Goal: Task Accomplishment & Management: Use online tool/utility

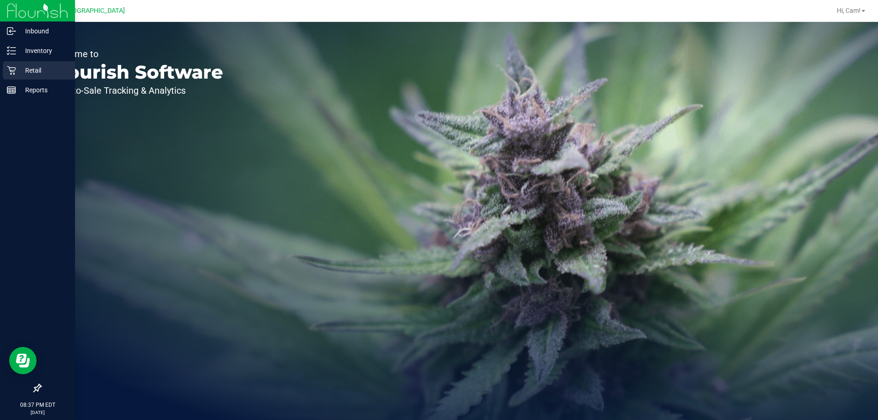
click at [19, 72] on p "Retail" at bounding box center [43, 70] width 55 height 11
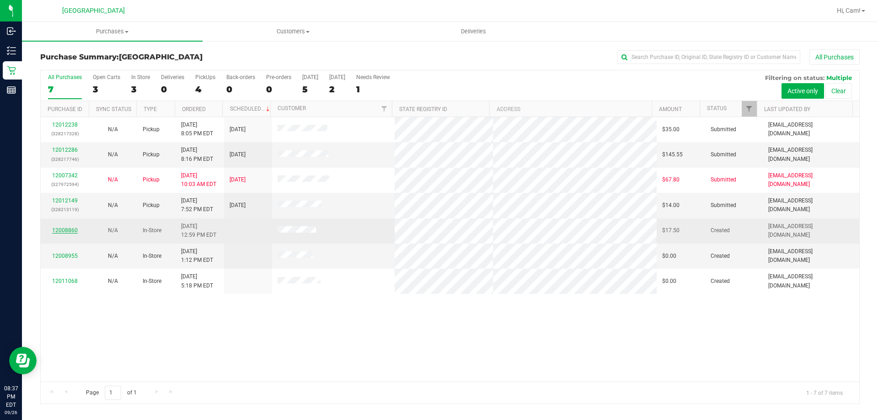
click at [66, 231] on link "12008860" at bounding box center [65, 230] width 26 height 6
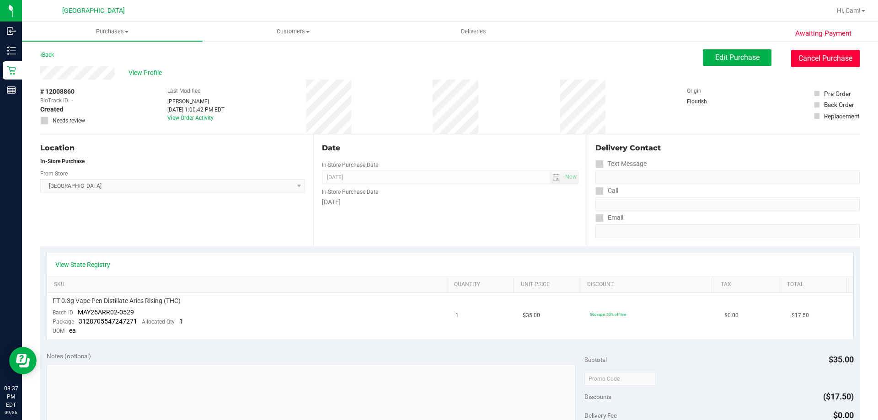
click at [809, 59] on button "Cancel Purchase" at bounding box center [825, 58] width 69 height 17
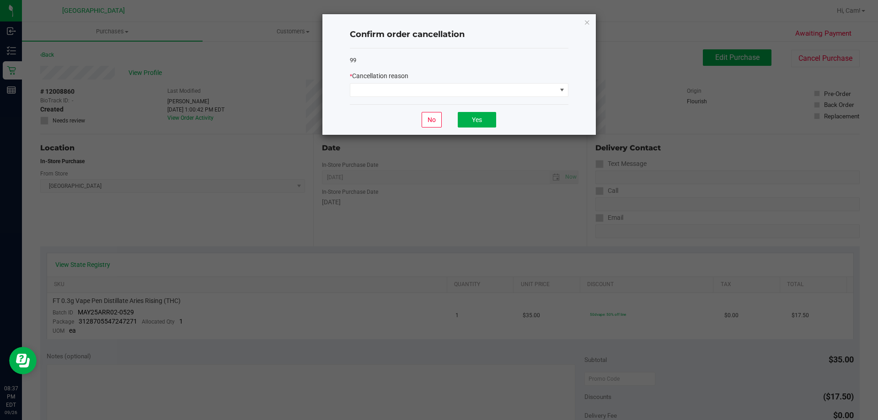
click at [588, 21] on icon "Close" at bounding box center [587, 21] width 6 height 11
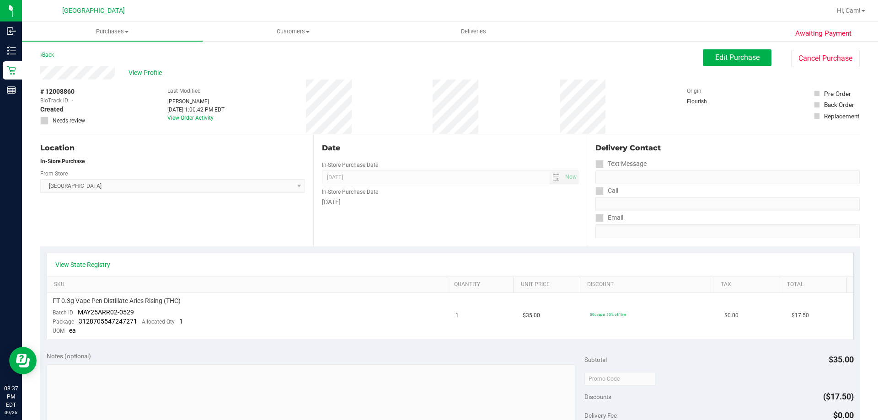
click at [48, 51] on div "Back" at bounding box center [47, 54] width 14 height 11
click at [36, 58] on div "Awaiting Payment Back Edit Purchase Cancel Purchase View Profile # 12008860 Bio…" at bounding box center [450, 390] width 856 height 701
click at [43, 57] on link "Back" at bounding box center [47, 55] width 14 height 6
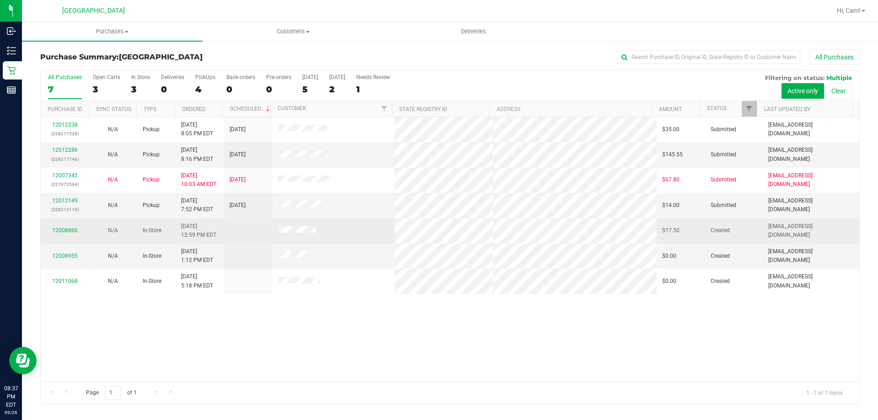
click at [304, 227] on span at bounding box center [297, 230] width 38 height 9
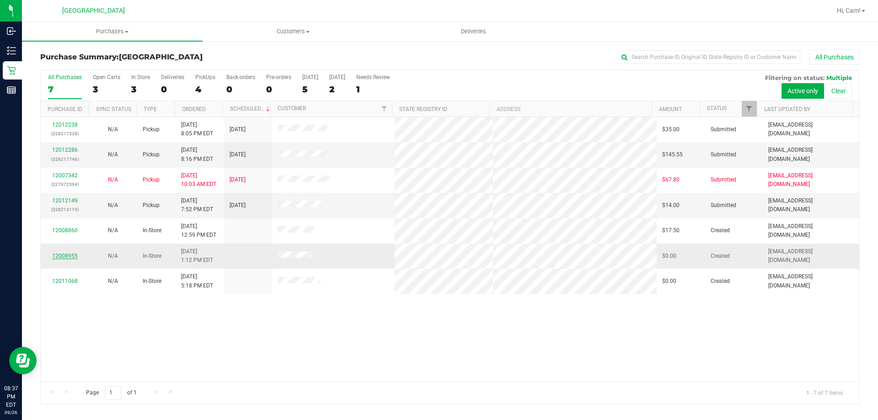
click at [68, 256] on link "12008955" at bounding box center [65, 256] width 26 height 6
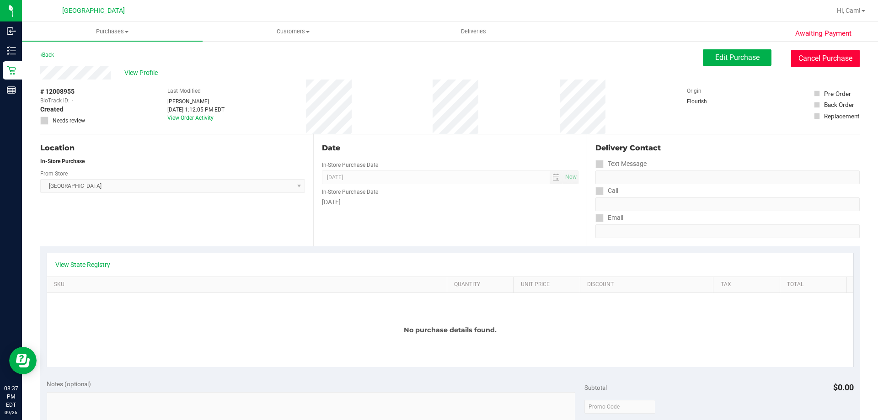
click at [839, 64] on button "Cancel Purchase" at bounding box center [825, 58] width 69 height 17
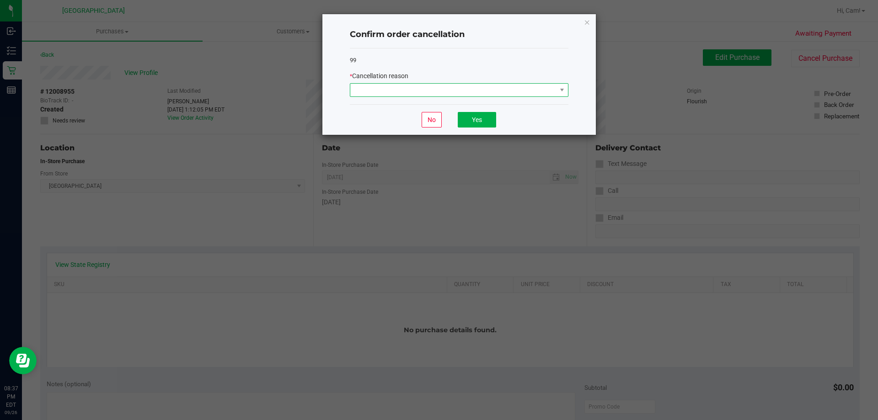
click at [479, 90] on span at bounding box center [453, 90] width 206 height 13
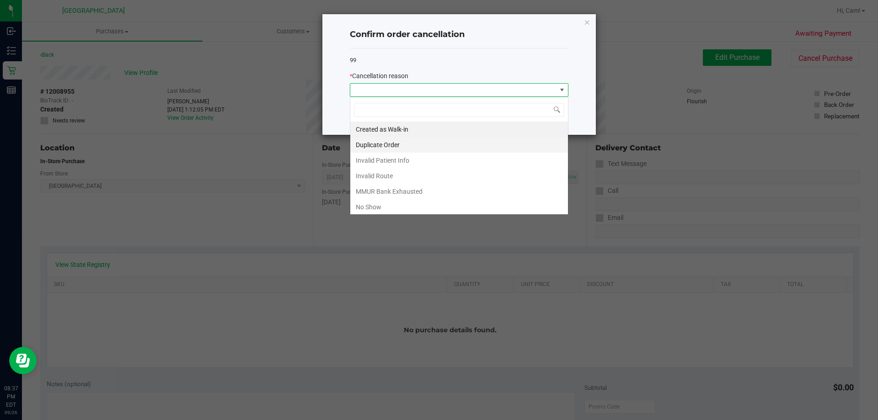
scroll to position [14, 219]
click at [385, 208] on li "No Show" at bounding box center [459, 207] width 218 height 16
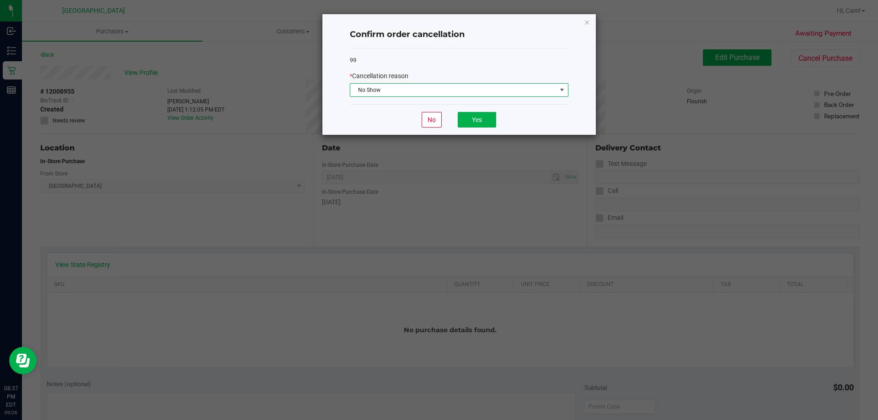
click at [489, 89] on span "No Show" at bounding box center [453, 90] width 206 height 13
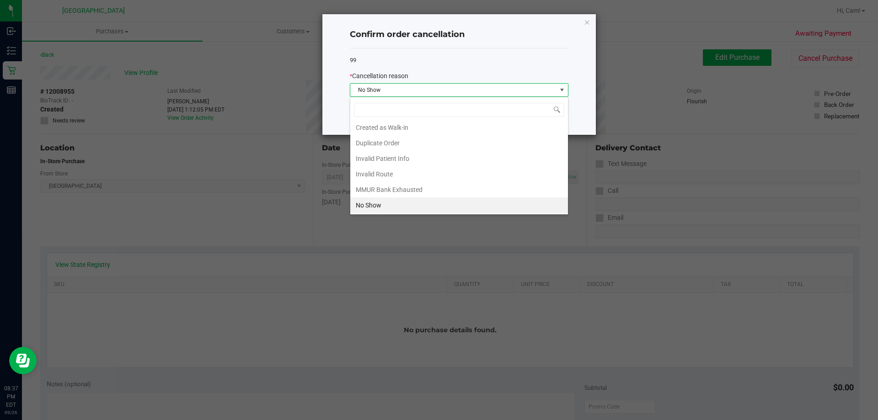
drag, startPoint x: 426, startPoint y: 199, endPoint x: 476, endPoint y: 151, distance: 69.8
click at [427, 198] on li "No Show" at bounding box center [459, 205] width 218 height 16
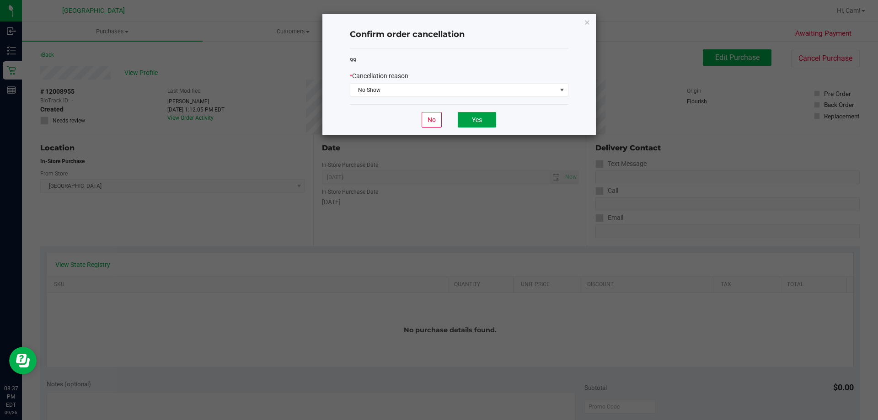
click at [483, 115] on button "Yes" at bounding box center [477, 120] width 38 height 16
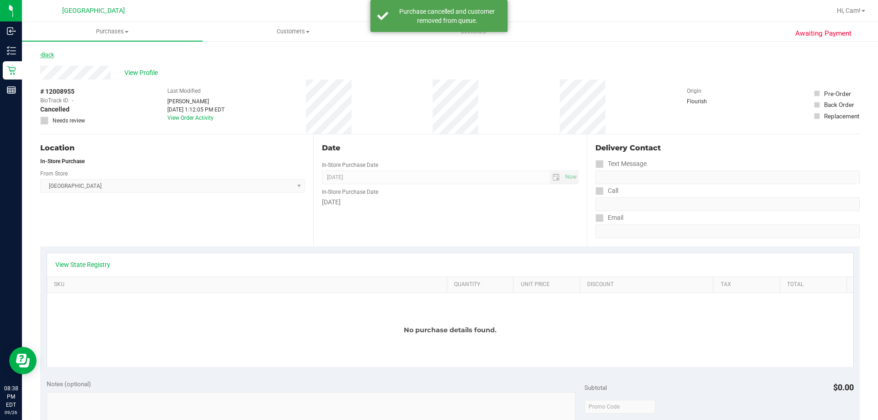
click at [45, 56] on link "Back" at bounding box center [47, 55] width 14 height 6
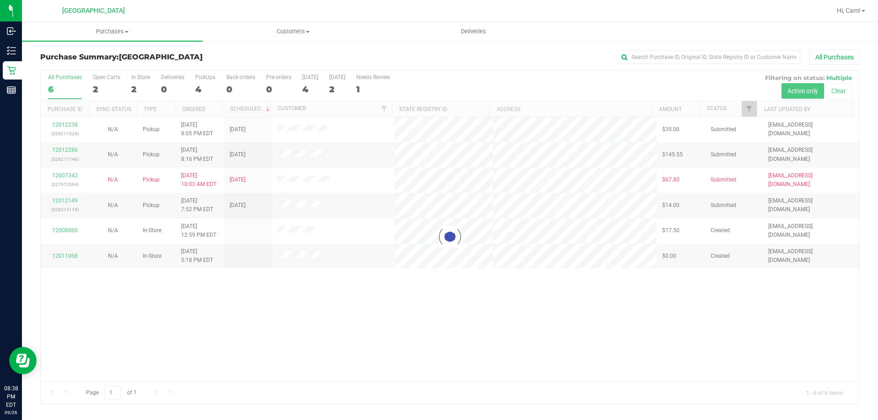
click at [67, 252] on div at bounding box center [450, 236] width 818 height 333
click at [68, 253] on div at bounding box center [450, 236] width 818 height 333
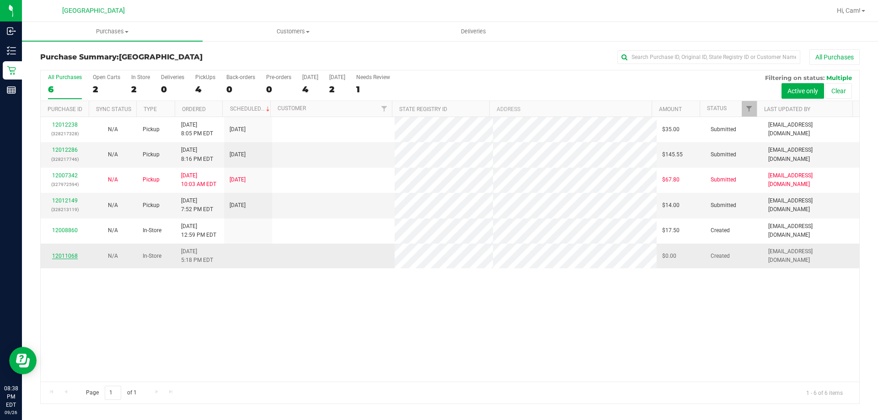
click at [69, 255] on link "12011068" at bounding box center [65, 256] width 26 height 6
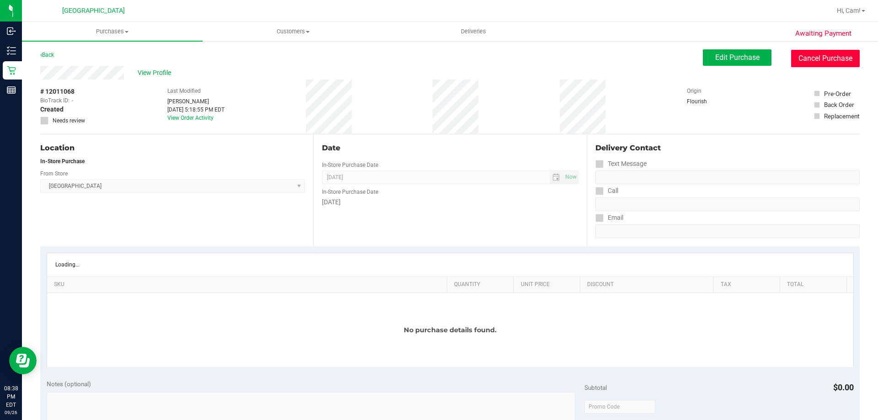
click at [823, 57] on button "Cancel Purchase" at bounding box center [825, 58] width 69 height 17
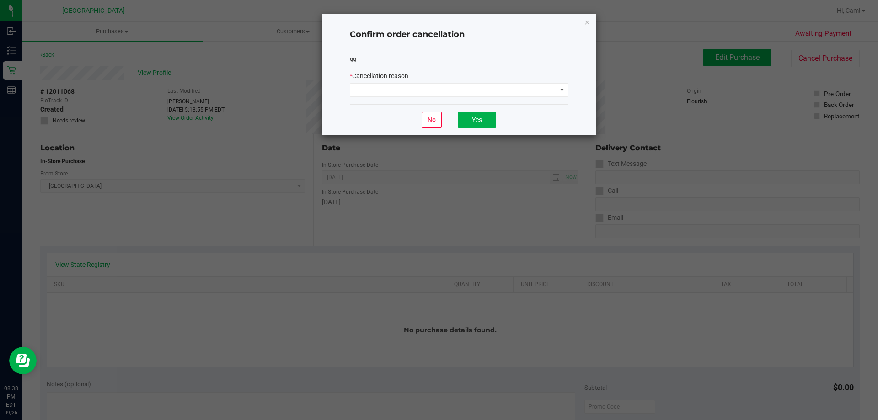
click at [402, 83] on div "* Cancellation reason" at bounding box center [459, 84] width 219 height 26
click at [396, 93] on span at bounding box center [453, 90] width 206 height 13
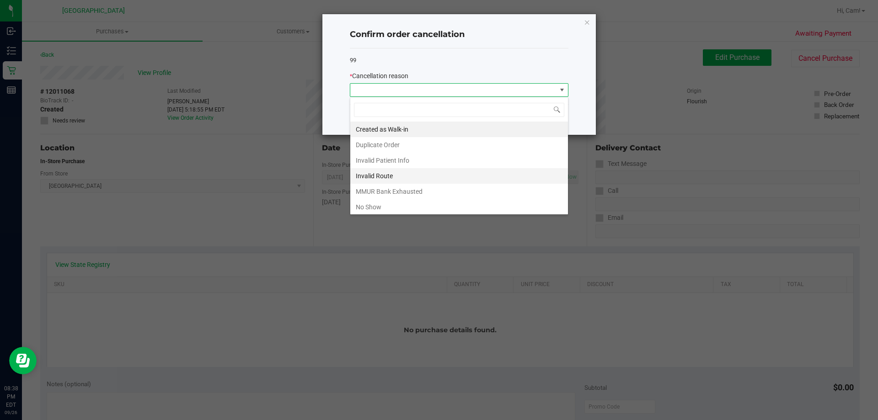
scroll to position [14, 219]
click at [373, 210] on li "No Show" at bounding box center [459, 207] width 218 height 16
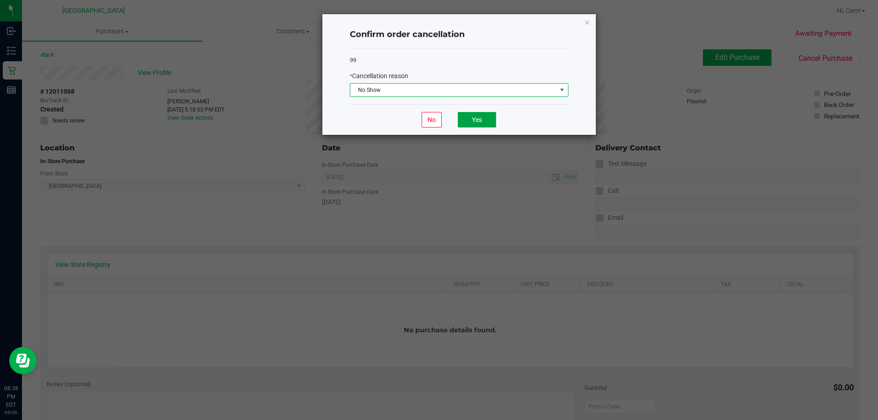
click at [481, 117] on button "Yes" at bounding box center [477, 120] width 38 height 16
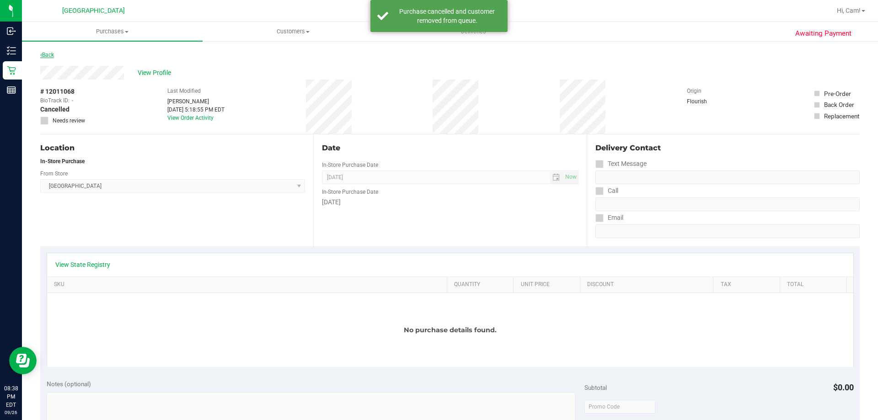
click at [53, 57] on link "Back" at bounding box center [47, 55] width 14 height 6
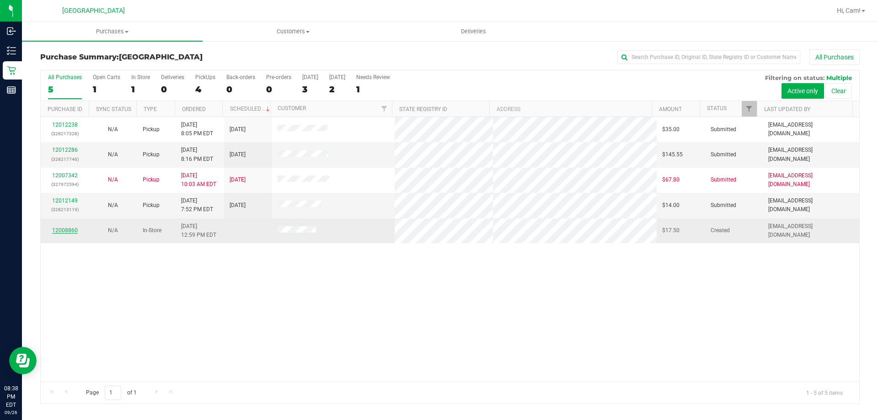
click at [72, 230] on link "12008860" at bounding box center [65, 230] width 26 height 6
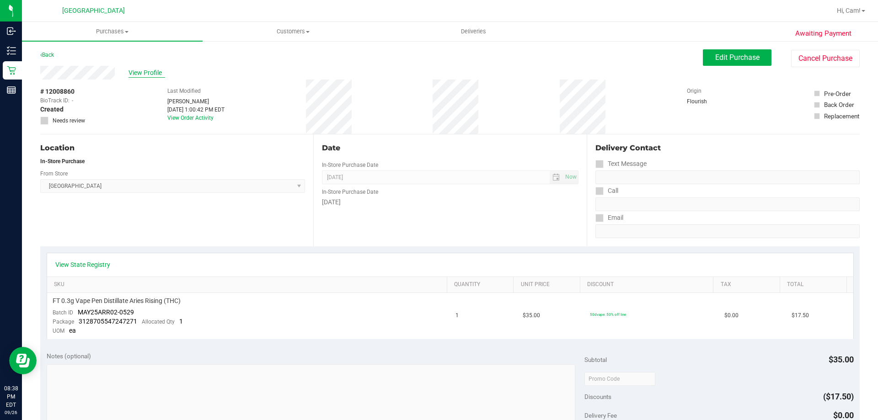
click at [146, 75] on span "View Profile" at bounding box center [146, 73] width 37 height 10
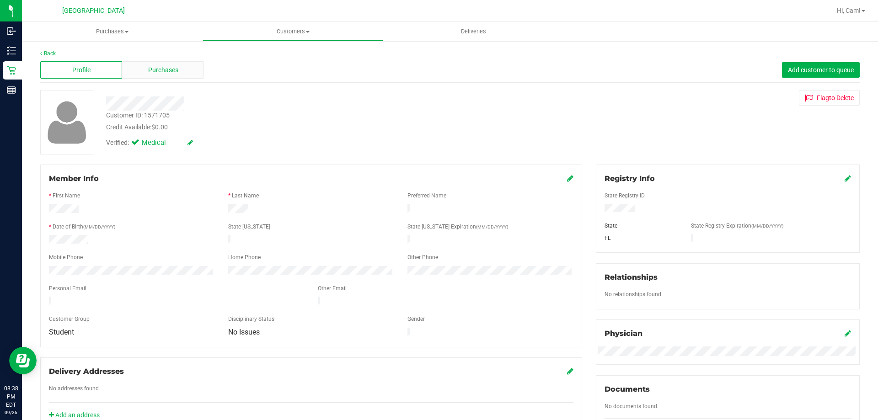
click at [166, 68] on span "Purchases" at bounding box center [163, 70] width 30 height 10
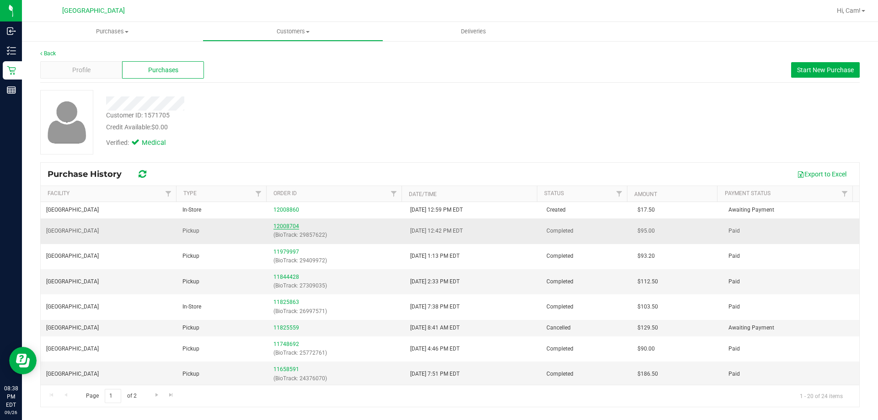
click at [285, 224] on link "12008704" at bounding box center [286, 226] width 26 height 6
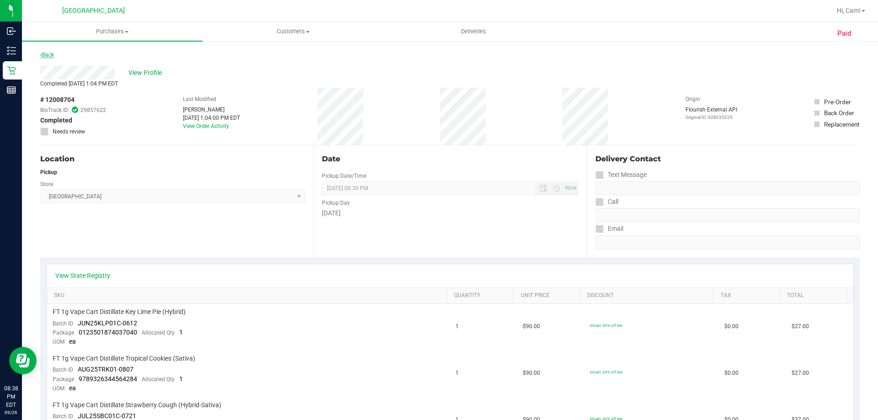
click at [48, 58] on link "Back" at bounding box center [47, 55] width 14 height 6
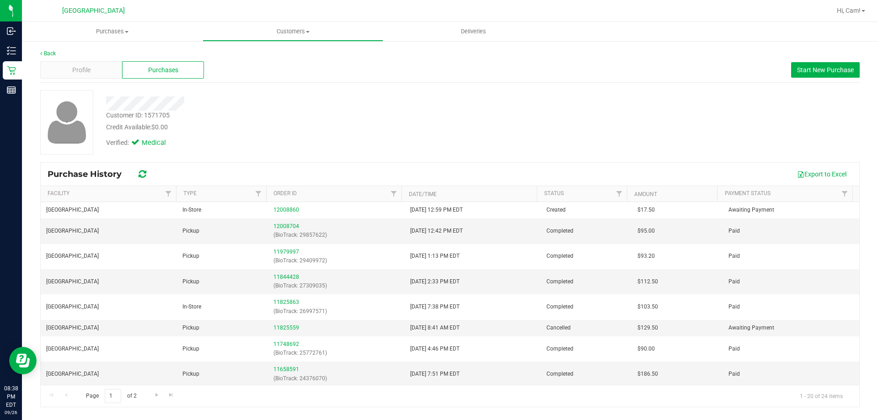
click at [50, 48] on div "Back Profile Purchases Start New Purchase Customer ID: 1571705 Credit Available…" at bounding box center [450, 228] width 856 height 376
click at [50, 53] on link "Back" at bounding box center [48, 53] width 16 height 6
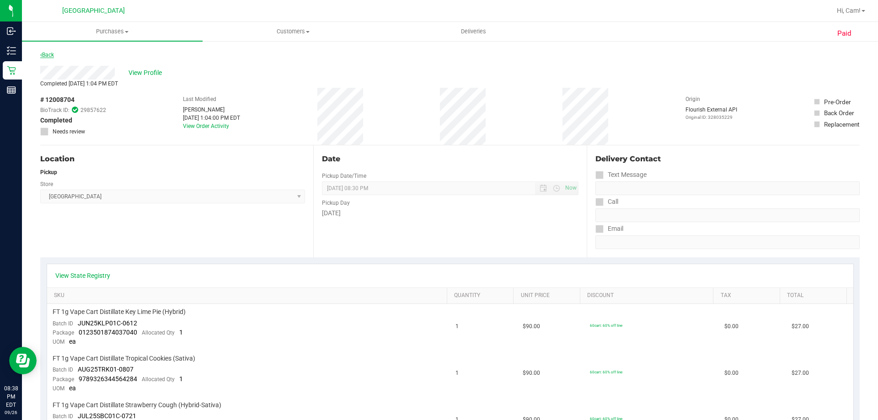
click at [54, 53] on link "Back" at bounding box center [47, 55] width 14 height 6
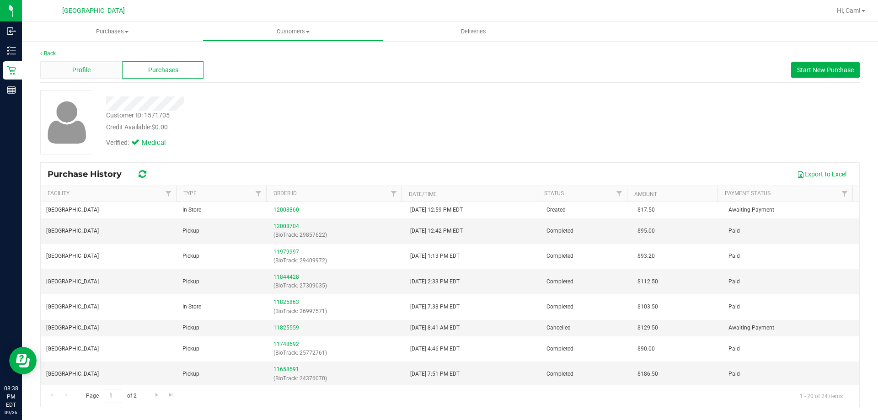
click at [76, 65] on span "Profile" at bounding box center [81, 70] width 18 height 10
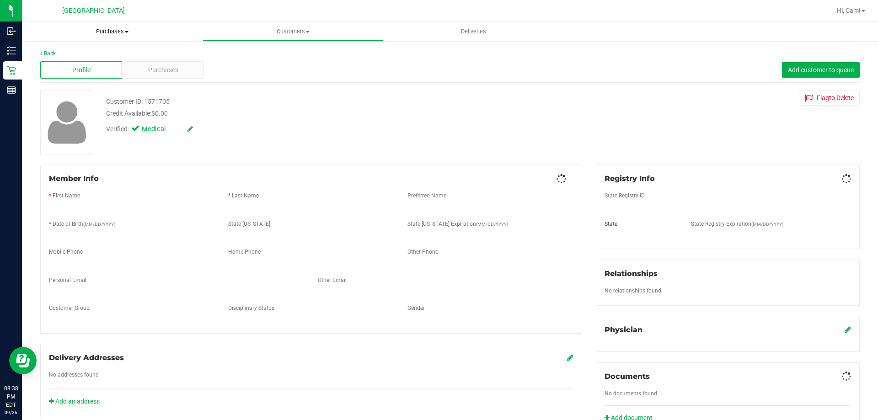
click at [99, 27] on uib-tab-heading "Purchases Summary of purchases Fulfillment All purchases" at bounding box center [112, 31] width 181 height 19
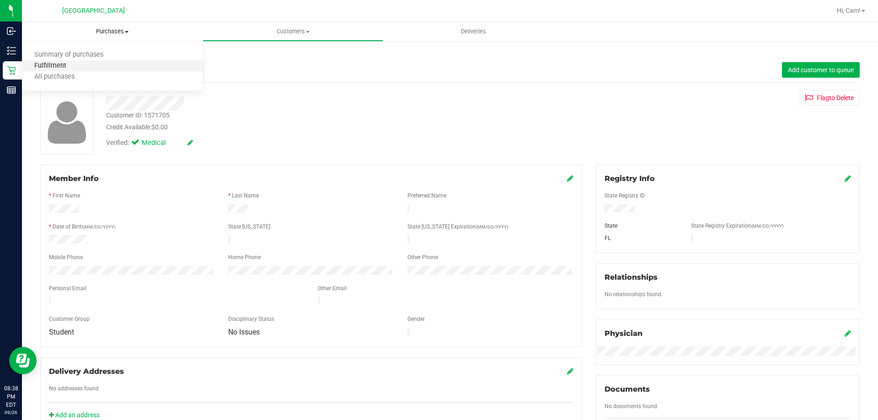
click at [68, 70] on span "Fulfillment" at bounding box center [50, 66] width 57 height 8
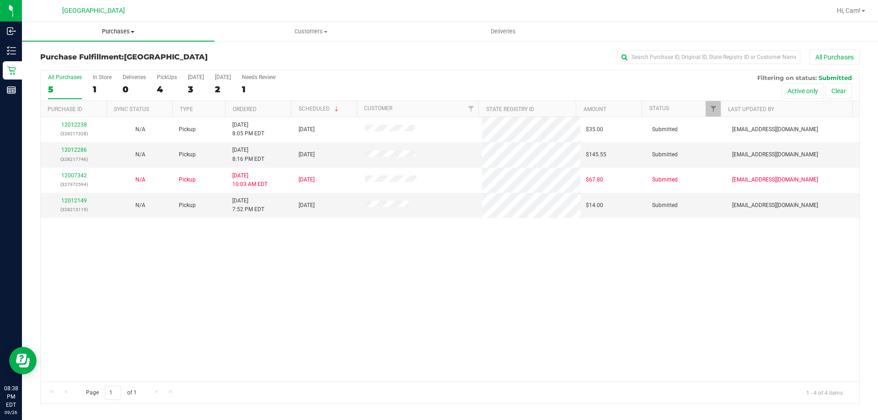
click at [113, 26] on uib-tab-heading "Purchases Summary of purchases Fulfillment All purchases" at bounding box center [118, 31] width 192 height 19
click at [101, 54] on span "Summary of purchases" at bounding box center [69, 55] width 94 height 8
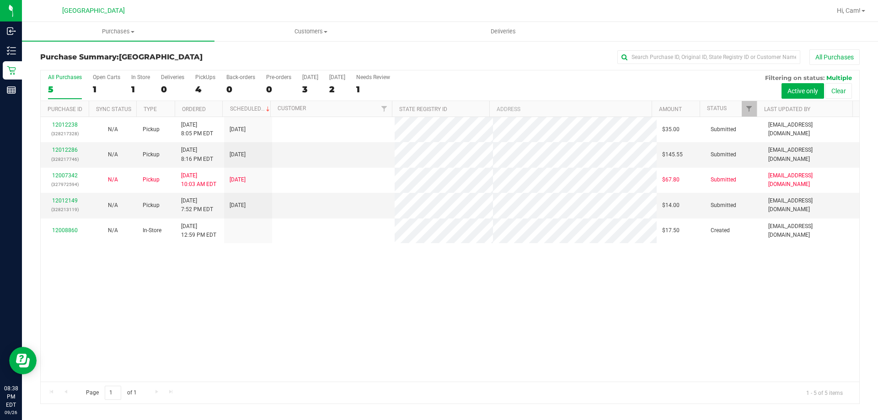
click at [68, 234] on div "12008860" at bounding box center [64, 230] width 37 height 9
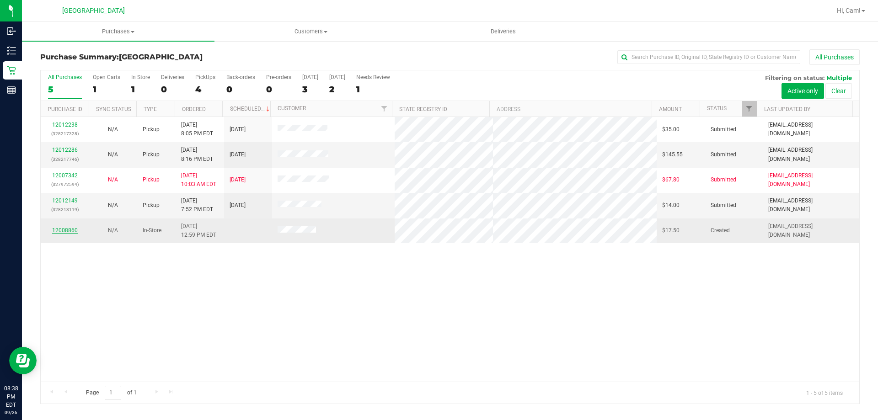
click at [66, 229] on link "12008860" at bounding box center [65, 230] width 26 height 6
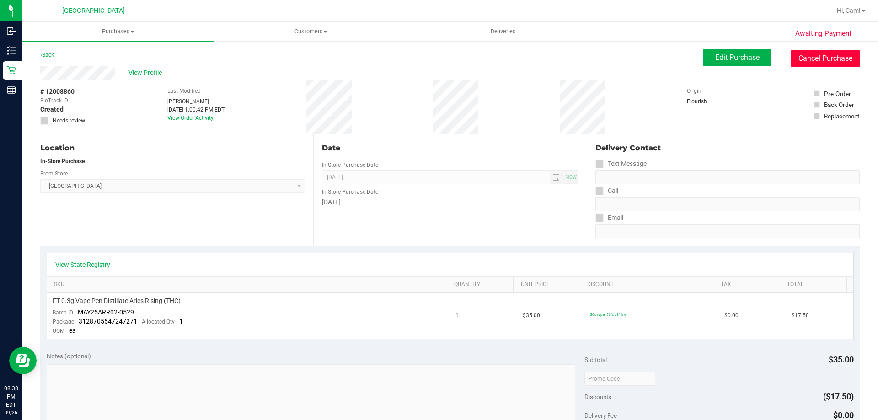
click at [814, 50] on button "Cancel Purchase" at bounding box center [825, 58] width 69 height 17
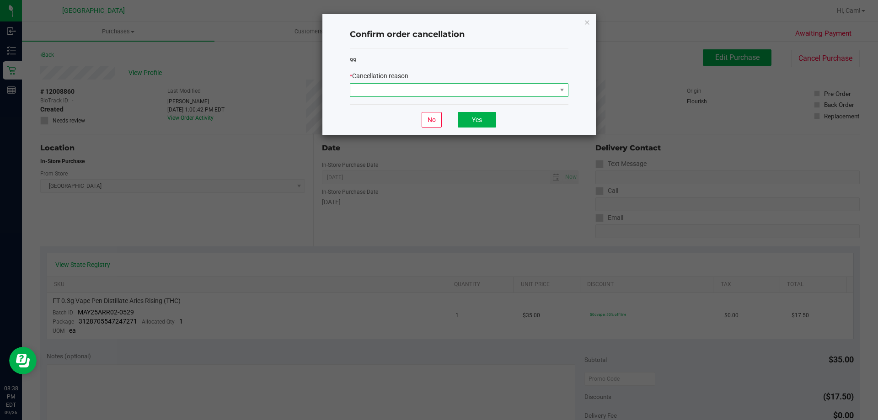
click at [496, 89] on span at bounding box center [453, 90] width 206 height 13
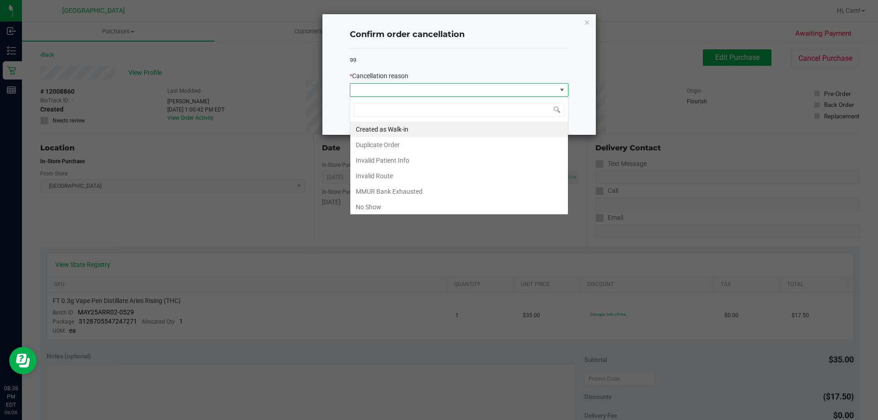
scroll to position [14, 219]
click at [373, 205] on li "No Show" at bounding box center [459, 207] width 218 height 16
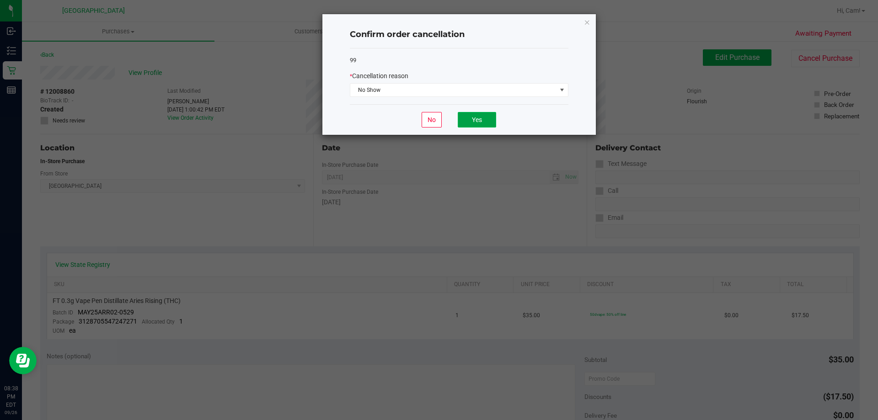
click at [478, 119] on button "Yes" at bounding box center [477, 120] width 38 height 16
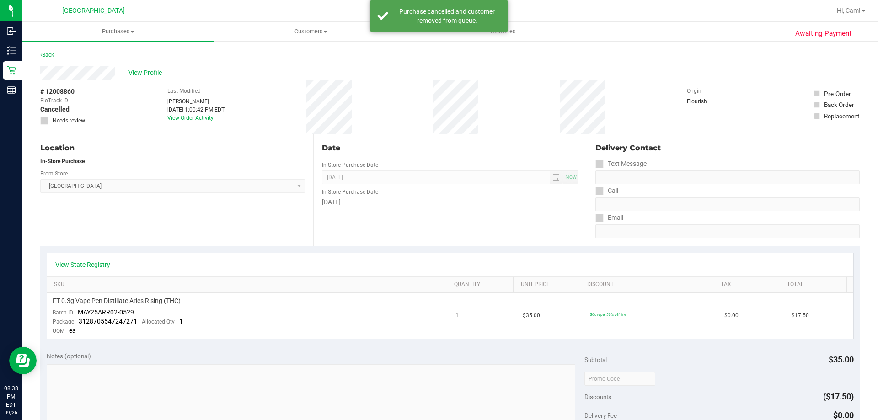
click at [52, 56] on link "Back" at bounding box center [47, 55] width 14 height 6
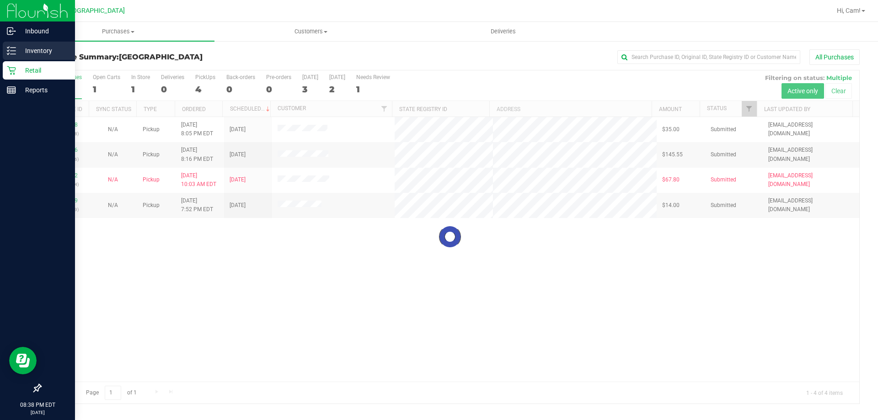
click at [11, 53] on icon at bounding box center [11, 50] width 9 height 9
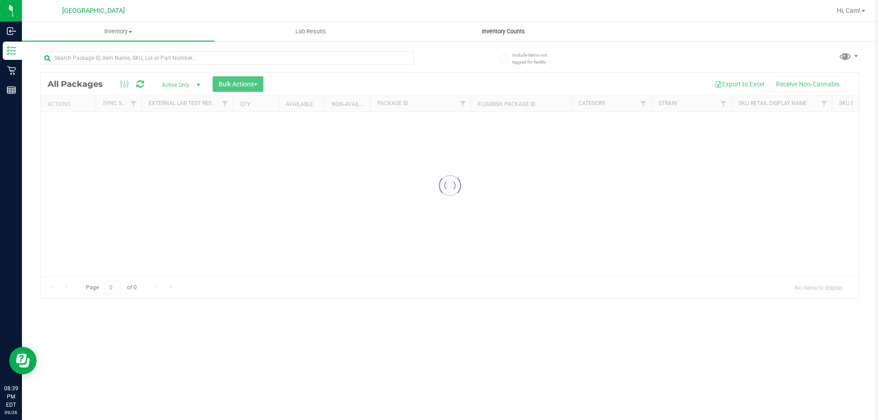
click at [481, 31] on span "Inventory Counts" at bounding box center [504, 31] width 68 height 8
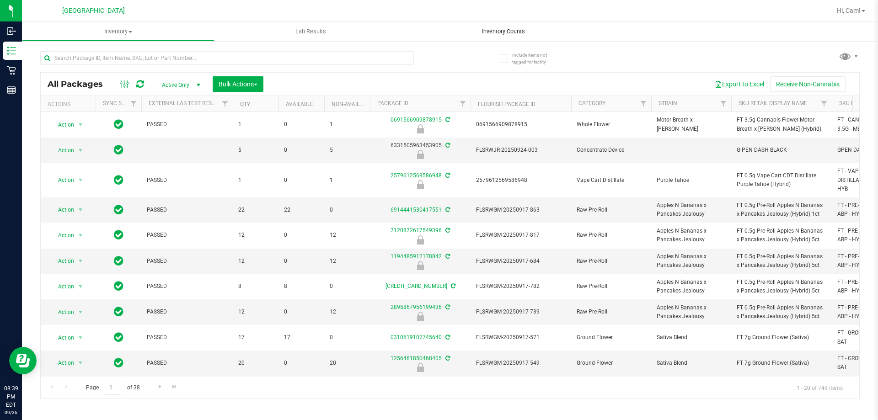
click at [530, 30] on span "Inventory Counts" at bounding box center [504, 31] width 68 height 8
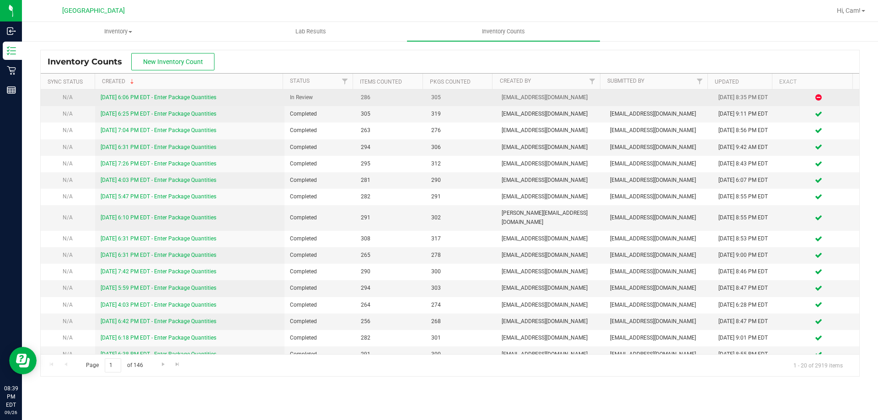
click at [192, 98] on link "[DATE] 6:06 PM EDT - Enter Package Quantities" at bounding box center [159, 97] width 116 height 6
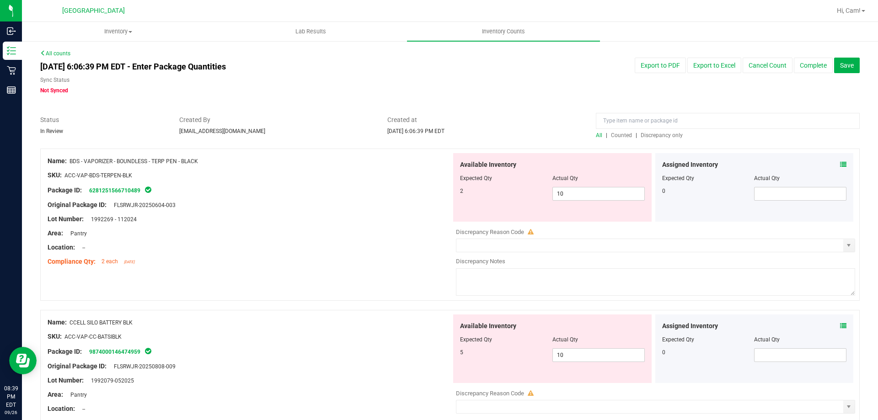
click at [660, 132] on span "Discrepancy only" at bounding box center [662, 135] width 42 height 6
click at [595, 188] on span "10 10" at bounding box center [598, 194] width 92 height 14
click at [594, 188] on input "10" at bounding box center [598, 193] width 91 height 13
drag, startPoint x: 526, startPoint y: 196, endPoint x: 506, endPoint y: 197, distance: 20.1
click at [506, 197] on div "2 10 102" at bounding box center [552, 194] width 185 height 14
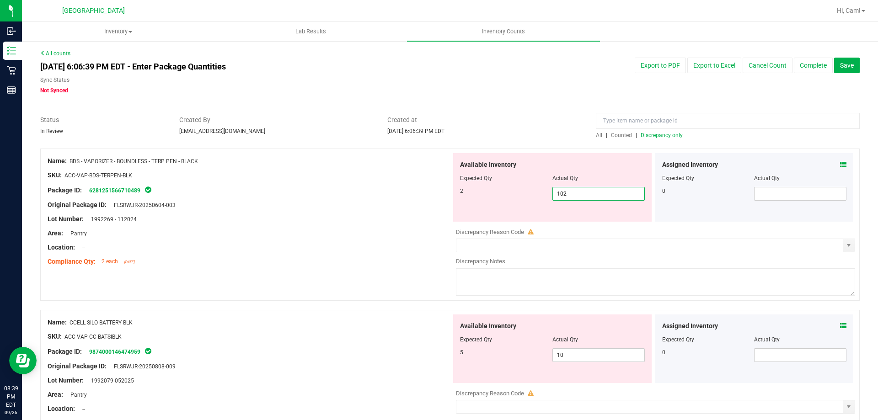
type input "2"
click at [492, 195] on div "2" at bounding box center [506, 191] width 92 height 8
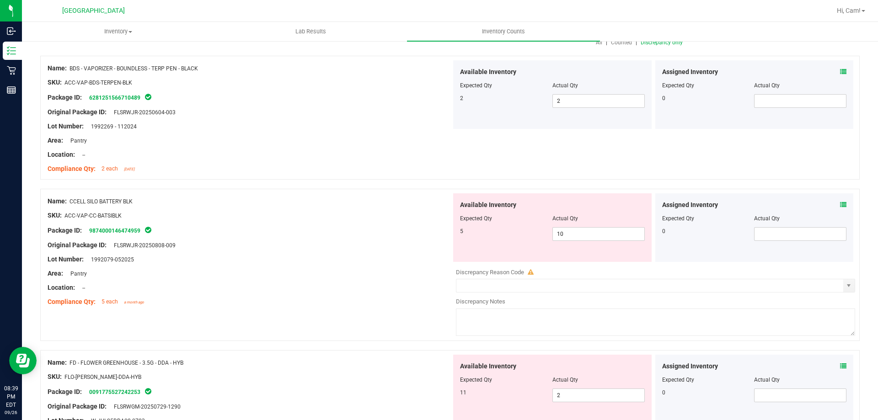
scroll to position [183, 0]
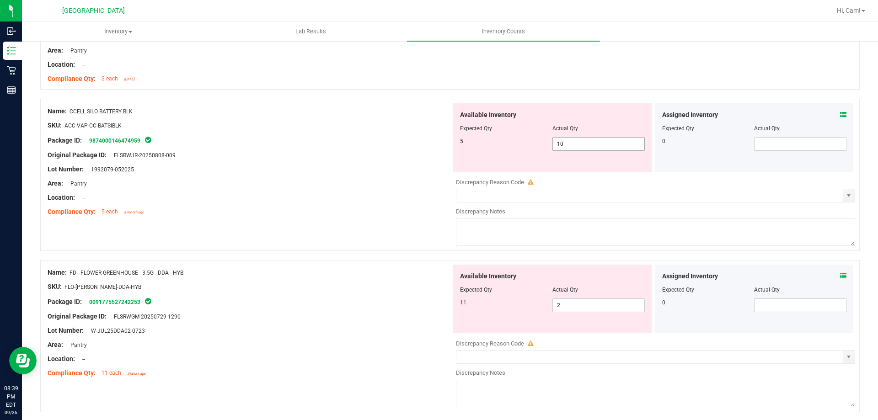
drag, startPoint x: 583, startPoint y: 143, endPoint x: 519, endPoint y: 143, distance: 64.0
click at [519, 143] on div "5 10 10" at bounding box center [552, 144] width 185 height 14
type input "5"
click at [327, 160] on div at bounding box center [250, 162] width 404 height 5
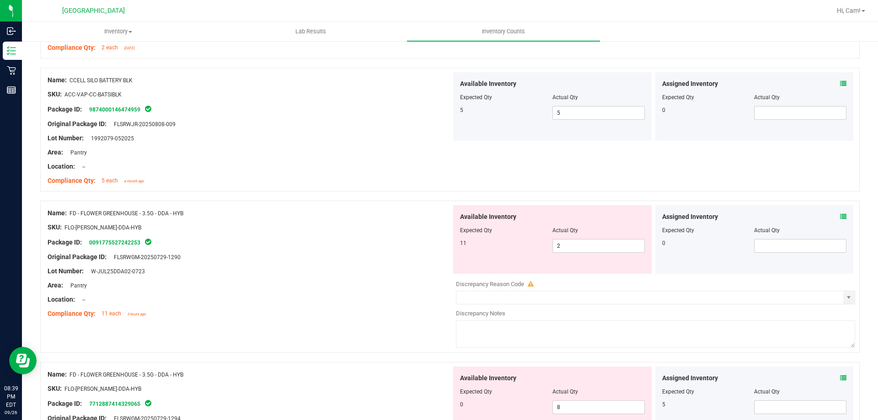
scroll to position [229, 0]
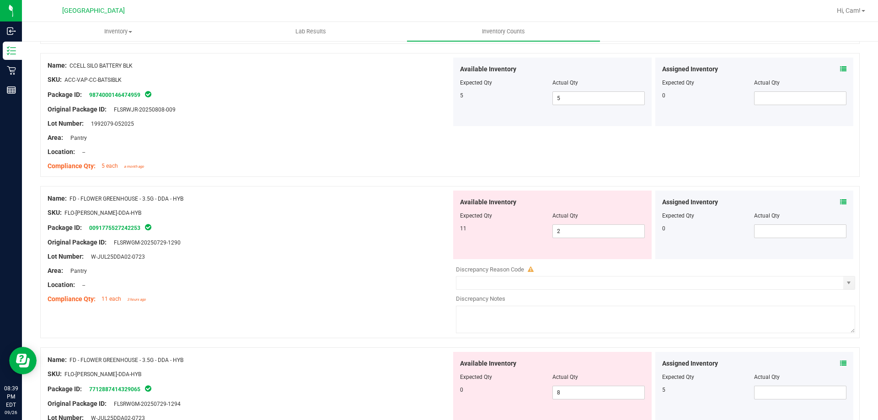
click at [839, 203] on div "Assigned Inventory Expected Qty Actual Qty 0" at bounding box center [754, 225] width 198 height 69
click at [840, 200] on icon at bounding box center [843, 202] width 6 height 6
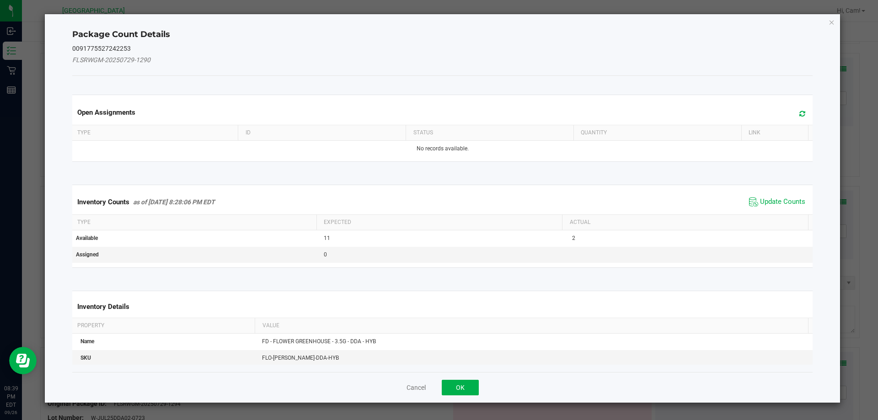
drag, startPoint x: 793, startPoint y: 111, endPoint x: 770, endPoint y: 173, distance: 66.1
click at [792, 112] on span at bounding box center [799, 113] width 15 height 13
click at [777, 195] on span "Update Counts" at bounding box center [777, 202] width 61 height 14
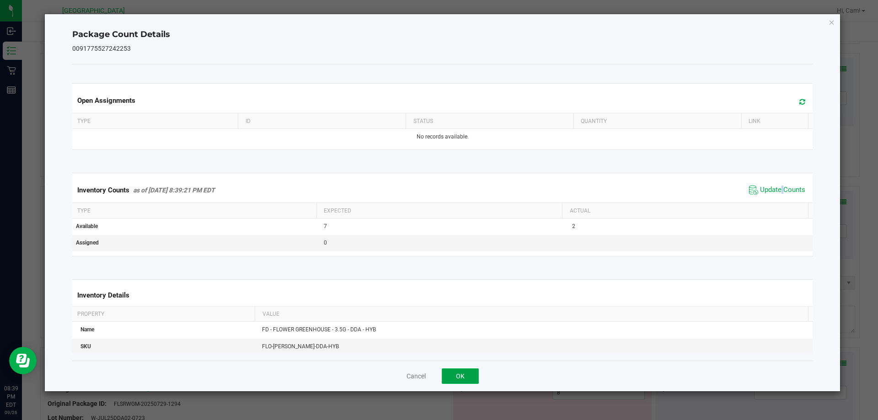
click at [459, 381] on button "OK" at bounding box center [460, 376] width 37 height 16
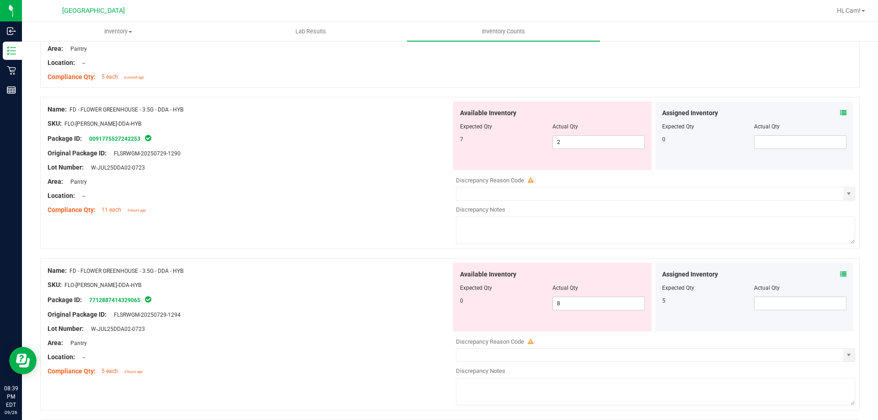
scroll to position [320, 0]
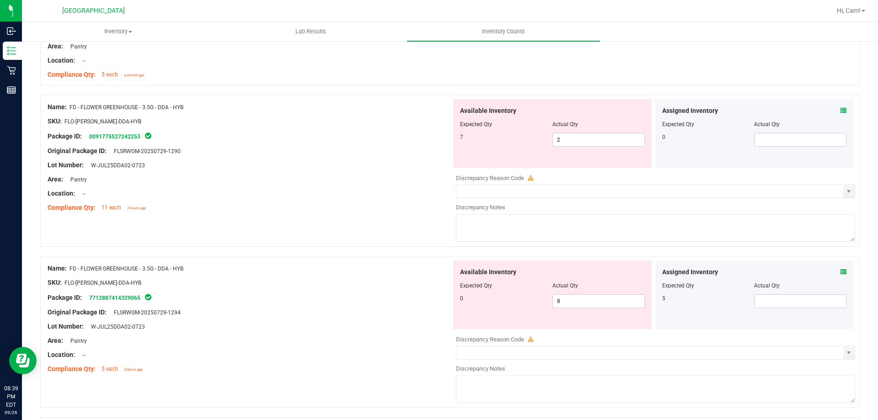
click at [841, 272] on div "Assigned Inventory Expected Qty Actual Qty 5" at bounding box center [754, 295] width 198 height 69
click at [840, 271] on icon at bounding box center [843, 272] width 6 height 6
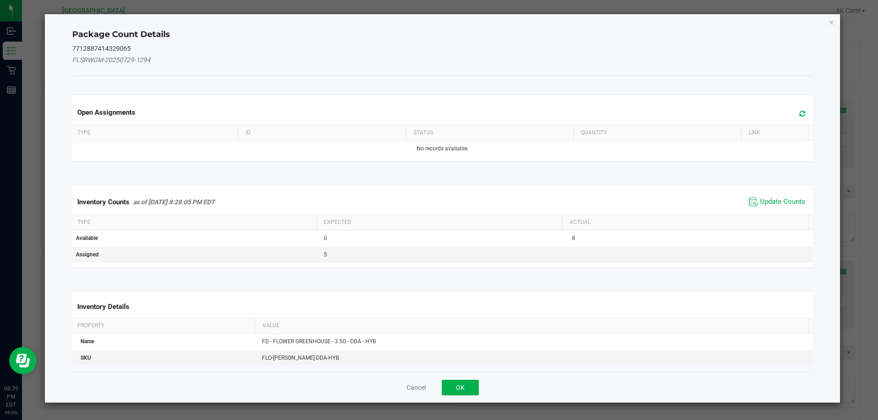
click at [794, 105] on div "Open Assignments" at bounding box center [442, 112] width 744 height 25
click at [799, 117] on icon at bounding box center [802, 113] width 6 height 7
click at [765, 206] on span "Update Counts" at bounding box center [782, 201] width 45 height 9
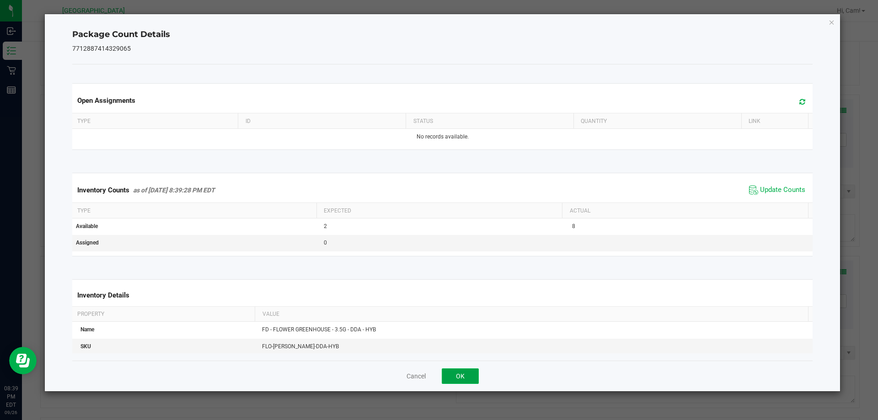
click at [469, 379] on button "OK" at bounding box center [460, 376] width 37 height 16
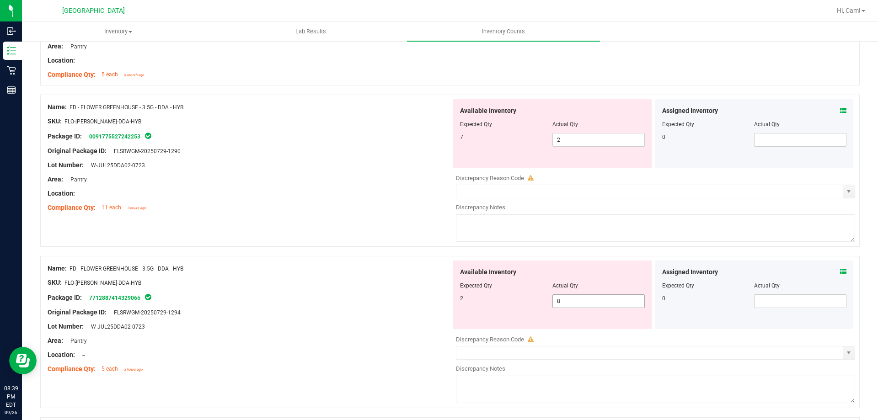
click at [572, 298] on span "8 8" at bounding box center [598, 301] width 92 height 14
click at [572, 299] on input "8" at bounding box center [598, 301] width 91 height 13
type input "2"
click at [598, 133] on input "2" at bounding box center [598, 139] width 91 height 13
type input "2"
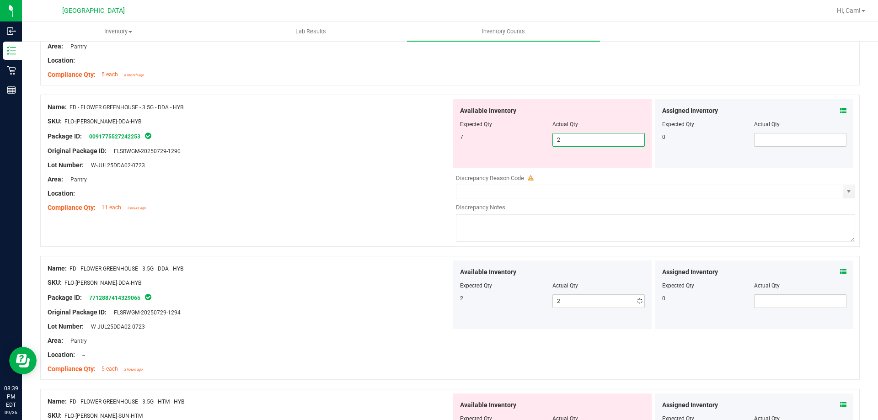
click at [598, 133] on input "2" at bounding box center [598, 139] width 91 height 13
type input "7"
click at [386, 161] on div "Lot Number: W-JUL25DDA02-0723" at bounding box center [250, 165] width 404 height 10
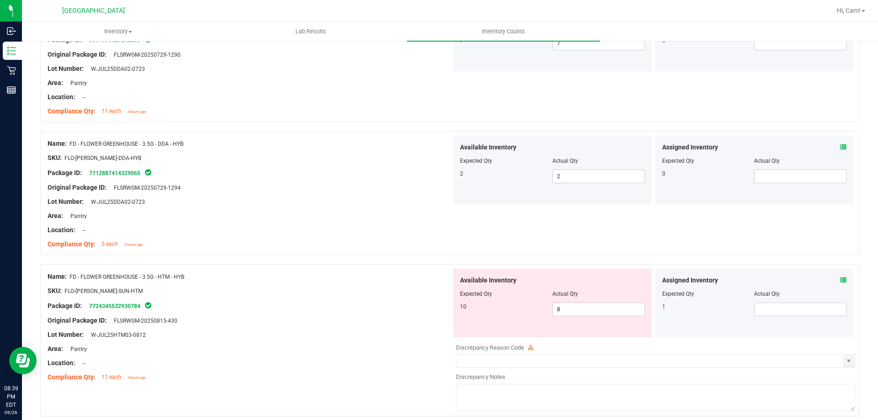
scroll to position [457, 0]
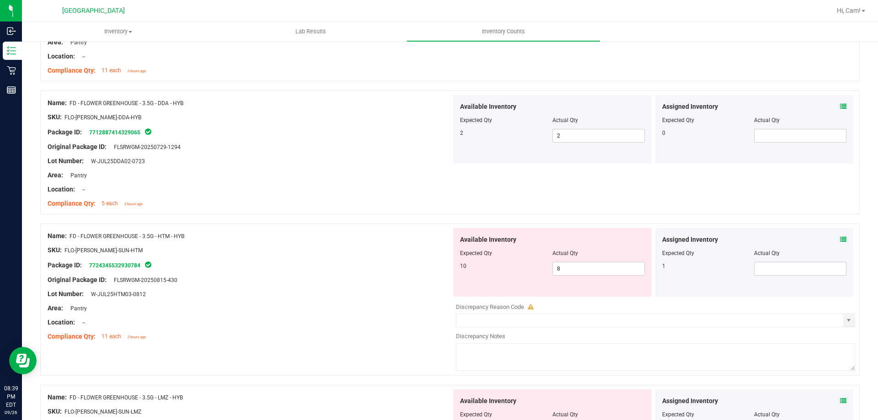
click at [840, 239] on icon at bounding box center [843, 239] width 6 height 6
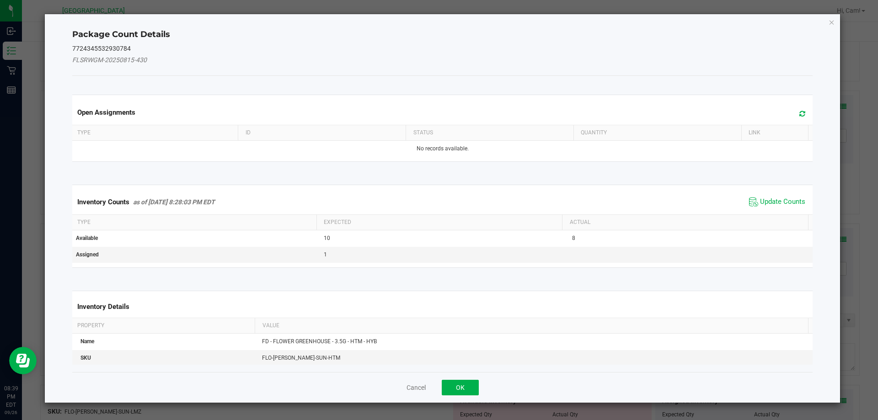
click at [784, 112] on div "Open Assignments" at bounding box center [442, 112] width 744 height 25
click at [799, 116] on icon at bounding box center [802, 113] width 6 height 7
click at [775, 199] on span "Update Counts" at bounding box center [782, 201] width 45 height 9
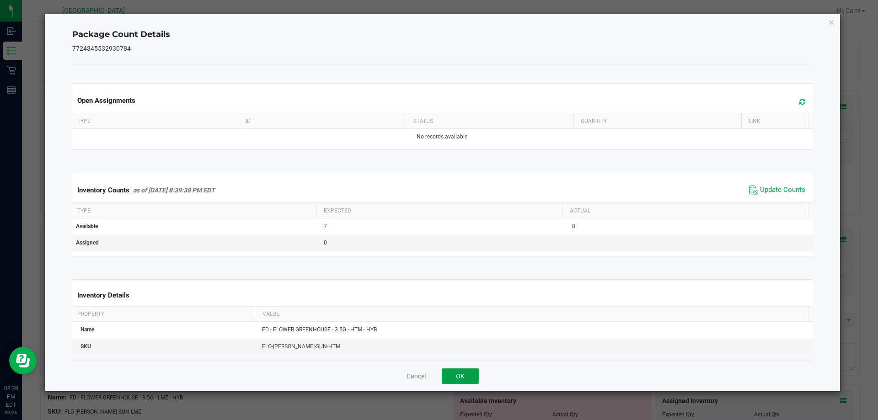
click at [462, 383] on button "OK" at bounding box center [460, 376] width 37 height 16
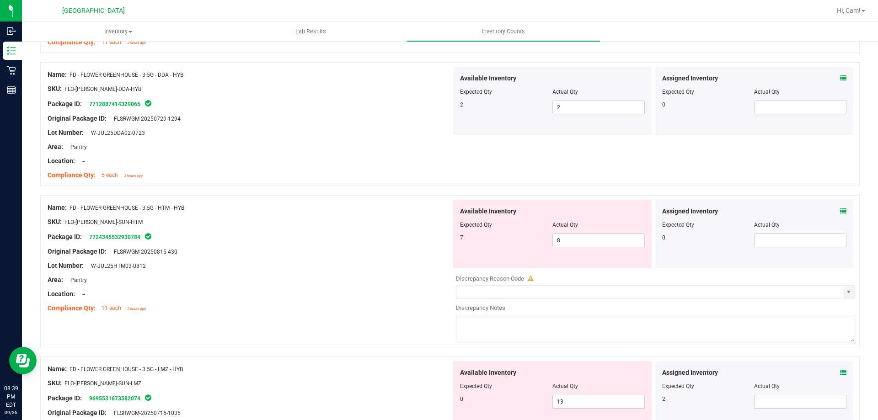
scroll to position [594, 0]
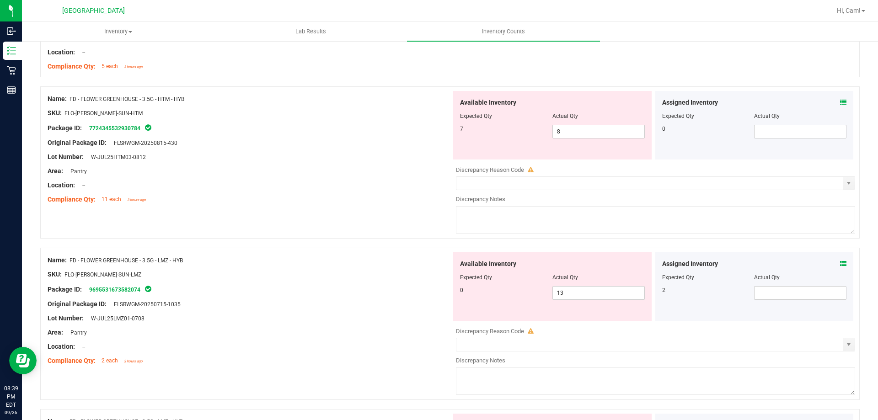
click at [840, 262] on icon at bounding box center [843, 264] width 6 height 6
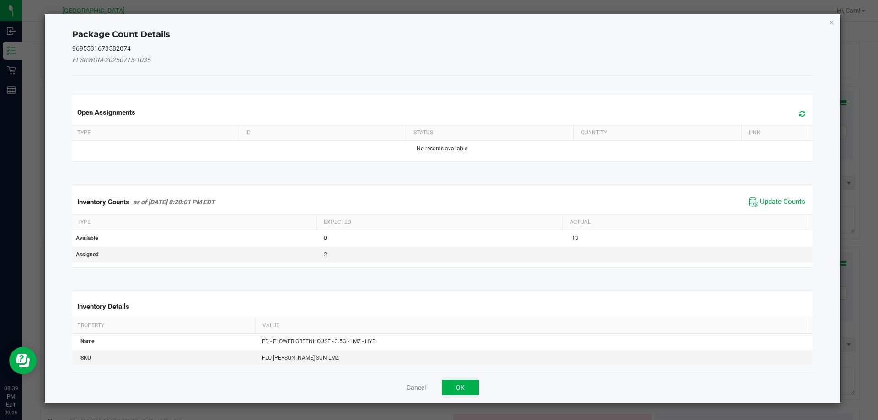
click at [799, 113] on icon at bounding box center [802, 113] width 6 height 7
click at [776, 197] on span "Update Counts" at bounding box center [782, 201] width 45 height 9
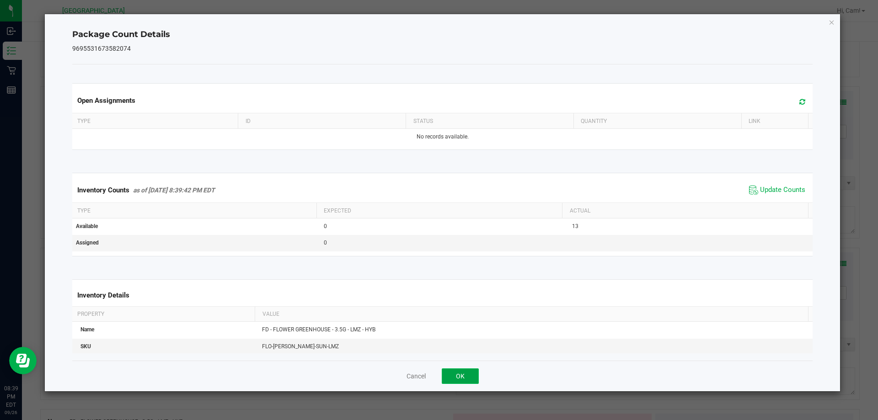
click at [456, 375] on button "OK" at bounding box center [460, 376] width 37 height 16
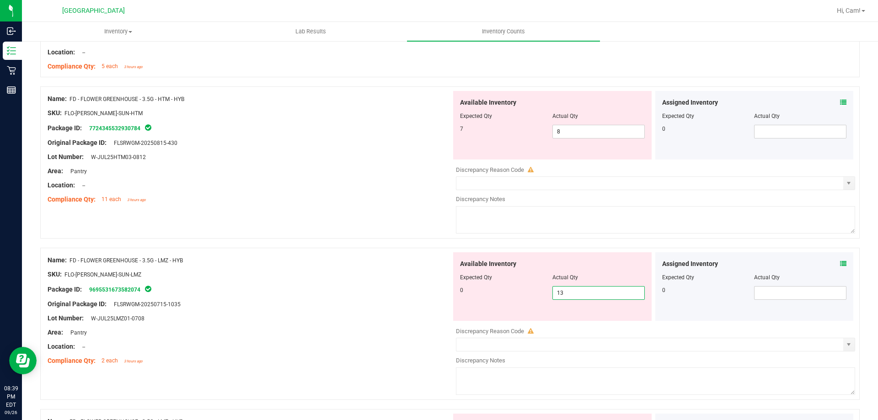
click at [615, 291] on span "13 13" at bounding box center [598, 293] width 92 height 14
click at [615, 291] on input "13" at bounding box center [598, 293] width 91 height 13
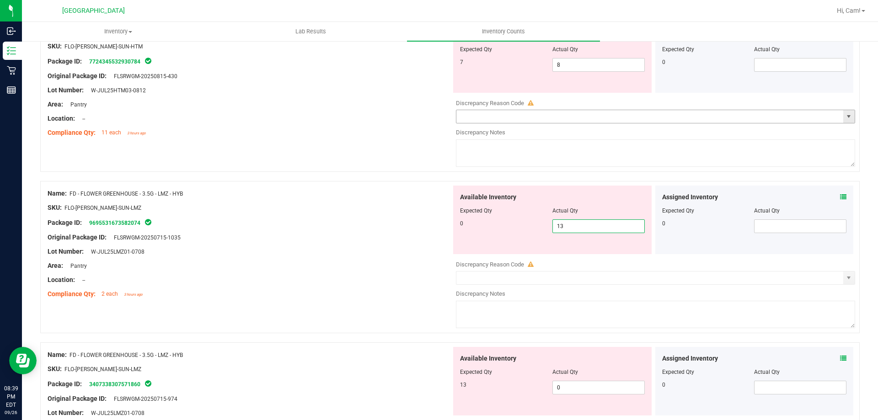
scroll to position [777, 0]
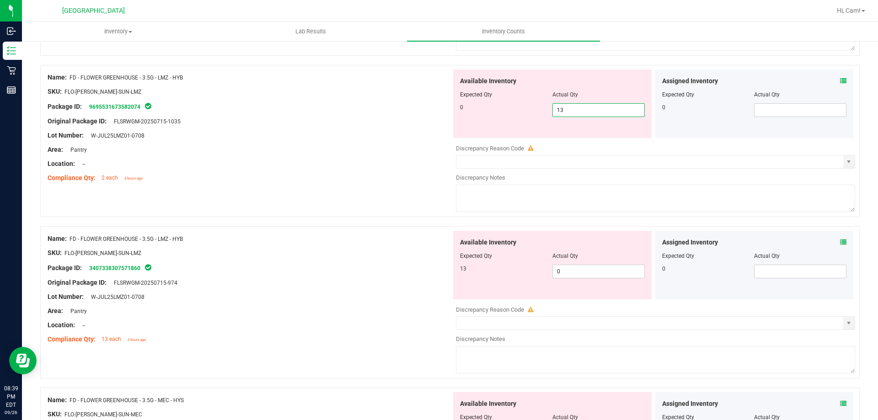
type input "0"
click at [577, 267] on div "Available Inventory Expected Qty Actual Qty 13 0 0" at bounding box center [552, 265] width 198 height 69
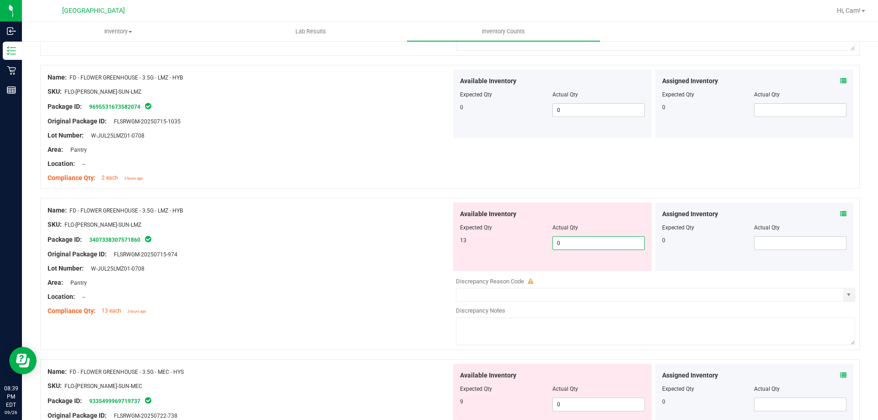
click at [840, 212] on icon at bounding box center [843, 214] width 6 height 6
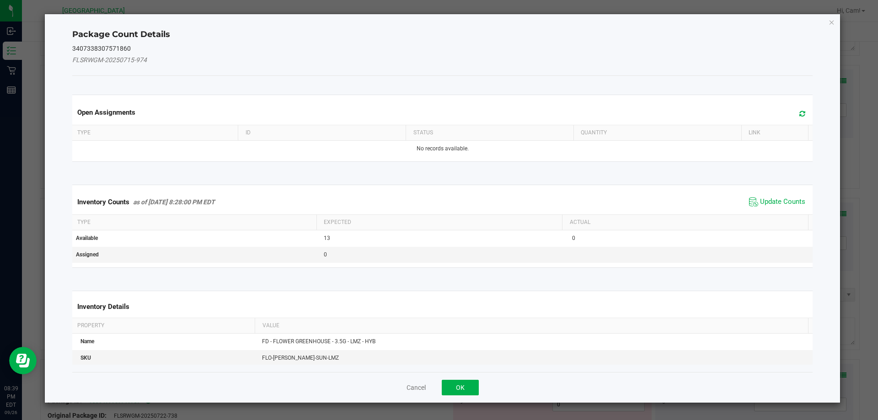
click at [799, 113] on span at bounding box center [799, 113] width 15 height 13
click at [778, 198] on span "Update Counts" at bounding box center [782, 201] width 45 height 9
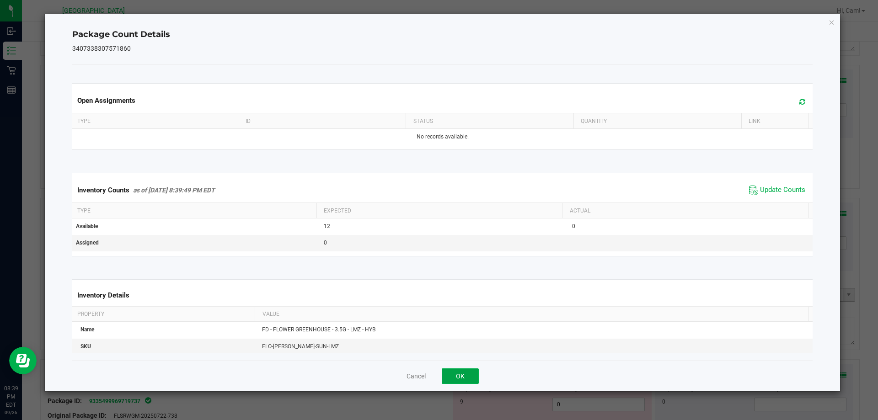
drag, startPoint x: 458, startPoint y: 374, endPoint x: 535, endPoint y: 293, distance: 111.9
click at [459, 374] on button "OK" at bounding box center [460, 376] width 37 height 16
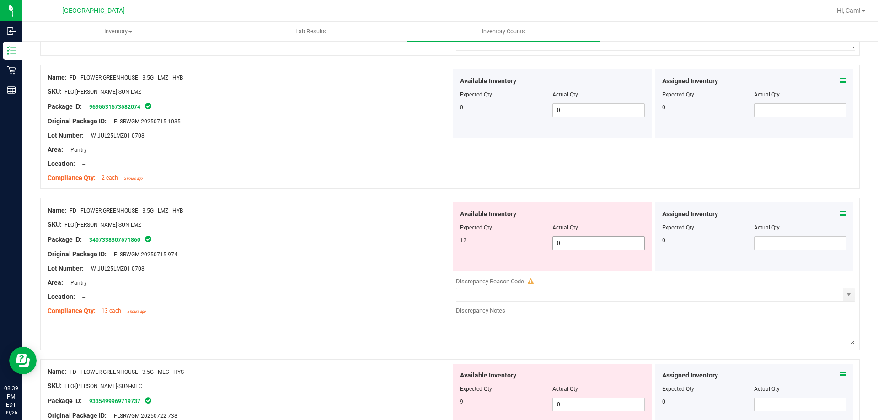
click at [570, 249] on span "0 0" at bounding box center [598, 243] width 92 height 14
type input "012"
click at [451, 242] on div "Available Inventory Expected Qty Actual Qty 12 0 012" at bounding box center [552, 237] width 202 height 69
type input "12"
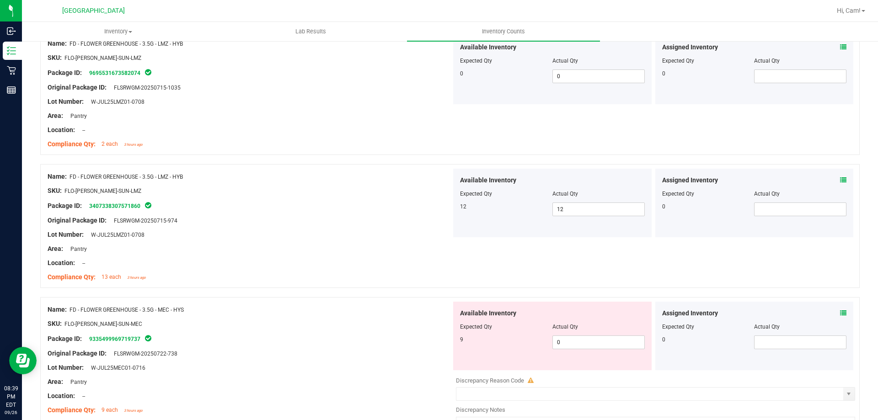
scroll to position [869, 0]
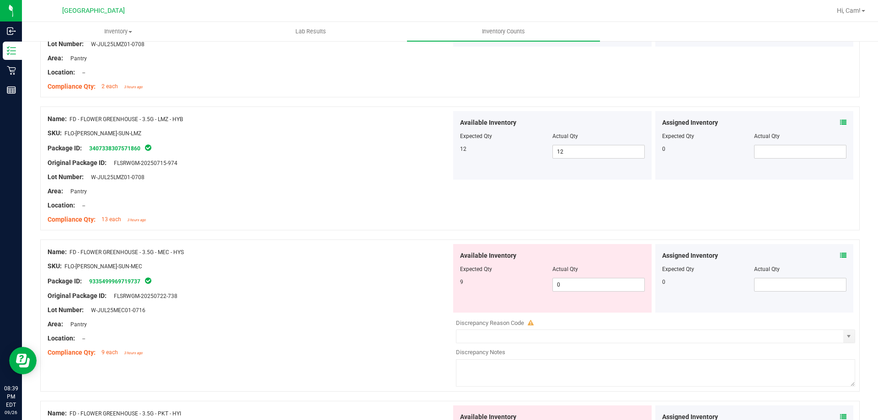
click at [839, 255] on div "Assigned Inventory Expected Qty Actual Qty 0" at bounding box center [754, 278] width 198 height 69
click at [840, 254] on icon at bounding box center [843, 255] width 6 height 6
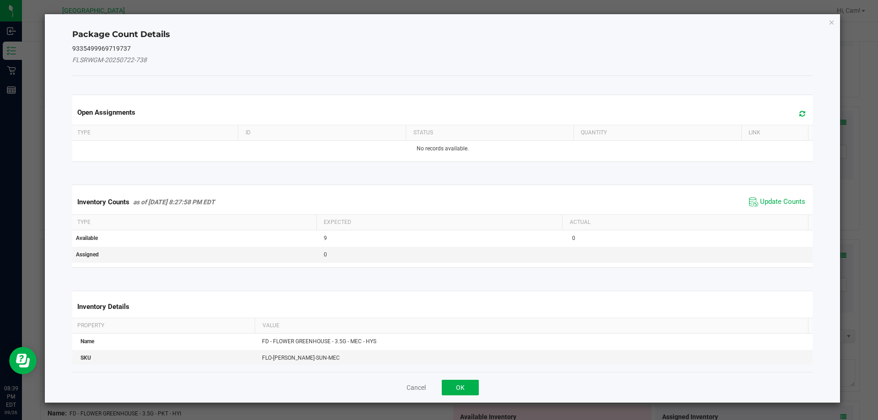
click at [799, 114] on icon at bounding box center [802, 113] width 6 height 7
click at [785, 198] on span "Update Counts" at bounding box center [782, 201] width 45 height 9
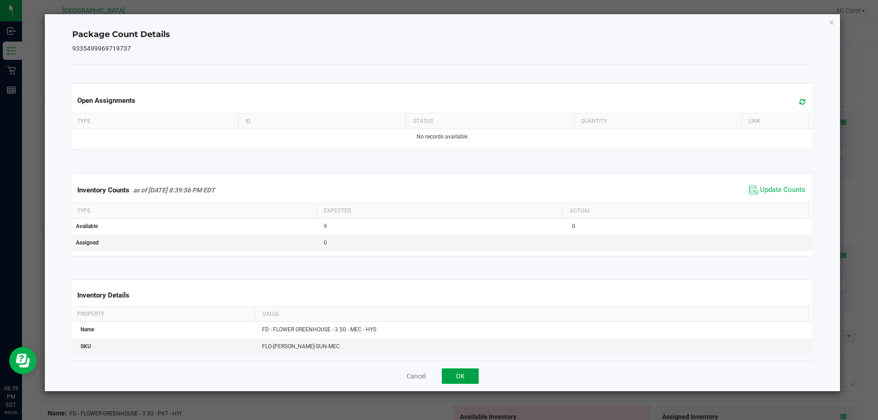
click at [456, 378] on button "OK" at bounding box center [460, 376] width 37 height 16
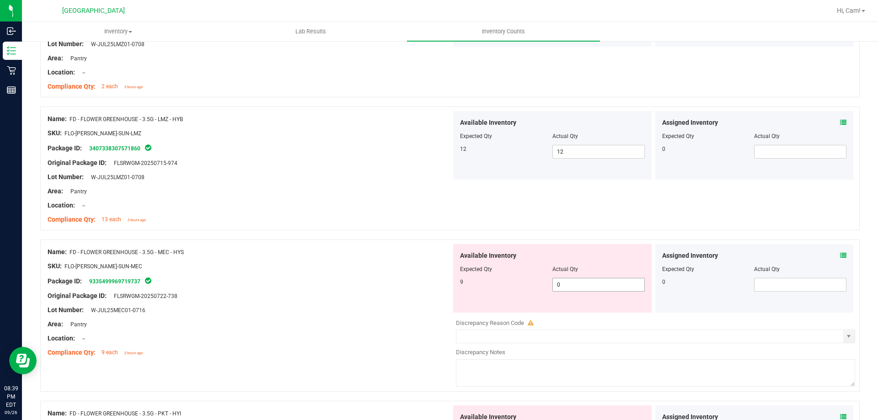
click at [579, 283] on span "0 0" at bounding box center [598, 285] width 92 height 14
type input "09"
type input "9"
click at [347, 289] on div at bounding box center [250, 289] width 404 height 5
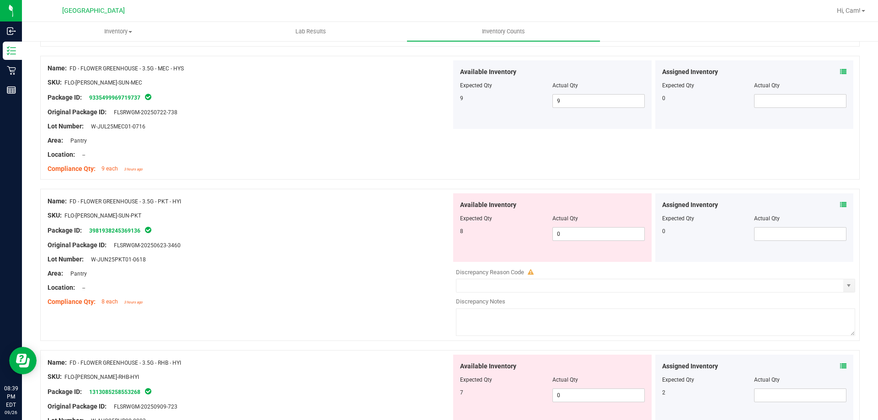
scroll to position [1097, 0]
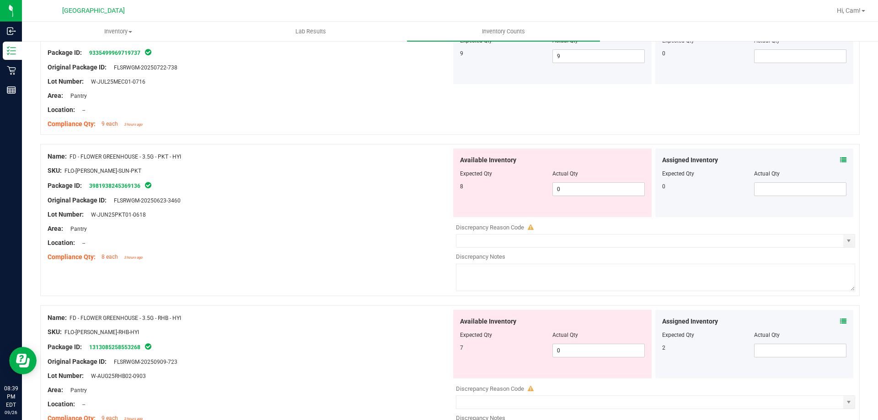
click at [840, 159] on icon at bounding box center [843, 160] width 6 height 6
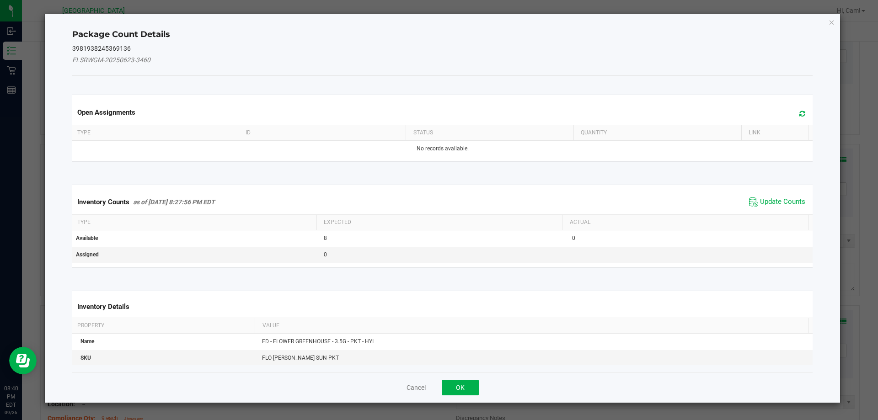
click at [792, 116] on span at bounding box center [799, 113] width 15 height 13
click at [769, 196] on span "Update Counts" at bounding box center [777, 202] width 61 height 14
click at [769, 197] on span "Update Counts" at bounding box center [778, 201] width 59 height 13
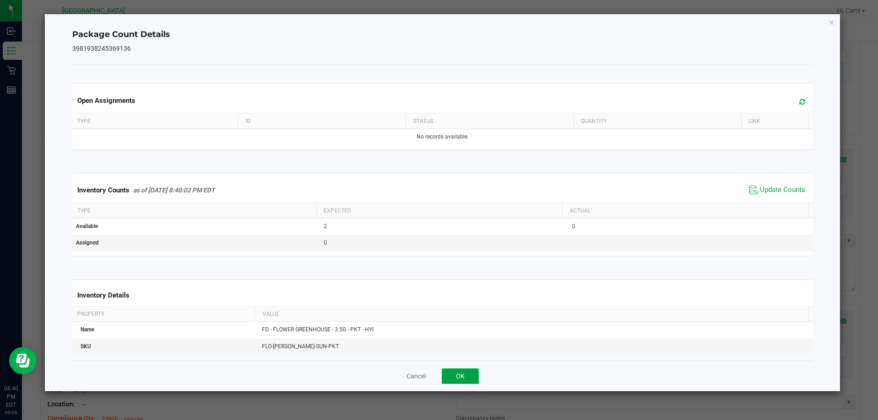
click at [454, 380] on button "OK" at bounding box center [460, 376] width 37 height 16
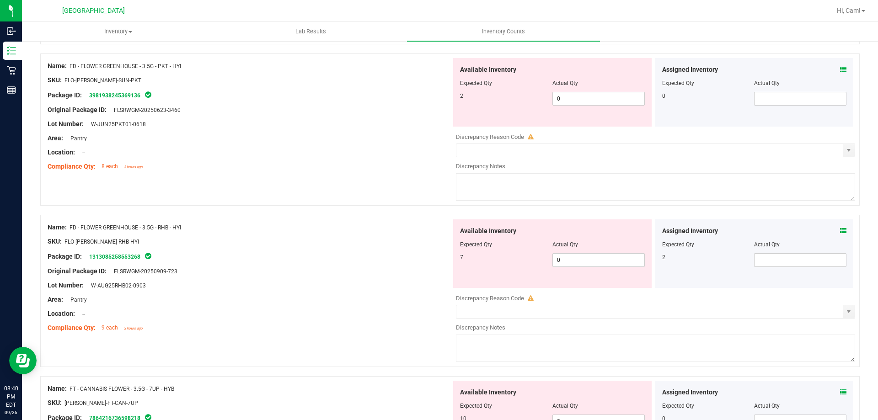
scroll to position [1189, 0]
click at [840, 229] on icon at bounding box center [843, 230] width 6 height 6
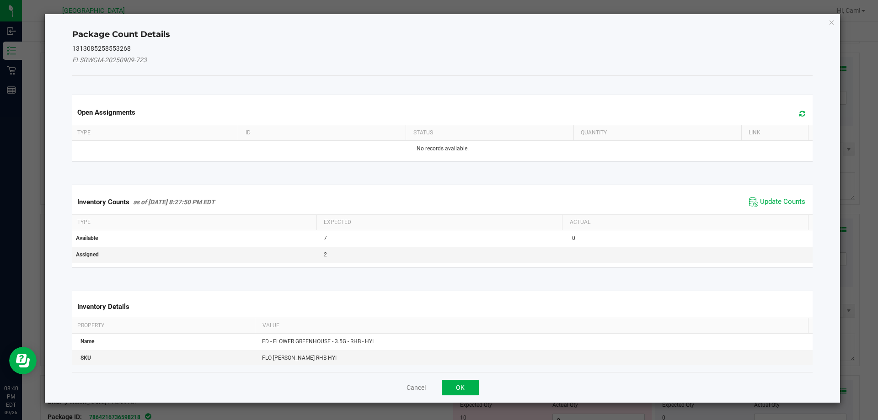
click at [799, 117] on icon at bounding box center [802, 113] width 6 height 7
click at [787, 202] on span "Update Counts" at bounding box center [782, 201] width 45 height 9
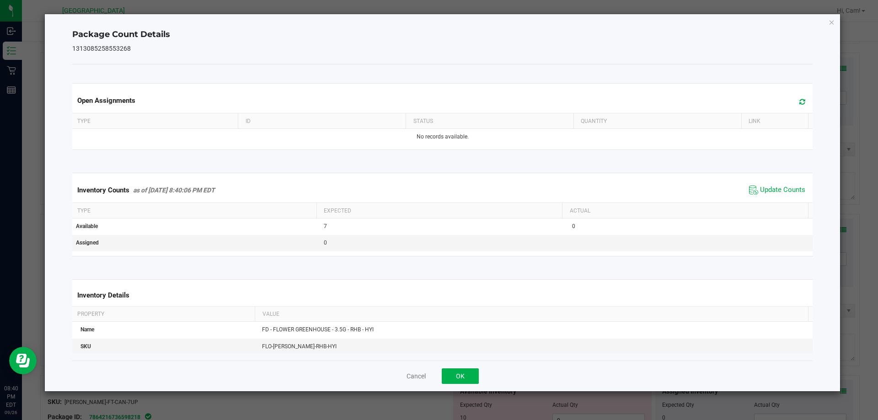
click at [480, 384] on div "Cancel OK" at bounding box center [442, 376] width 741 height 31
click at [470, 379] on button "OK" at bounding box center [460, 376] width 37 height 16
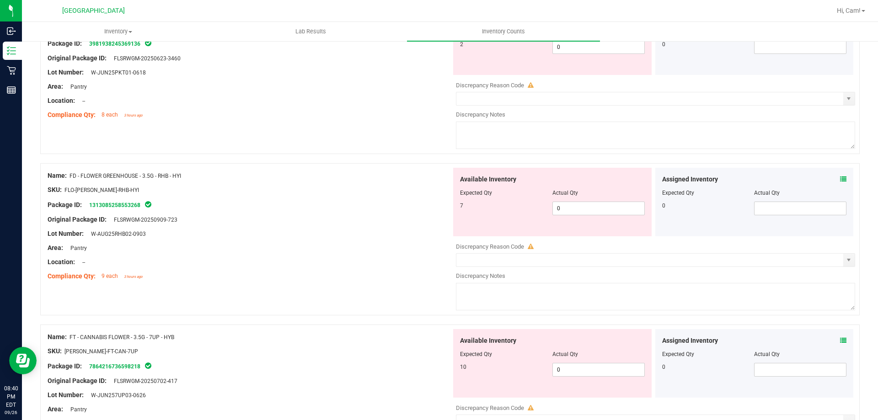
scroll to position [1280, 0]
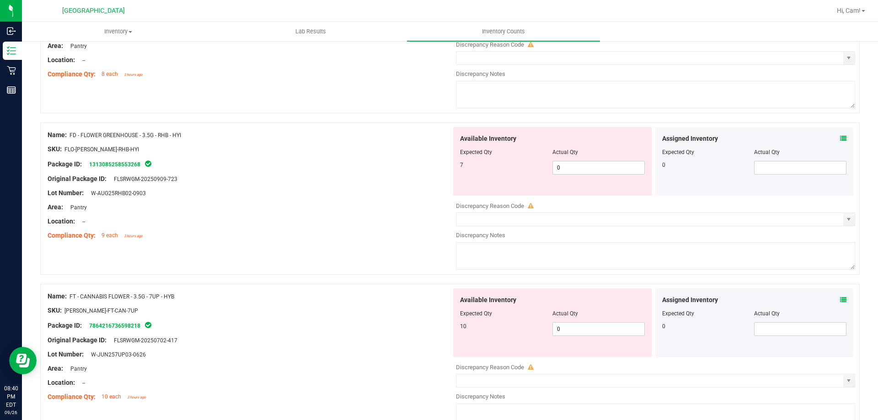
click at [840, 299] on icon at bounding box center [843, 300] width 6 height 6
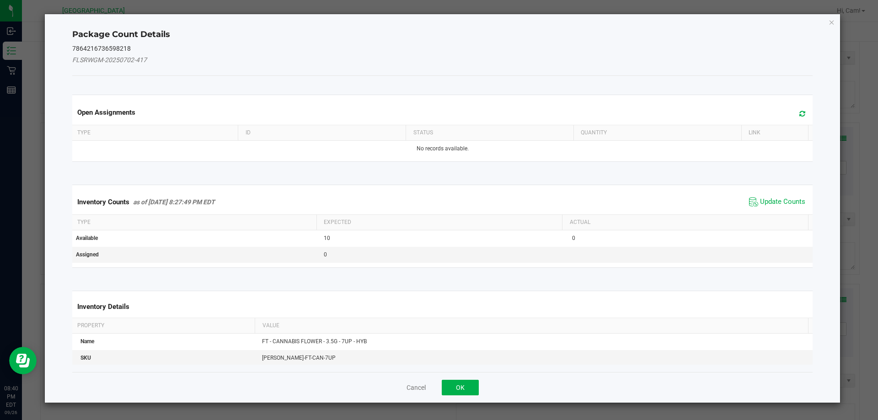
click at [799, 117] on span at bounding box center [799, 113] width 15 height 13
click at [771, 201] on span "Update Counts" at bounding box center [782, 201] width 45 height 9
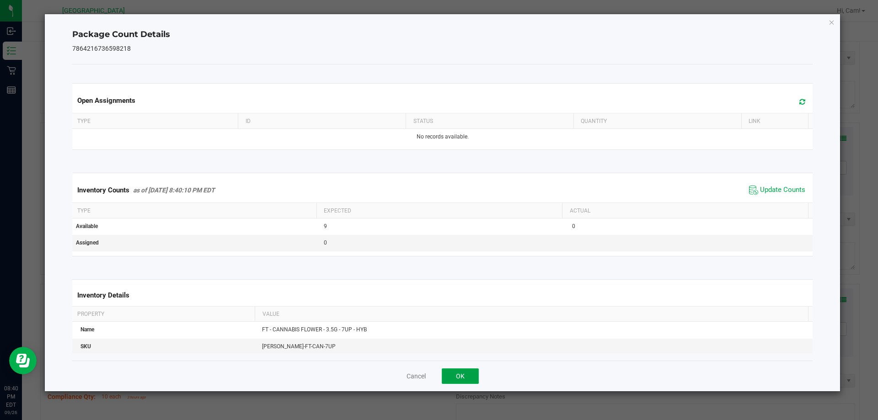
click at [464, 378] on button "OK" at bounding box center [460, 376] width 37 height 16
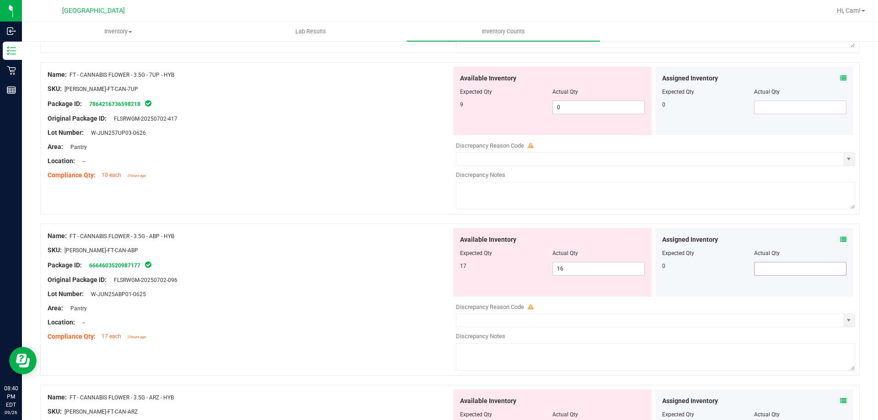
scroll to position [1509, 0]
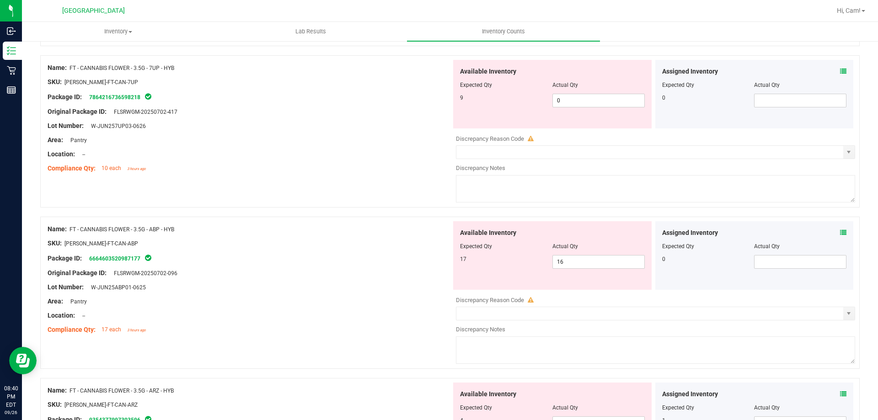
click at [840, 230] on icon at bounding box center [843, 233] width 6 height 6
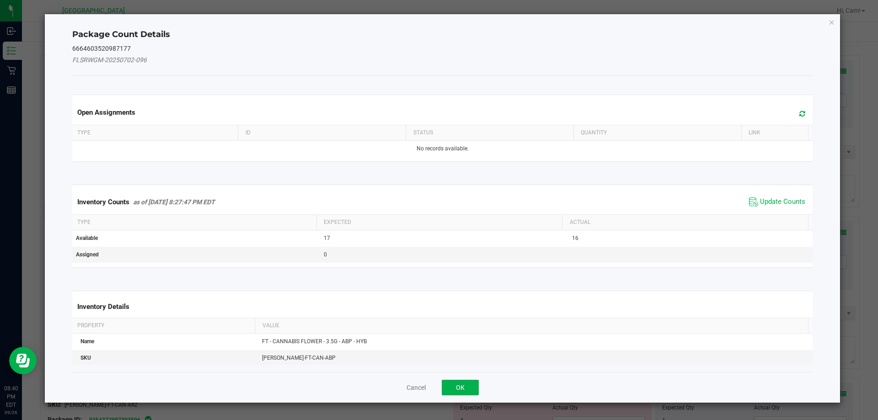
click at [799, 114] on icon at bounding box center [802, 113] width 6 height 7
click at [778, 200] on span "Update Counts" at bounding box center [782, 201] width 45 height 9
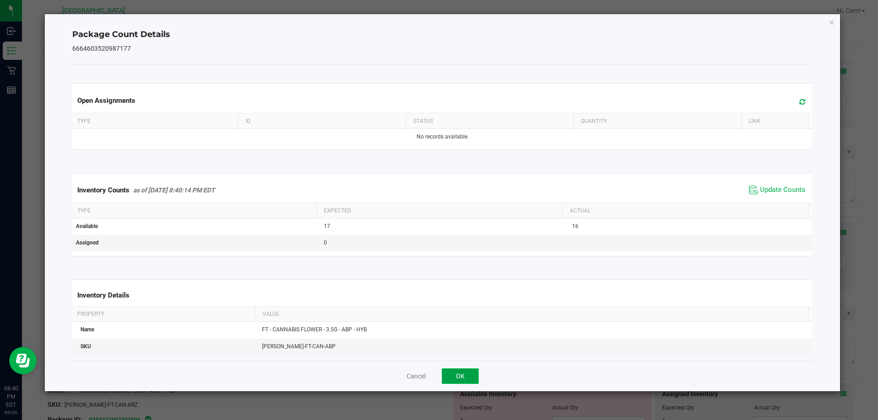
click at [463, 375] on button "OK" at bounding box center [460, 376] width 37 height 16
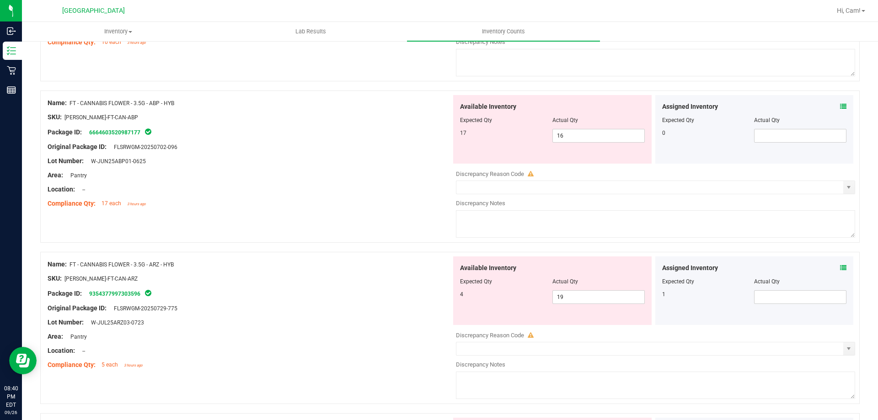
scroll to position [1692, 0]
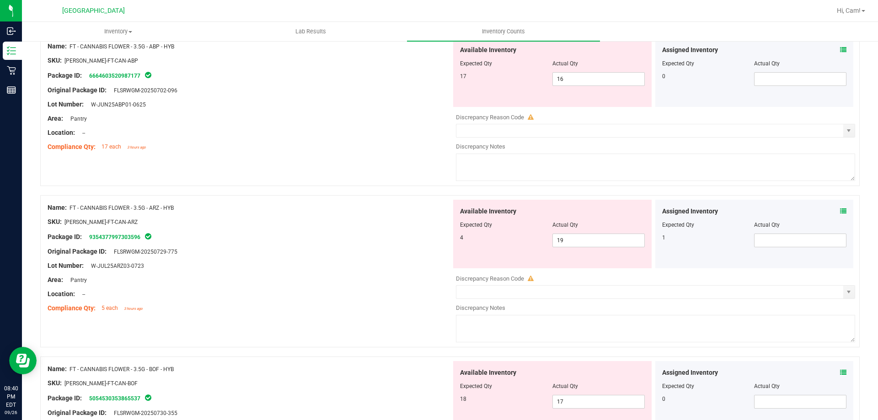
click at [835, 216] on div at bounding box center [754, 218] width 185 height 5
click at [840, 213] on icon at bounding box center [843, 211] width 6 height 6
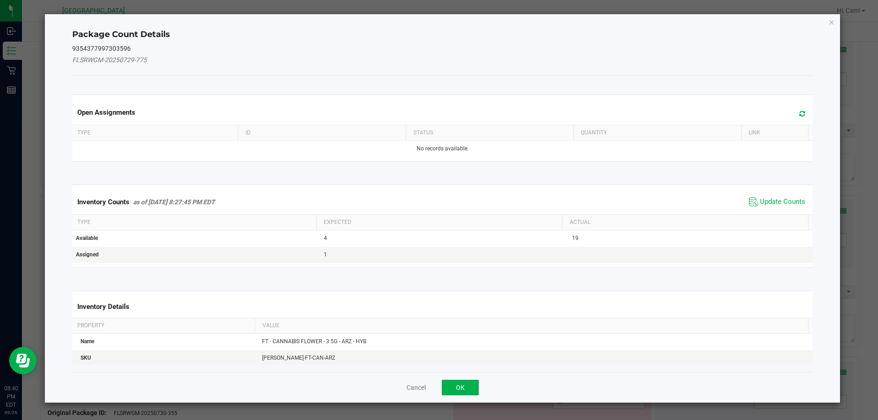
click at [792, 115] on span at bounding box center [799, 113] width 15 height 13
click at [777, 199] on span "Update Counts" at bounding box center [782, 201] width 45 height 9
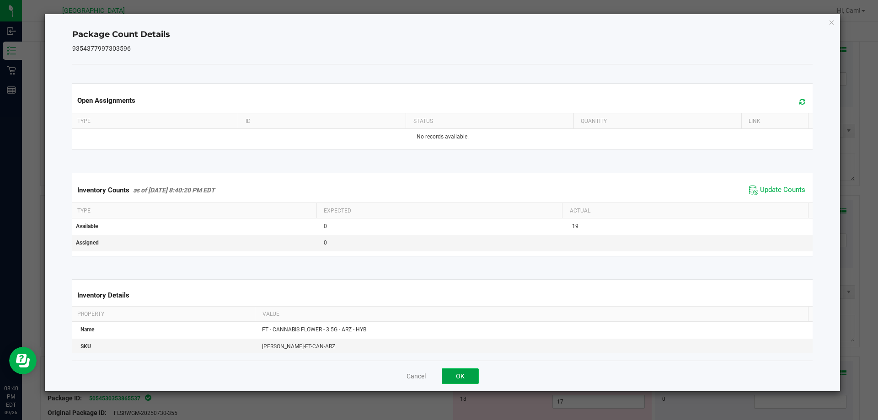
click at [468, 374] on button "OK" at bounding box center [460, 376] width 37 height 16
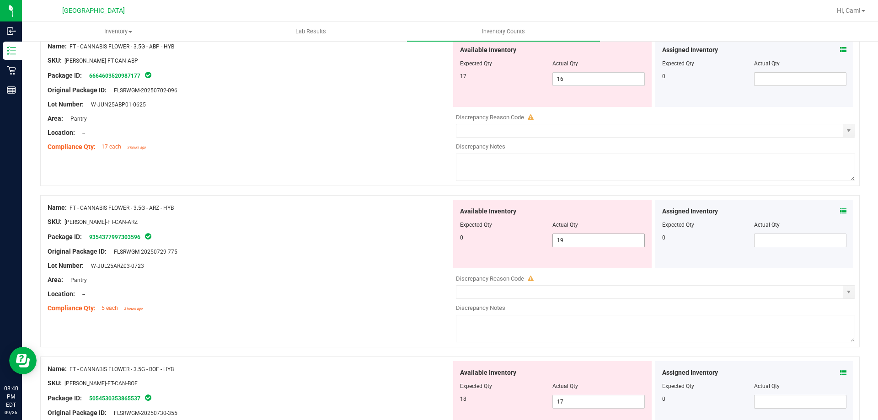
click at [588, 241] on span "19 19" at bounding box center [598, 241] width 92 height 14
click at [588, 241] on input "19" at bounding box center [598, 240] width 91 height 13
type input "0"
click at [379, 233] on div "Package ID: 9354377997303596" at bounding box center [250, 236] width 404 height 11
type input "0"
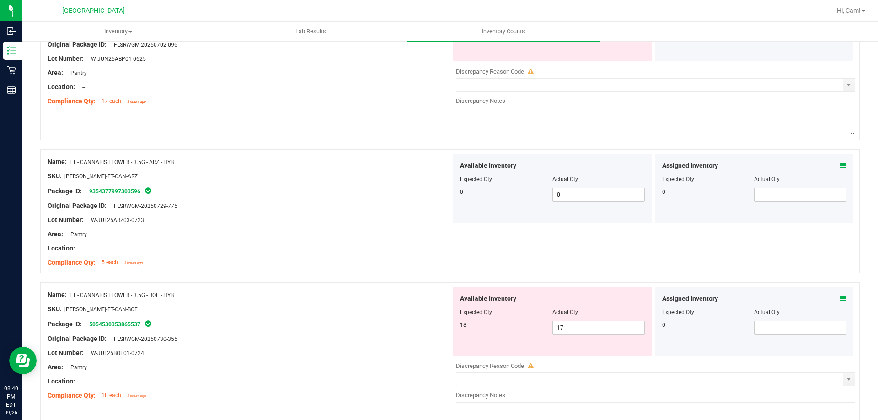
scroll to position [1829, 0]
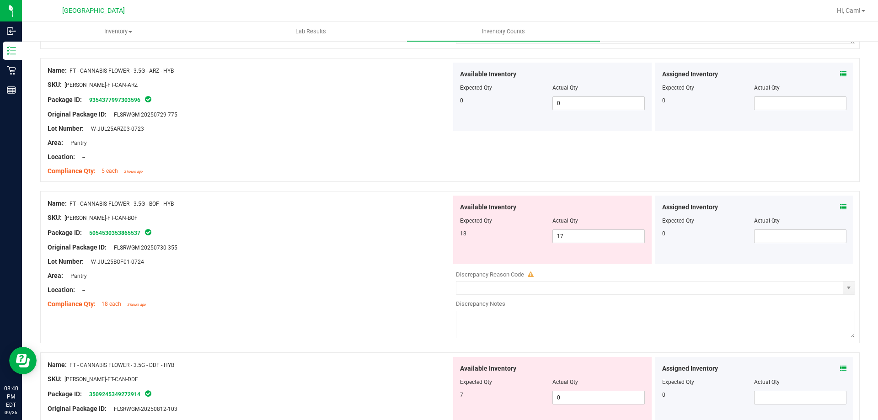
click at [840, 204] on icon at bounding box center [843, 207] width 6 height 6
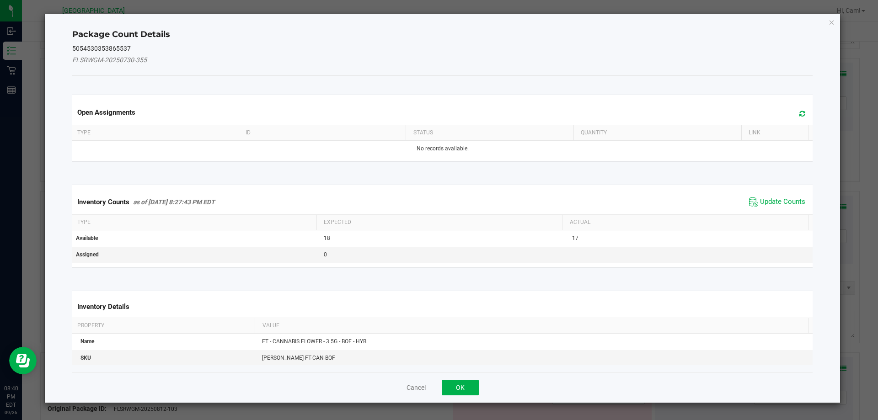
click at [799, 112] on icon at bounding box center [802, 113] width 6 height 7
click at [776, 199] on span "Update Counts" at bounding box center [782, 201] width 45 height 9
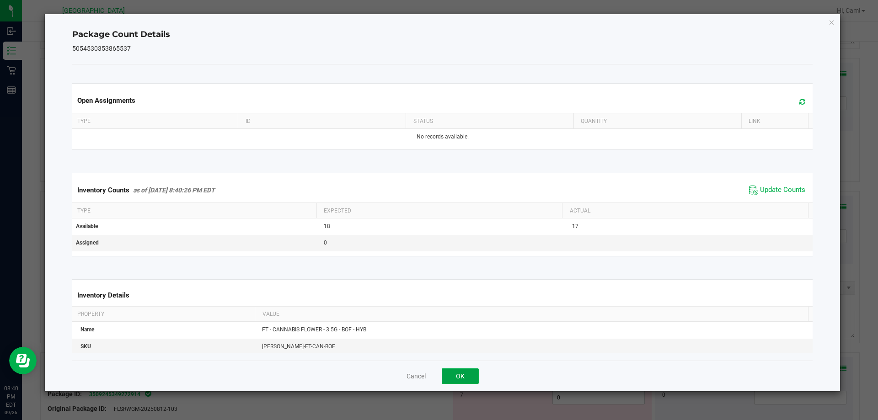
drag, startPoint x: 470, startPoint y: 374, endPoint x: 480, endPoint y: 365, distance: 14.2
click at [470, 375] on button "OK" at bounding box center [460, 376] width 37 height 16
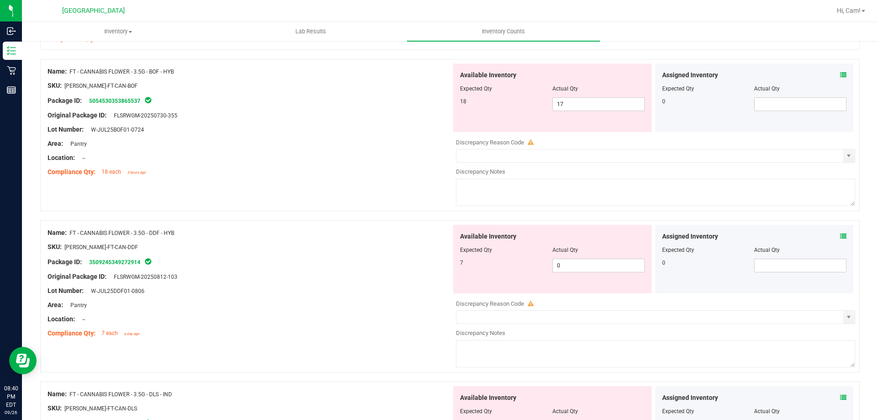
scroll to position [1966, 0]
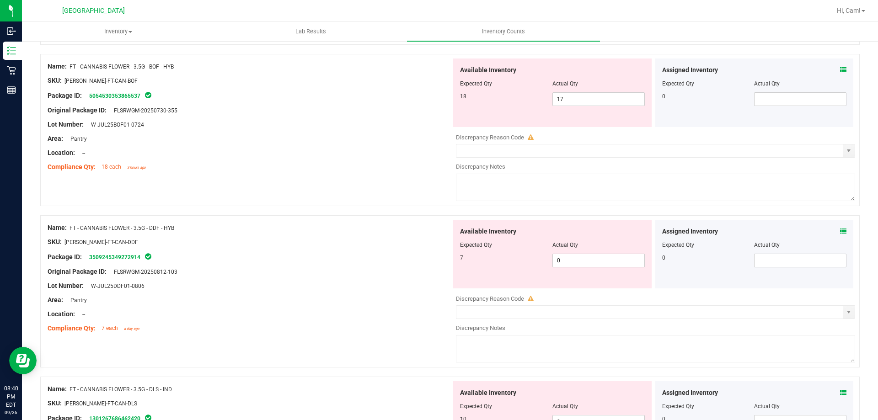
click at [840, 233] on icon at bounding box center [843, 231] width 6 height 6
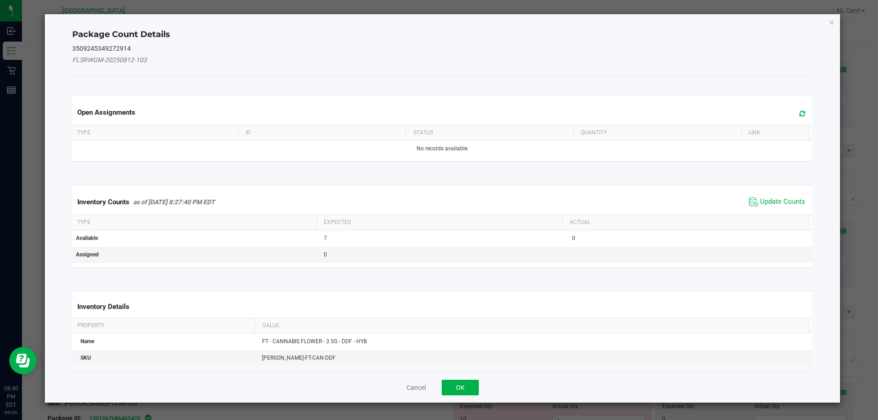
click at [800, 114] on span at bounding box center [799, 113] width 15 height 13
click at [778, 197] on span "Update Counts" at bounding box center [782, 201] width 45 height 9
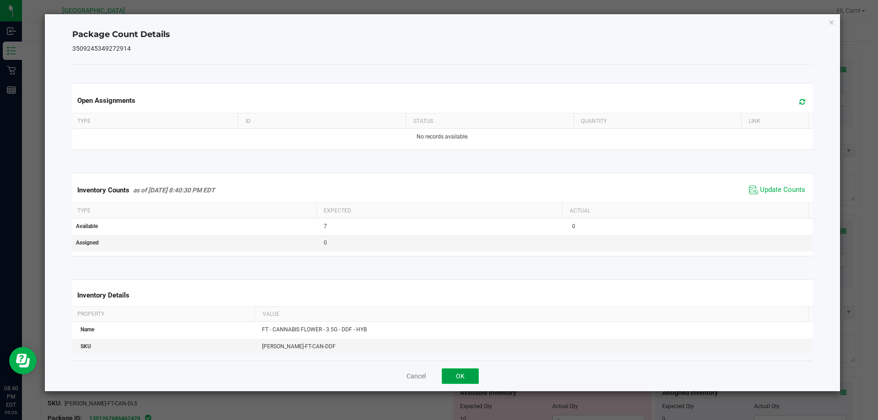
click at [464, 374] on button "OK" at bounding box center [460, 376] width 37 height 16
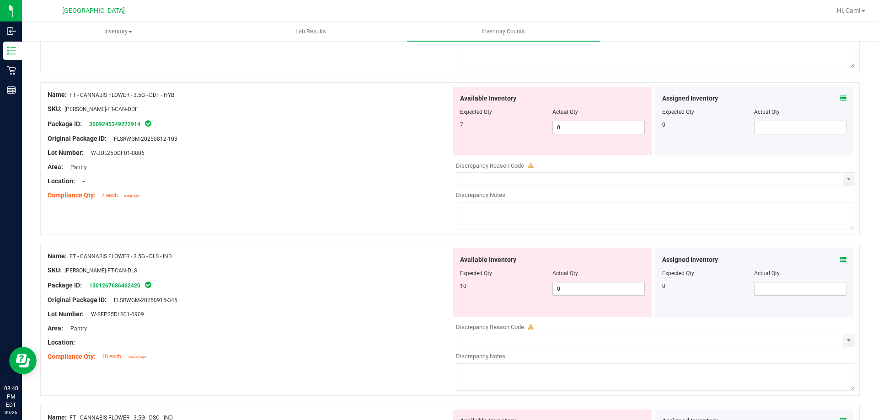
scroll to position [2103, 0]
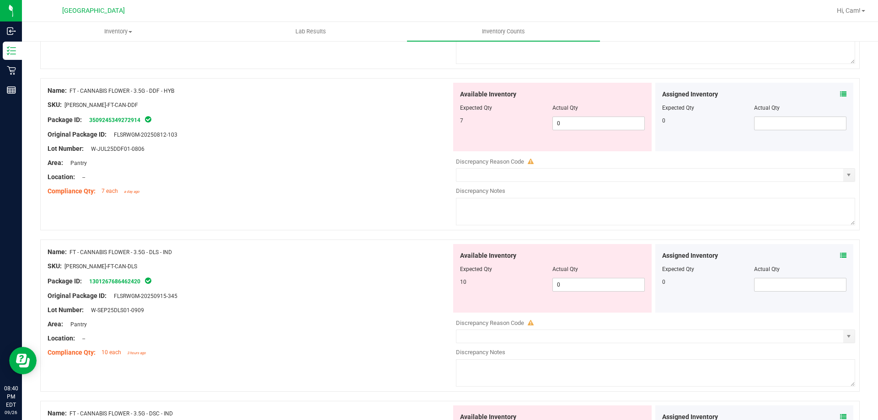
click at [831, 256] on div "Assigned Inventory" at bounding box center [754, 256] width 185 height 10
click at [840, 251] on span at bounding box center [843, 256] width 6 height 10
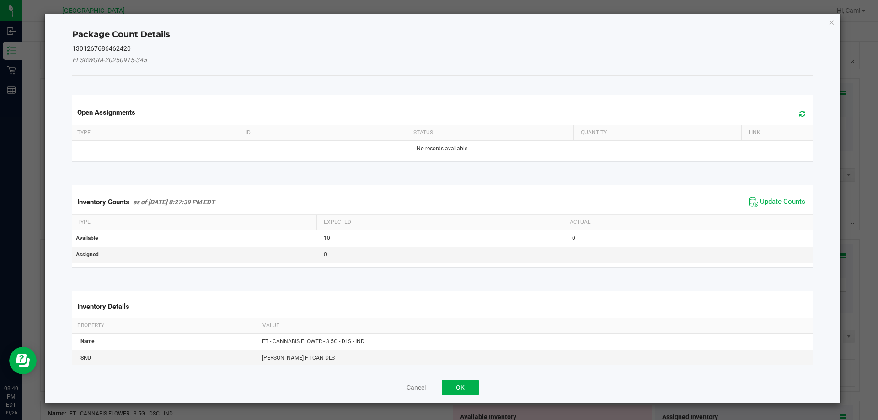
click at [799, 114] on icon at bounding box center [802, 113] width 6 height 7
click at [778, 200] on span "Update Counts" at bounding box center [782, 201] width 45 height 9
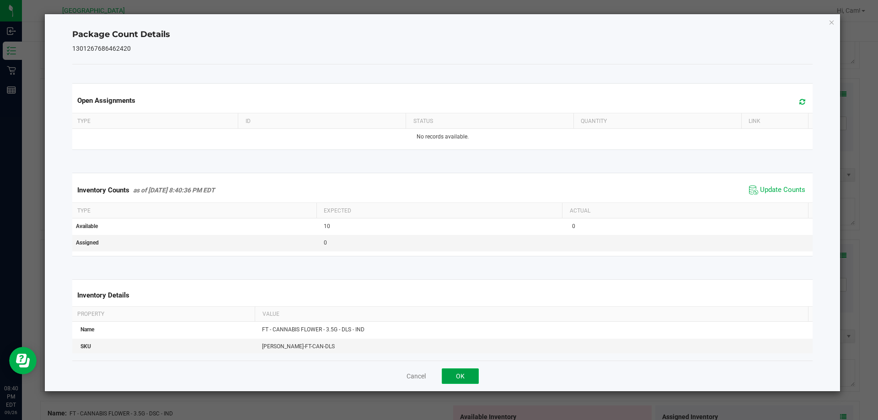
click at [477, 383] on button "OK" at bounding box center [460, 376] width 37 height 16
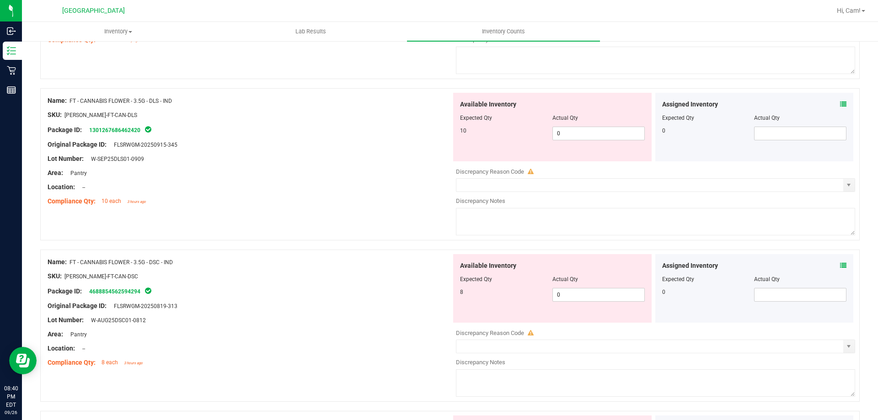
scroll to position [2286, 0]
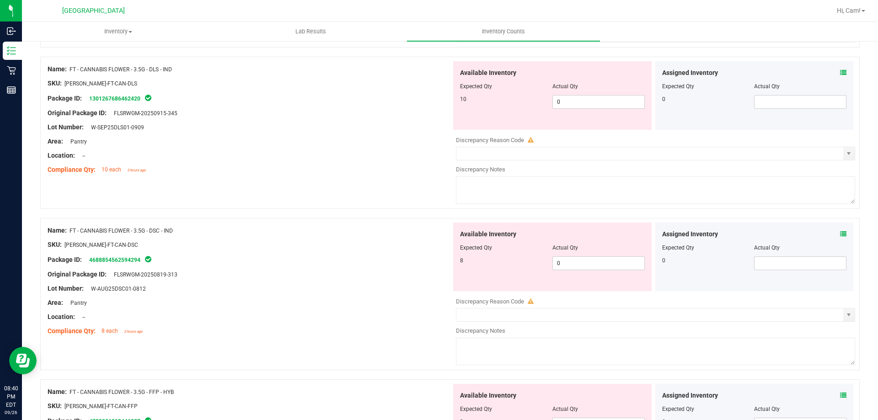
click at [840, 234] on icon at bounding box center [843, 234] width 6 height 6
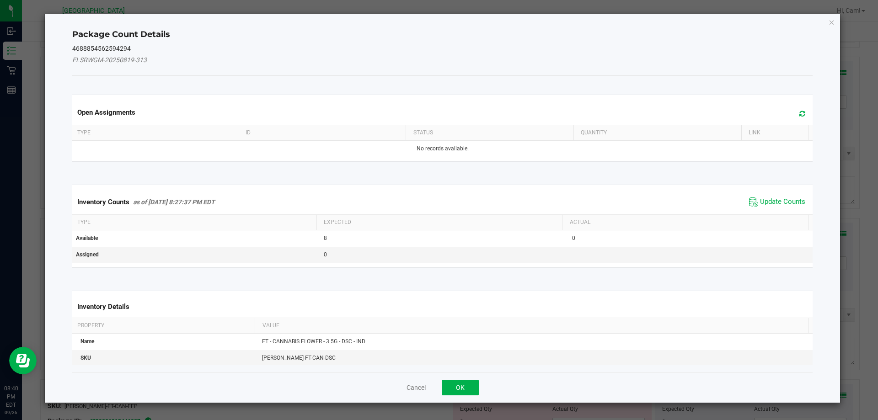
click at [799, 115] on icon at bounding box center [802, 113] width 6 height 7
click at [785, 198] on span "Update Counts" at bounding box center [782, 201] width 45 height 9
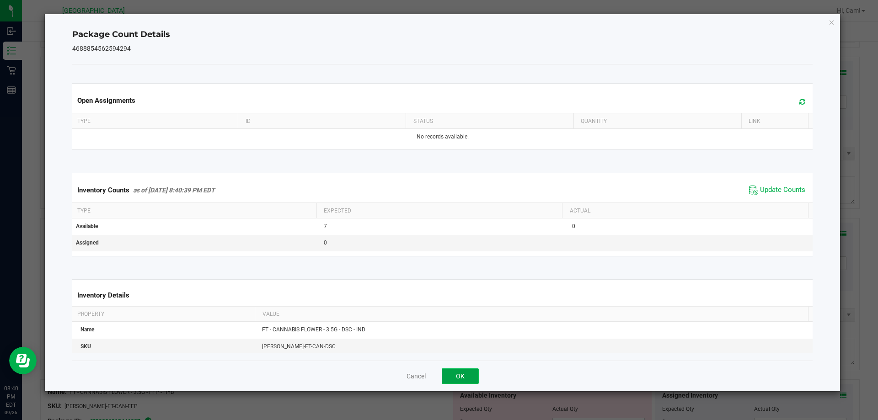
click at [474, 374] on button "OK" at bounding box center [460, 376] width 37 height 16
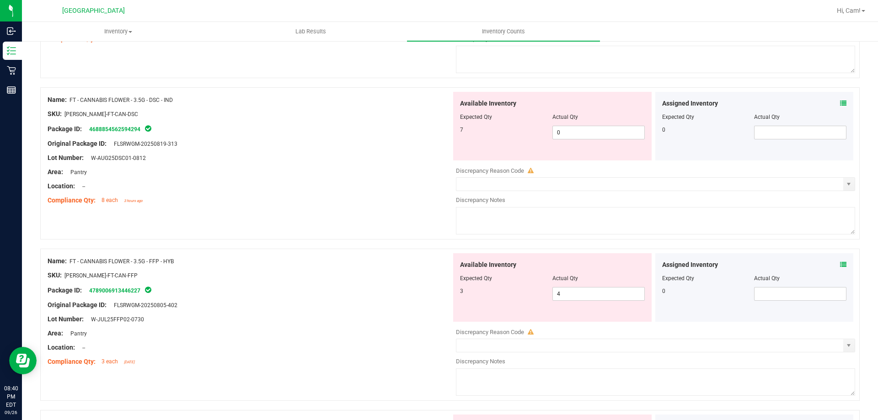
scroll to position [2469, 0]
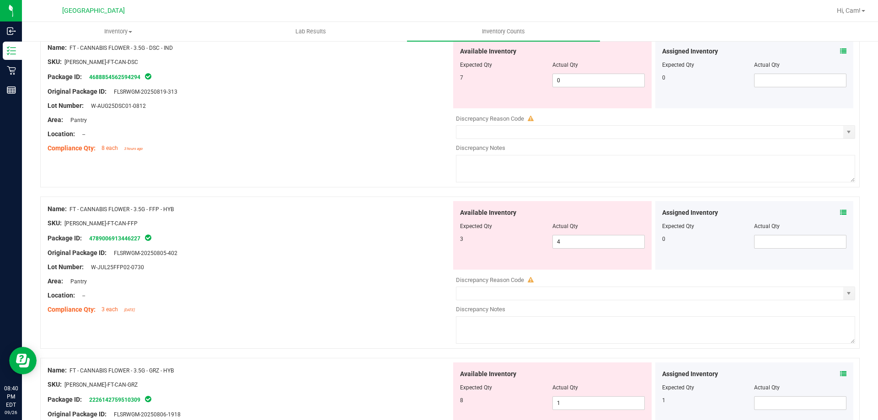
click at [840, 213] on icon at bounding box center [843, 212] width 6 height 6
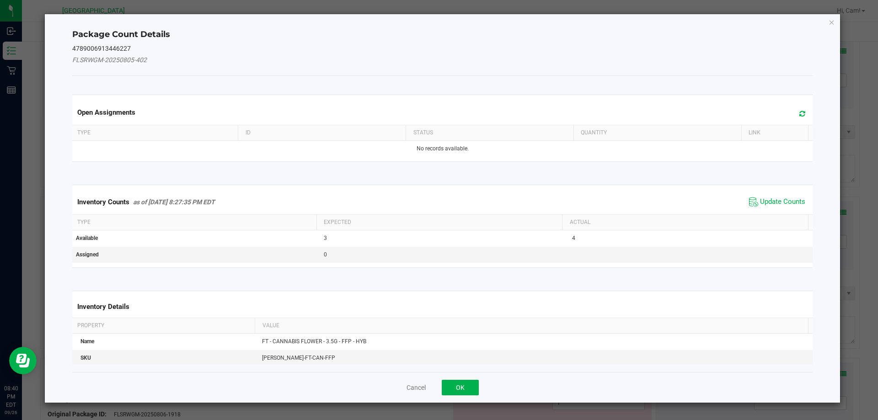
click at [795, 118] on span at bounding box center [799, 113] width 15 height 13
click at [768, 198] on span "Update Counts" at bounding box center [782, 201] width 45 height 9
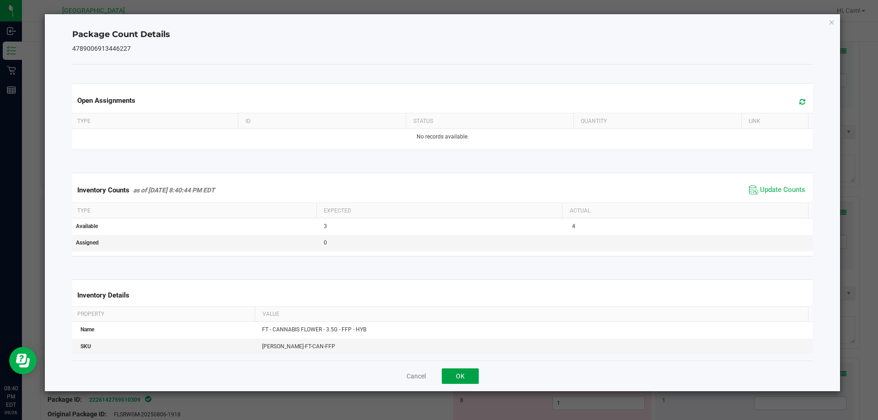
drag, startPoint x: 471, startPoint y: 379, endPoint x: 474, endPoint y: 370, distance: 9.1
click at [471, 378] on button "OK" at bounding box center [460, 376] width 37 height 16
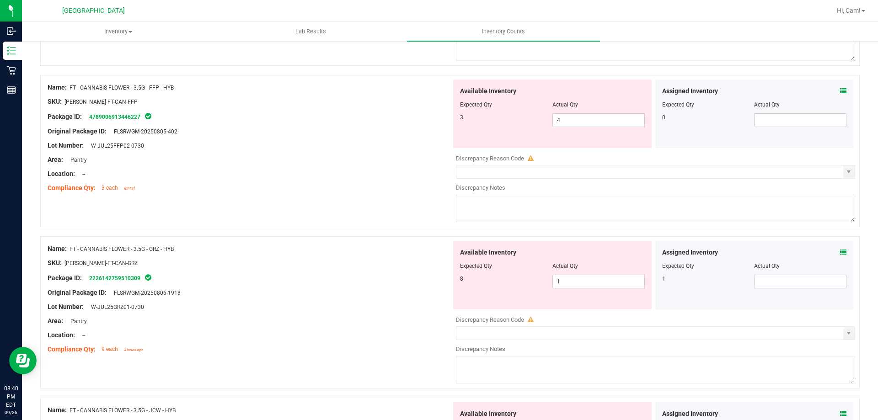
scroll to position [2606, 0]
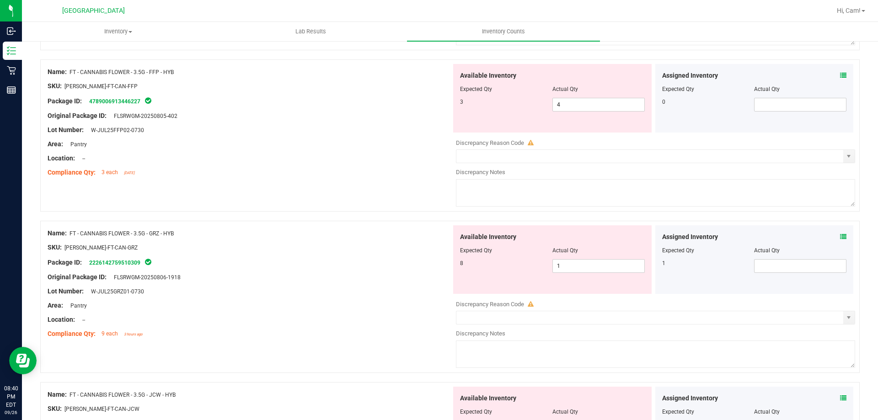
click at [840, 233] on span at bounding box center [843, 237] width 6 height 10
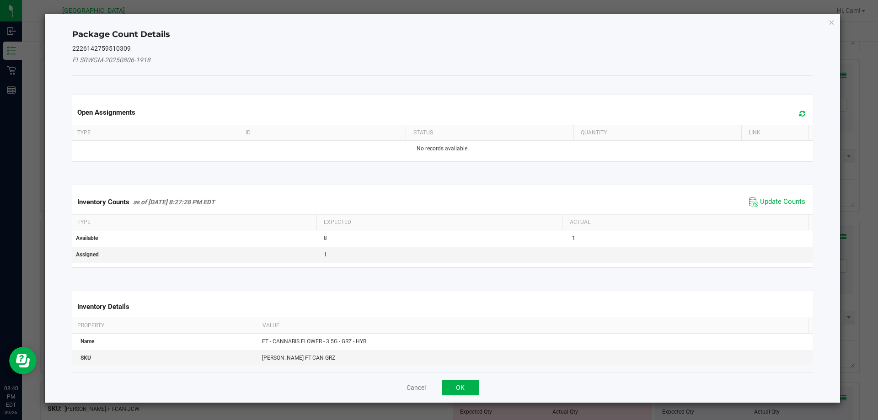
click at [792, 112] on span at bounding box center [799, 113] width 15 height 13
click at [775, 193] on div "Inventory Counts as of [DATE] 8:27:28 PM EDT Update Counts" at bounding box center [442, 202] width 744 height 25
click at [768, 200] on span "Update Counts" at bounding box center [782, 201] width 45 height 9
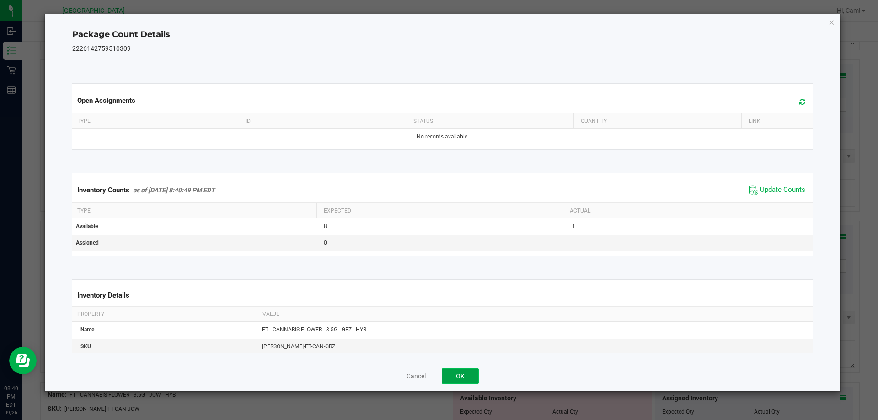
click at [465, 381] on button "OK" at bounding box center [460, 376] width 37 height 16
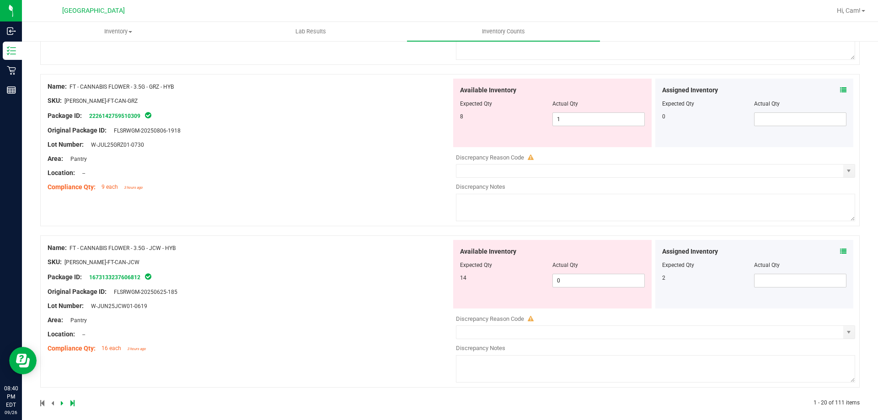
scroll to position [2760, 0]
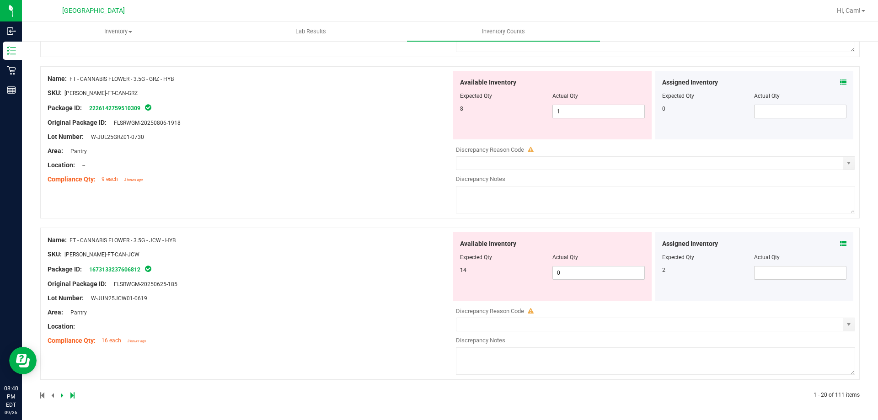
click at [839, 242] on div "Assigned Inventory Expected Qty Actual Qty 2" at bounding box center [754, 266] width 198 height 69
click at [840, 242] on icon at bounding box center [843, 243] width 6 height 6
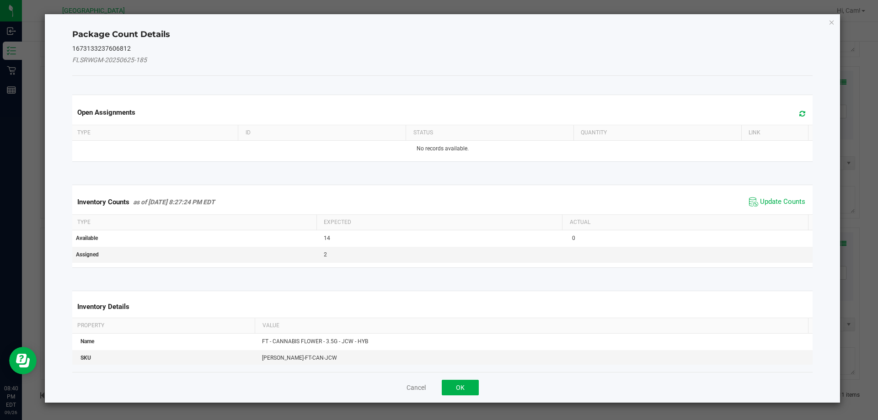
click at [794, 109] on span at bounding box center [799, 113] width 15 height 13
click at [799, 198] on span "Update Counts" at bounding box center [777, 202] width 61 height 14
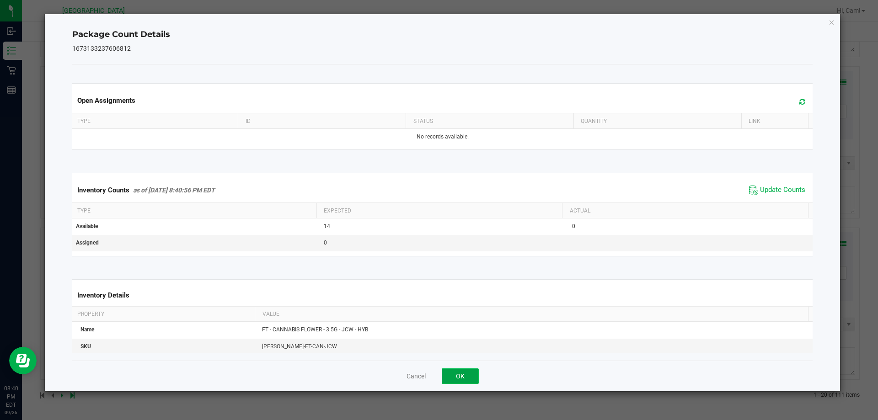
click at [465, 379] on button "OK" at bounding box center [460, 376] width 37 height 16
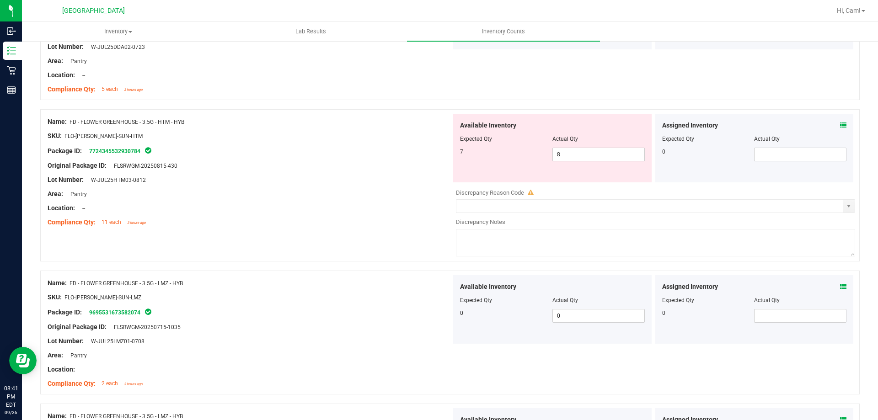
scroll to position [594, 0]
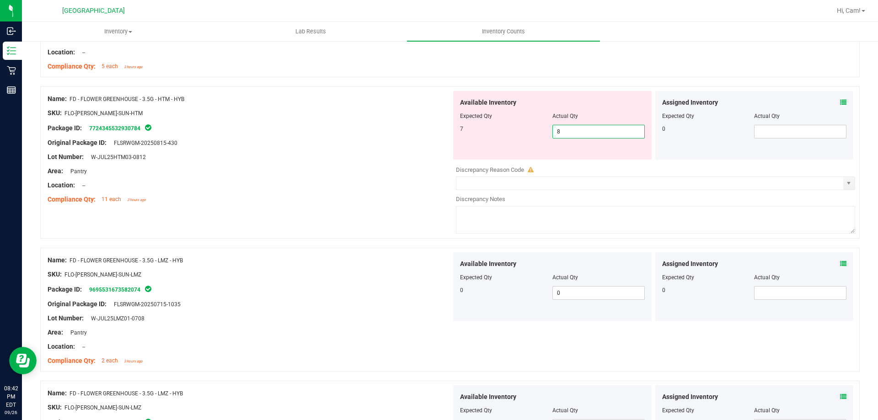
click at [608, 127] on span "8 8" at bounding box center [598, 132] width 92 height 14
click at [608, 127] on input "8" at bounding box center [598, 131] width 91 height 13
type input "7"
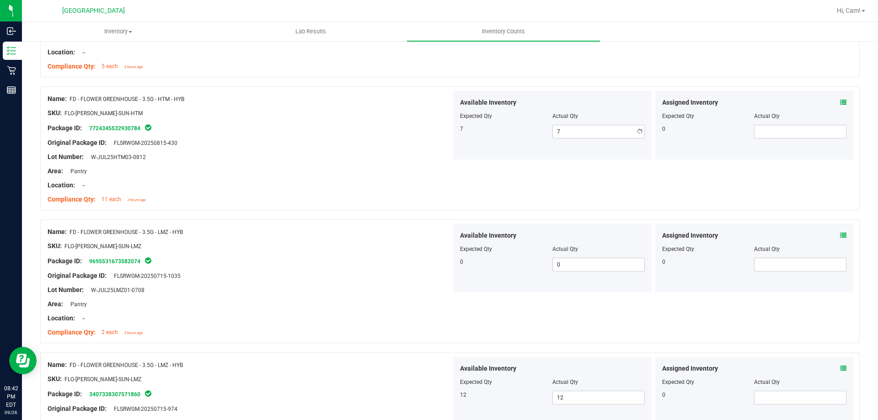
click at [353, 145] on div "Original Package ID: FLSRWGM-20250815-430" at bounding box center [250, 143] width 404 height 10
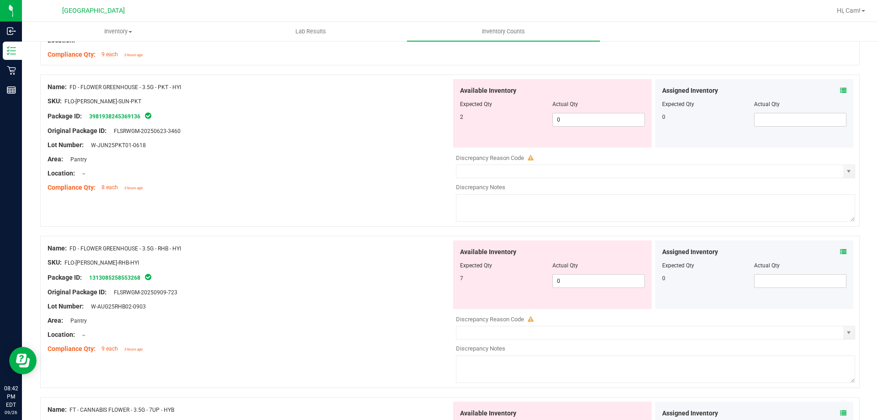
scroll to position [1143, 0]
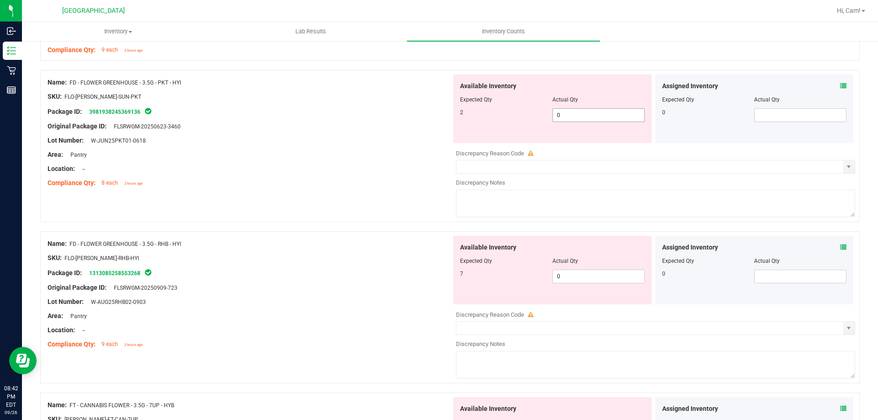
click at [591, 113] on span "0 0" at bounding box center [598, 115] width 92 height 14
type input "02"
type input "2"
click at [290, 167] on div "Location: --" at bounding box center [250, 169] width 404 height 10
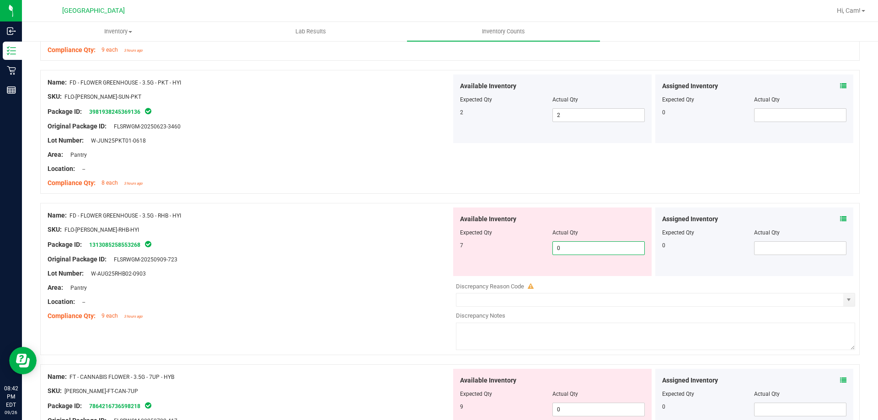
click at [567, 253] on span "0 0" at bounding box center [598, 248] width 92 height 14
click at [570, 253] on input "0" at bounding box center [598, 248] width 91 height 13
type input "07"
type input "7"
click at [294, 232] on div "SKU: FLO-[PERSON_NAME]-RHB-HYI" at bounding box center [250, 230] width 404 height 10
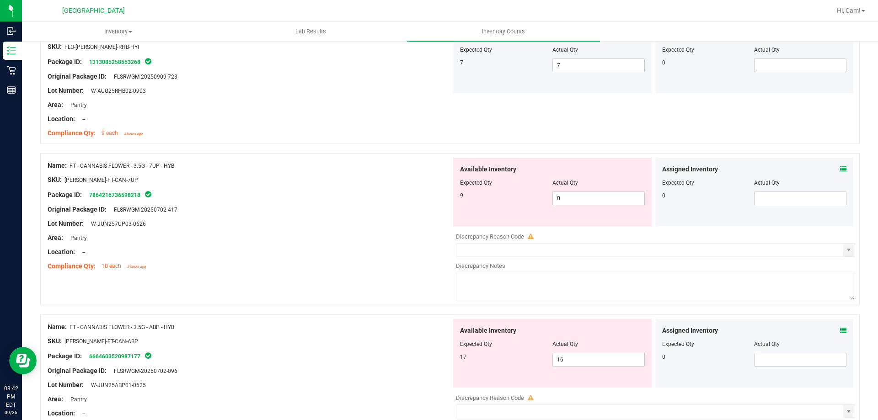
scroll to position [1372, 0]
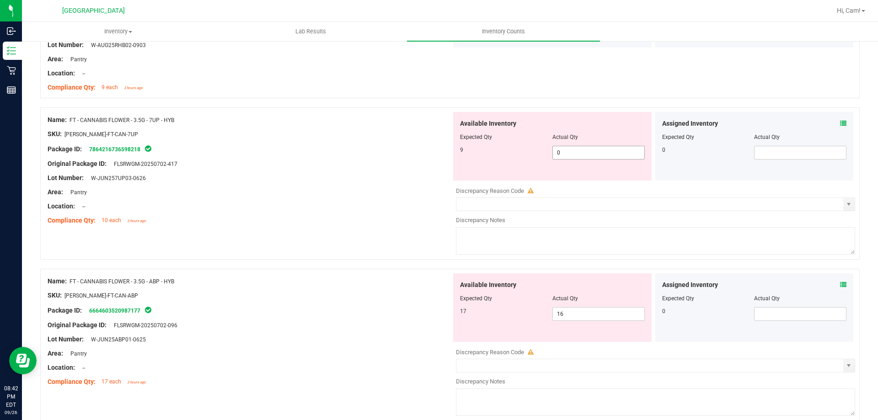
click at [577, 152] on span "0 0" at bounding box center [598, 153] width 92 height 14
click at [577, 152] on input "0" at bounding box center [598, 152] width 91 height 13
type input "9"
click at [397, 98] on div at bounding box center [449, 102] width 819 height 9
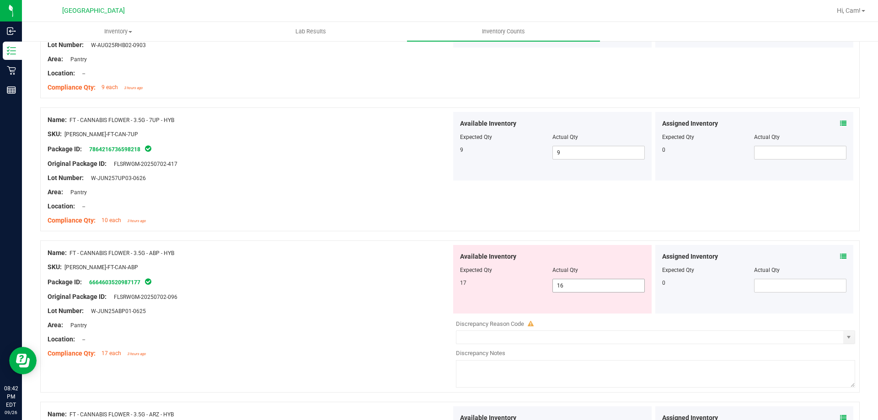
click at [603, 279] on span "16 16" at bounding box center [598, 286] width 92 height 14
type input "17"
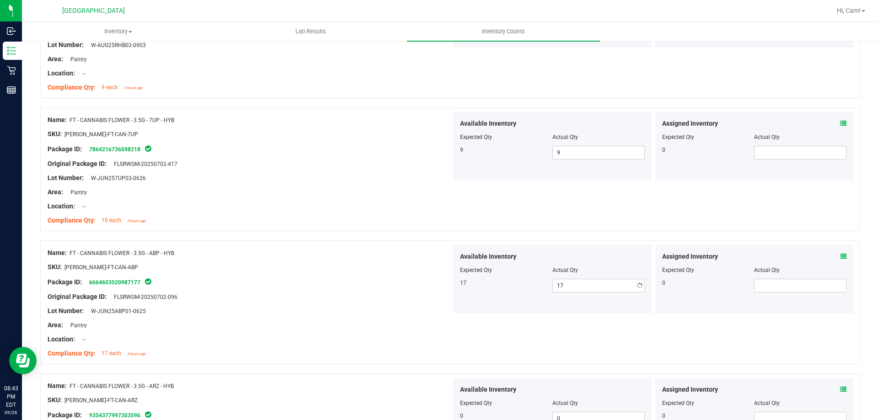
click at [436, 210] on div "Location: --" at bounding box center [250, 207] width 404 height 10
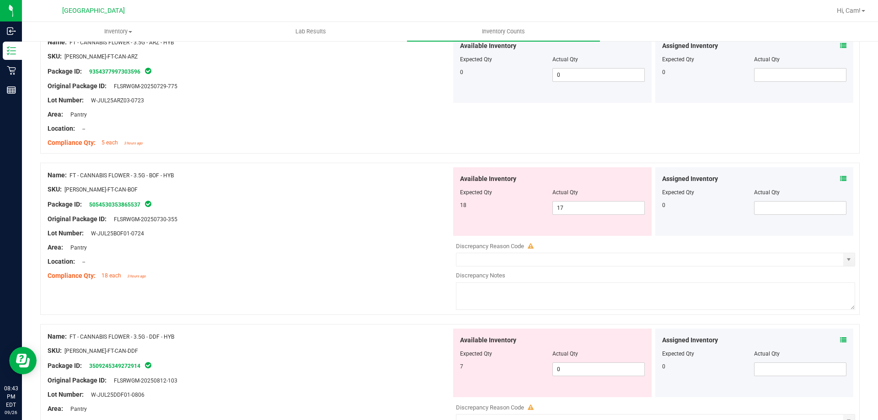
scroll to position [1737, 0]
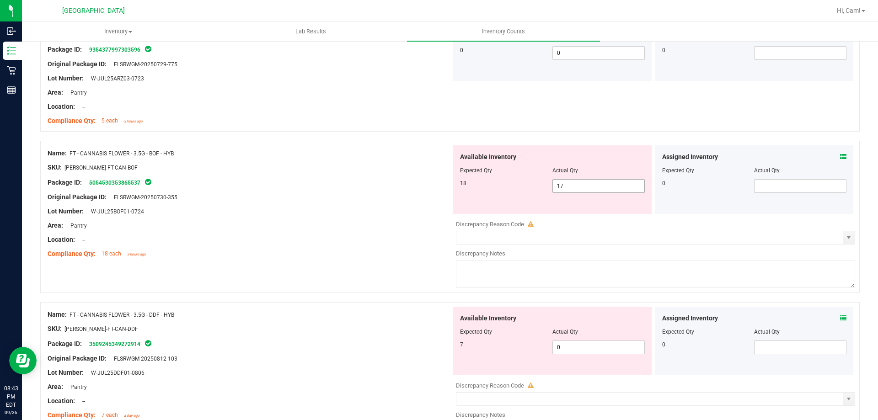
click at [577, 185] on span "17 17" at bounding box center [598, 186] width 92 height 14
type input "18"
click at [266, 214] on div "Lot Number: W-JUL25BOF01-0724" at bounding box center [250, 212] width 404 height 10
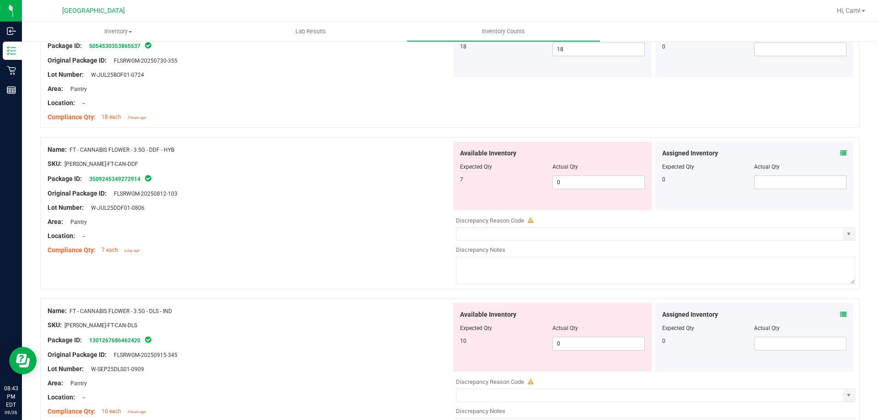
scroll to position [1874, 0]
click at [566, 182] on span "0 0" at bounding box center [598, 182] width 92 height 14
type input "07"
type input "7"
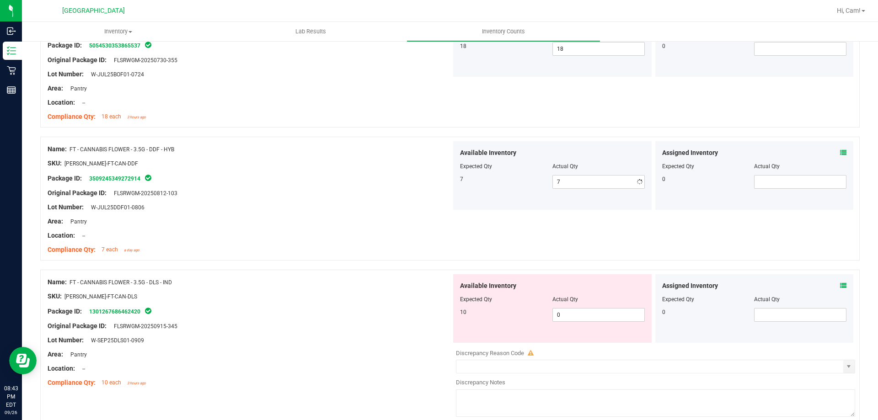
click at [348, 169] on div at bounding box center [250, 170] width 404 height 5
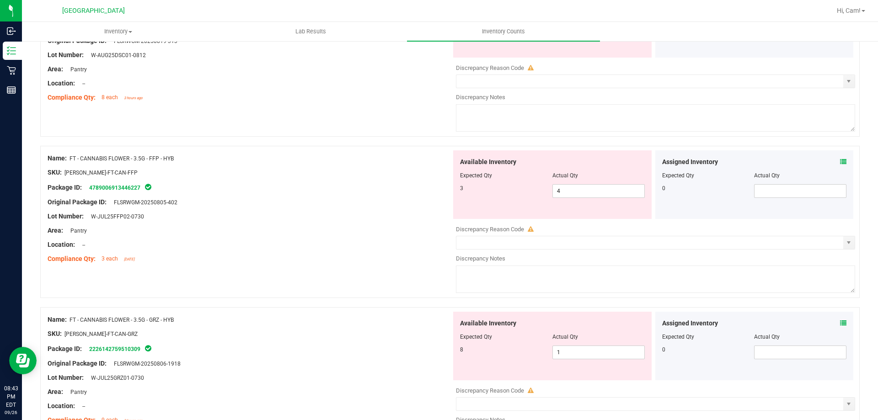
scroll to position [2332, 0]
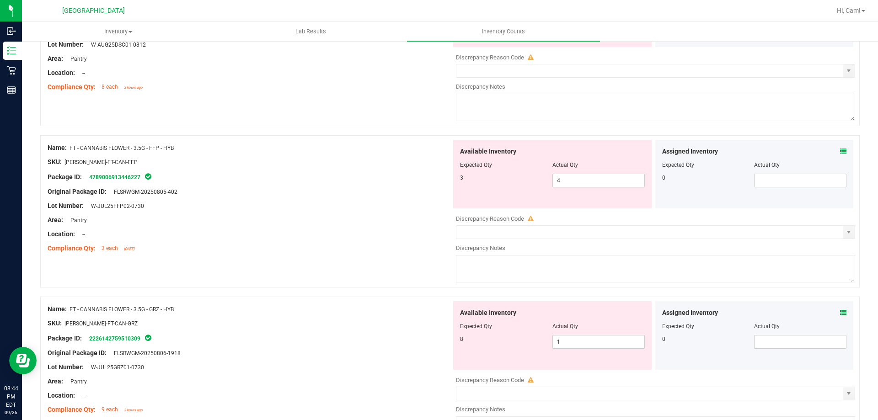
click at [617, 171] on div at bounding box center [552, 171] width 185 height 5
drag, startPoint x: 617, startPoint y: 171, endPoint x: 616, endPoint y: 176, distance: 4.6
click at [617, 172] on div at bounding box center [552, 171] width 185 height 5
click at [616, 176] on span "4 4" at bounding box center [598, 181] width 92 height 14
click at [616, 176] on input "4" at bounding box center [598, 180] width 91 height 13
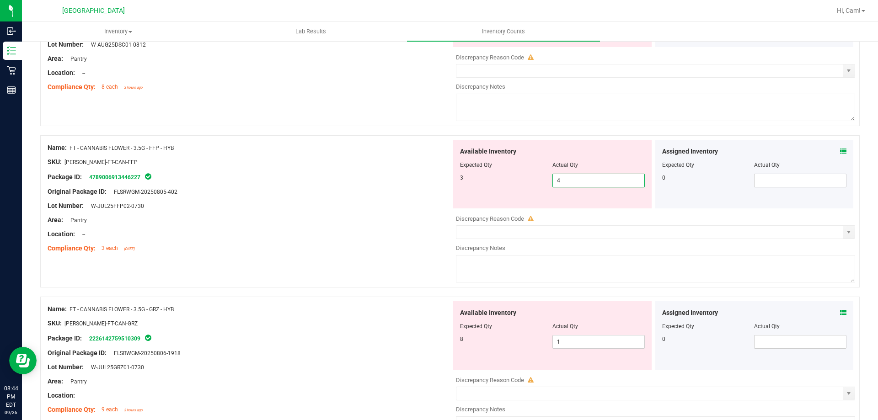
type input "3"
click at [594, 335] on div "Available Inventory Expected Qty Actual Qty 8 1 1" at bounding box center [552, 335] width 198 height 69
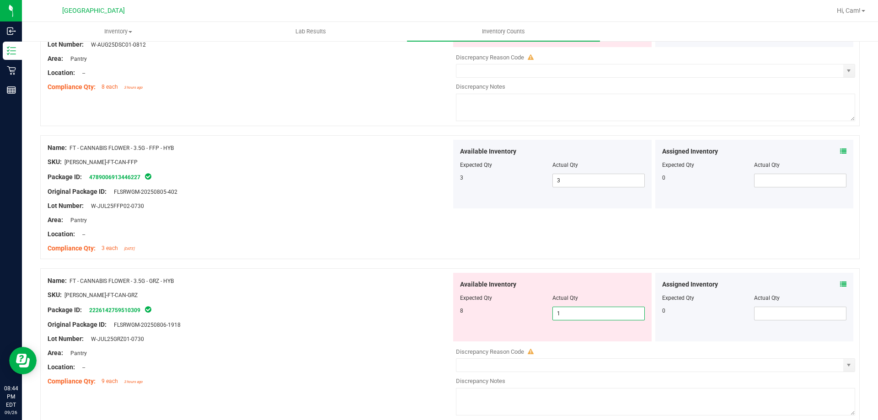
click at [600, 312] on input "1" at bounding box center [598, 313] width 91 height 13
type input "8"
click at [406, 234] on div "Name: FT - CANNABIS FLOWER - 3.5G - FFP - HYB SKU: [PERSON_NAME]-FT-CAN-FFP Pac…" at bounding box center [250, 198] width 404 height 117
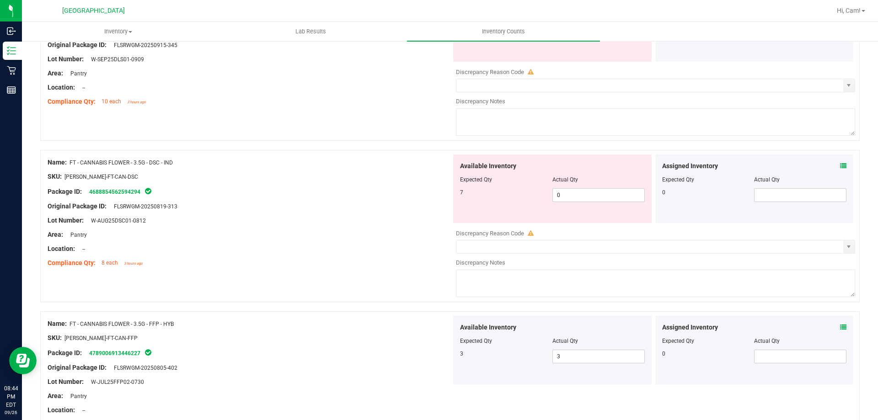
scroll to position [2140, 0]
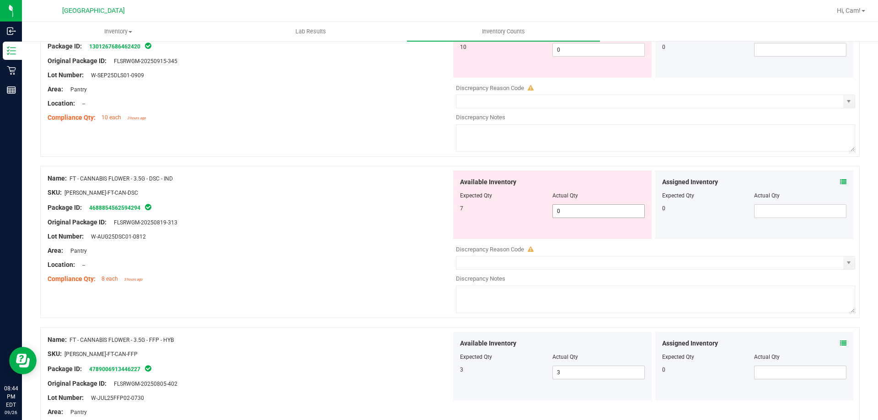
click at [583, 208] on span "0 0" at bounding box center [598, 211] width 92 height 14
click at [0, 0] on input "0" at bounding box center [0, 0] width 0 height 0
type input "7"
drag, startPoint x: 429, startPoint y: 162, endPoint x: 419, endPoint y: 161, distance: 10.6
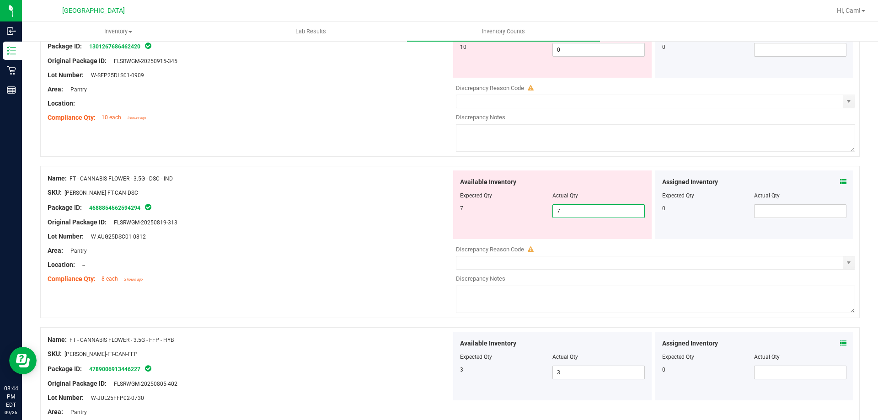
click at [427, 161] on div at bounding box center [449, 161] width 819 height 9
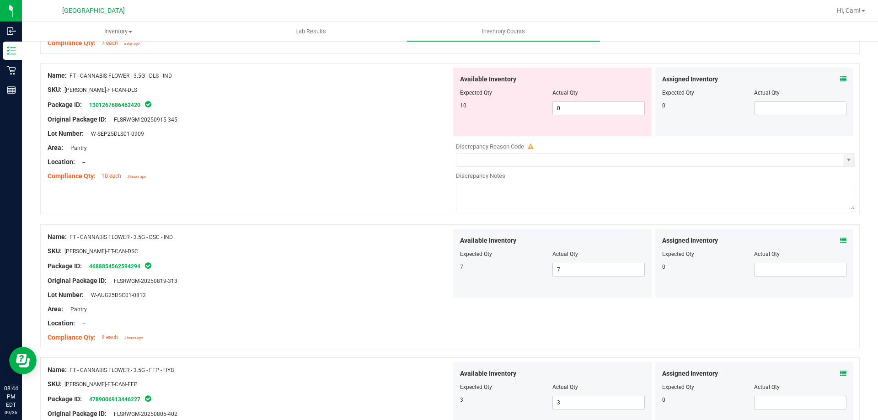
scroll to position [2002, 0]
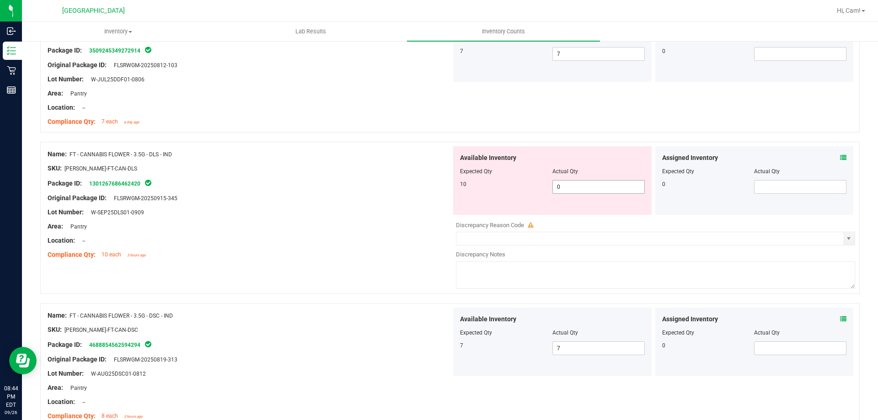
click at [587, 190] on span "0 0" at bounding box center [598, 187] width 92 height 14
type input "010"
type input "10"
click at [390, 156] on div "Name: FT - CANNABIS FLOWER - 3.5G - DLS - IND" at bounding box center [250, 154] width 404 height 10
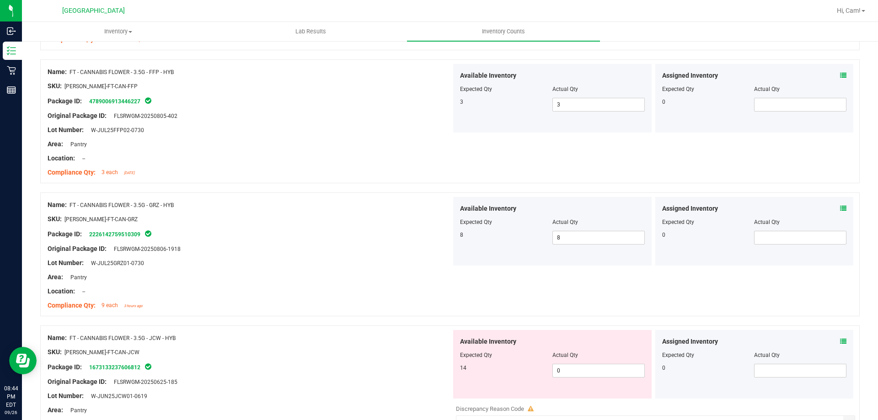
scroll to position [2449, 0]
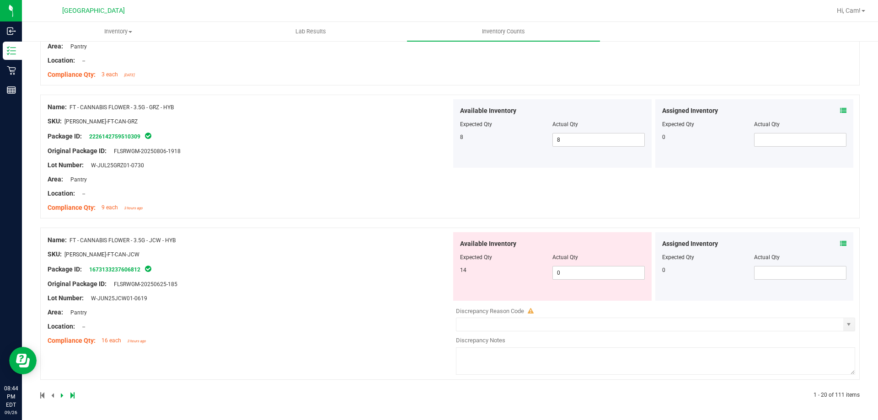
click at [578, 265] on div at bounding box center [552, 264] width 185 height 5
click at [579, 269] on span "0 0" at bounding box center [598, 273] width 92 height 14
type input "014"
type input "14"
click at [307, 308] on div "Name: FT - CANNABIS FLOWER - 3.5G - JCW - HYB SKU: [PERSON_NAME]-FT-CAN-JCW Pac…" at bounding box center [250, 290] width 404 height 117
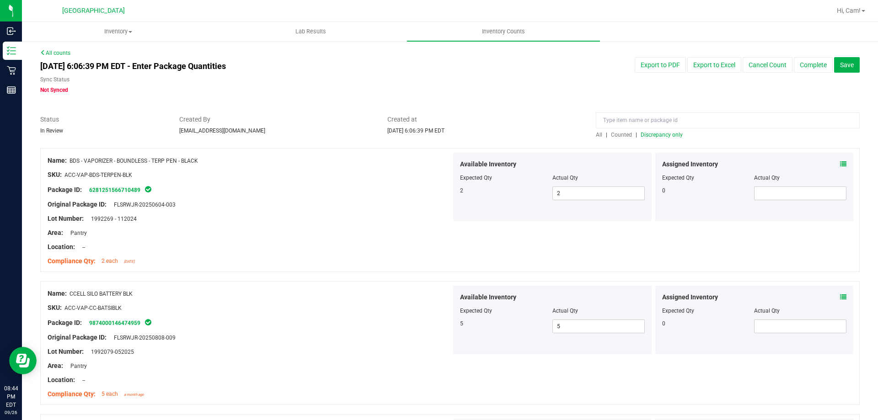
scroll to position [0, 0]
click at [657, 137] on span "Discrepancy only" at bounding box center [662, 135] width 42 height 6
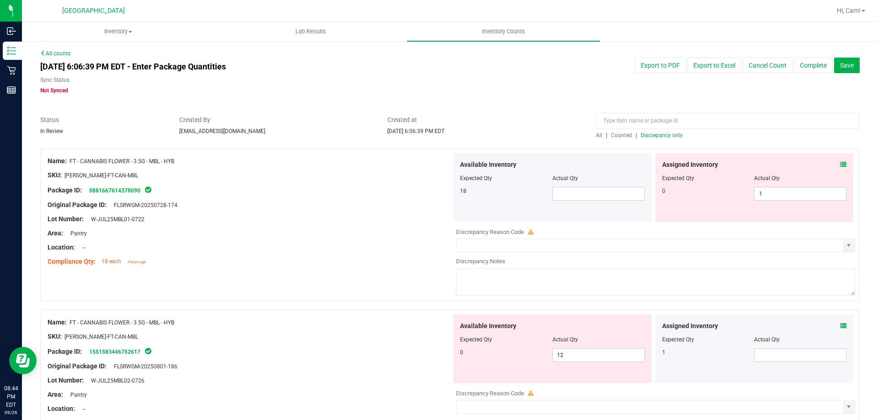
click at [843, 155] on div "Assigned Inventory Expected Qty Actual Qty 0 1 1" at bounding box center [754, 187] width 198 height 69
click at [840, 164] on icon at bounding box center [843, 164] width 6 height 6
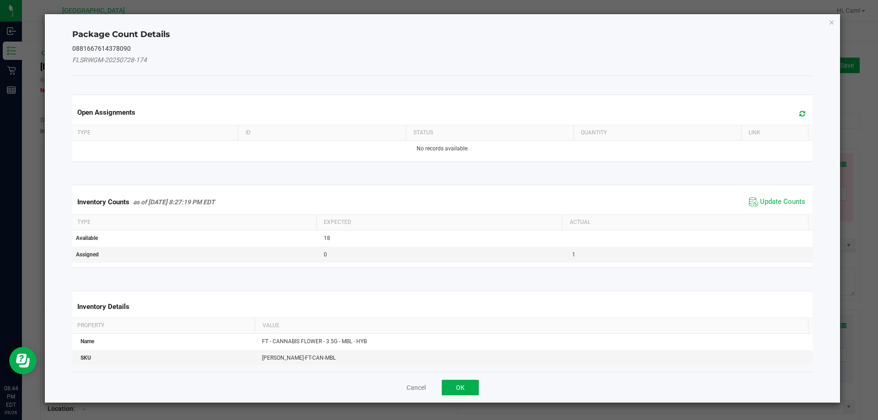
click at [790, 121] on div "Open Assignments" at bounding box center [442, 112] width 744 height 25
click at [799, 113] on icon at bounding box center [802, 113] width 6 height 7
click at [789, 196] on span "Update Counts" at bounding box center [777, 202] width 61 height 14
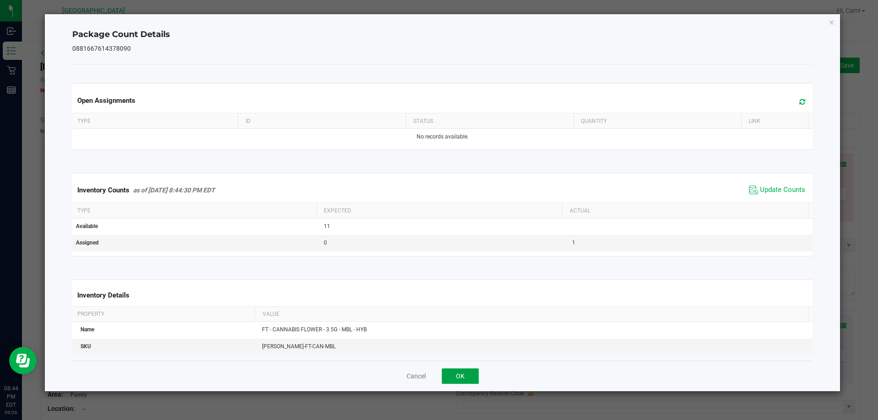
click at [463, 384] on button "OK" at bounding box center [460, 376] width 37 height 16
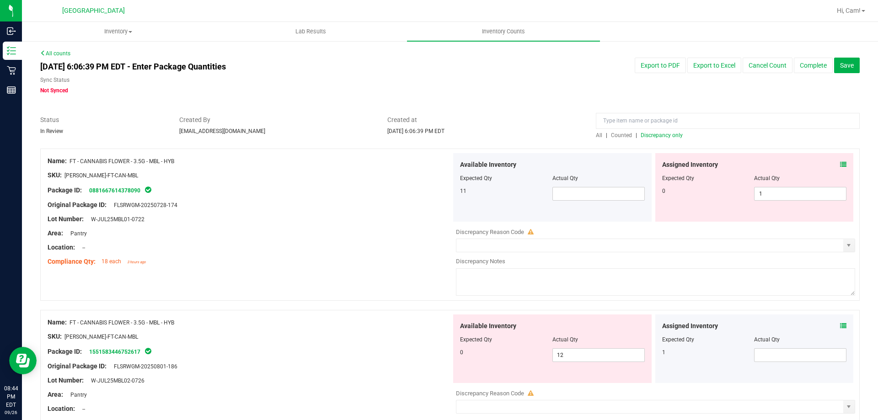
click at [785, 184] on div at bounding box center [754, 184] width 185 height 5
click at [766, 197] on span "1 1" at bounding box center [800, 194] width 92 height 14
type input "10"
click at [423, 210] on div at bounding box center [250, 212] width 404 height 5
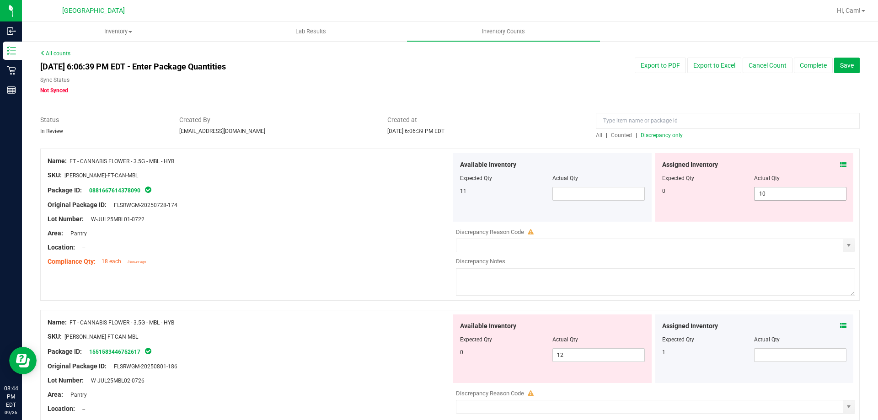
click at [776, 190] on span "10 10" at bounding box center [800, 194] width 92 height 14
click at [776, 190] on input "10" at bounding box center [799, 193] width 91 height 13
type input "0"
click at [734, 181] on div "Expected Qty" at bounding box center [708, 178] width 92 height 8
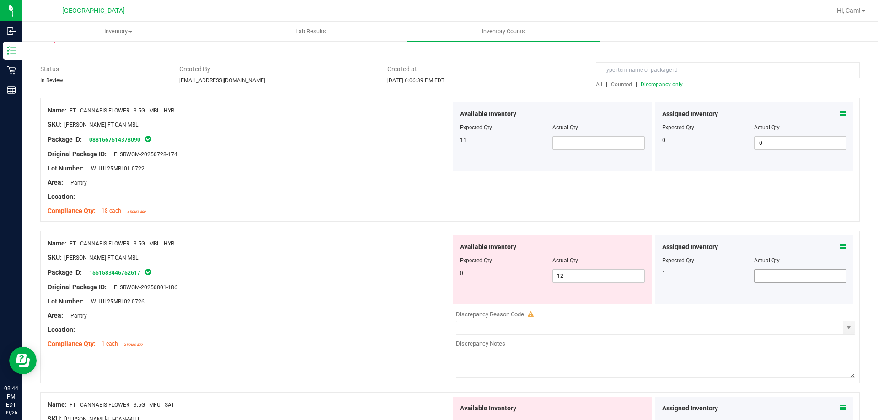
scroll to position [137, 0]
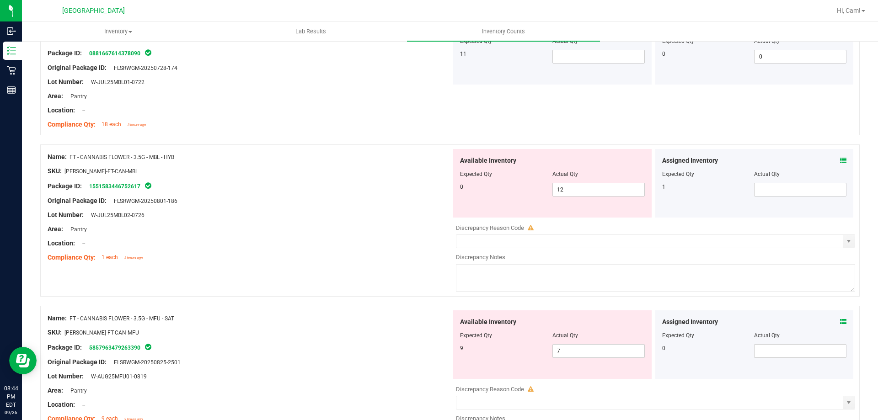
click at [840, 160] on icon at bounding box center [843, 160] width 6 height 6
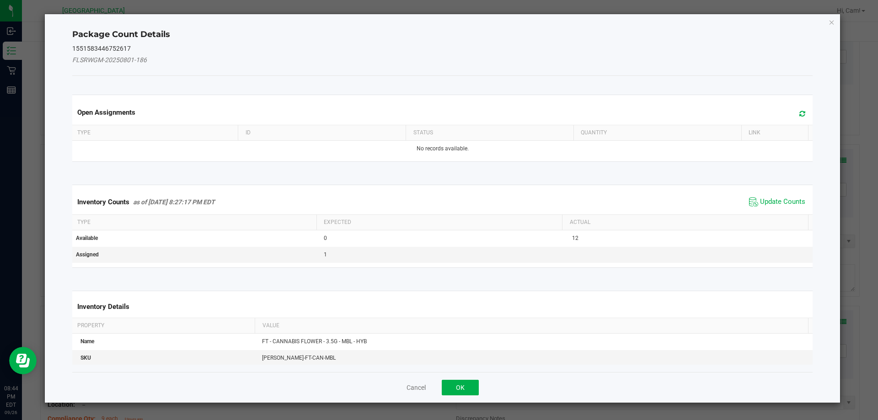
click at [799, 113] on icon at bounding box center [802, 113] width 6 height 7
click at [771, 198] on span "Update Counts" at bounding box center [782, 201] width 45 height 9
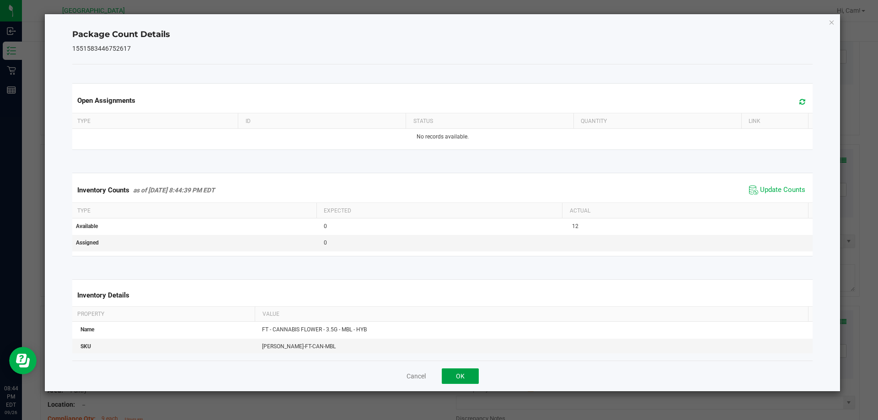
click at [466, 369] on button "OK" at bounding box center [460, 376] width 37 height 16
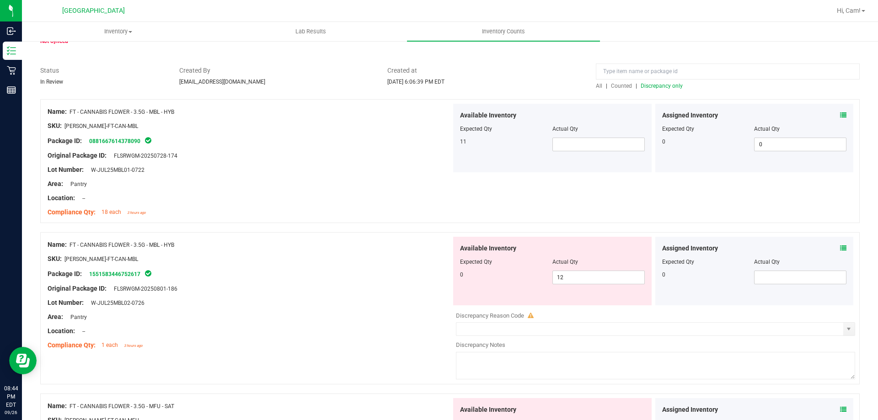
scroll to position [46, 0]
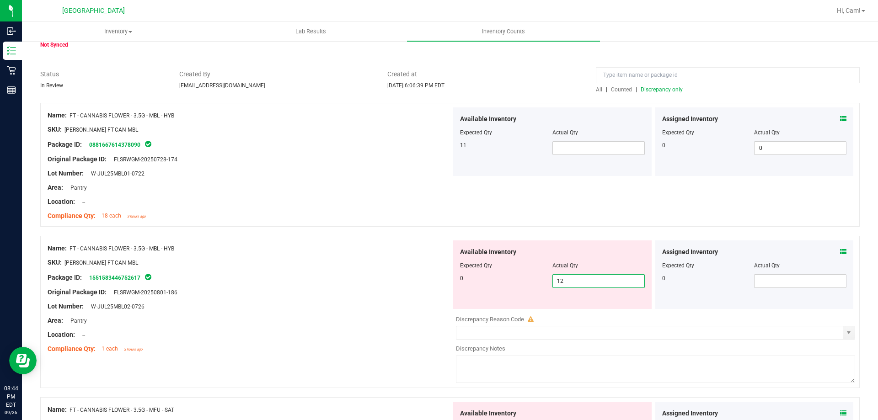
click at [566, 280] on span "12 12" at bounding box center [598, 281] width 92 height 14
click at [566, 280] on input "12" at bounding box center [598, 281] width 91 height 13
type input "0"
click at [564, 232] on div at bounding box center [449, 231] width 819 height 9
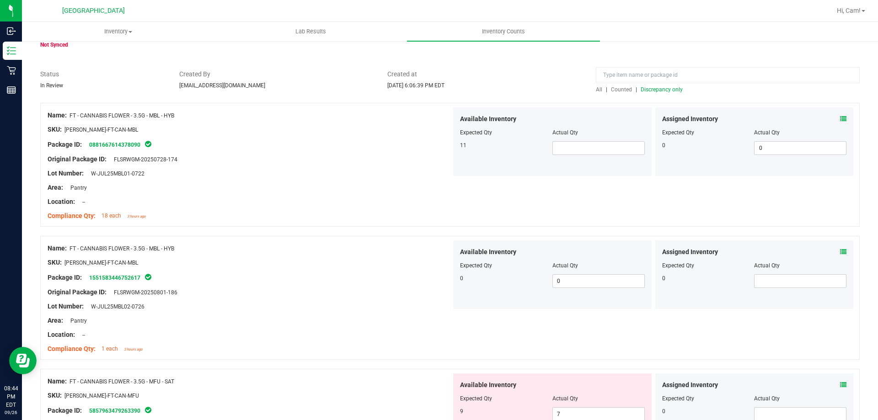
scroll to position [229, 0]
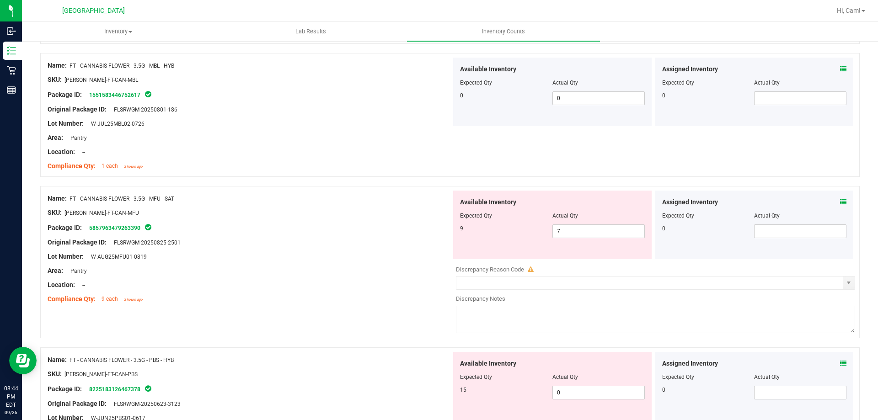
click at [831, 199] on div "Assigned Inventory" at bounding box center [754, 202] width 185 height 10
click at [840, 201] on icon at bounding box center [843, 202] width 6 height 6
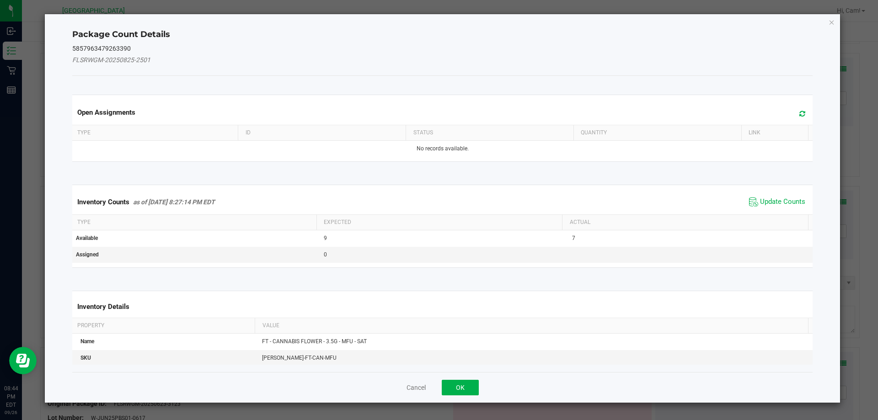
click at [799, 110] on icon at bounding box center [802, 113] width 6 height 7
click at [765, 197] on span "Update Counts" at bounding box center [782, 201] width 45 height 9
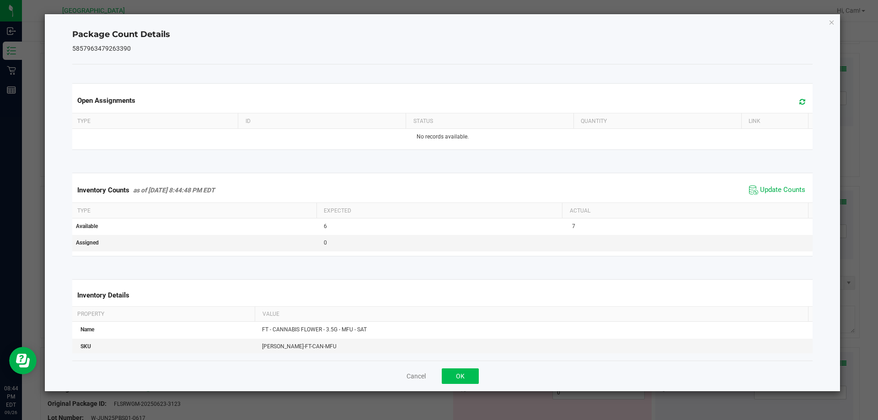
click at [459, 370] on div "Cancel OK" at bounding box center [442, 376] width 741 height 31
click at [462, 373] on button "OK" at bounding box center [460, 376] width 37 height 16
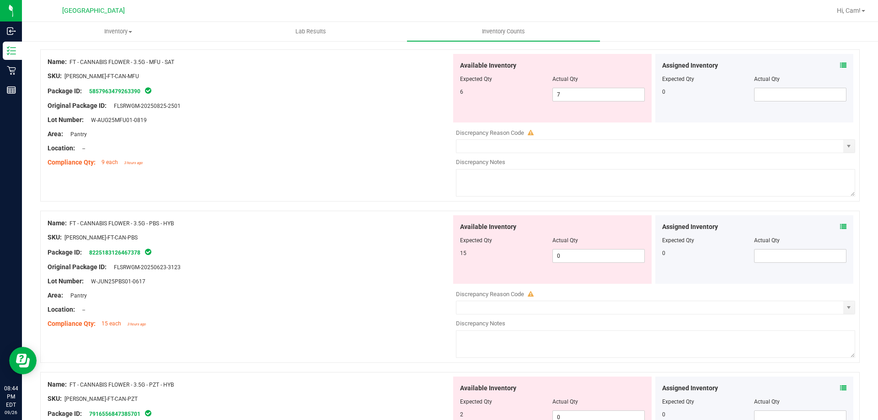
scroll to position [366, 0]
click at [839, 228] on div "Assigned Inventory Expected Qty Actual Qty 0" at bounding box center [754, 249] width 198 height 69
click at [840, 228] on icon at bounding box center [843, 226] width 6 height 6
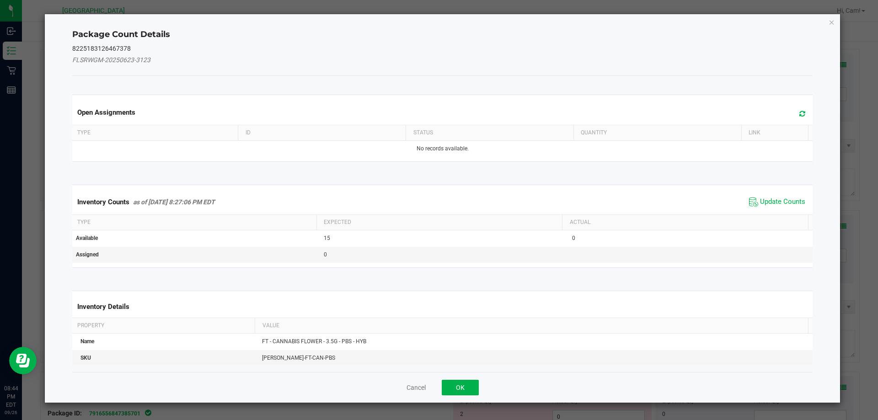
click at [798, 107] on span at bounding box center [799, 112] width 15 height 11
click at [799, 114] on icon at bounding box center [802, 113] width 6 height 7
click at [778, 198] on span "Update Counts" at bounding box center [782, 201] width 45 height 9
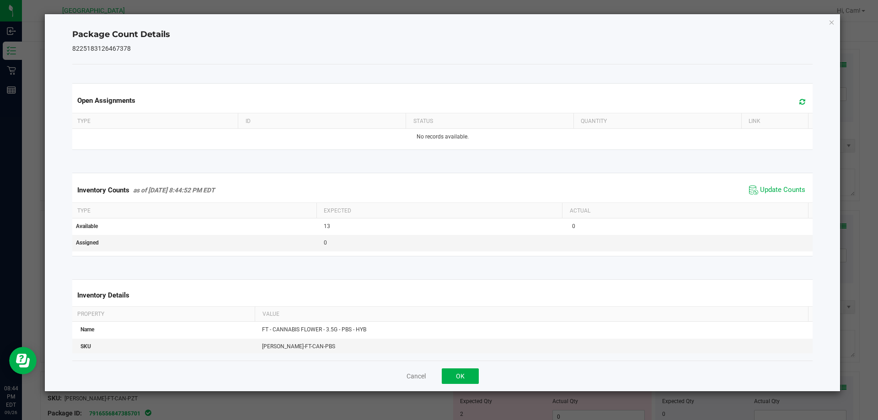
click at [464, 366] on div "Cancel OK" at bounding box center [442, 376] width 741 height 31
drag, startPoint x: 460, startPoint y: 378, endPoint x: 521, endPoint y: 345, distance: 68.7
click at [462, 378] on button "OK" at bounding box center [460, 376] width 37 height 16
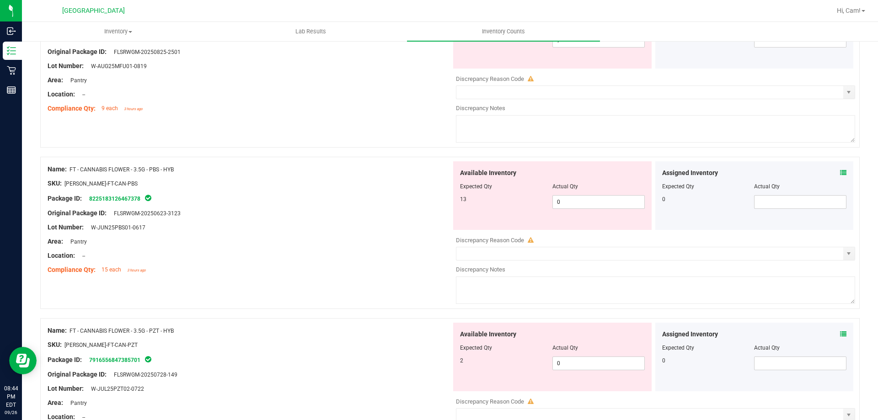
scroll to position [503, 0]
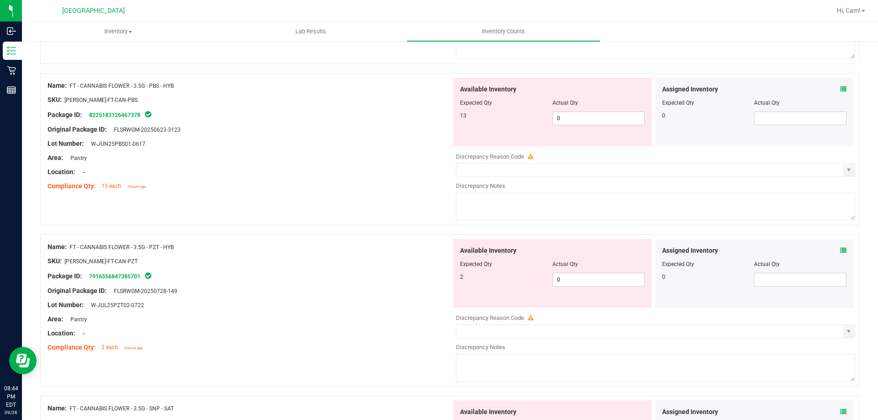
click at [840, 250] on icon at bounding box center [843, 250] width 6 height 6
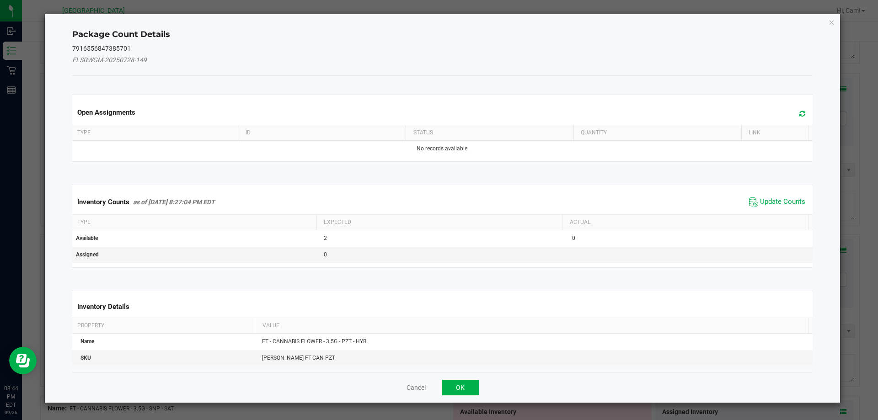
drag, startPoint x: 802, startPoint y: 119, endPoint x: 796, endPoint y: 113, distance: 8.4
click at [801, 119] on div "Open Assignments" at bounding box center [442, 112] width 744 height 25
click at [799, 113] on icon at bounding box center [802, 113] width 6 height 7
click at [761, 199] on span "Update Counts" at bounding box center [782, 201] width 45 height 9
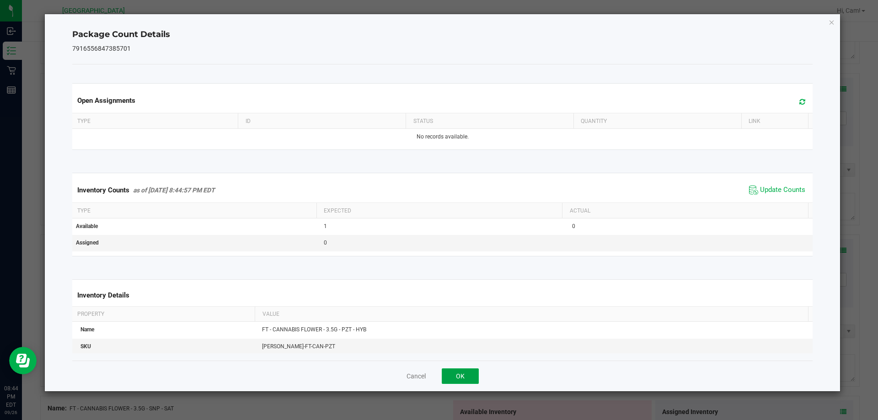
click at [467, 372] on button "OK" at bounding box center [460, 376] width 37 height 16
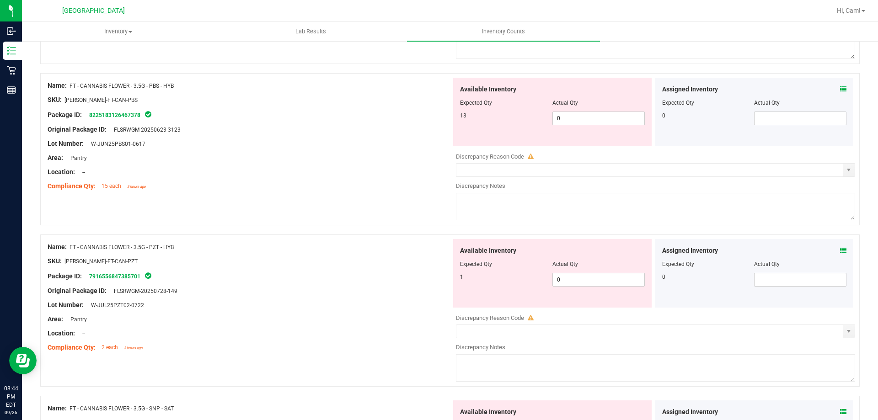
click at [579, 272] on div at bounding box center [552, 270] width 185 height 5
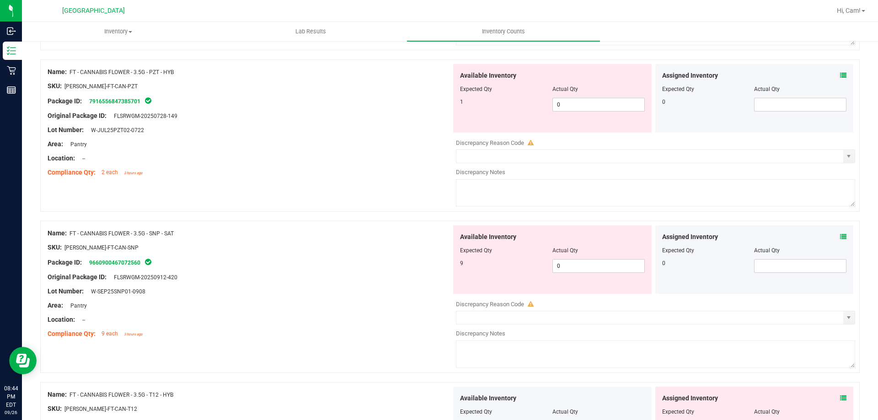
scroll to position [686, 0]
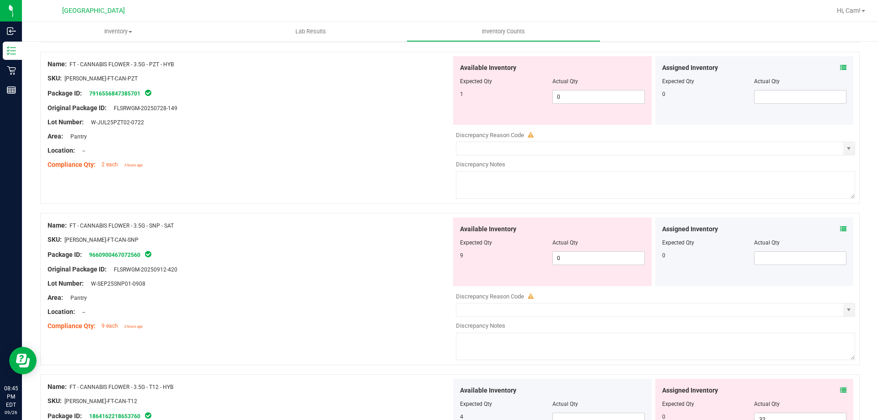
click at [840, 227] on icon at bounding box center [843, 229] width 6 height 6
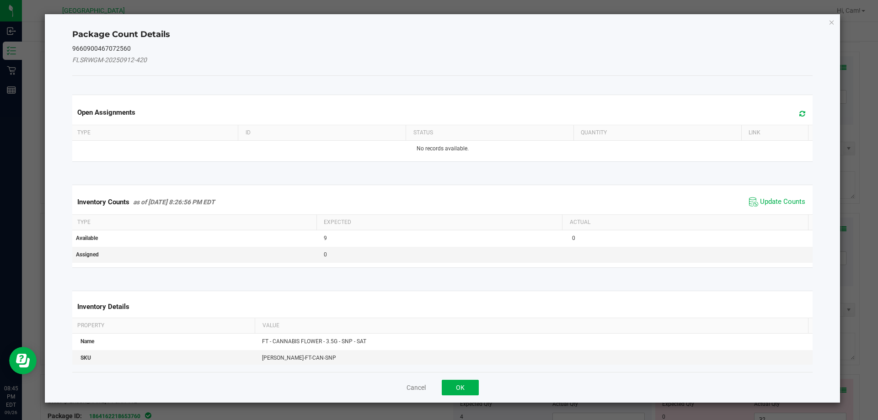
click at [796, 108] on span at bounding box center [799, 113] width 15 height 13
click at [775, 204] on span "Update Counts" at bounding box center [782, 201] width 45 height 9
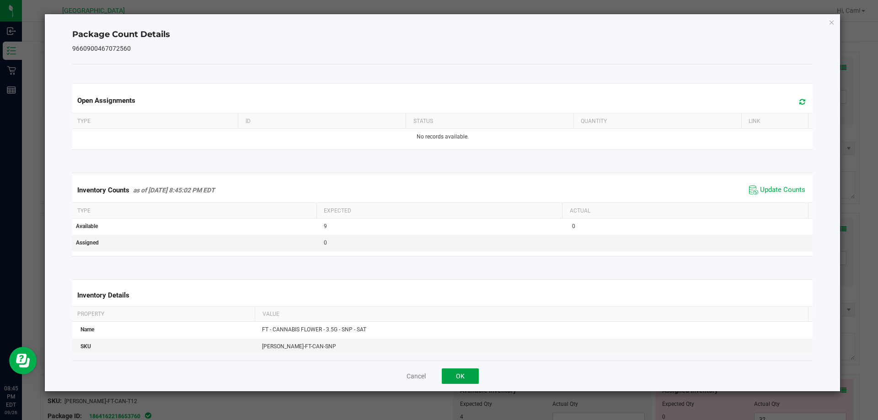
click at [453, 377] on button "OK" at bounding box center [460, 376] width 37 height 16
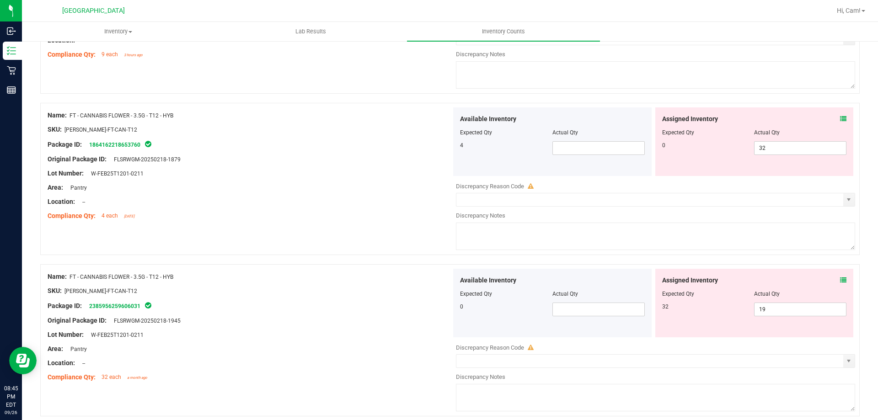
scroll to position [960, 0]
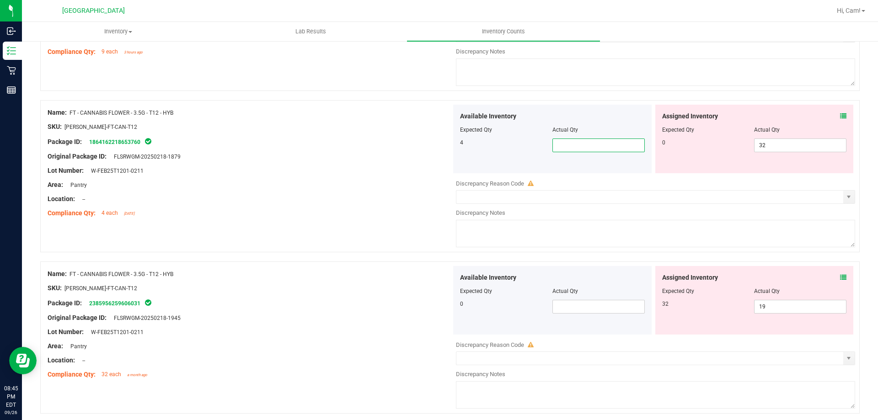
click at [589, 147] on span at bounding box center [598, 146] width 92 height 14
type input "4"
drag, startPoint x: 773, startPoint y: 146, endPoint x: 702, endPoint y: 145, distance: 70.9
click at [702, 145] on div "0 32 32" at bounding box center [754, 146] width 185 height 14
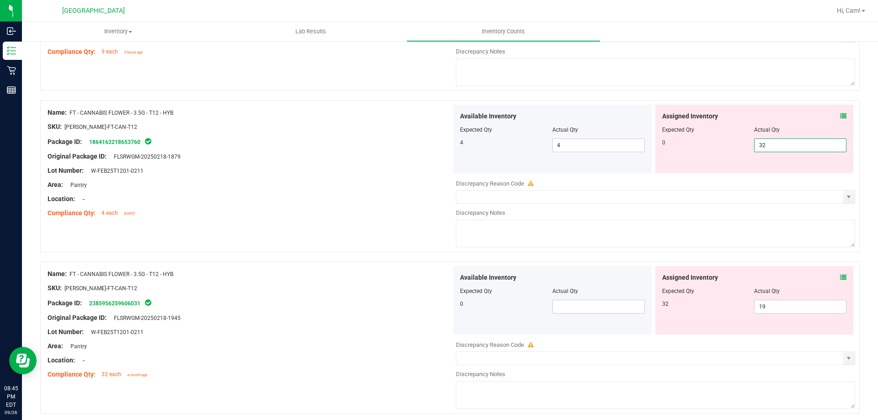
type input "0"
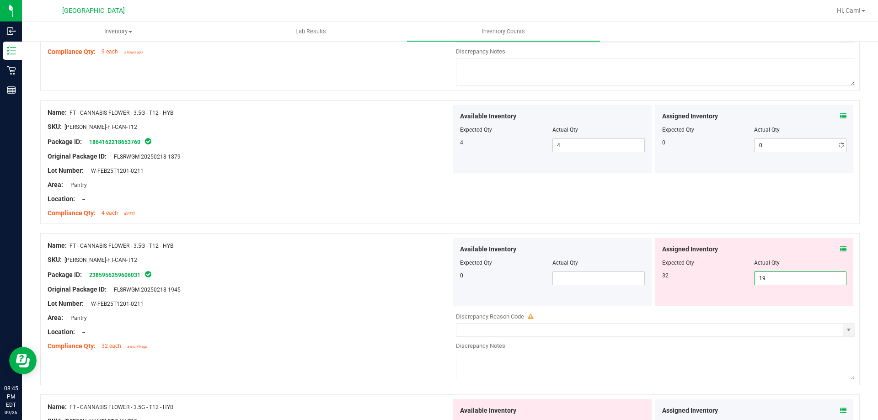
drag, startPoint x: 750, startPoint y: 313, endPoint x: 725, endPoint y: 310, distance: 24.8
click at [726, 312] on div "Available Inventory Expected Qty Actual Qty 0 19" at bounding box center [653, 310] width 404 height 145
type input "32"
click at [532, 247] on div "Available Inventory" at bounding box center [552, 250] width 185 height 10
type input "32"
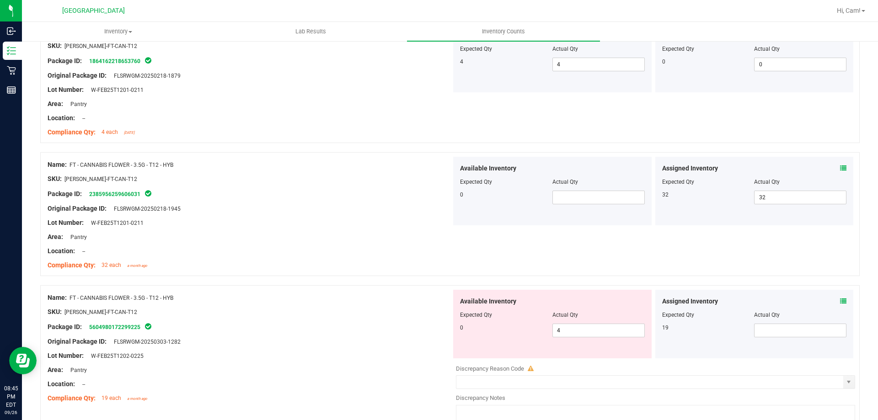
scroll to position [1143, 0]
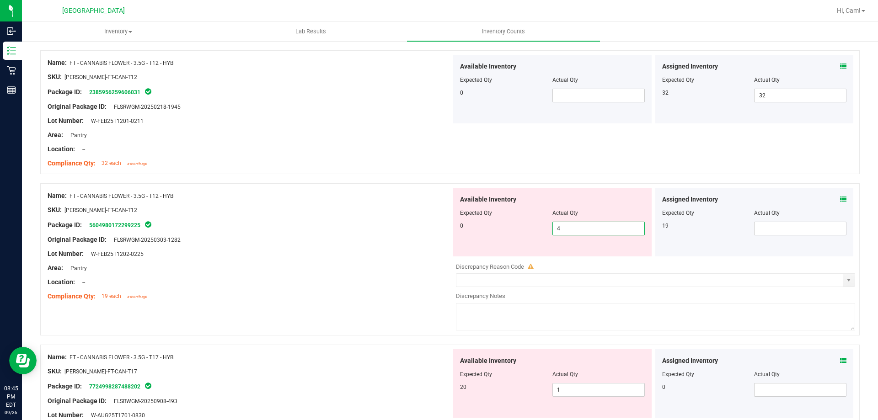
drag, startPoint x: 593, startPoint y: 224, endPoint x: 523, endPoint y: 233, distance: 70.0
click at [523, 233] on div "0 4 4" at bounding box center [552, 229] width 185 height 14
type input "0"
click at [800, 226] on span at bounding box center [800, 229] width 92 height 14
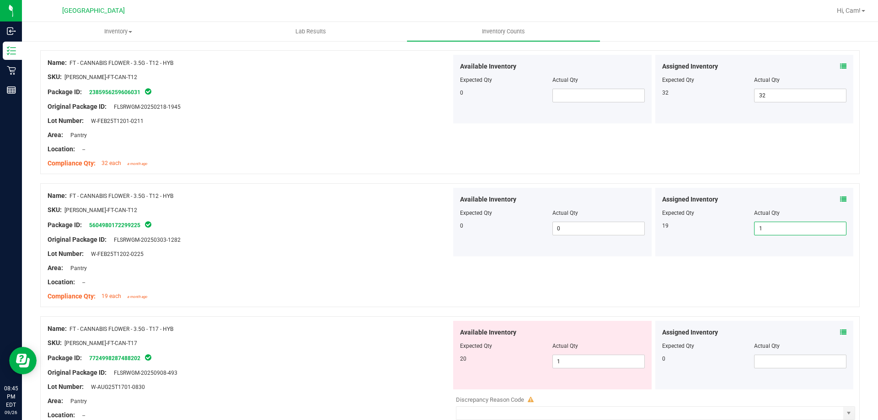
type input "19"
click at [612, 206] on div at bounding box center [552, 206] width 185 height 5
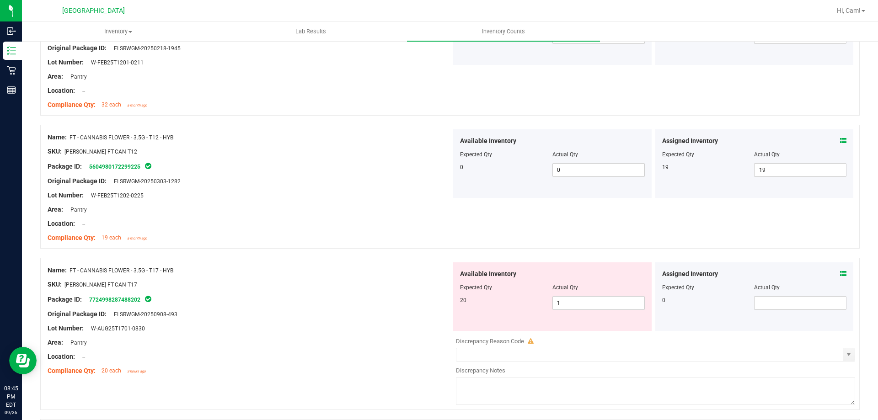
scroll to position [1280, 0]
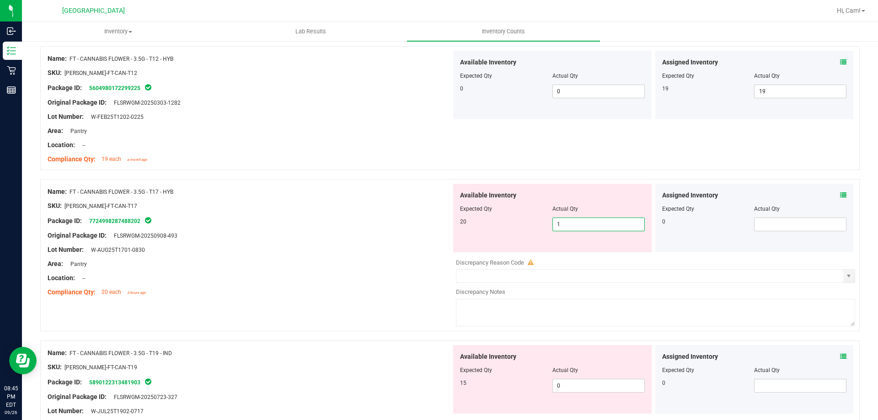
click at [582, 221] on span "1 1" at bounding box center [598, 225] width 92 height 14
drag, startPoint x: 582, startPoint y: 221, endPoint x: 554, endPoint y: 221, distance: 28.3
click at [554, 221] on input "1" at bounding box center [598, 224] width 91 height 13
click at [690, 173] on div at bounding box center [449, 174] width 819 height 9
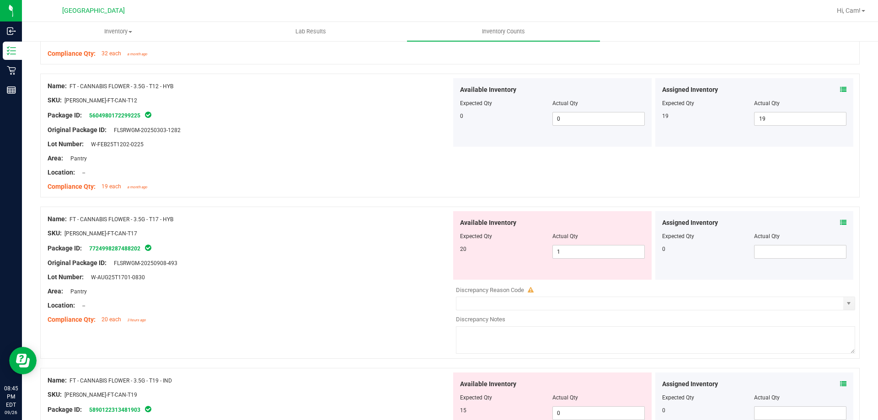
scroll to position [1241, 0]
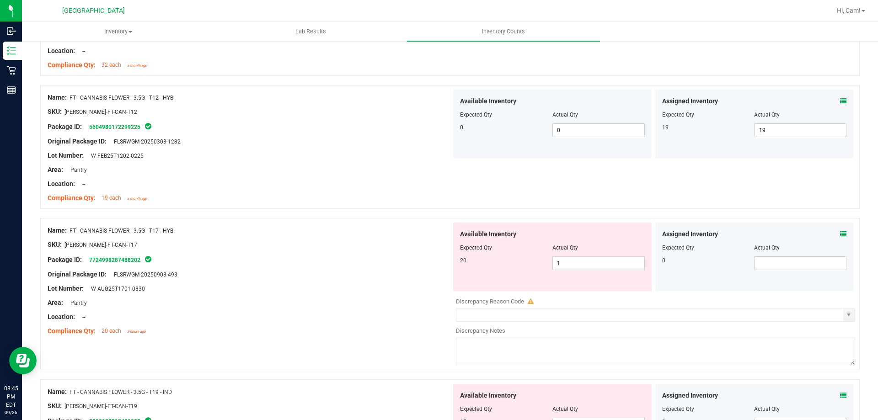
click at [839, 232] on div "Assigned Inventory Expected Qty Actual Qty 0" at bounding box center [754, 257] width 198 height 69
click at [840, 233] on icon at bounding box center [843, 234] width 6 height 6
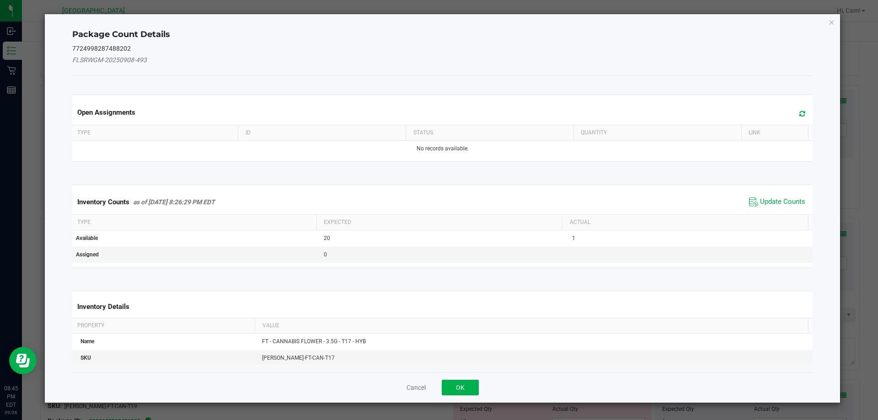
click at [799, 117] on icon at bounding box center [802, 113] width 6 height 7
click at [776, 207] on span "Update Counts" at bounding box center [777, 202] width 61 height 14
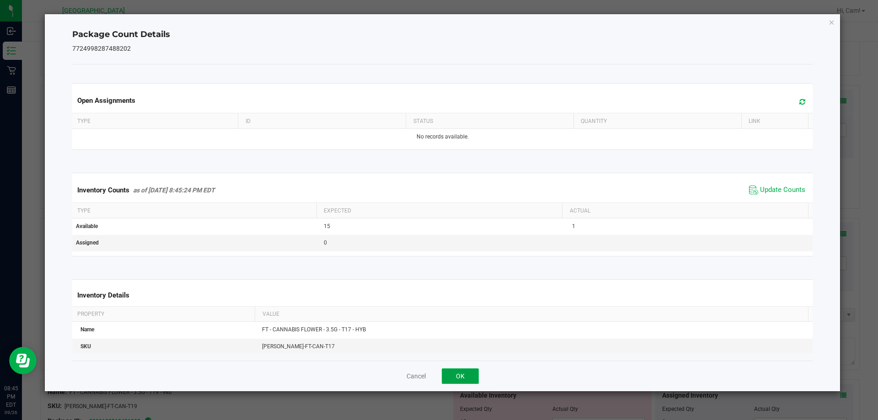
click at [464, 373] on button "OK" at bounding box center [460, 376] width 37 height 16
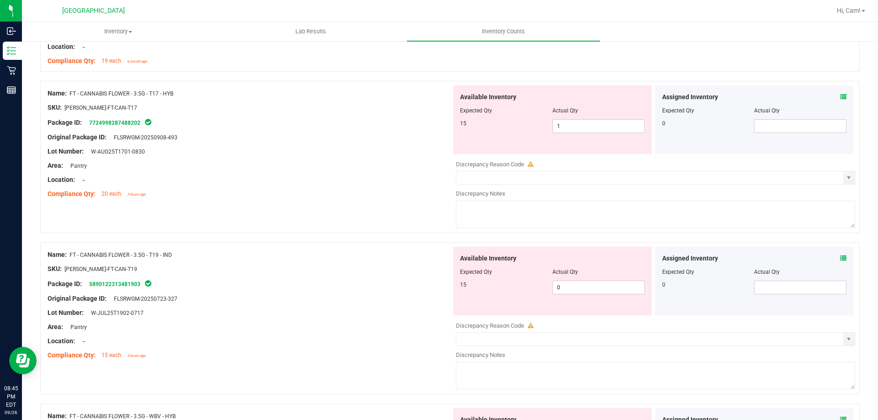
scroll to position [1424, 0]
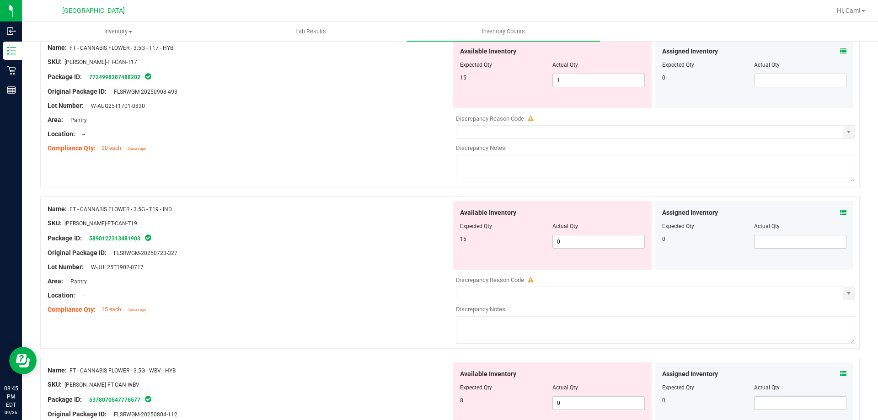
click at [840, 210] on icon at bounding box center [843, 212] width 6 height 6
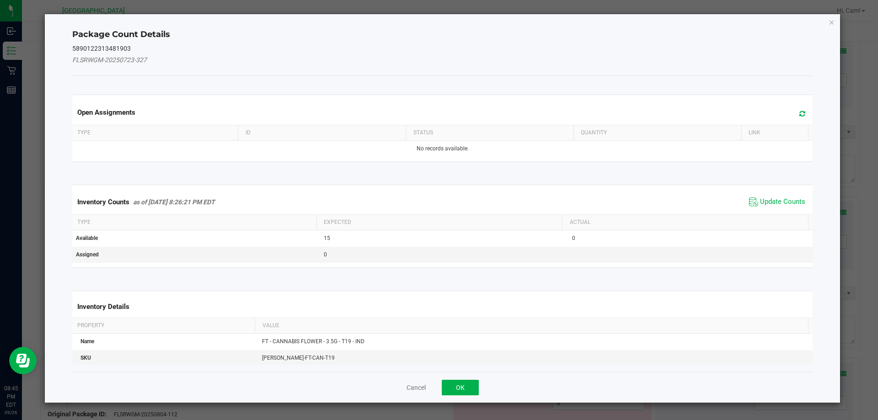
click at [799, 106] on div "Open Assignments" at bounding box center [442, 112] width 744 height 25
click at [799, 111] on icon at bounding box center [802, 113] width 6 height 7
click at [773, 199] on span "Update Counts" at bounding box center [782, 201] width 45 height 9
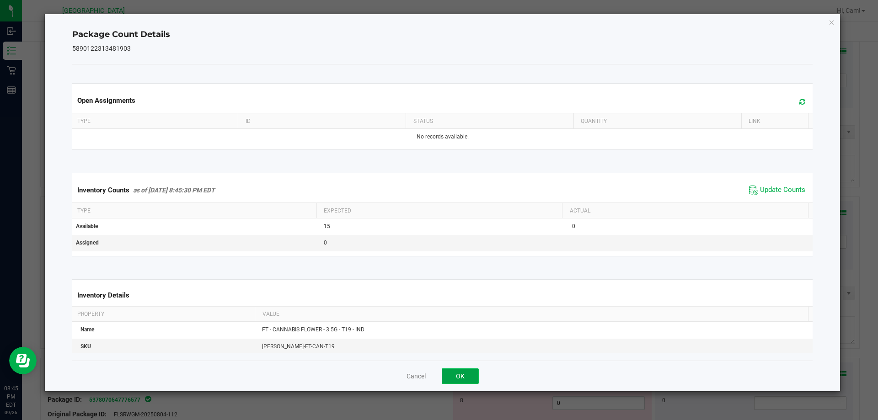
click at [454, 373] on button "OK" at bounding box center [460, 376] width 37 height 16
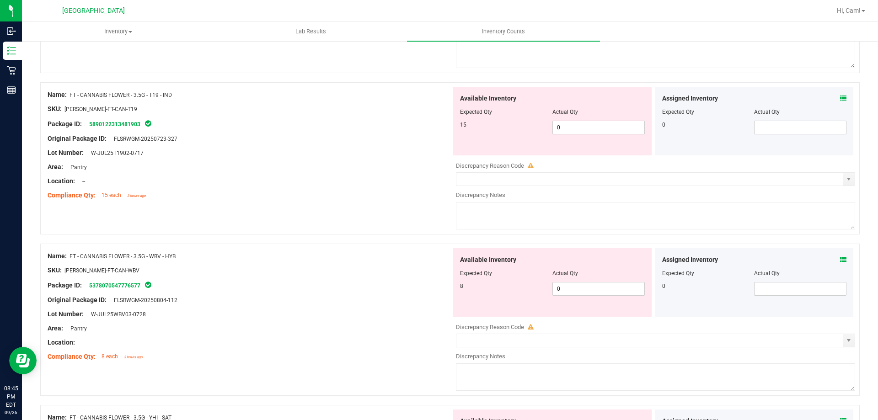
scroll to position [1561, 0]
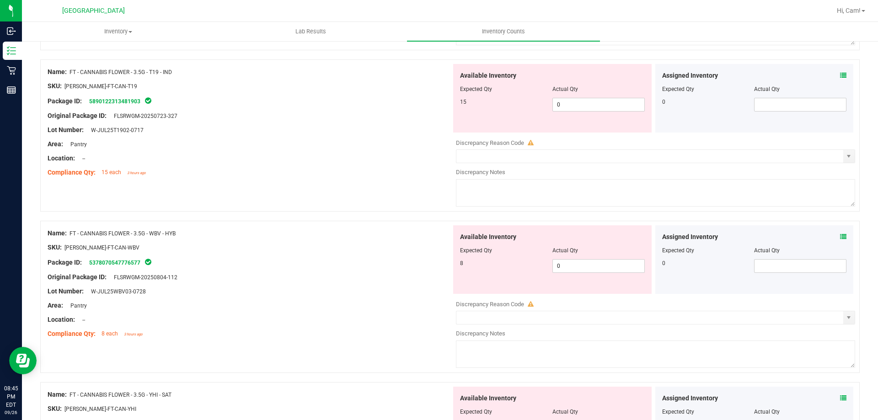
click at [840, 238] on icon at bounding box center [843, 237] width 6 height 6
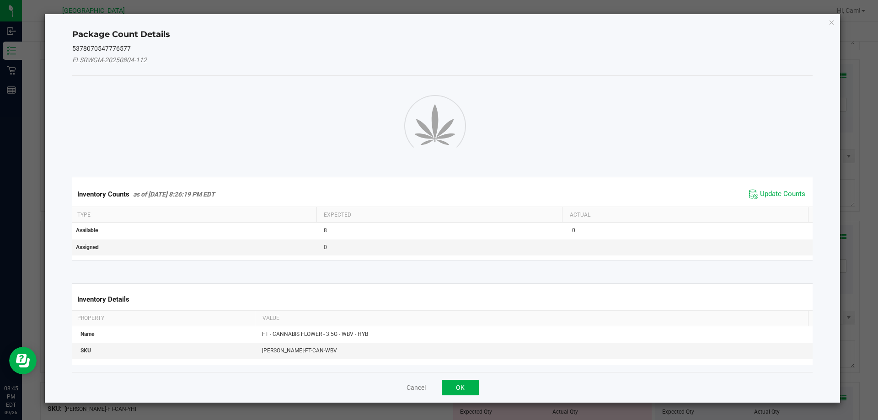
click at [839, 238] on div "Package Count Details 5378070547776577 FLSRWGM-20250804-112 Inventory Counts as…" at bounding box center [442, 208] width 795 height 389
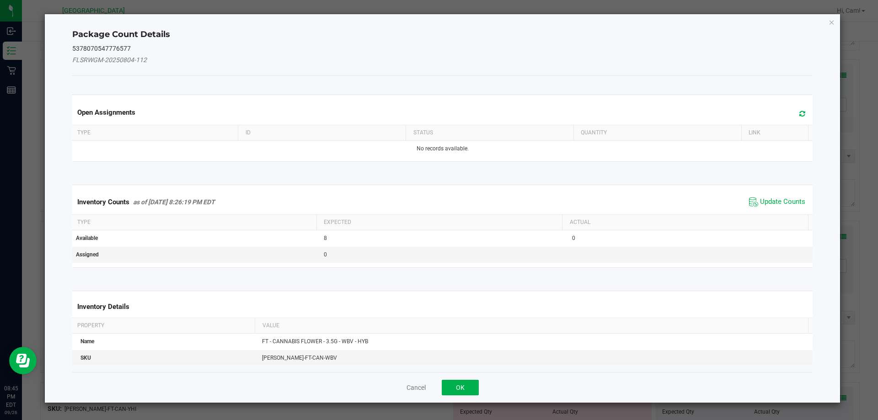
click at [792, 111] on span at bounding box center [799, 113] width 15 height 13
click at [764, 199] on span "Update Counts" at bounding box center [782, 201] width 45 height 9
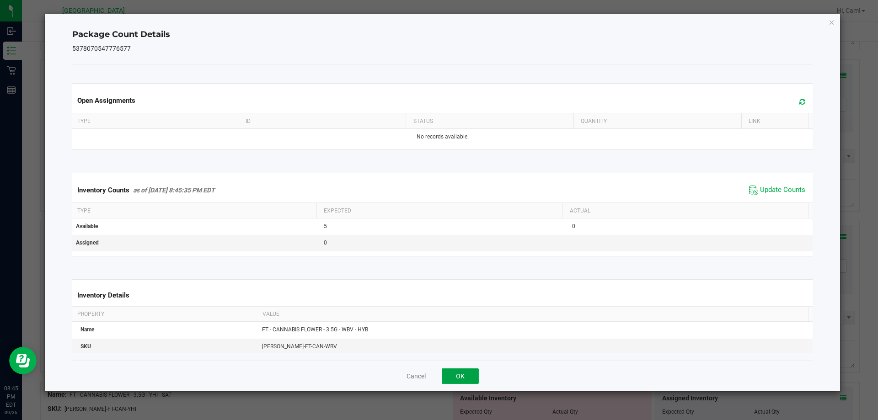
drag, startPoint x: 466, startPoint y: 370, endPoint x: 528, endPoint y: 338, distance: 69.5
click at [466, 371] on button "OK" at bounding box center [460, 376] width 37 height 16
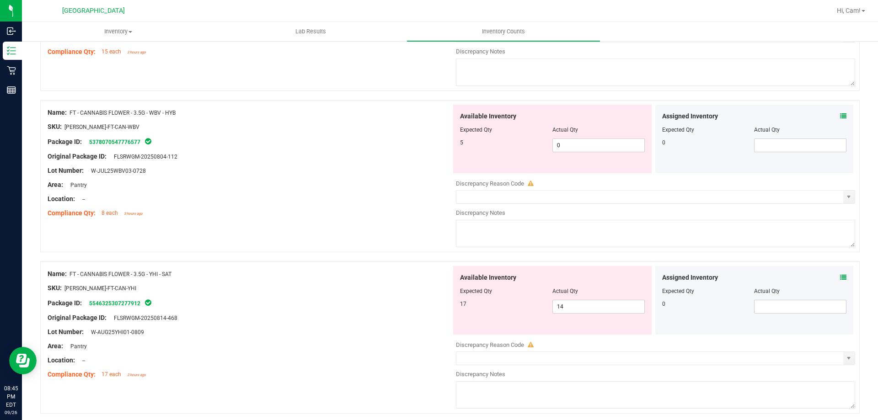
scroll to position [1698, 0]
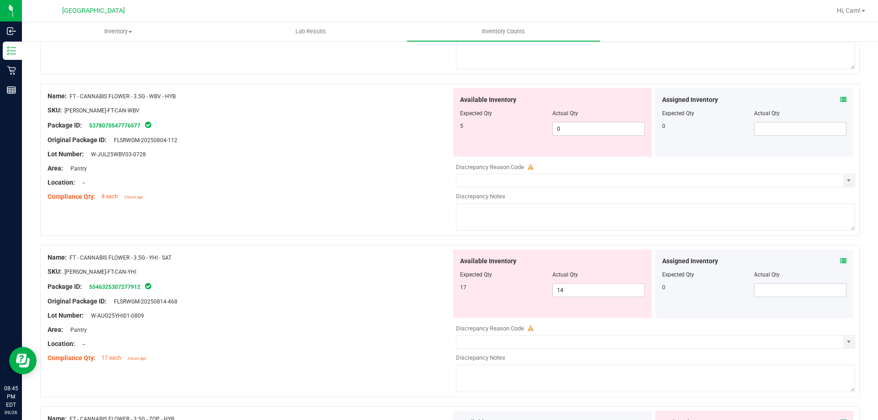
click at [840, 260] on icon at bounding box center [843, 261] width 6 height 6
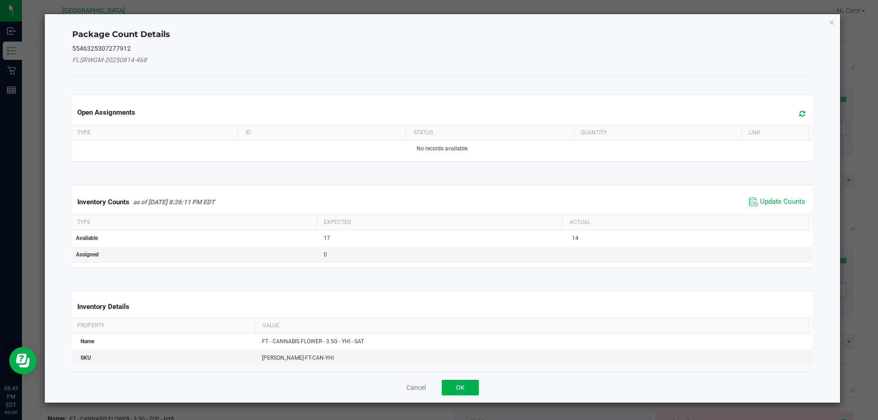
click at [795, 117] on span at bounding box center [799, 113] width 15 height 13
click at [770, 203] on span "Update Counts" at bounding box center [782, 201] width 45 height 9
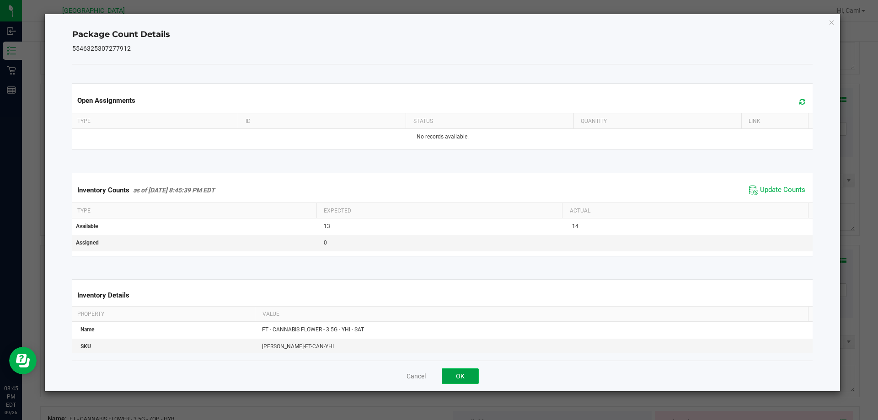
click at [472, 368] on button "OK" at bounding box center [460, 376] width 37 height 16
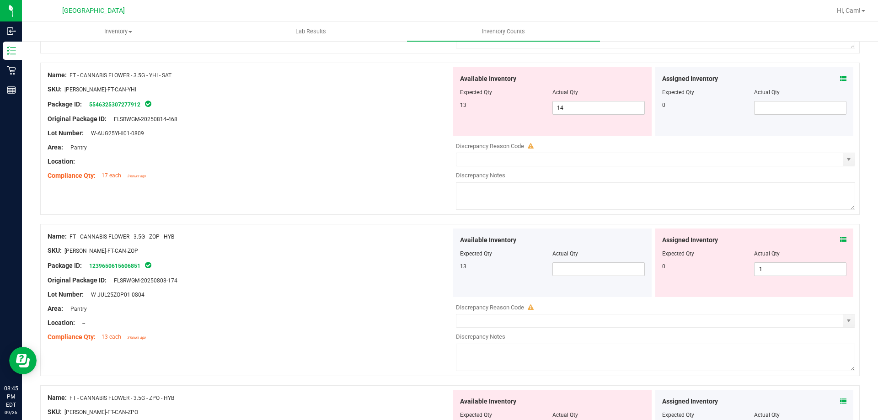
scroll to position [1881, 0]
click at [840, 237] on icon at bounding box center [843, 239] width 6 height 6
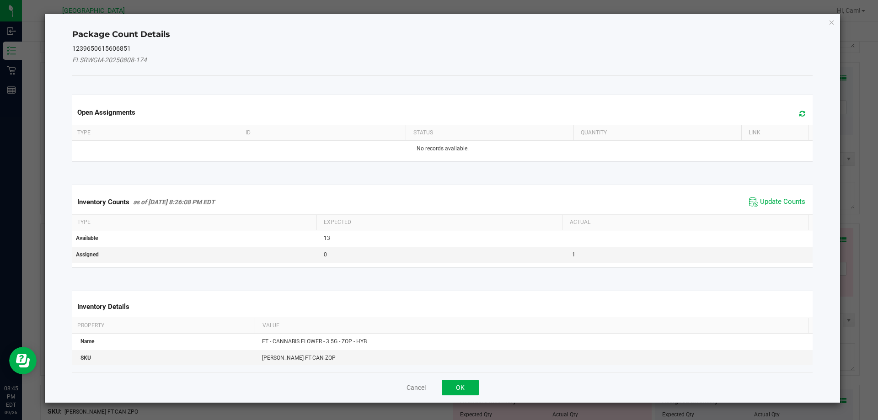
click at [799, 113] on icon at bounding box center [802, 113] width 6 height 7
click at [768, 202] on span "Update Counts" at bounding box center [782, 201] width 45 height 9
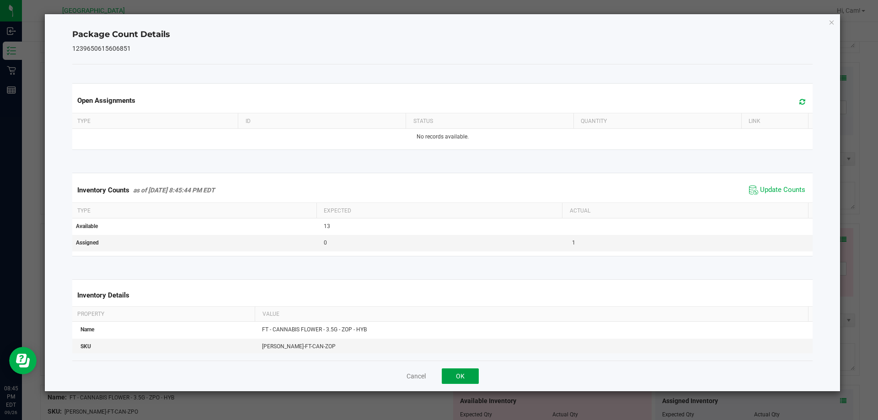
click at [467, 373] on button "OK" at bounding box center [460, 376] width 37 height 16
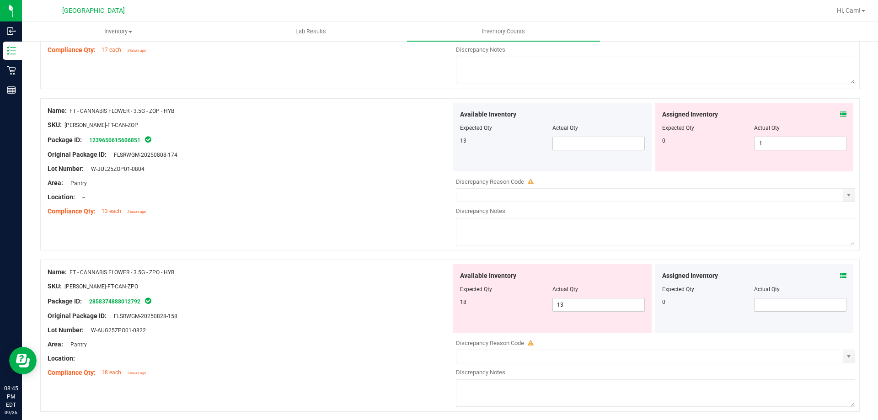
scroll to position [2018, 0]
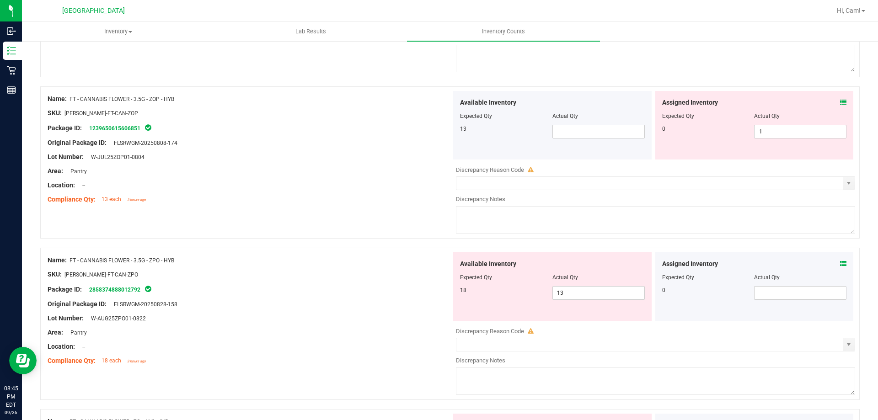
click at [840, 261] on icon at bounding box center [843, 264] width 6 height 6
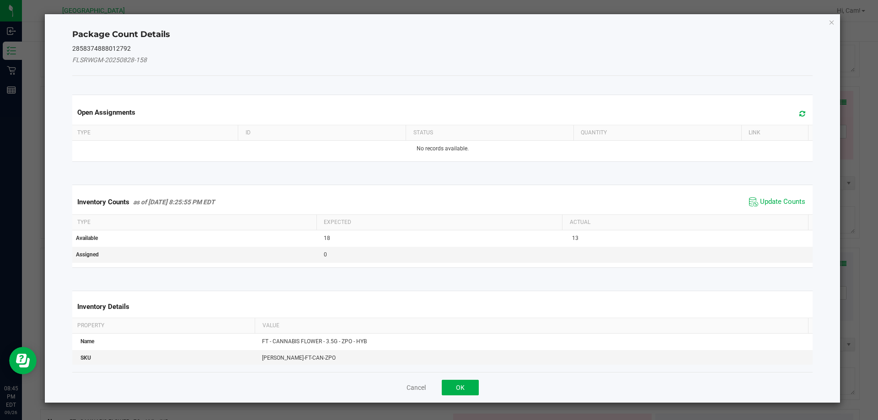
click at [795, 118] on span at bounding box center [799, 113] width 15 height 13
click at [784, 198] on span "Update Counts" at bounding box center [782, 201] width 45 height 9
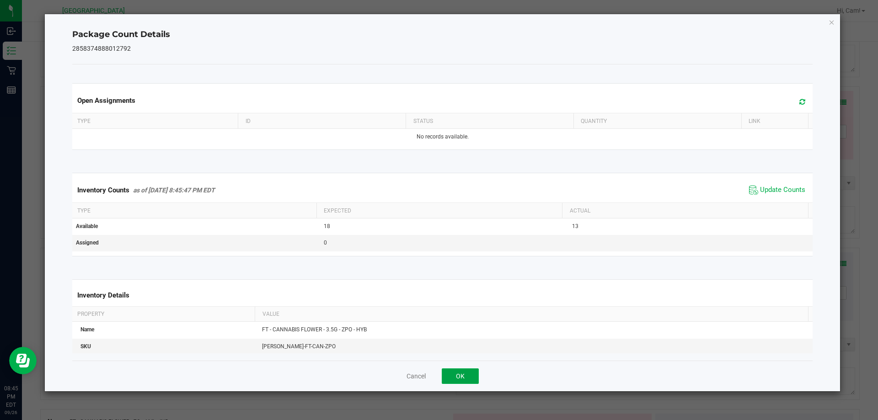
click at [461, 380] on button "OK" at bounding box center [460, 376] width 37 height 16
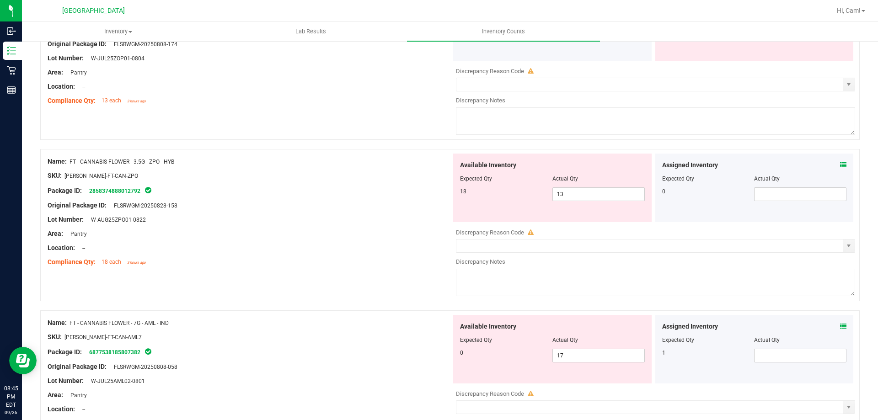
scroll to position [2156, 0]
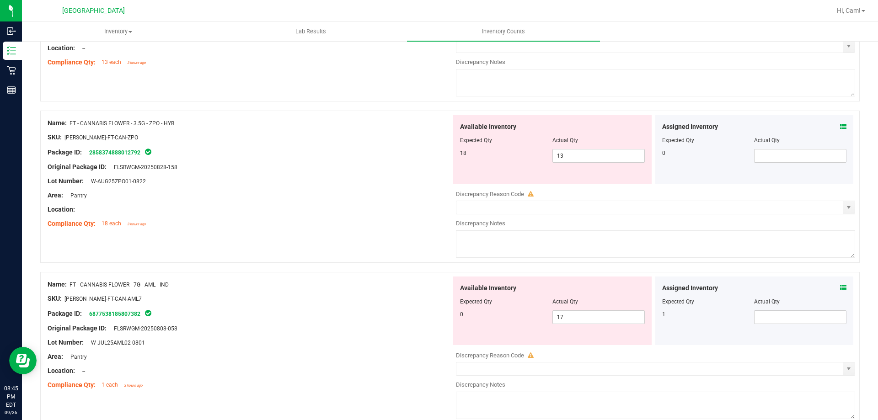
click at [840, 288] on icon at bounding box center [843, 288] width 6 height 6
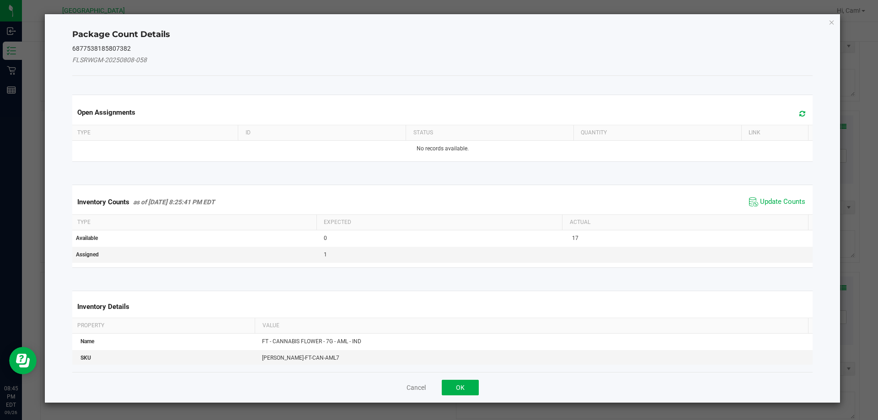
click at [786, 105] on div "Open Assignments" at bounding box center [442, 112] width 744 height 25
click at [792, 113] on span at bounding box center [799, 113] width 15 height 13
click at [779, 200] on span "Update Counts" at bounding box center [782, 201] width 45 height 9
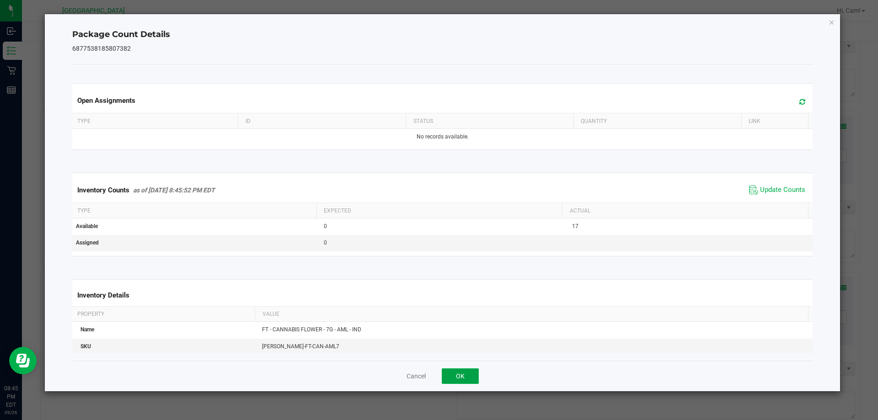
click at [457, 376] on button "OK" at bounding box center [460, 376] width 37 height 16
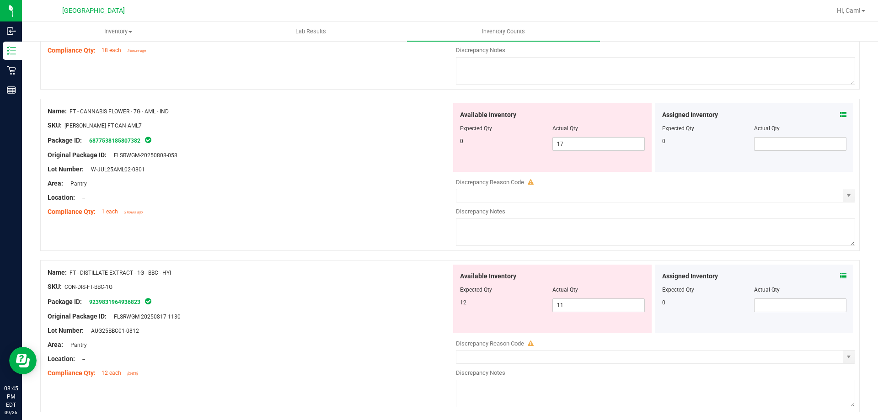
scroll to position [2338, 0]
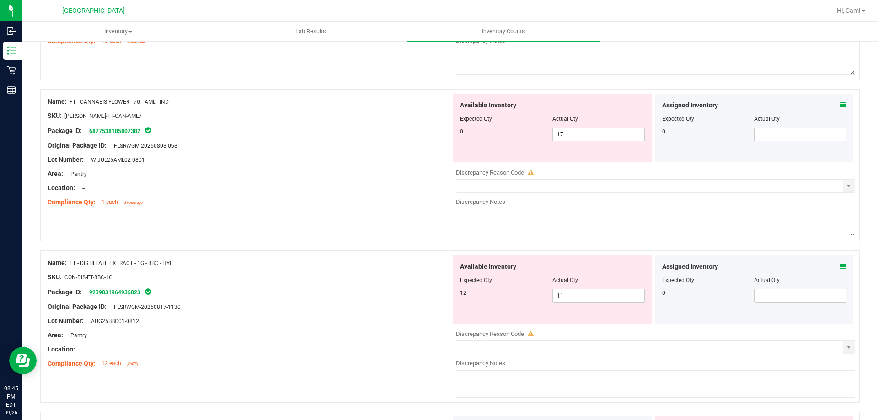
click at [840, 264] on icon at bounding box center [843, 266] width 6 height 6
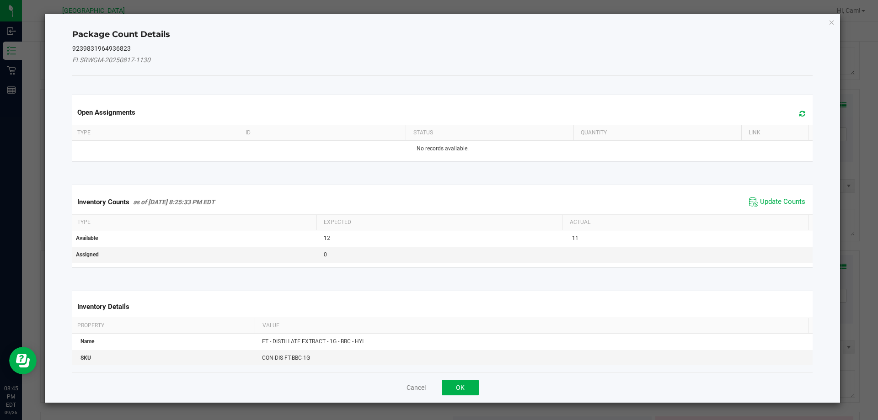
click at [799, 111] on icon at bounding box center [802, 113] width 6 height 7
click at [782, 202] on span "Update Counts" at bounding box center [782, 201] width 45 height 9
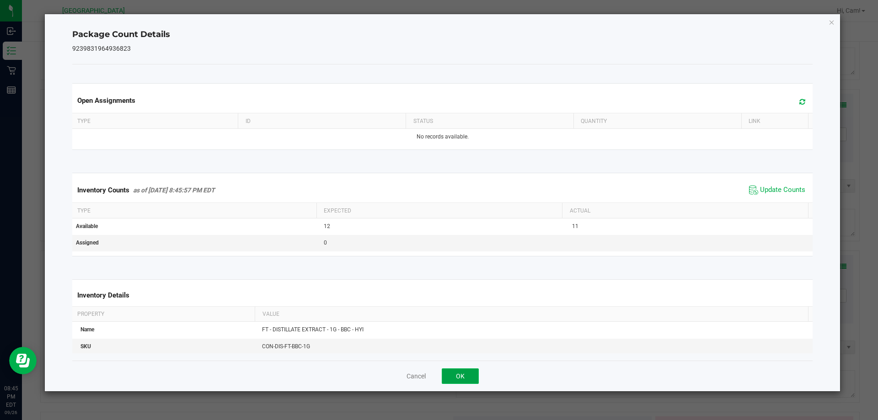
click at [472, 370] on button "OK" at bounding box center [460, 376] width 37 height 16
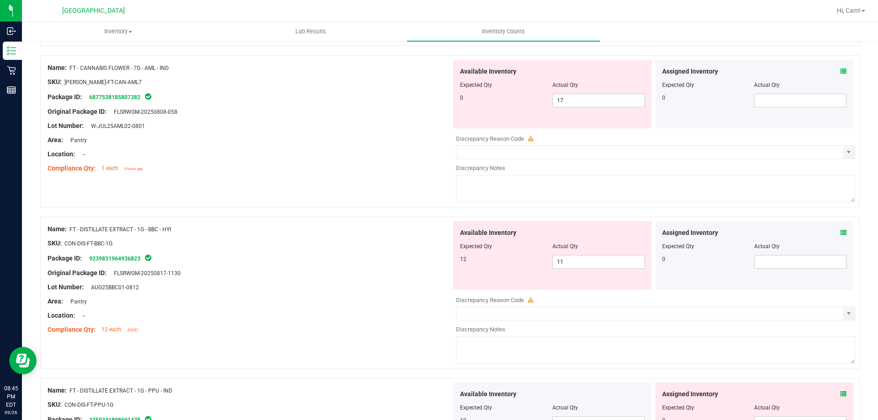
scroll to position [2613, 0]
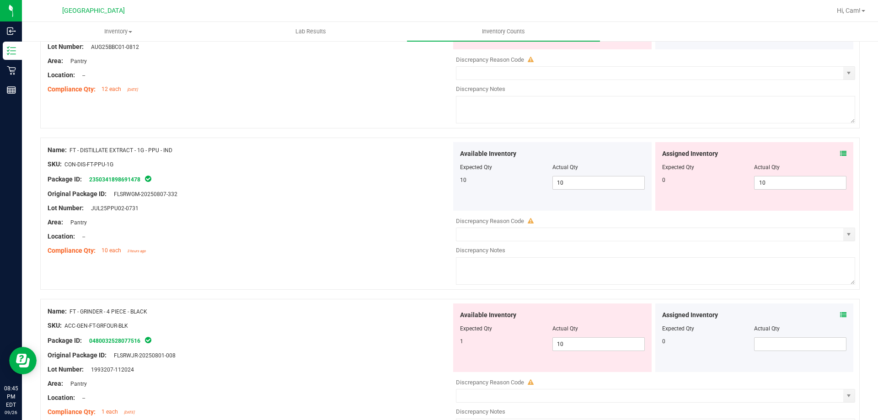
click at [840, 152] on icon at bounding box center [843, 153] width 6 height 6
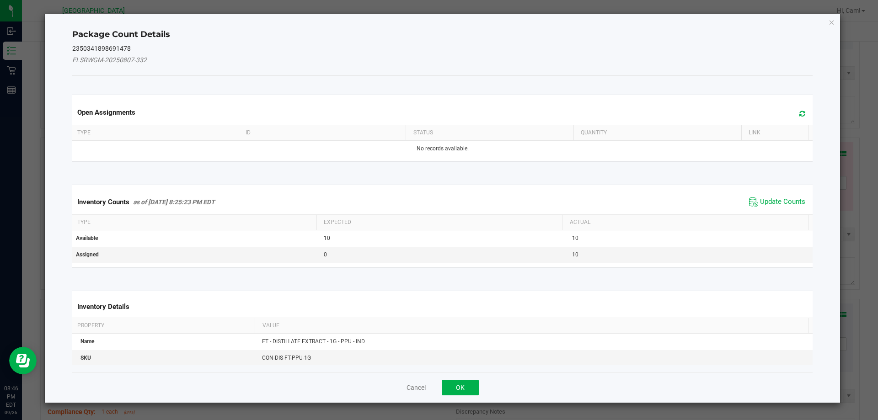
click at [799, 115] on span at bounding box center [799, 113] width 15 height 13
click at [769, 196] on span "Update Counts" at bounding box center [777, 202] width 61 height 14
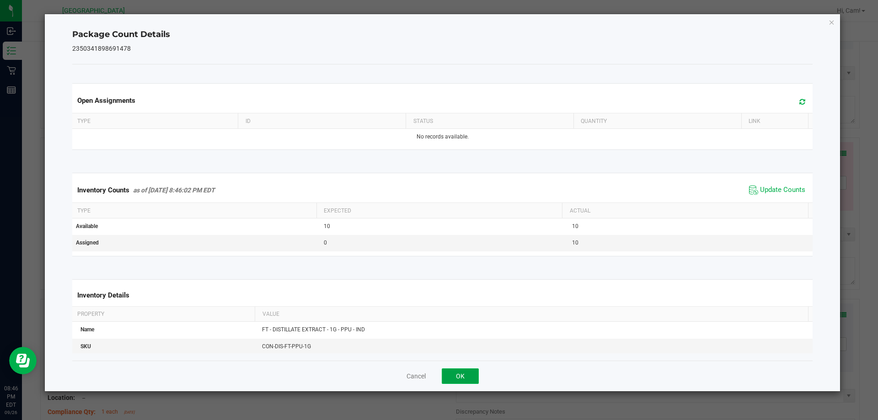
click at [471, 373] on button "OK" at bounding box center [460, 376] width 37 height 16
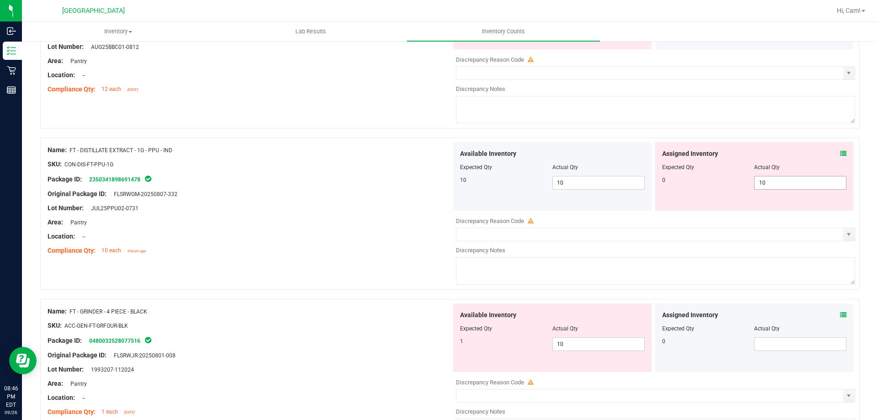
click at [779, 185] on span "10 10" at bounding box center [800, 183] width 92 height 14
click at [779, 184] on input "10" at bounding box center [799, 182] width 91 height 13
drag, startPoint x: 781, startPoint y: 179, endPoint x: 688, endPoint y: 180, distance: 93.3
click at [688, 180] on div "0 10 100" at bounding box center [754, 183] width 185 height 14
type input "0"
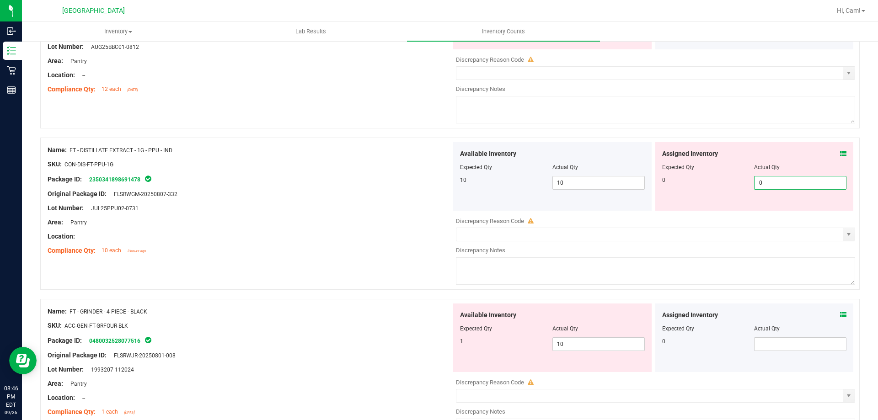
type input "0"
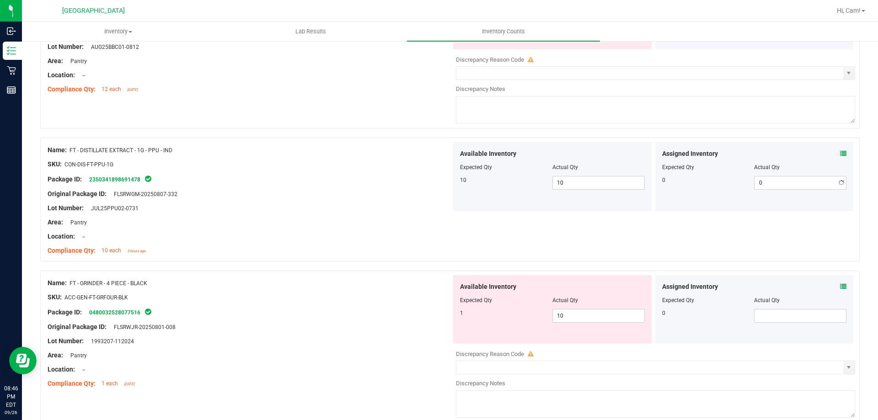
click at [684, 102] on textarea at bounding box center [655, 109] width 399 height 27
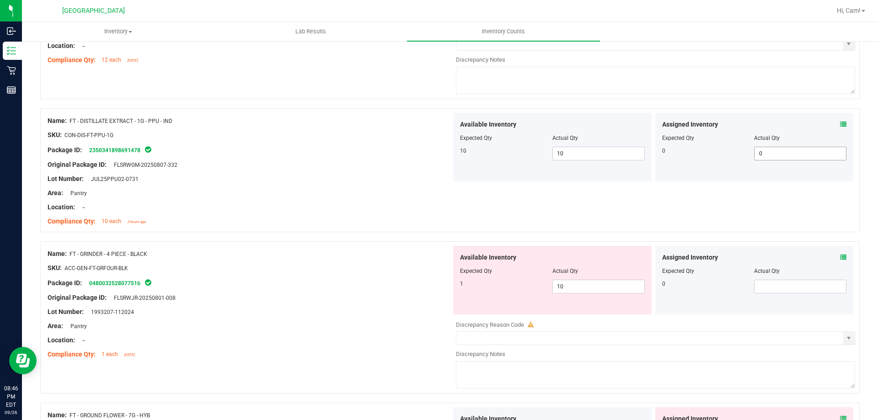
scroll to position [2658, 0]
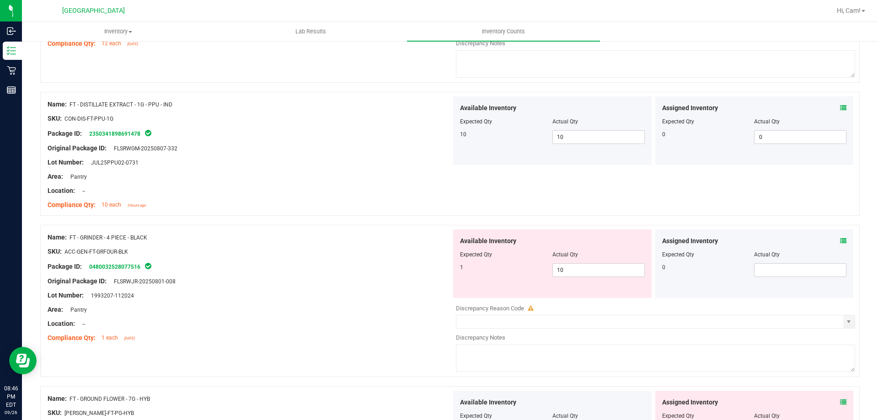
click at [840, 239] on icon at bounding box center [843, 241] width 6 height 6
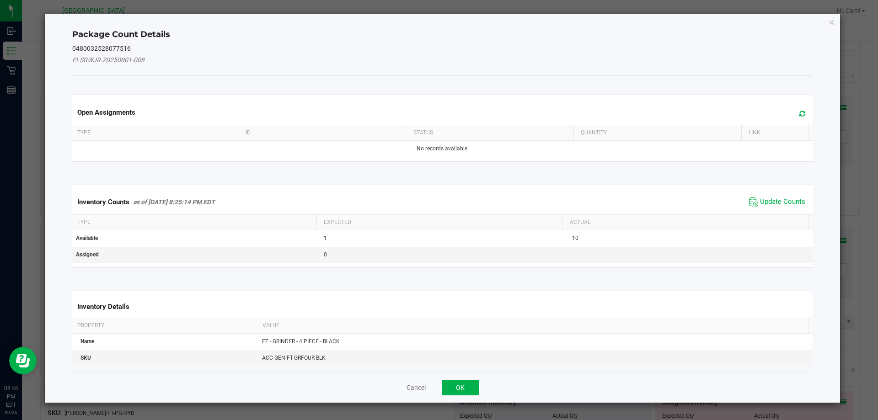
click at [799, 119] on span at bounding box center [799, 113] width 15 height 13
click at [784, 197] on div "Inventory Counts as of [DATE] 8:25:14 PM EDT Update Counts" at bounding box center [442, 202] width 744 height 25
click at [783, 199] on span "Update Counts" at bounding box center [782, 201] width 45 height 9
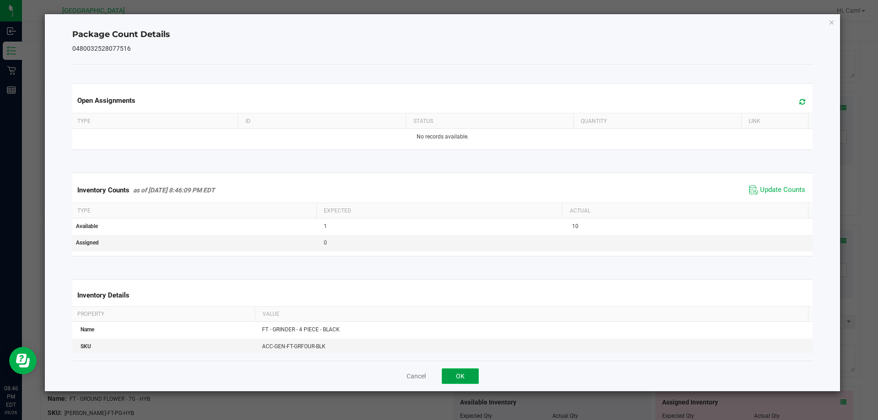
click at [476, 378] on button "OK" at bounding box center [460, 376] width 37 height 16
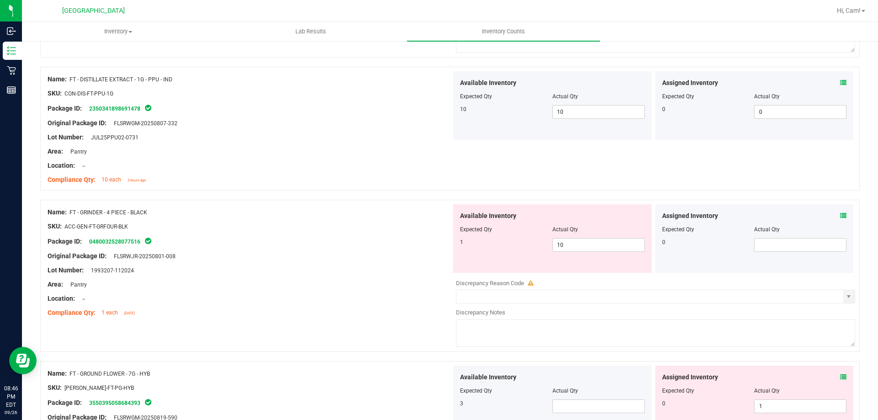
scroll to position [2704, 0]
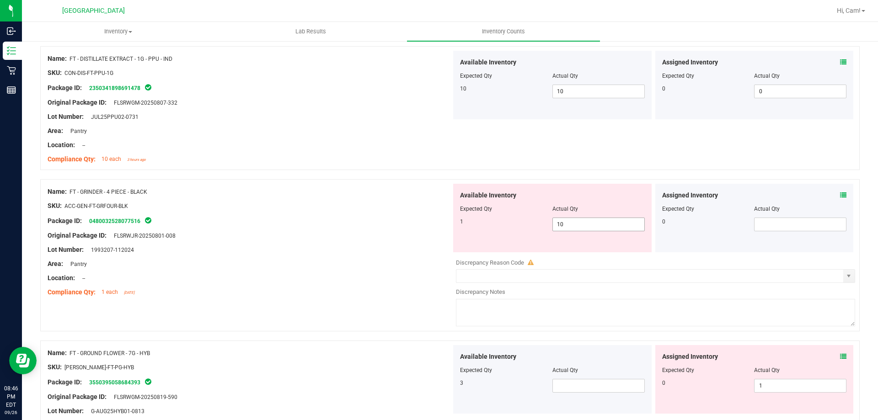
click at [596, 218] on span "10 10" at bounding box center [598, 225] width 92 height 14
drag, startPoint x: 595, startPoint y: 219, endPoint x: 422, endPoint y: 221, distance: 173.3
click at [423, 222] on div "Name: FT - GRINDER - 4 PIECE - BLACK SKU: ACC-GEN-FT-GRFOUR-BLK Package ID: 048…" at bounding box center [449, 255] width 819 height 152
type input "1"
click at [382, 178] on div at bounding box center [449, 174] width 819 height 9
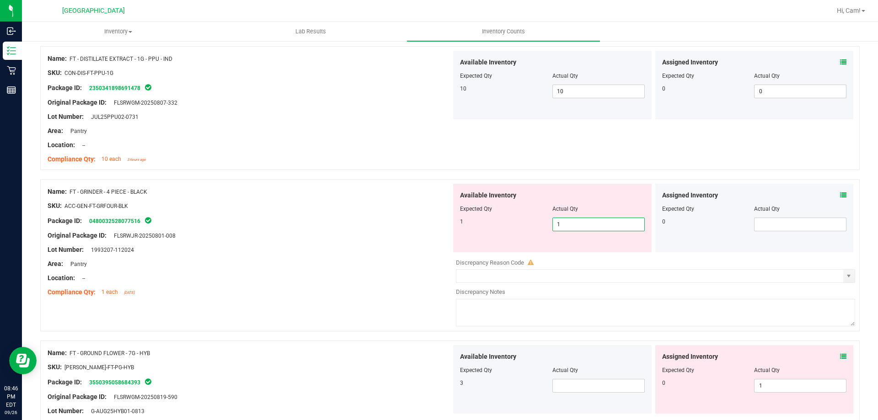
type input "1"
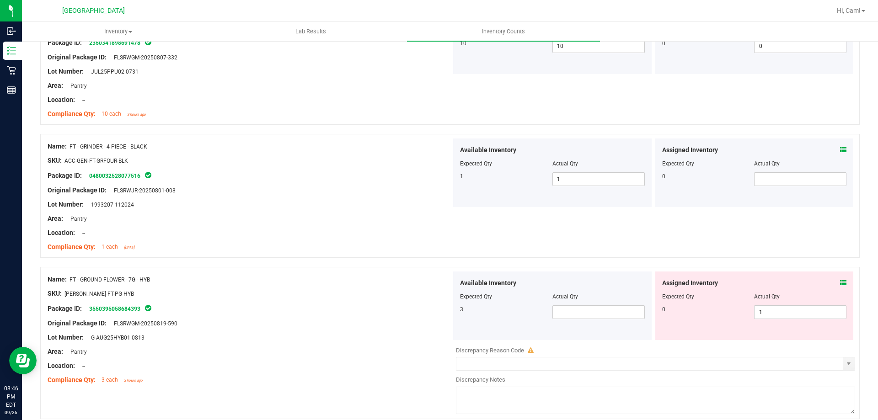
scroll to position [2789, 0]
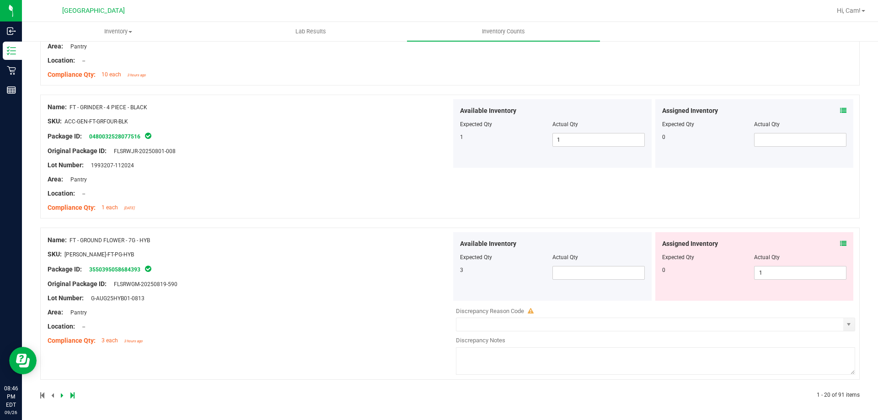
click at [840, 244] on icon at bounding box center [843, 243] width 6 height 6
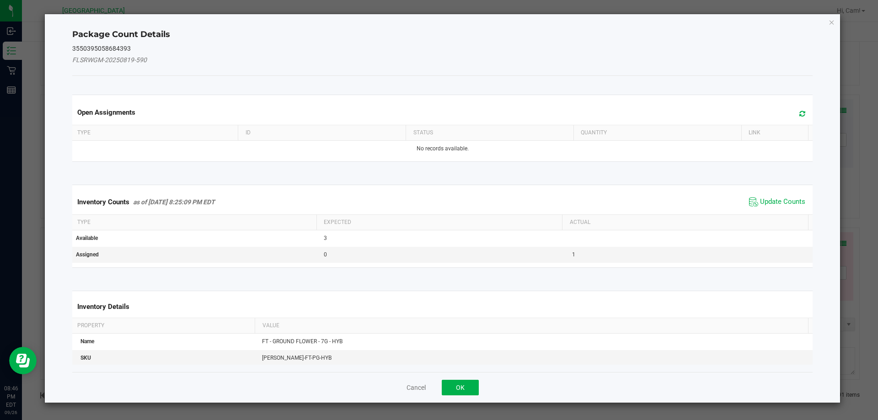
click at [795, 109] on span at bounding box center [799, 113] width 15 height 13
click at [778, 198] on span "Update Counts" at bounding box center [782, 201] width 45 height 9
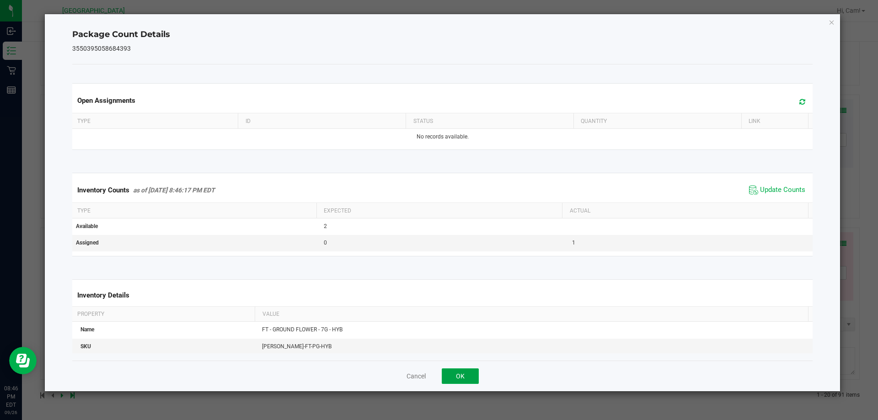
drag, startPoint x: 470, startPoint y: 377, endPoint x: 646, endPoint y: 307, distance: 190.0
click at [469, 378] on button "OK" at bounding box center [460, 376] width 37 height 16
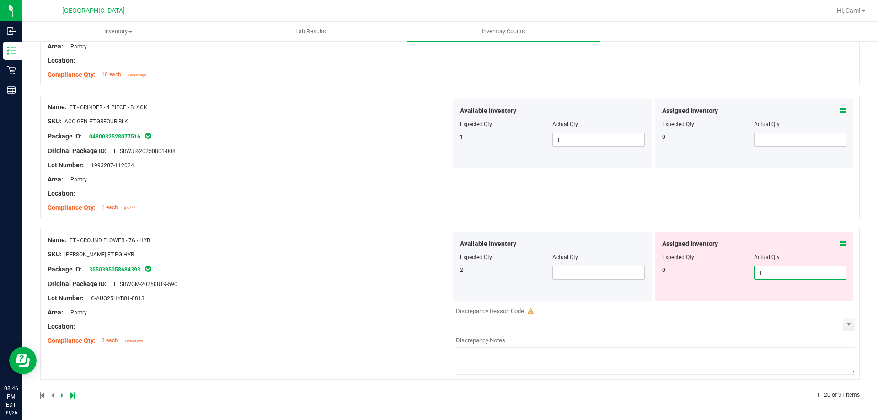
drag, startPoint x: 778, startPoint y: 272, endPoint x: 666, endPoint y: 254, distance: 113.4
click at [676, 257] on div "Assigned Inventory Expected Qty Actual Qty 0 1 1" at bounding box center [754, 266] width 198 height 69
type input "0"
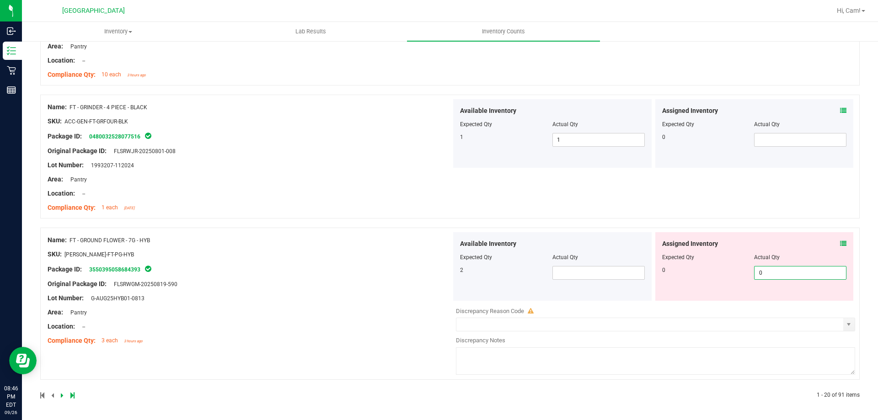
scroll to position [2760, 0]
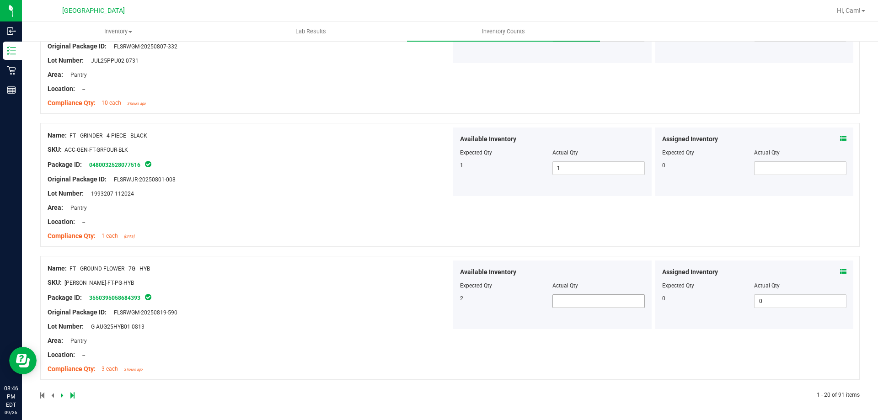
click at [563, 298] on span at bounding box center [598, 301] width 92 height 14
type input "2"
click at [394, 299] on div "Package ID: 3550395058684393" at bounding box center [250, 297] width 404 height 11
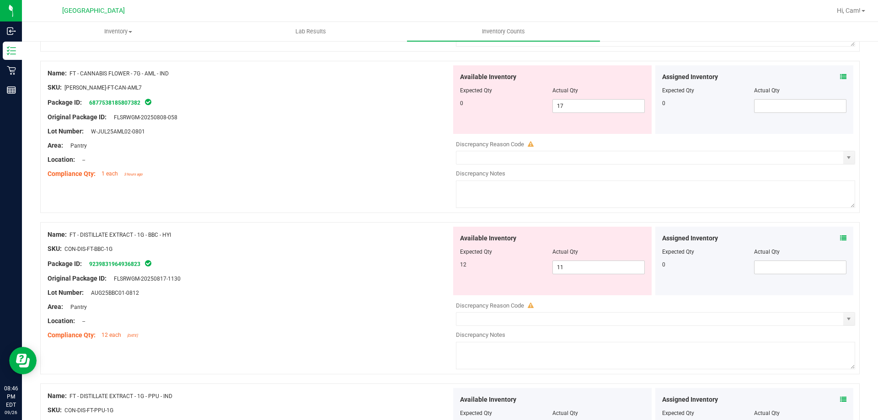
scroll to position [2349, 0]
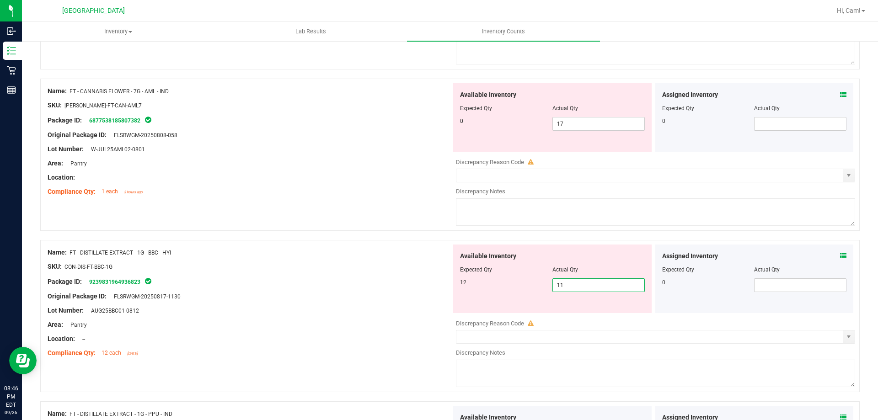
click at [587, 283] on span "11 11" at bounding box center [598, 285] width 92 height 14
drag, startPoint x: 587, startPoint y: 283, endPoint x: 499, endPoint y: 274, distance: 88.2
click at [499, 274] on div "Available Inventory Expected Qty Actual Qty 12 11 11" at bounding box center [552, 279] width 198 height 69
type input "12"
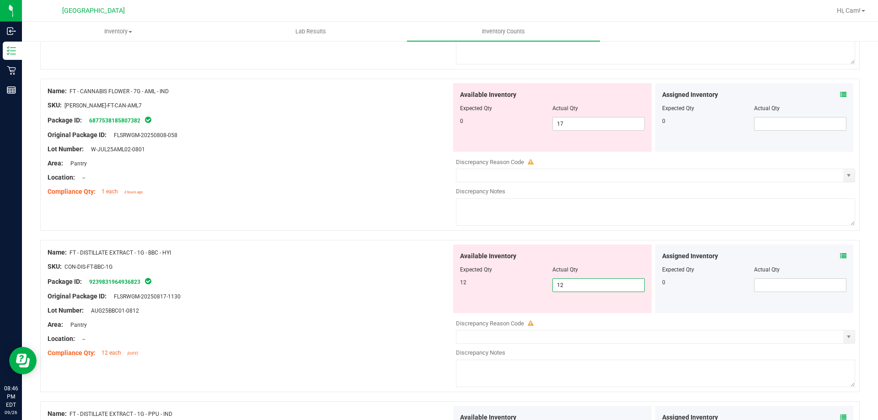
drag, startPoint x: 406, startPoint y: 246, endPoint x: 481, endPoint y: 222, distance: 79.7
click at [409, 242] on div "Name: FT - DISTILLATE EXTRACT - 1G - BBC - HYI SKU: CON-DIS-FT-BBC-1G Package I…" at bounding box center [449, 316] width 819 height 152
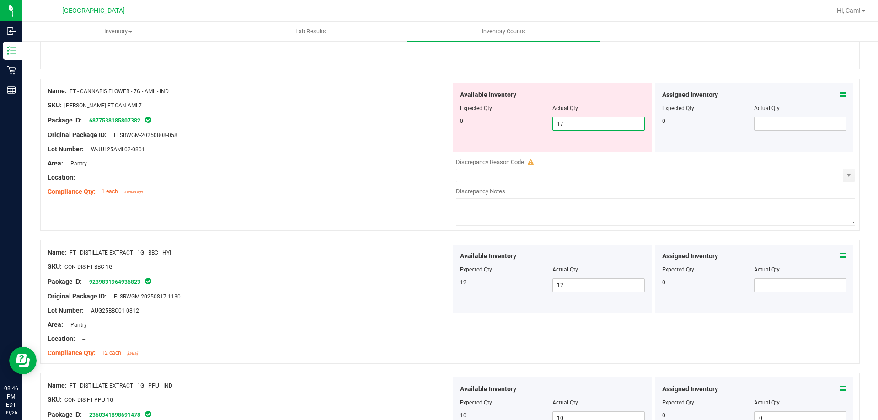
drag, startPoint x: 599, startPoint y: 125, endPoint x: 436, endPoint y: 125, distance: 163.2
click at [436, 125] on div "Name: FT - CANNABIS FLOWER - 7G - AML - IND SKU: [PERSON_NAME]-FT-CAN-AML7 Pack…" at bounding box center [449, 155] width 819 height 152
drag, startPoint x: 464, startPoint y: 120, endPoint x: 371, endPoint y: 121, distance: 93.3
click at [420, 120] on div "Name: FT - CANNABIS FLOWER - 7G - AML - IND SKU: [PERSON_NAME]-FT-CAN-AML7 Pack…" at bounding box center [449, 155] width 819 height 152
type input "0"
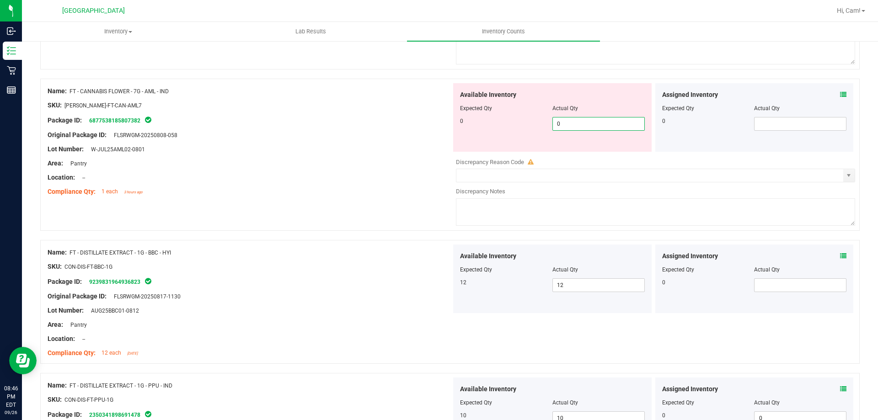
type input "0"
click at [371, 121] on div "Package ID: 6877538185807382" at bounding box center [250, 120] width 404 height 11
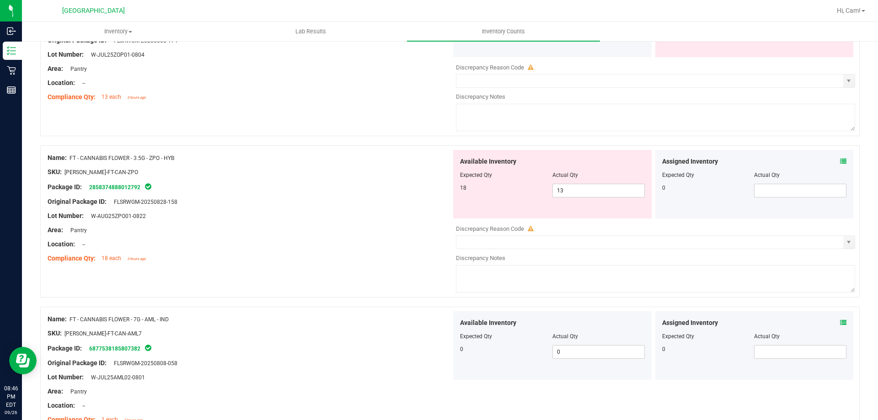
scroll to position [2120, 0]
drag, startPoint x: 584, startPoint y: 187, endPoint x: 559, endPoint y: 187, distance: 25.1
click at [578, 187] on span "13 13" at bounding box center [598, 191] width 92 height 14
drag, startPoint x: 556, startPoint y: 189, endPoint x: 549, endPoint y: 191, distance: 7.5
click at [553, 190] on input "13" at bounding box center [598, 191] width 91 height 13
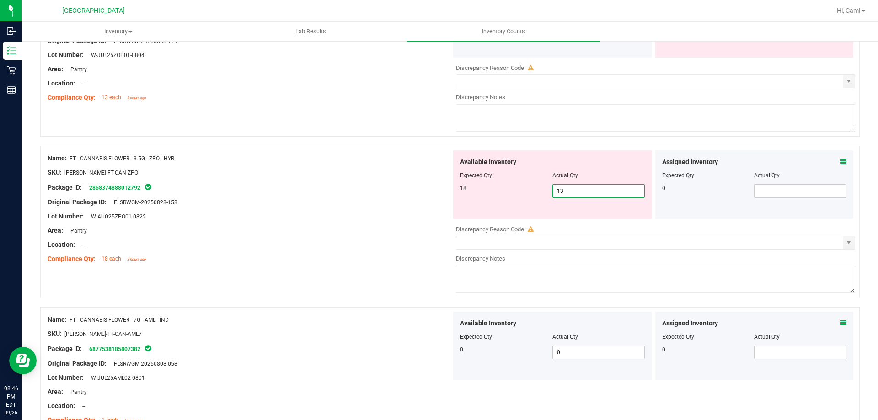
click at [579, 192] on input "13" at bounding box center [598, 191] width 91 height 13
drag, startPoint x: 579, startPoint y: 194, endPoint x: 509, endPoint y: 184, distance: 70.7
click at [509, 184] on div "18 13 13" at bounding box center [552, 191] width 185 height 14
type input "1"
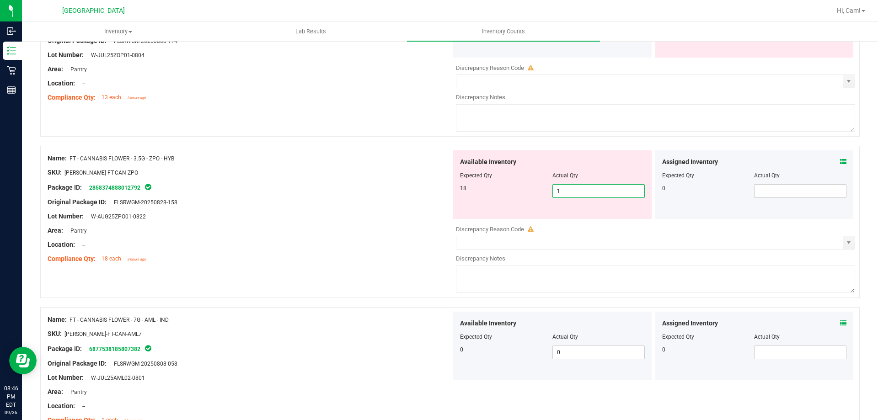
click at [376, 207] on div at bounding box center [250, 209] width 404 height 5
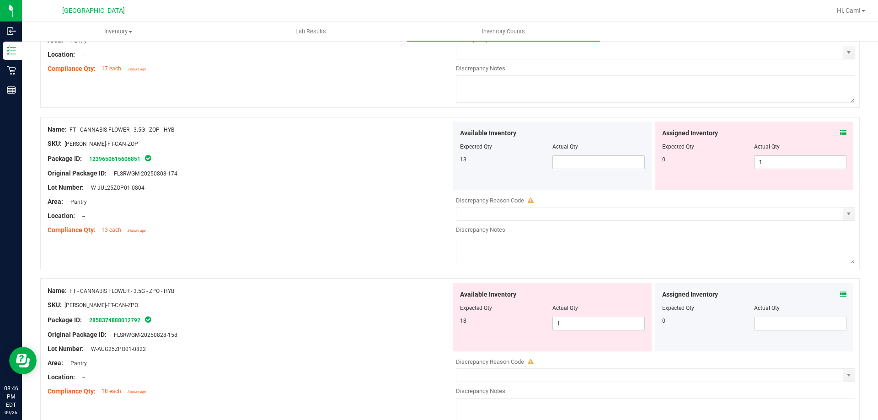
scroll to position [1983, 0]
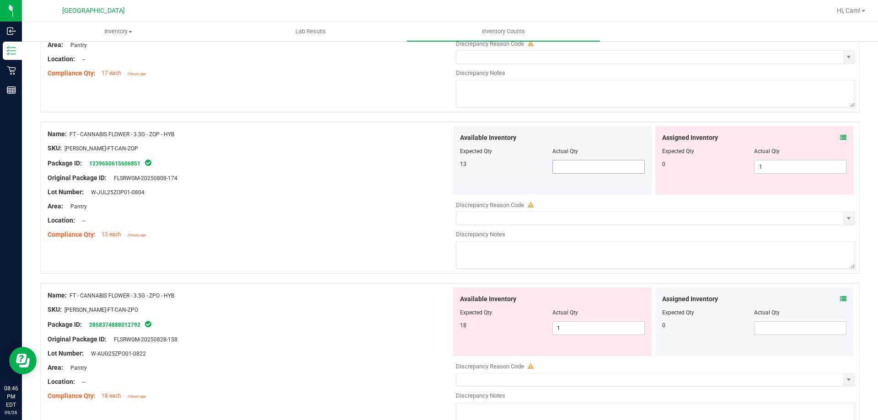
click at [606, 169] on span at bounding box center [598, 167] width 92 height 14
click at [762, 167] on span "1 1" at bounding box center [800, 167] width 92 height 14
drag, startPoint x: 759, startPoint y: 167, endPoint x: 722, endPoint y: 172, distance: 37.8
click at [722, 172] on div "0 1 1" at bounding box center [754, 167] width 185 height 14
type input "0"
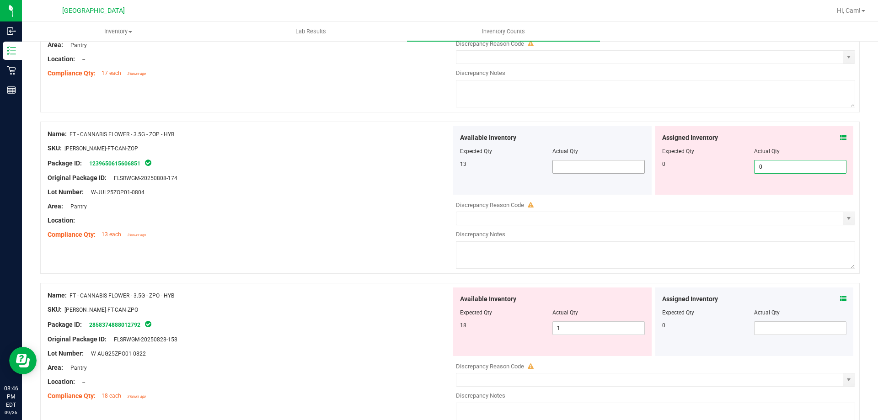
type input "0"
click at [625, 167] on span at bounding box center [598, 167] width 92 height 14
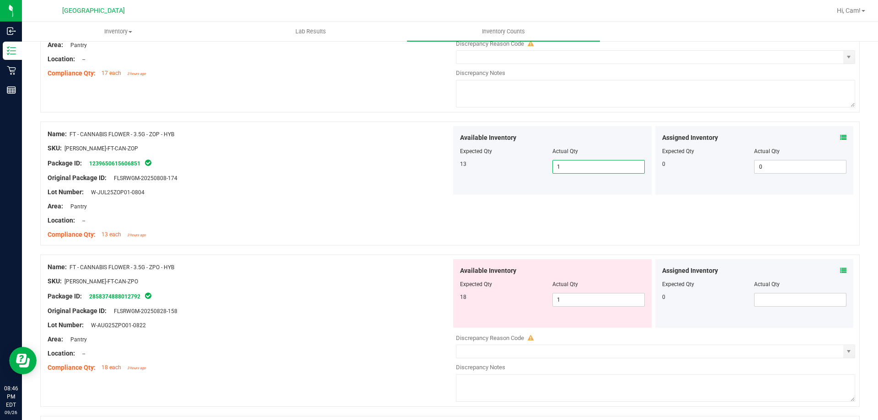
type input "13"
drag, startPoint x: 480, startPoint y: 171, endPoint x: 443, endPoint y: 177, distance: 38.0
click at [479, 172] on div "13 13 13" at bounding box center [552, 167] width 185 height 14
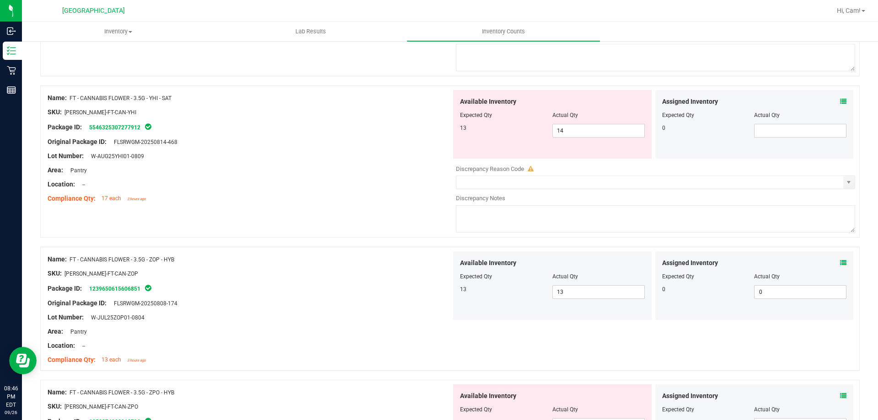
scroll to position [1892, 0]
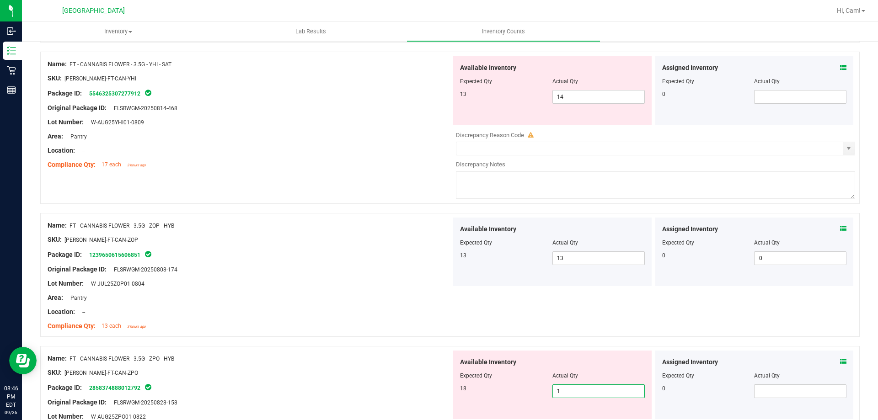
click at [569, 392] on span "1 1" at bounding box center [598, 391] width 92 height 14
type input "18"
click at [297, 337] on div at bounding box center [449, 341] width 819 height 9
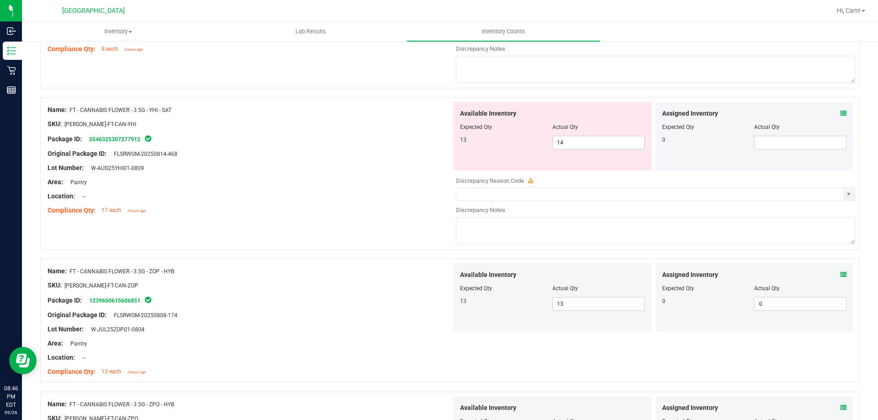
scroll to position [1755, 0]
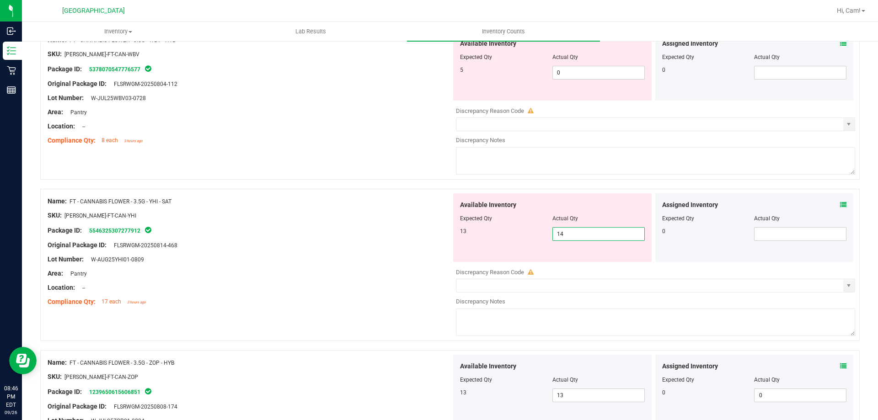
click at [619, 235] on span "14 14" at bounding box center [598, 234] width 92 height 14
type input "1"
type input "4"
type input "14"
click at [583, 77] on span "0 0" at bounding box center [598, 73] width 92 height 14
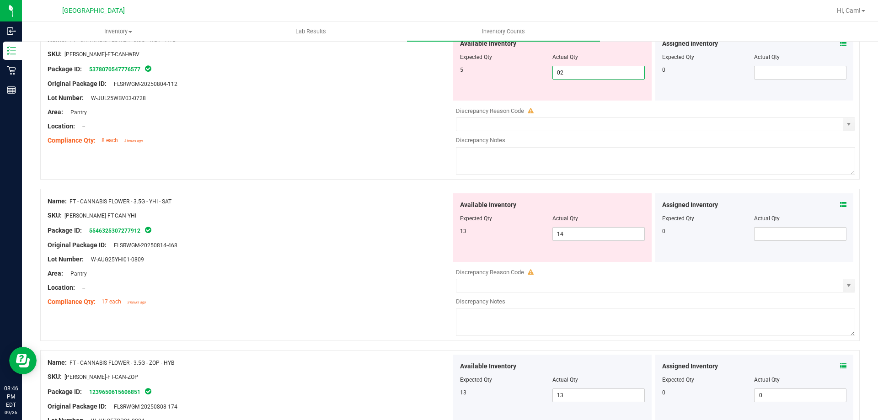
drag, startPoint x: 560, startPoint y: 76, endPoint x: 523, endPoint y: 75, distance: 37.5
click at [529, 75] on div "5 0 02" at bounding box center [552, 73] width 185 height 14
type input "5"
click at [417, 155] on div "Name: FT - CANNABIS FLOWER - 3.5G - WBV - HYB SKU: [PERSON_NAME]-FT-CAN-WBV Pac…" at bounding box center [449, 107] width 819 height 161
type input "5"
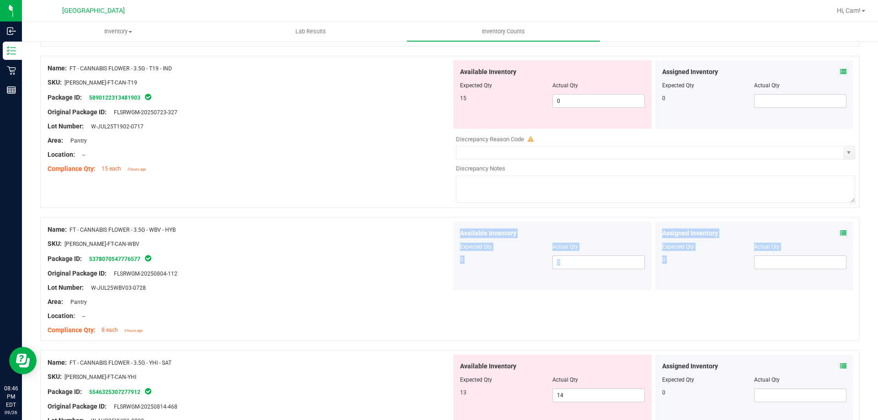
scroll to position [1663, 0]
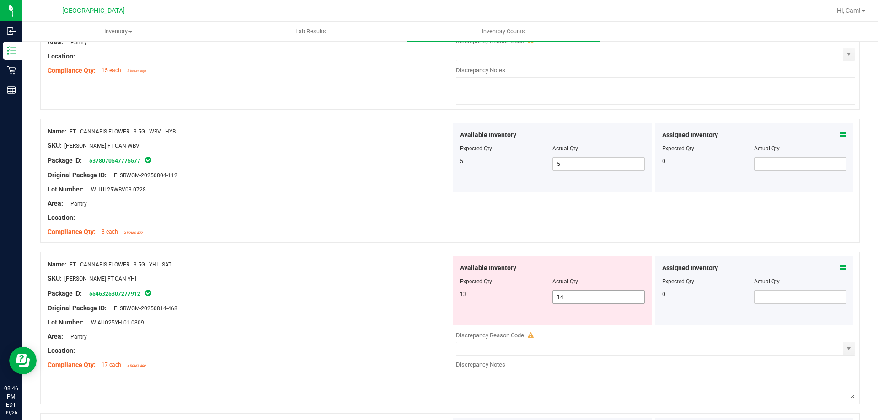
drag, startPoint x: 566, startPoint y: 297, endPoint x: 478, endPoint y: 300, distance: 87.4
click at [478, 300] on div "13 14 14" at bounding box center [552, 297] width 185 height 14
type input "013"
type input "13"
click at [438, 287] on div at bounding box center [250, 285] width 404 height 5
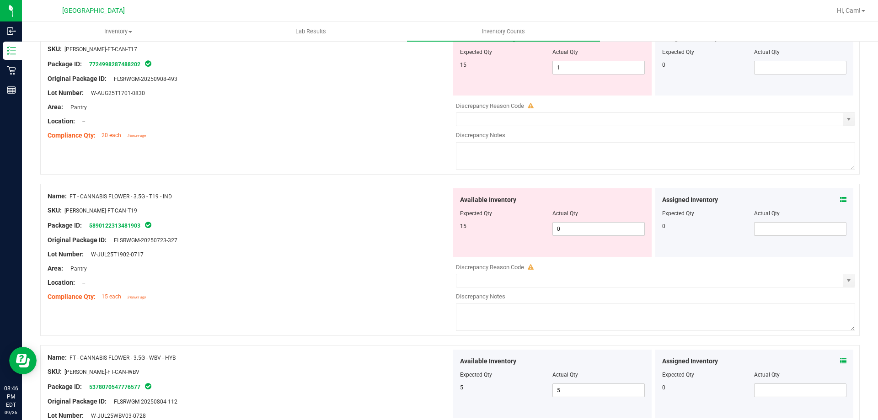
scroll to position [1435, 0]
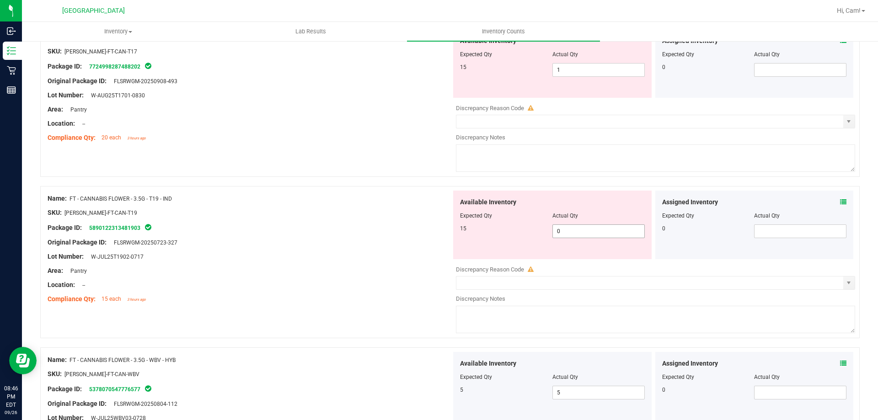
click at [583, 230] on span "0 0" at bounding box center [598, 231] width 92 height 14
type input "015"
type input "15"
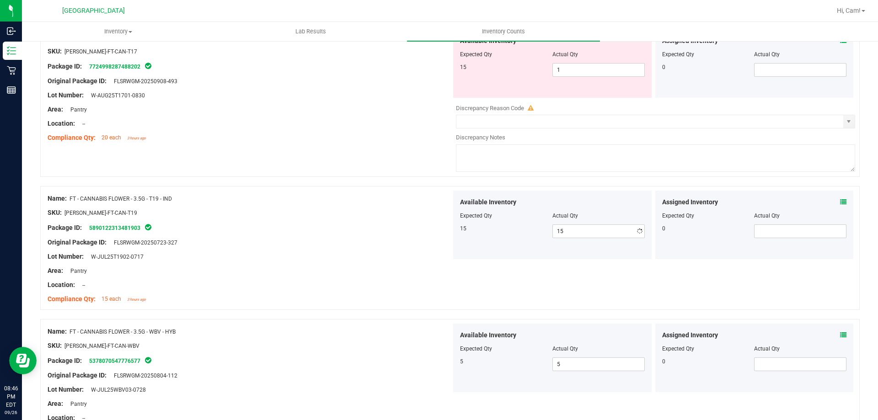
drag, startPoint x: 511, startPoint y: 201, endPoint x: 586, endPoint y: 101, distance: 125.4
click at [519, 189] on div "Name: FT - CANNABIS FLOWER - 3.5G - T19 - IND SKU: [PERSON_NAME]-FT-CAN-T19 Pac…" at bounding box center [449, 248] width 819 height 124
click at [587, 69] on span "1 1" at bounding box center [598, 70] width 92 height 14
type input "15"
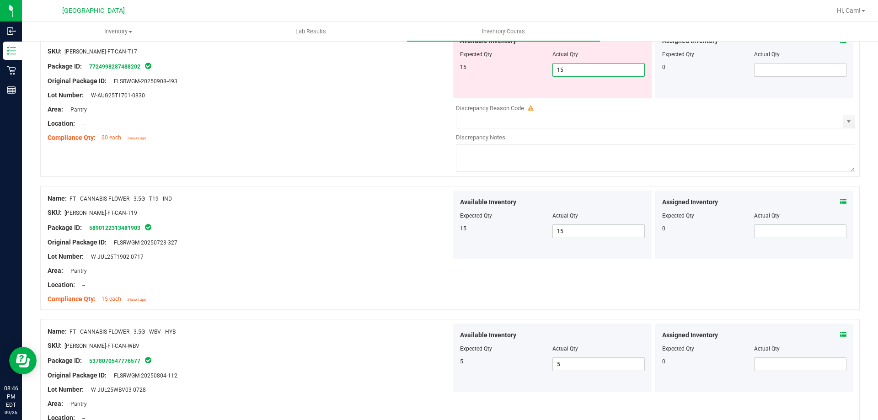
click at [438, 88] on div at bounding box center [250, 88] width 404 height 5
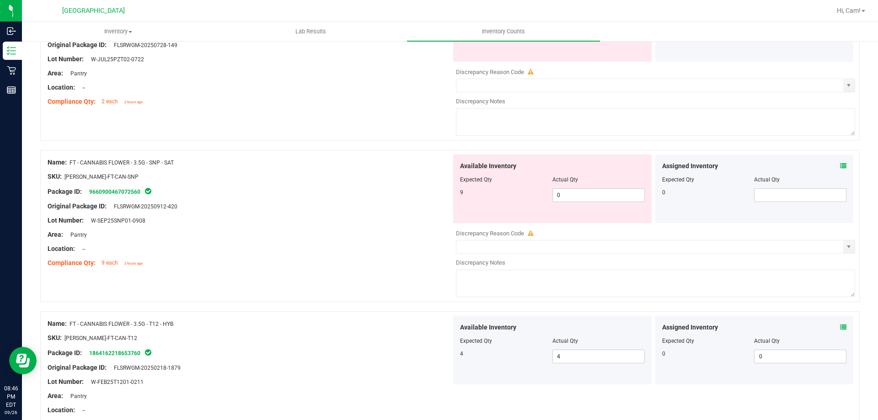
scroll to position [703, 0]
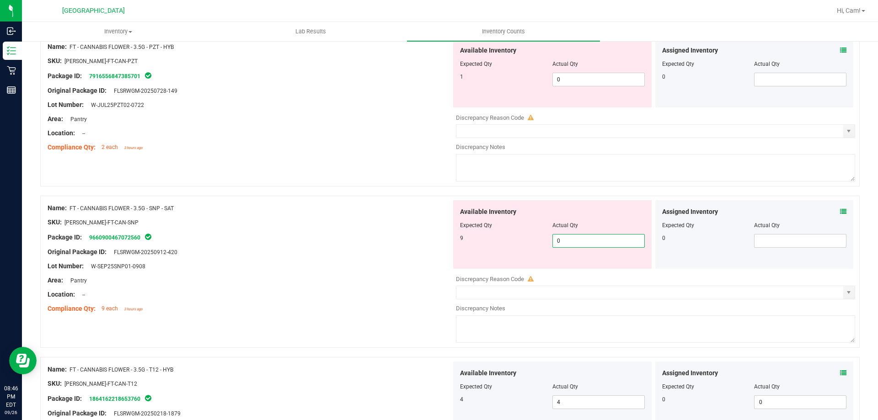
drag, startPoint x: 581, startPoint y: 240, endPoint x: 535, endPoint y: 238, distance: 45.8
click at [563, 240] on span "0 0" at bounding box center [598, 241] width 92 height 14
type input "09"
type input "9"
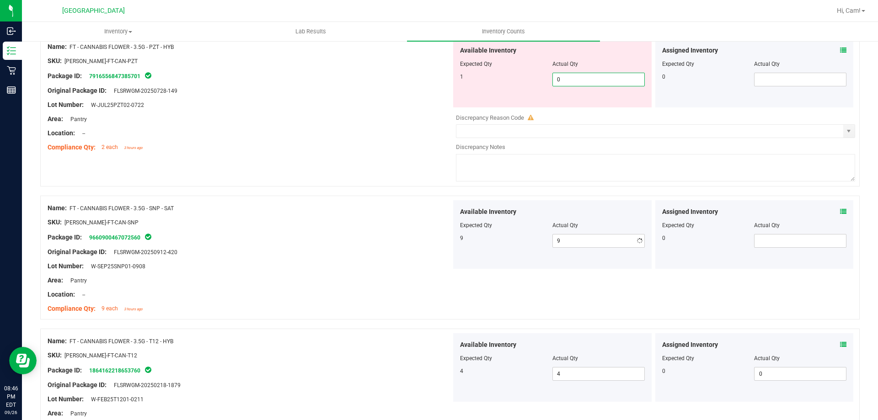
click at [614, 74] on span "0 0" at bounding box center [598, 80] width 92 height 14
type input "01"
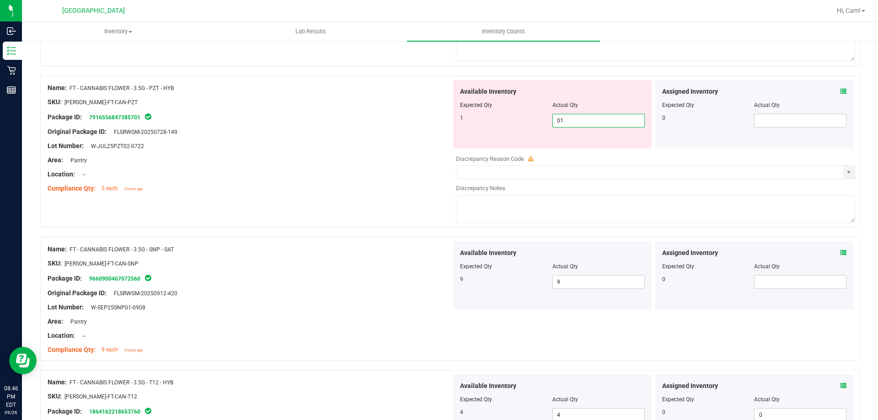
type input "1"
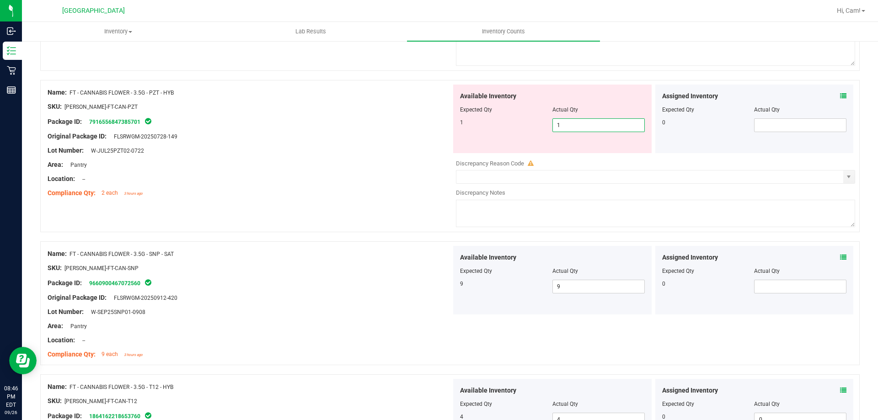
click at [435, 133] on div "Original Package ID: FLSRWGM-20250728-149" at bounding box center [250, 137] width 404 height 10
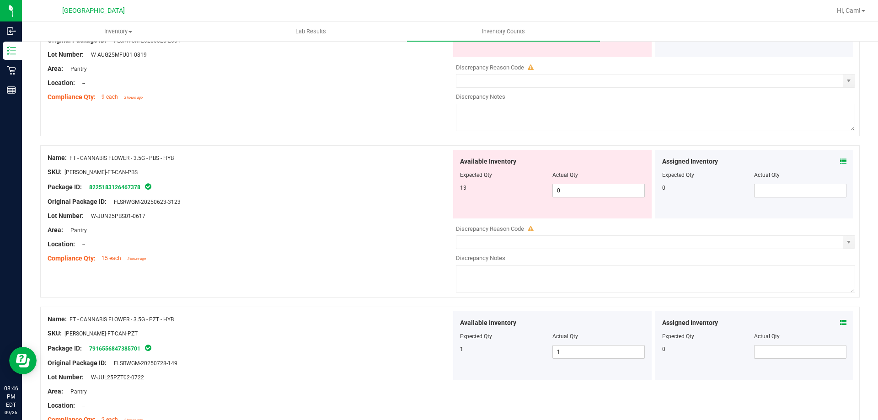
scroll to position [429, 0]
click at [616, 197] on span "0 0" at bounding box center [598, 193] width 92 height 14
type input "013"
type input "13"
click at [453, 192] on div "Available Inventory Expected Qty Actual Qty 13 13 13" at bounding box center [552, 186] width 198 height 69
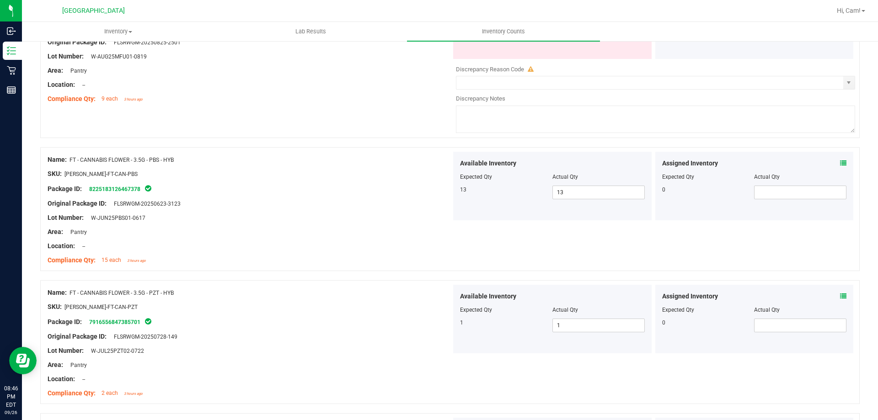
scroll to position [292, 0]
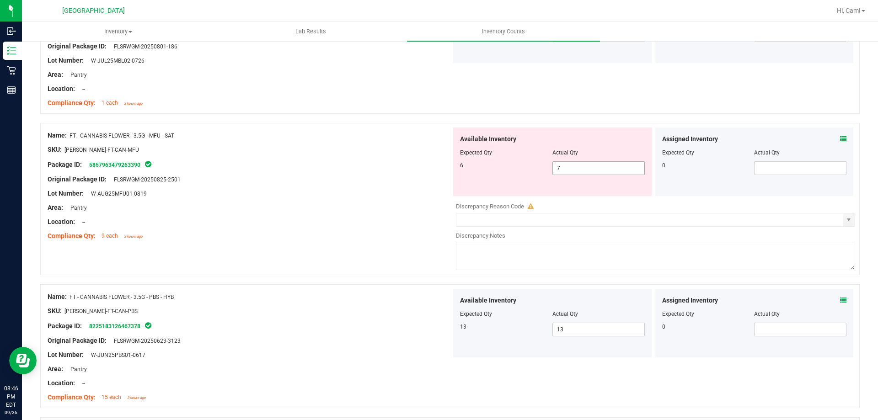
click at [587, 163] on span "7 7" at bounding box center [598, 168] width 92 height 14
drag, startPoint x: 570, startPoint y: 171, endPoint x: 528, endPoint y: 168, distance: 42.6
click at [533, 171] on div "6 7 76" at bounding box center [552, 168] width 185 height 14
type input "6"
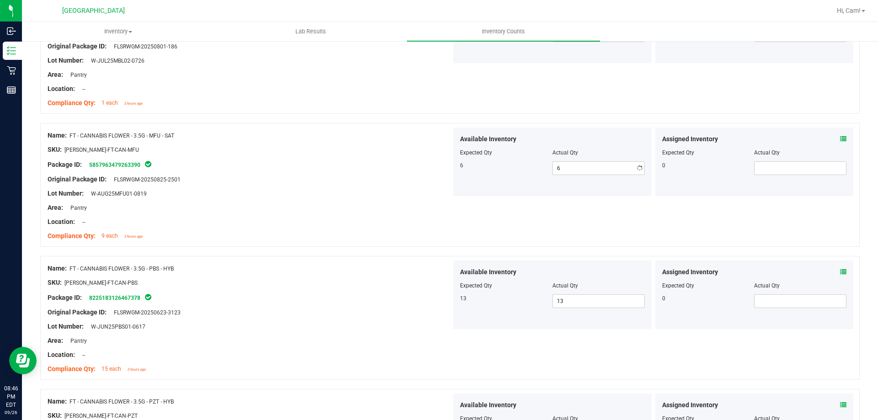
click at [522, 167] on div "6" at bounding box center [506, 165] width 92 height 8
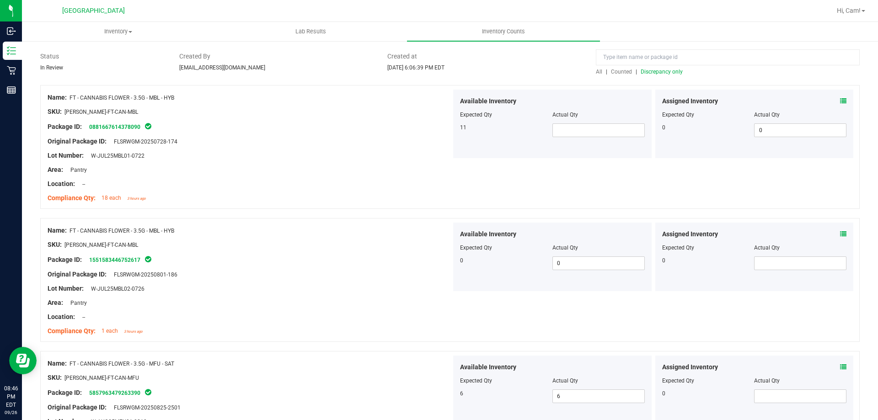
scroll to position [0, 0]
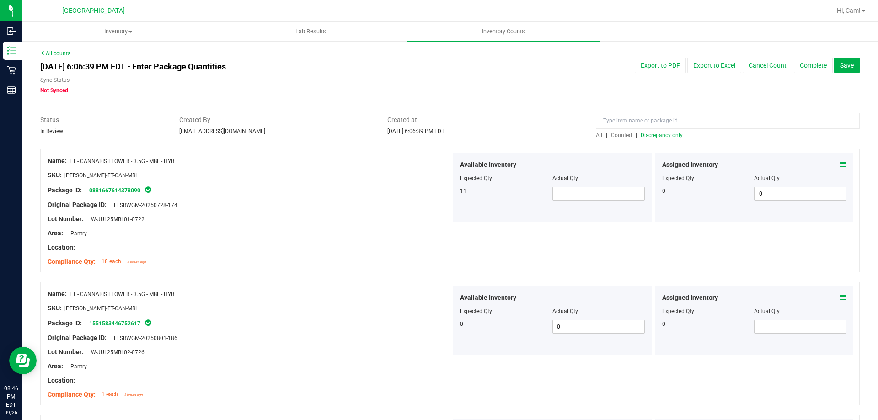
click at [642, 137] on span "Discrepancy only" at bounding box center [662, 135] width 42 height 6
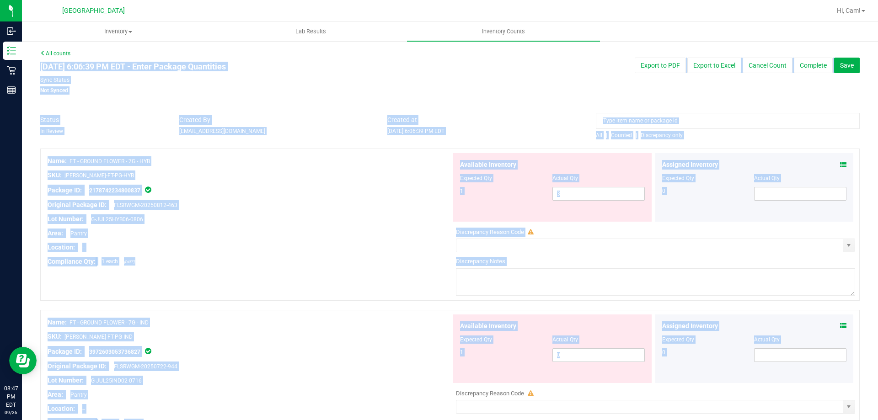
drag, startPoint x: 860, startPoint y: 105, endPoint x: 860, endPoint y: 181, distance: 75.4
click at [358, 107] on div at bounding box center [449, 110] width 819 height 9
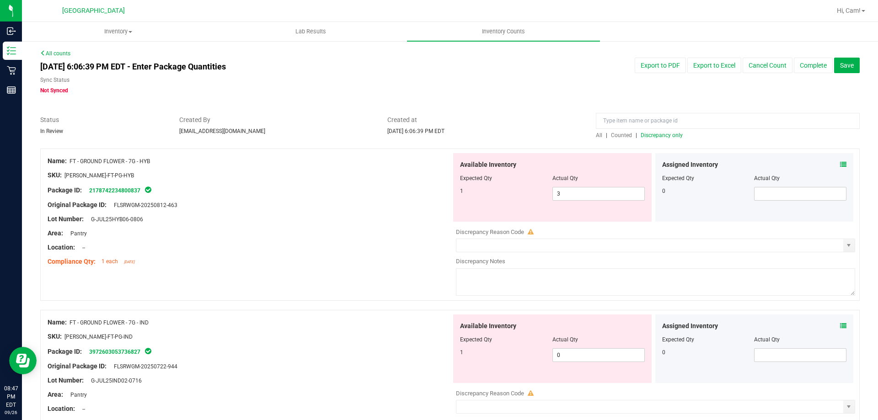
click at [840, 164] on icon at bounding box center [843, 164] width 6 height 6
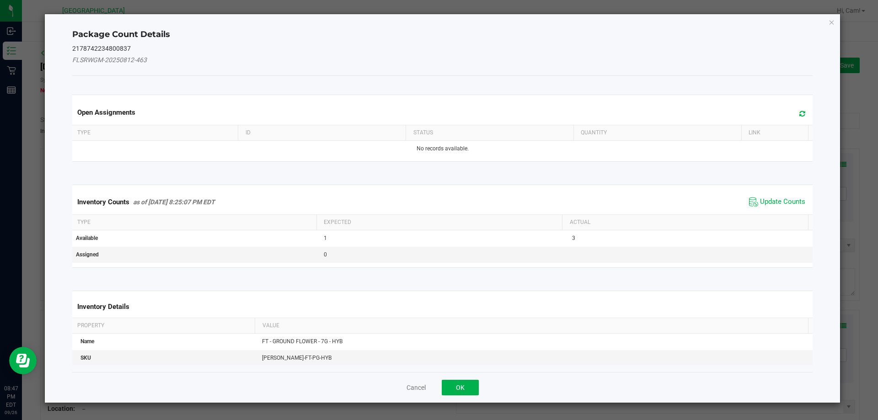
click at [798, 121] on div "Open Assignments" at bounding box center [442, 112] width 744 height 25
click at [799, 112] on icon at bounding box center [802, 113] width 6 height 7
click at [770, 207] on span "Update Counts" at bounding box center [777, 202] width 61 height 14
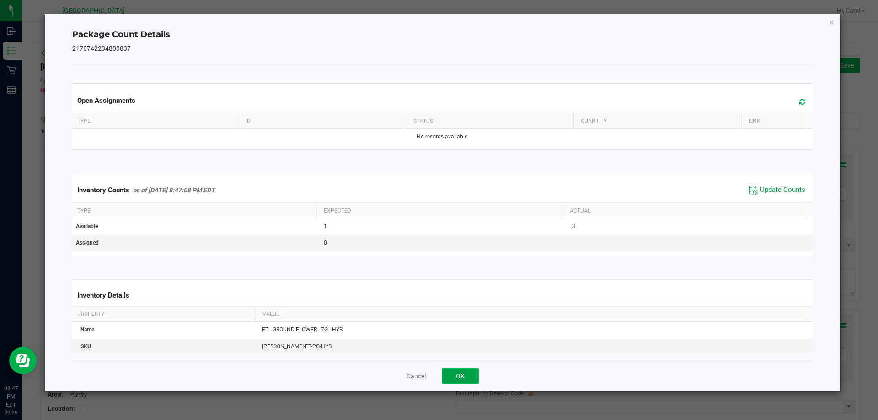
click at [467, 372] on button "OK" at bounding box center [460, 376] width 37 height 16
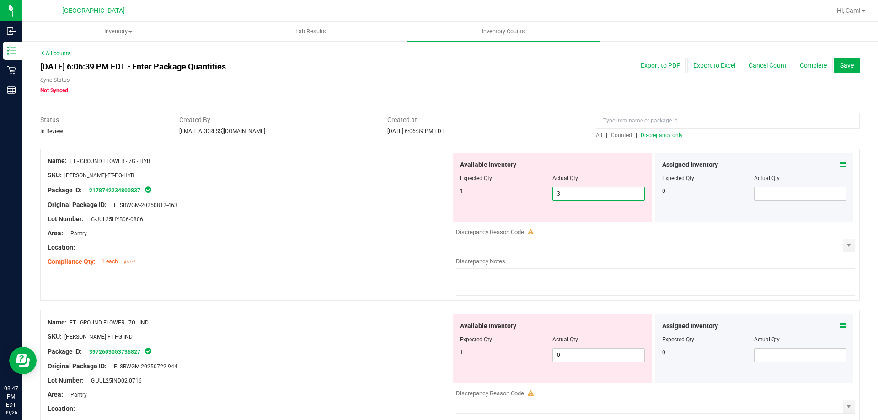
click at [575, 197] on span "3 3" at bounding box center [598, 194] width 92 height 14
click at [575, 193] on input "3" at bounding box center [598, 193] width 91 height 13
type input "31"
drag, startPoint x: 302, startPoint y: 236, endPoint x: 343, endPoint y: 233, distance: 40.9
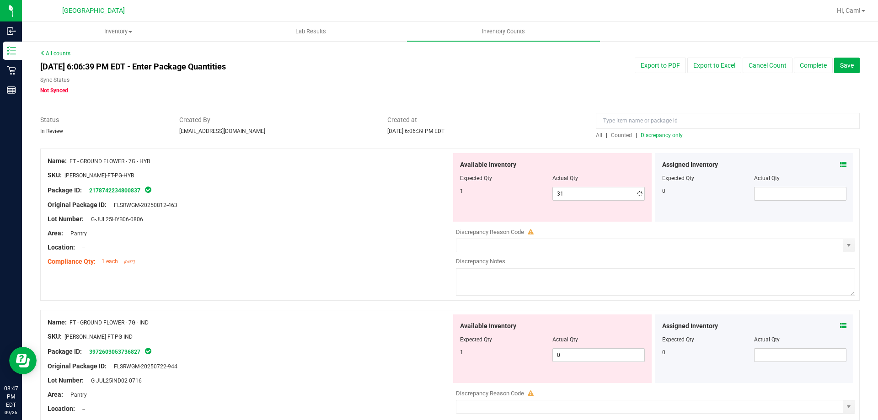
click at [301, 237] on div "Area: Pantry" at bounding box center [250, 234] width 404 height 10
drag, startPoint x: 582, startPoint y: 190, endPoint x: 311, endPoint y: 198, distance: 270.3
click at [313, 198] on div "Name: FT - GROUND FLOWER - 7G - HYB SKU: [PERSON_NAME]-FT-PG-HYB Package ID: 21…" at bounding box center [449, 225] width 819 height 152
type input "1"
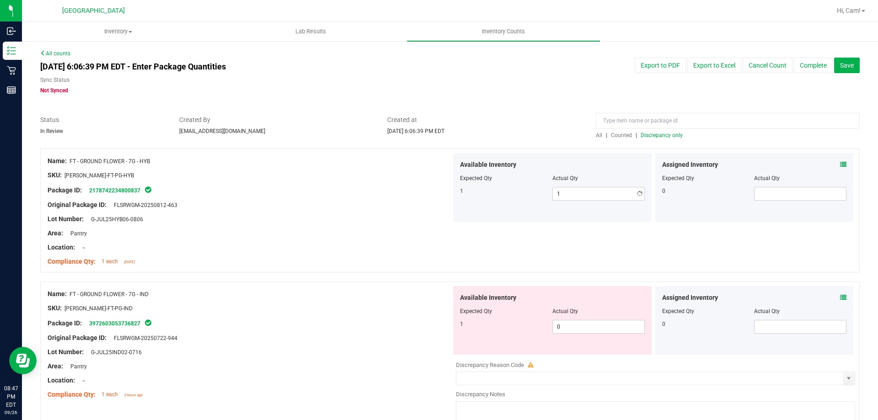
click at [301, 203] on div "Original Package ID: FLSRWGM-20250812-463" at bounding box center [250, 205] width 404 height 10
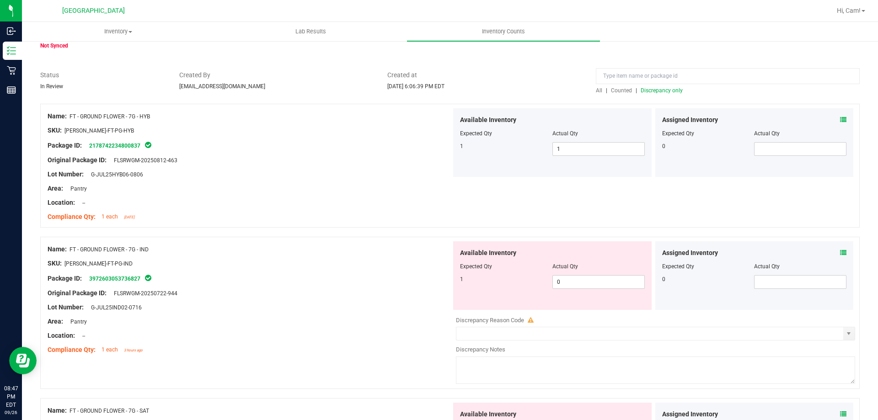
scroll to position [137, 0]
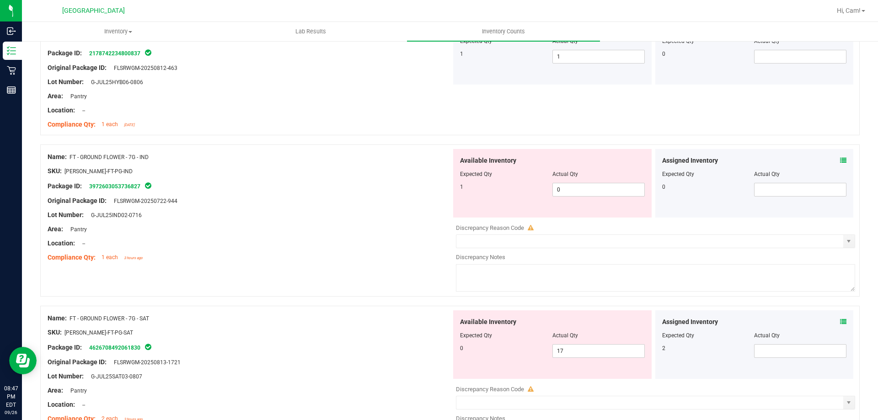
click at [840, 157] on icon at bounding box center [843, 160] width 6 height 6
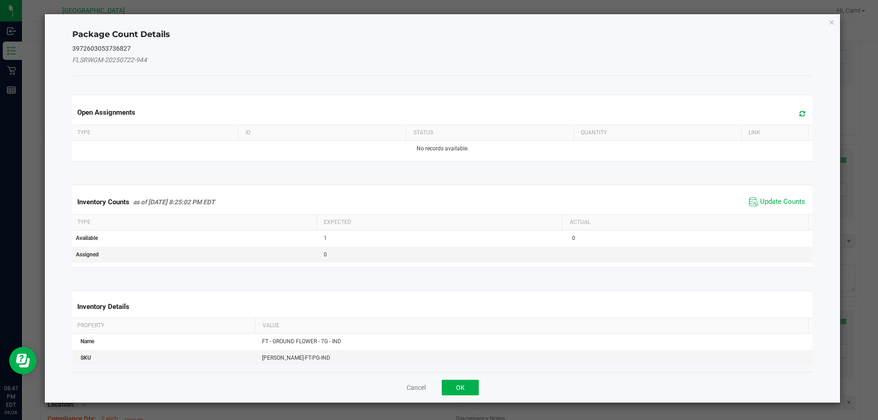
click at [792, 108] on span at bounding box center [799, 113] width 15 height 13
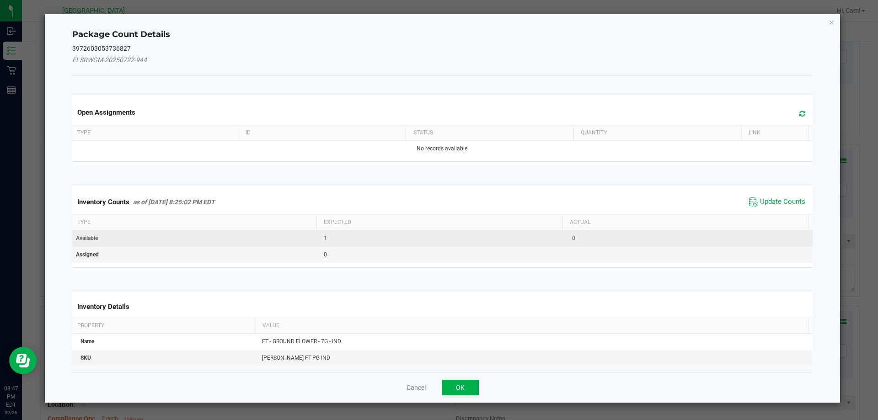
drag, startPoint x: 774, startPoint y: 200, endPoint x: 665, endPoint y: 239, distance: 116.1
click at [774, 200] on span "Update Counts" at bounding box center [782, 201] width 45 height 9
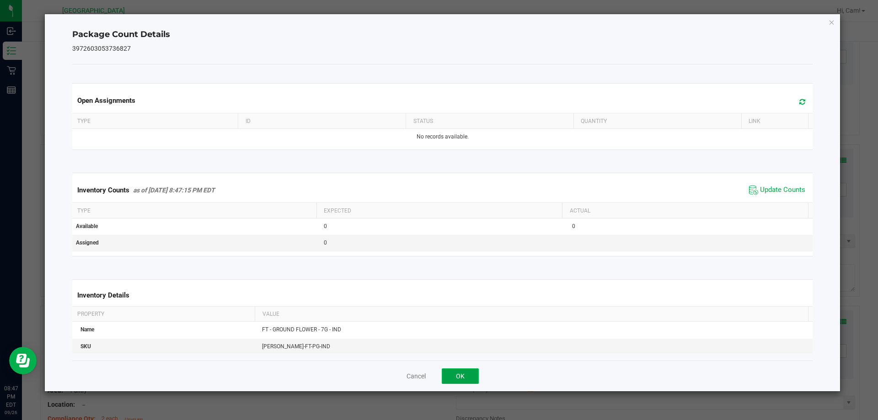
click at [474, 375] on button "OK" at bounding box center [460, 376] width 37 height 16
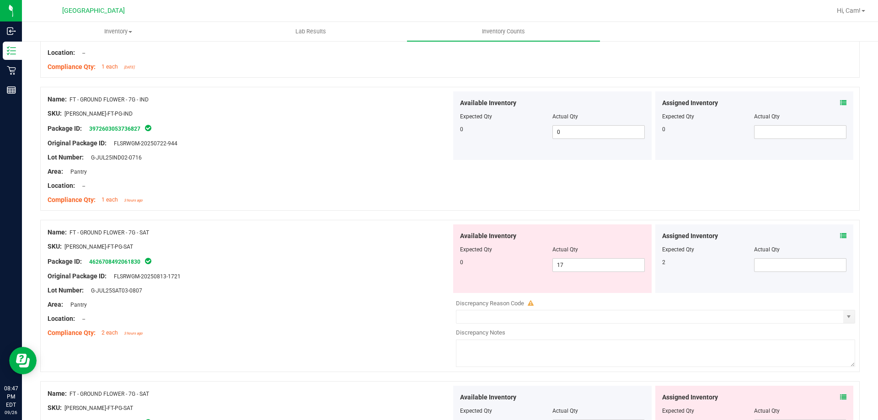
scroll to position [229, 0]
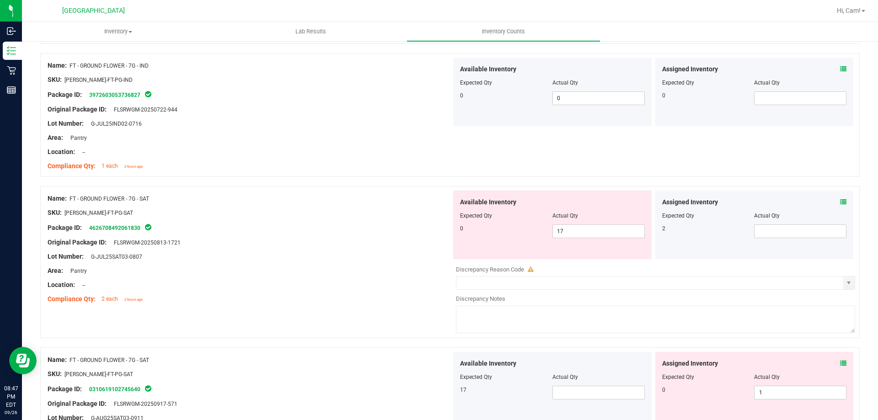
click at [840, 199] on icon at bounding box center [843, 202] width 6 height 6
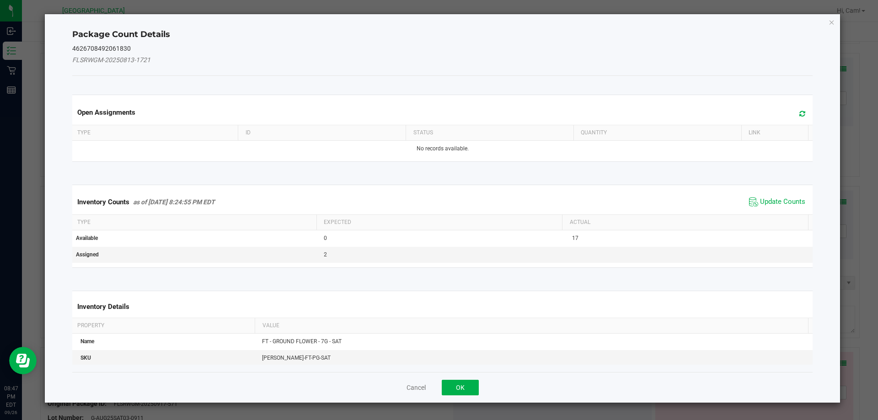
click at [799, 115] on icon at bounding box center [802, 113] width 6 height 7
click at [763, 200] on span "Update Counts" at bounding box center [782, 201] width 45 height 9
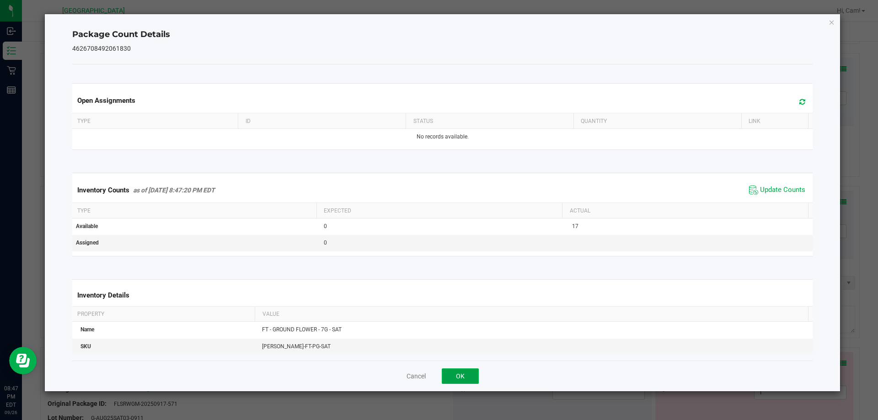
click at [466, 375] on button "OK" at bounding box center [460, 376] width 37 height 16
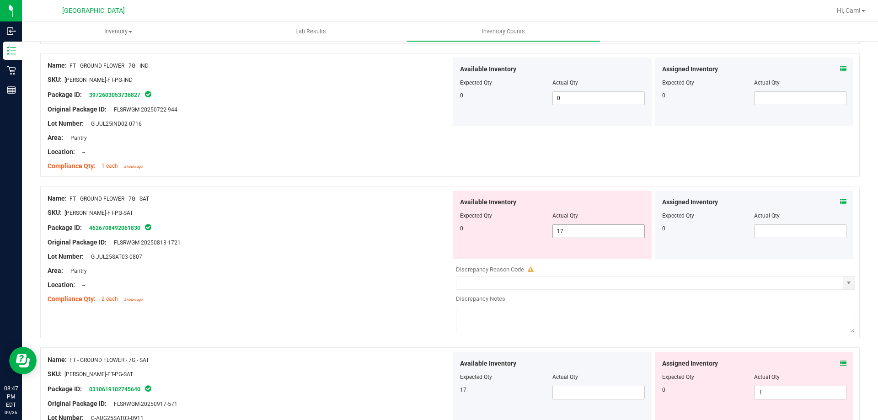
drag, startPoint x: 578, startPoint y: 226, endPoint x: 492, endPoint y: 231, distance: 86.1
click at [492, 231] on div "0 17 17" at bounding box center [552, 231] width 185 height 14
type input "0"
click at [444, 248] on div at bounding box center [250, 249] width 404 height 5
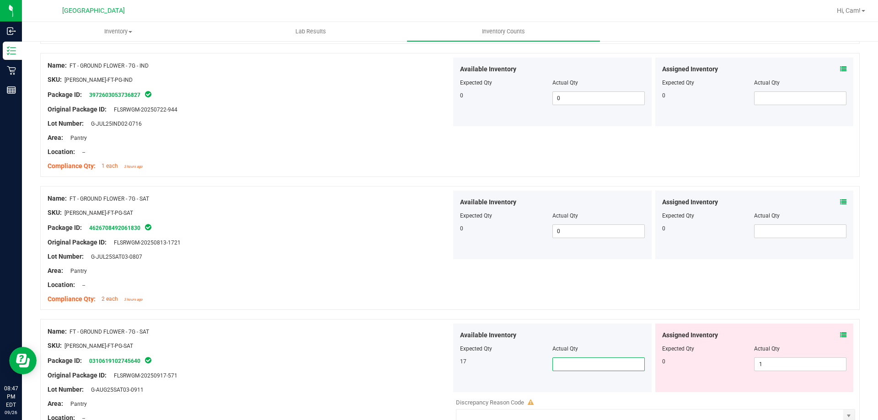
click at [594, 365] on span at bounding box center [598, 365] width 92 height 14
type input "17"
click at [442, 335] on div "Name: FT - GROUND FLOWER - 7G - SAT" at bounding box center [250, 332] width 404 height 10
drag, startPoint x: 807, startPoint y: 365, endPoint x: 655, endPoint y: 331, distance: 155.7
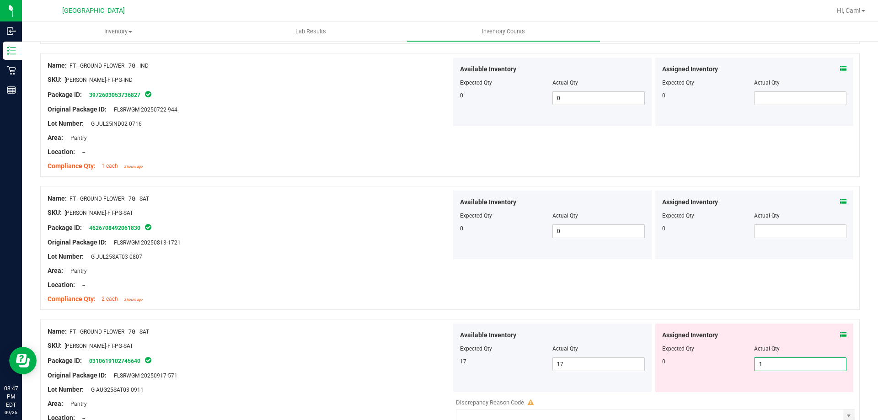
click at [672, 363] on div "0 1 1" at bounding box center [754, 365] width 185 height 14
click at [658, 326] on div "Assigned Inventory Expected Qty Actual Qty 0 1 1" at bounding box center [754, 358] width 198 height 69
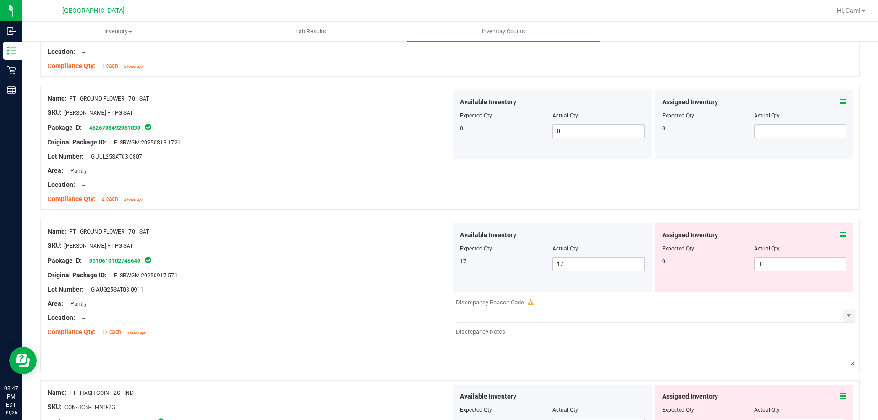
scroll to position [411, 0]
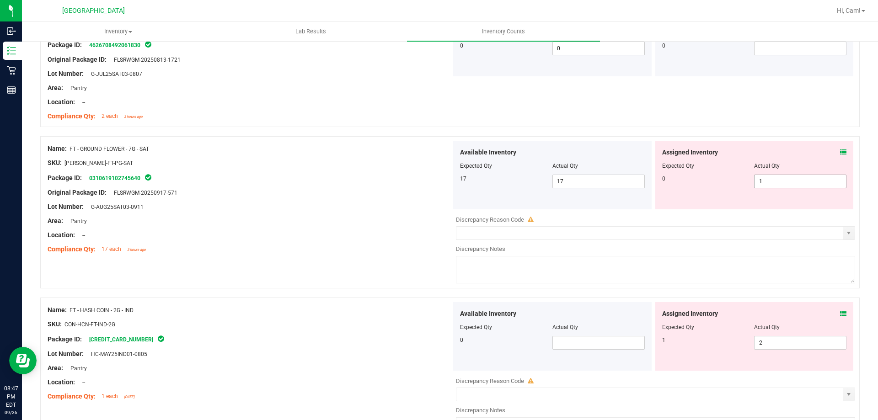
drag, startPoint x: 765, startPoint y: 177, endPoint x: 679, endPoint y: 182, distance: 86.1
click at [685, 182] on div "0 1 1" at bounding box center [754, 182] width 185 height 14
type input "0"
click at [677, 184] on div "0 0 0" at bounding box center [754, 182] width 185 height 14
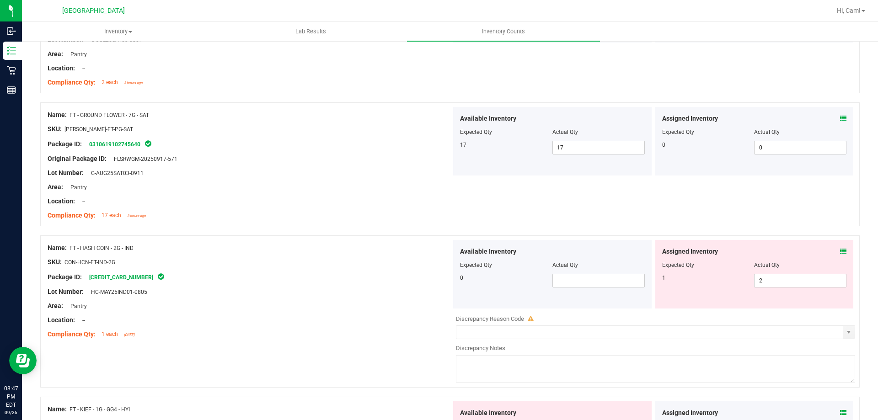
scroll to position [503, 0]
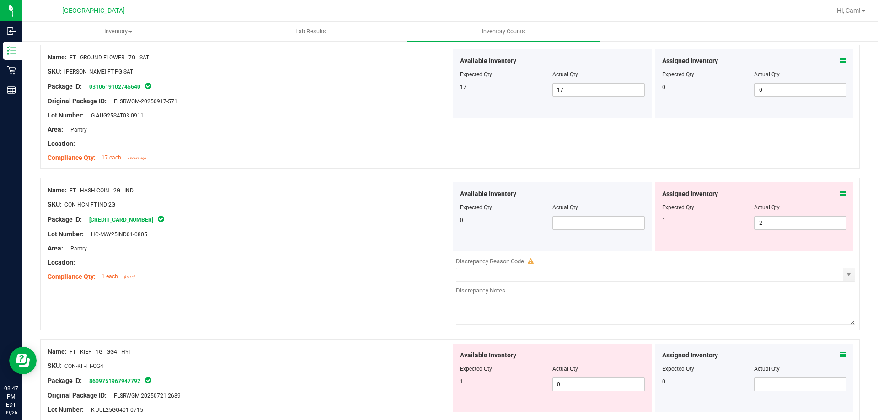
click at [840, 195] on icon at bounding box center [843, 194] width 6 height 6
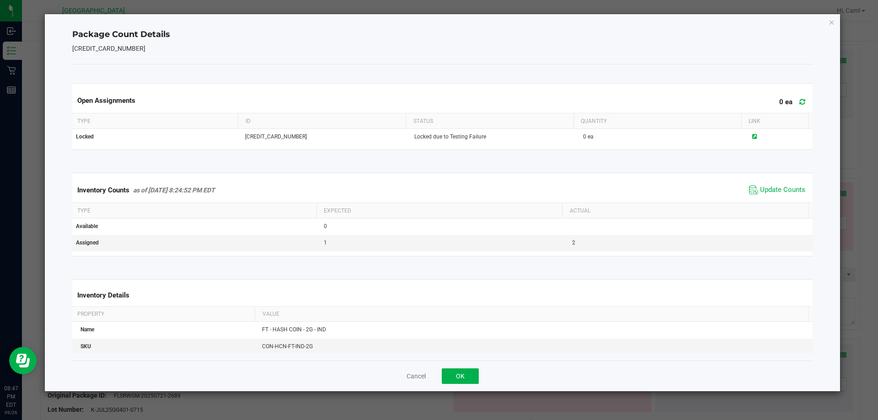
click at [799, 100] on icon at bounding box center [802, 101] width 6 height 7
click at [769, 188] on span "Update Counts" at bounding box center [782, 190] width 45 height 9
drag, startPoint x: 471, startPoint y: 375, endPoint x: 500, endPoint y: 341, distance: 45.1
click at [471, 375] on button "OK" at bounding box center [460, 376] width 37 height 16
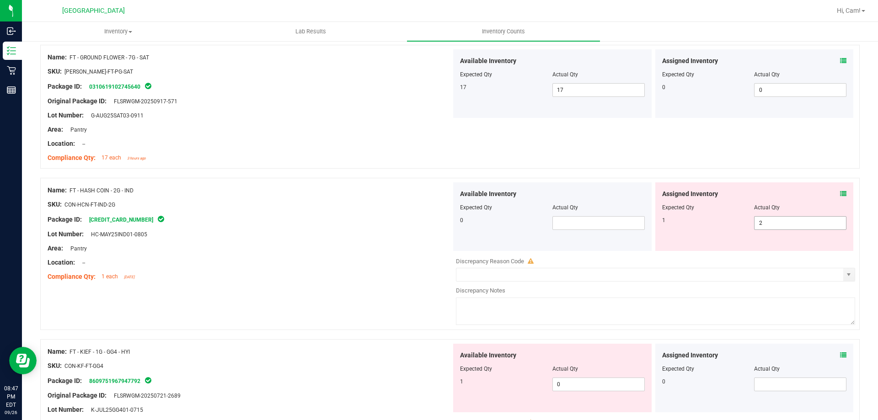
click at [777, 227] on span "2 2" at bounding box center [800, 223] width 92 height 14
click at [0, 0] on input "2" at bounding box center [0, 0] width 0 height 0
type input "20"
click at [760, 251] on div "Assigned Inventory Expected Qty Actual Qty 1 20 20" at bounding box center [754, 216] width 198 height 69
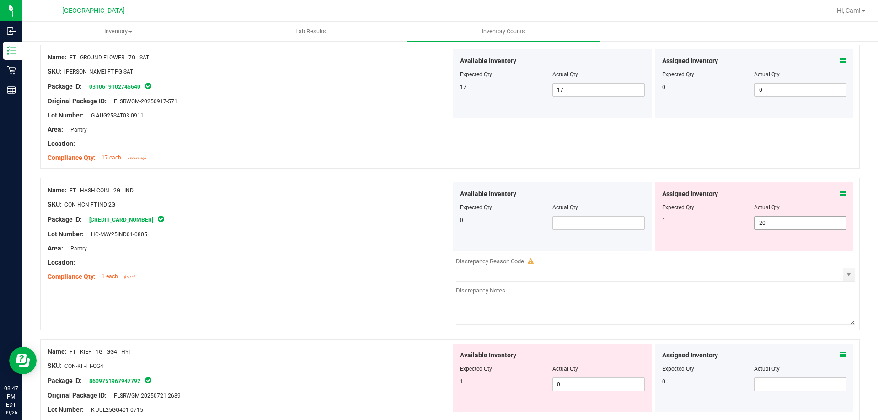
drag, startPoint x: 773, startPoint y: 219, endPoint x: 709, endPoint y: 184, distance: 73.0
click at [723, 199] on div "Assigned Inventory Expected Qty Actual Qty 1 20 20" at bounding box center [754, 216] width 198 height 69
type input "1"
click at [703, 179] on div "Name: FT - HASH COIN - 2G - IND SKU: CON-HCN-FT-IND-2G Package ID: [CREDIT_CARD…" at bounding box center [449, 254] width 819 height 152
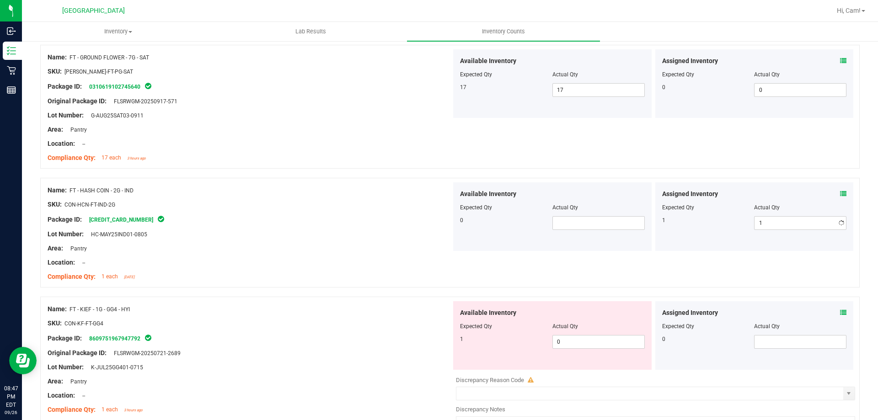
scroll to position [640, 0]
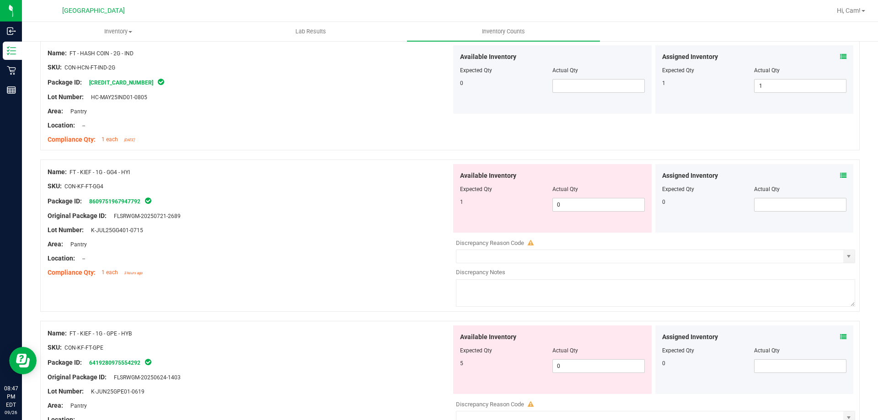
click at [833, 175] on div "Assigned Inventory" at bounding box center [754, 176] width 185 height 10
click at [835, 169] on div "Assigned Inventory Expected Qty Actual Qty 0" at bounding box center [754, 198] width 198 height 69
click at [840, 173] on icon at bounding box center [843, 175] width 6 height 6
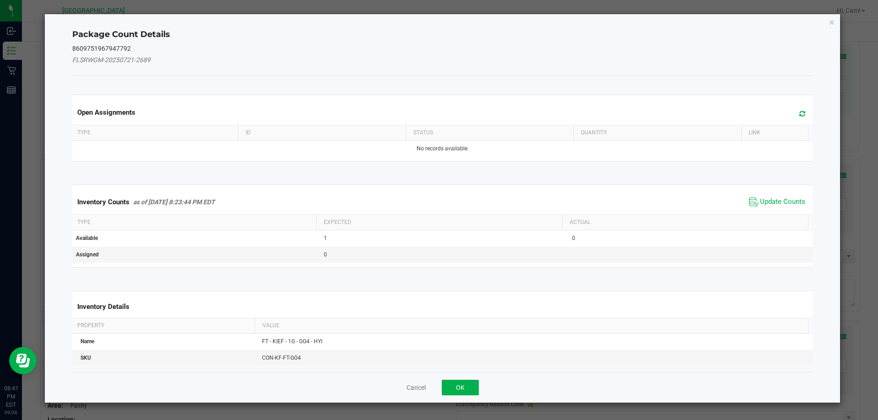
click at [799, 112] on icon at bounding box center [802, 113] width 6 height 7
click at [785, 203] on span "Update Counts" at bounding box center [782, 201] width 45 height 9
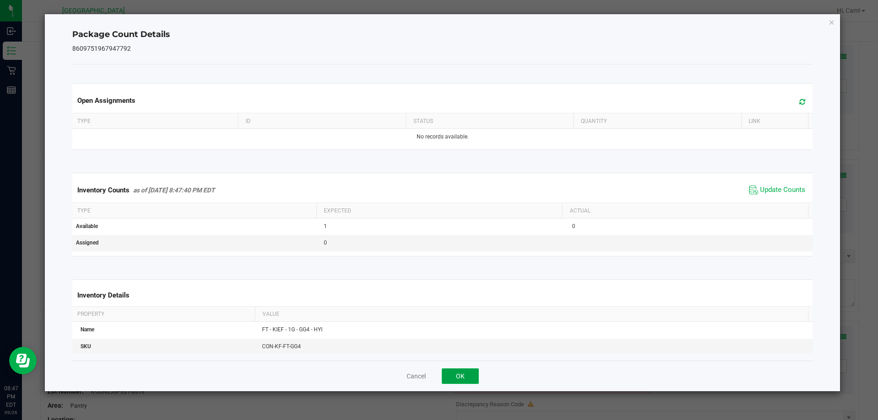
click at [463, 376] on button "OK" at bounding box center [460, 376] width 37 height 16
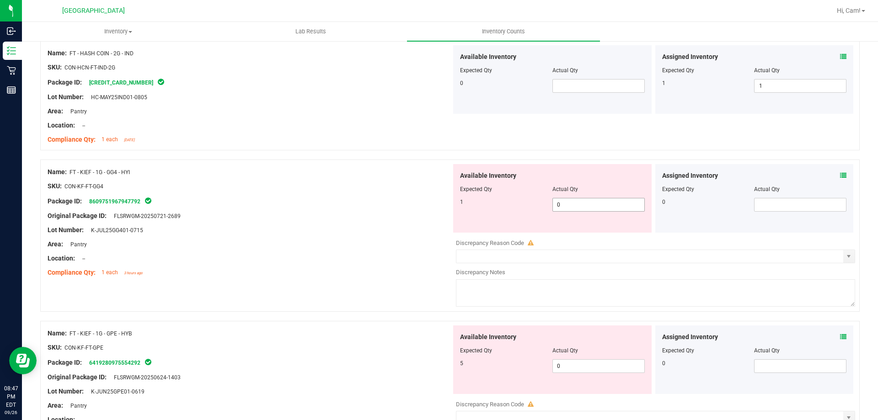
click at [610, 204] on span "0 0" at bounding box center [598, 205] width 92 height 14
type input "01"
click at [608, 203] on input "01" at bounding box center [598, 204] width 91 height 13
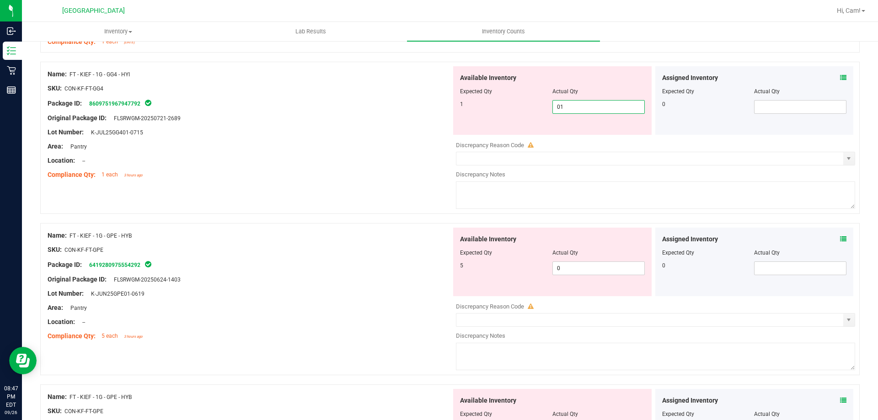
scroll to position [777, 0]
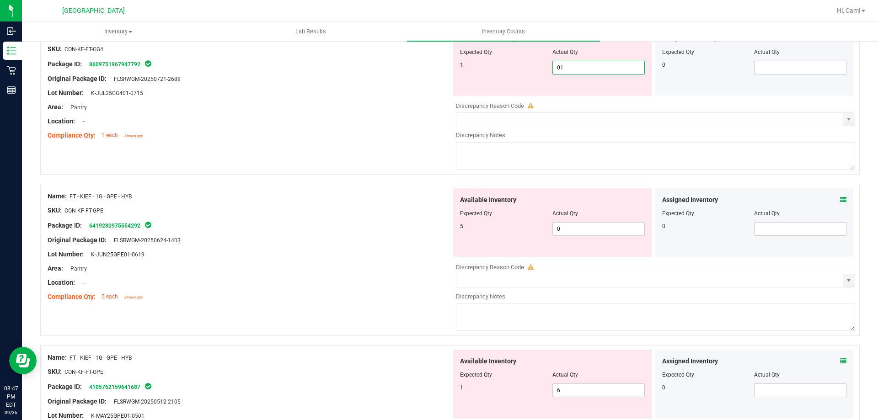
type input "1"
click at [415, 126] on div at bounding box center [250, 128] width 404 height 5
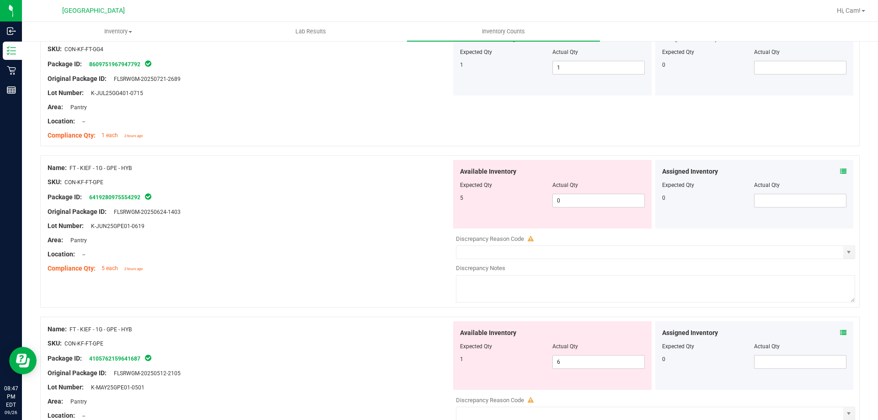
click at [840, 172] on icon at bounding box center [843, 171] width 6 height 6
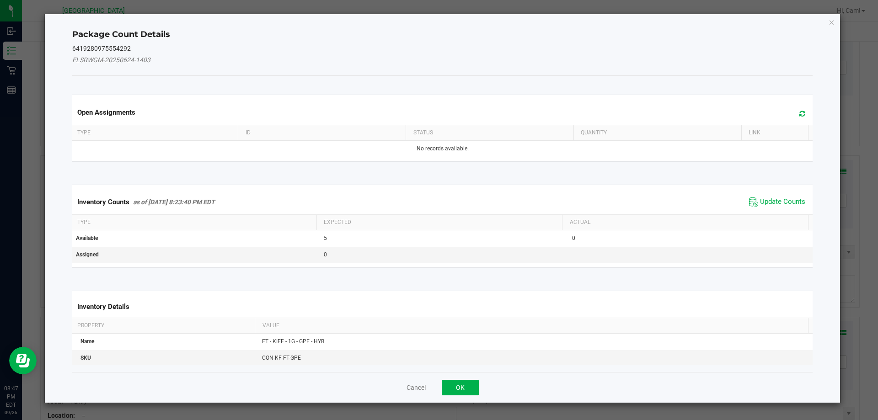
click at [799, 112] on icon at bounding box center [802, 113] width 6 height 7
click at [778, 201] on span "Update Counts" at bounding box center [782, 201] width 45 height 9
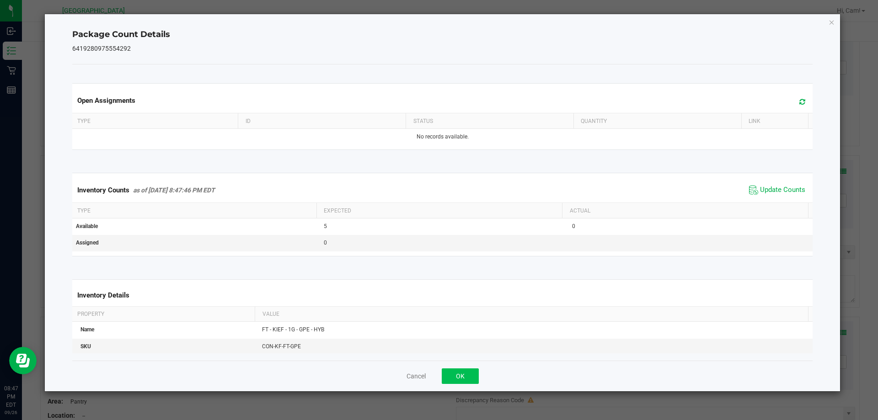
drag, startPoint x: 465, startPoint y: 362, endPoint x: 465, endPoint y: 368, distance: 6.4
click at [465, 368] on div "Cancel OK" at bounding box center [442, 376] width 741 height 31
drag, startPoint x: 465, startPoint y: 368, endPoint x: 469, endPoint y: 366, distance: 4.7
click at [465, 369] on button "OK" at bounding box center [460, 376] width 37 height 16
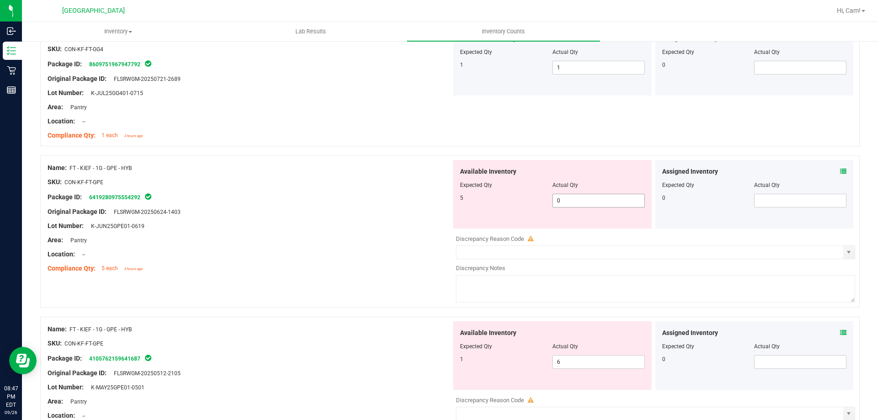
click at [581, 202] on span "0 0" at bounding box center [598, 201] width 92 height 14
type input "05"
type input "5"
click at [490, 197] on div "5" at bounding box center [506, 198] width 92 height 8
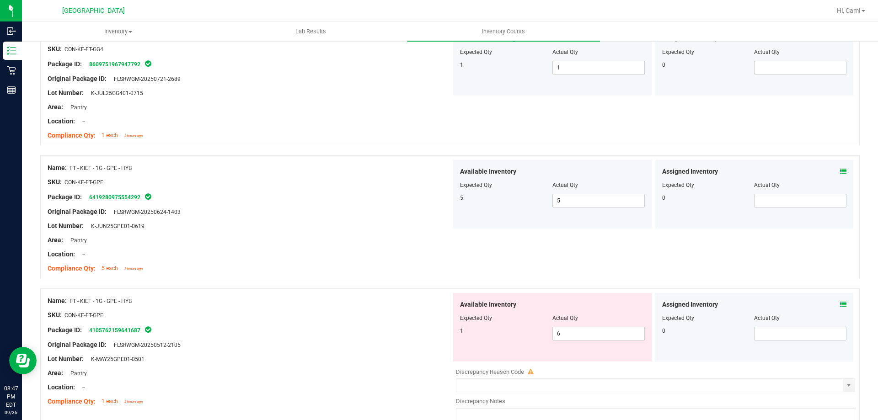
scroll to position [960, 0]
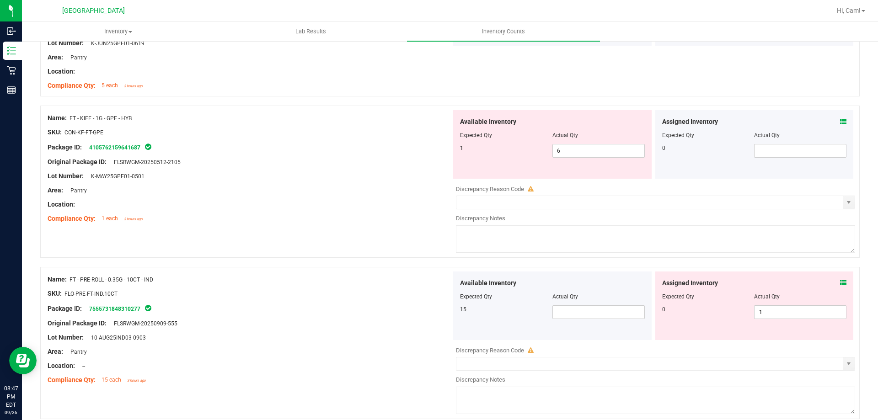
click at [841, 122] on div "Assigned Inventory Expected Qty Actual Qty 0" at bounding box center [754, 144] width 198 height 69
click at [840, 121] on icon at bounding box center [843, 121] width 6 height 6
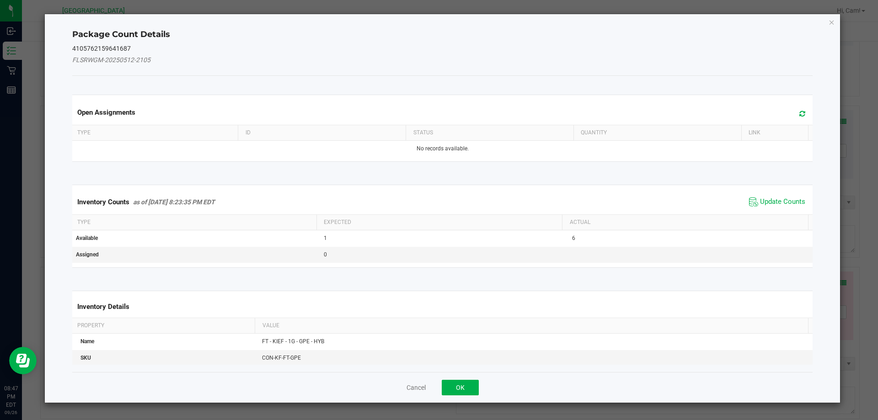
click at [792, 112] on span at bounding box center [799, 113] width 15 height 13
click at [772, 199] on span "Update Counts" at bounding box center [782, 201] width 45 height 9
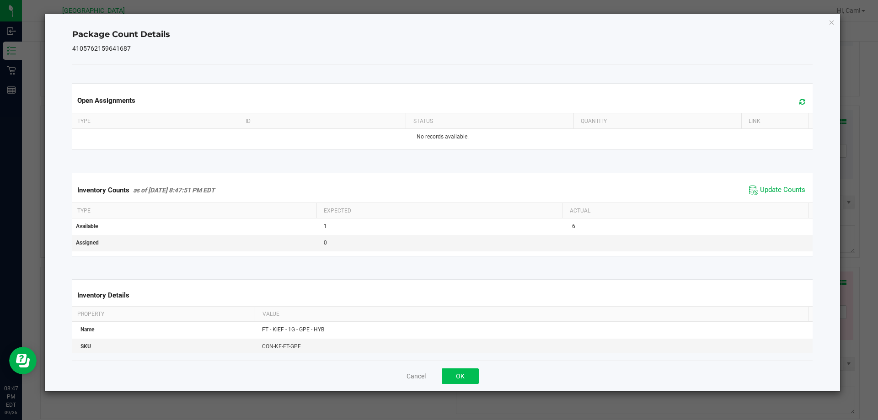
click at [452, 385] on div "Cancel OK" at bounding box center [442, 376] width 741 height 31
click at [453, 379] on button "OK" at bounding box center [460, 376] width 37 height 16
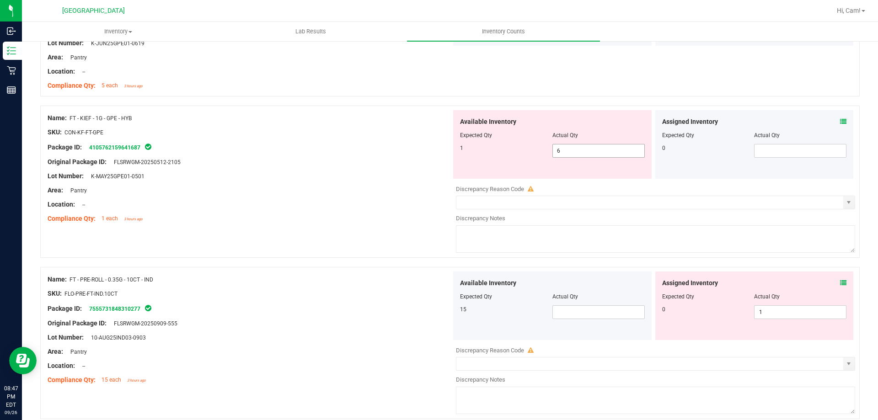
click at [586, 157] on span "6 6" at bounding box center [598, 151] width 92 height 14
click at [593, 153] on span "6 6" at bounding box center [598, 151] width 92 height 14
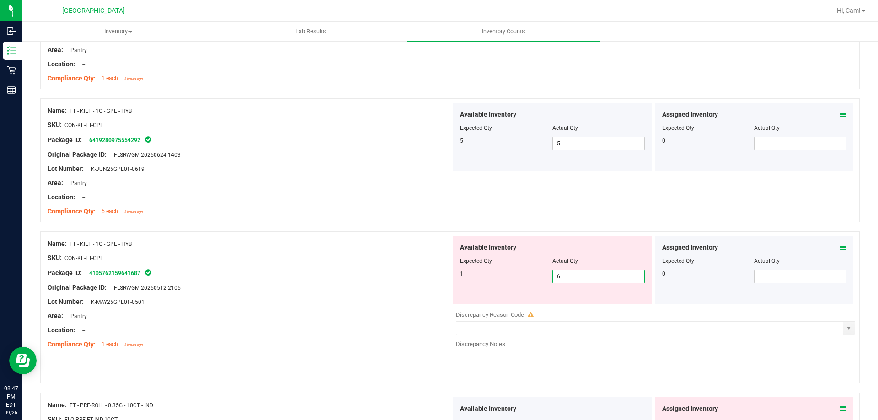
scroll to position [823, 0]
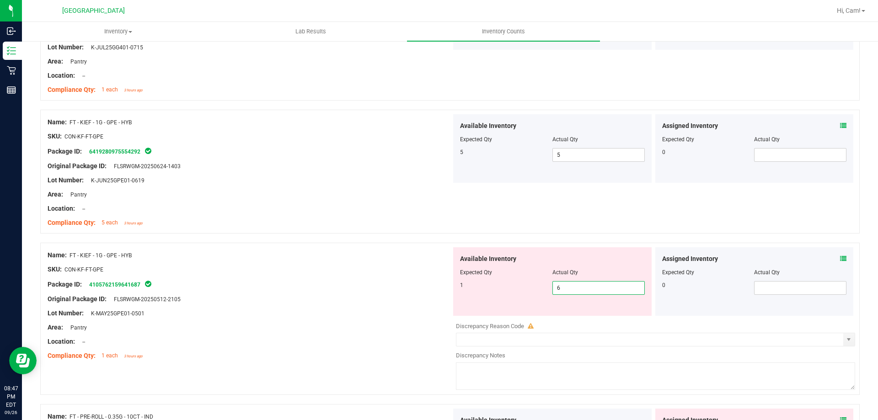
drag, startPoint x: 584, startPoint y: 289, endPoint x: 273, endPoint y: 276, distance: 311.1
click at [279, 278] on div "Name: FT - KIEF - 1G - GPE - HYB SKU: CON-KF-FT-GPE Package ID: 410576215964168…" at bounding box center [449, 319] width 819 height 152
type input "1"
click at [261, 270] on div "SKU: CON-KF-FT-GPE" at bounding box center [250, 270] width 404 height 10
type input "1"
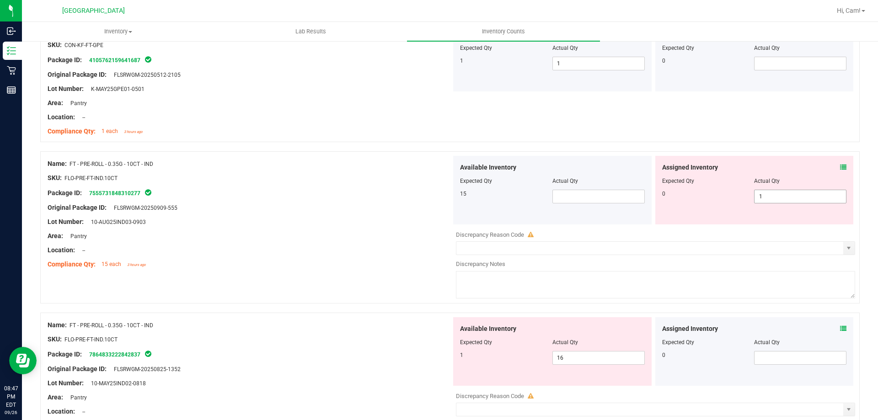
scroll to position [1052, 0]
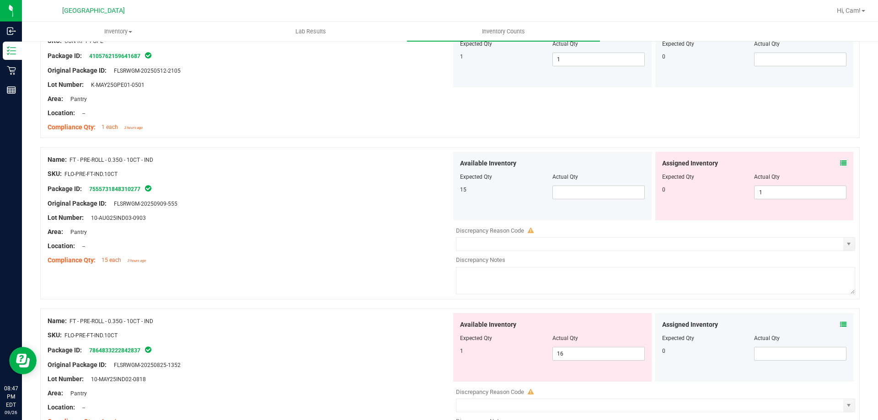
click at [840, 164] on icon at bounding box center [843, 163] width 6 height 6
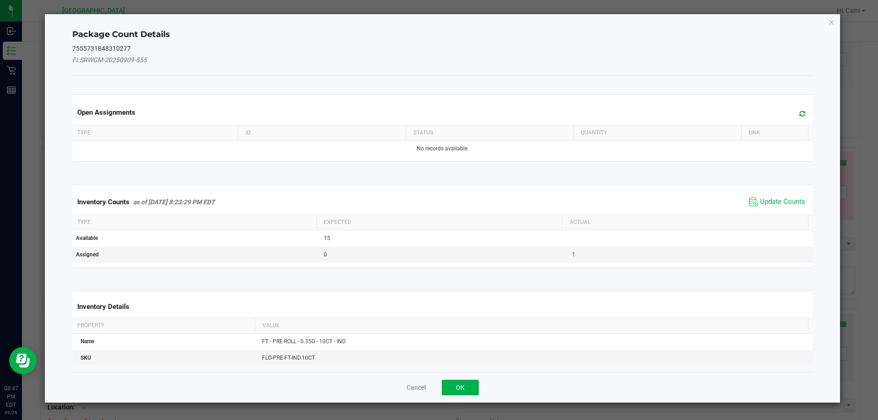
click at [792, 120] on span at bounding box center [799, 113] width 15 height 13
click at [778, 198] on span "Update Counts" at bounding box center [782, 201] width 45 height 9
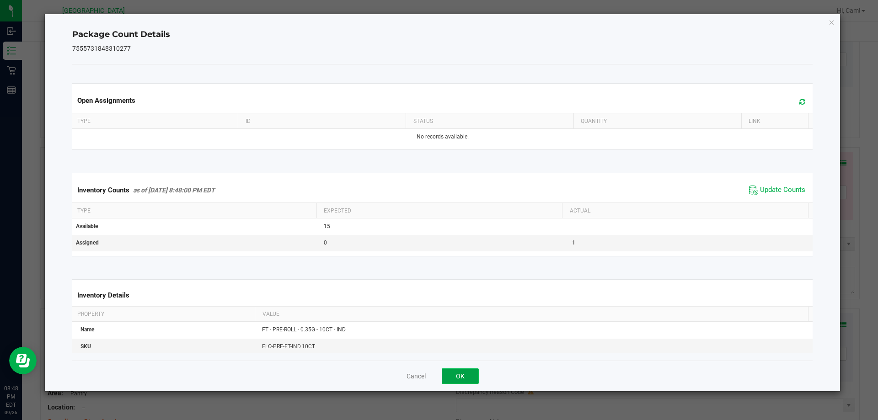
click at [465, 379] on button "OK" at bounding box center [460, 376] width 37 height 16
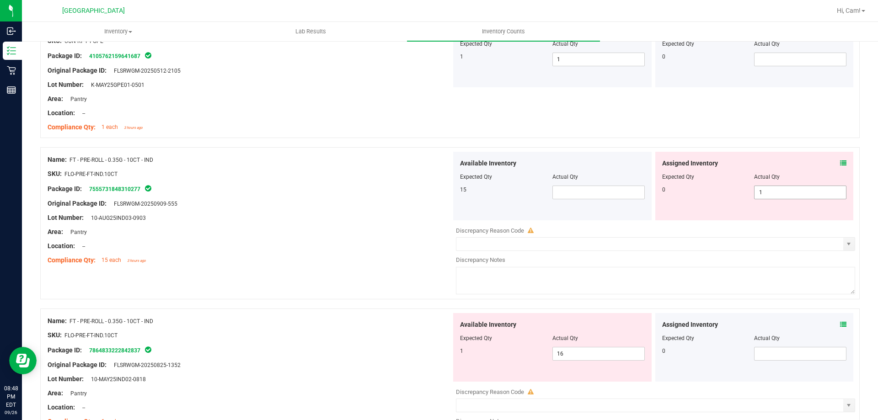
drag, startPoint x: 772, startPoint y: 185, endPoint x: 758, endPoint y: 185, distance: 14.2
click at [761, 186] on span "1 1" at bounding box center [800, 193] width 92 height 14
drag, startPoint x: 761, startPoint y: 195, endPoint x: 724, endPoint y: 196, distance: 37.0
click at [729, 196] on div "0 1 1" at bounding box center [754, 193] width 185 height 14
type input "0"
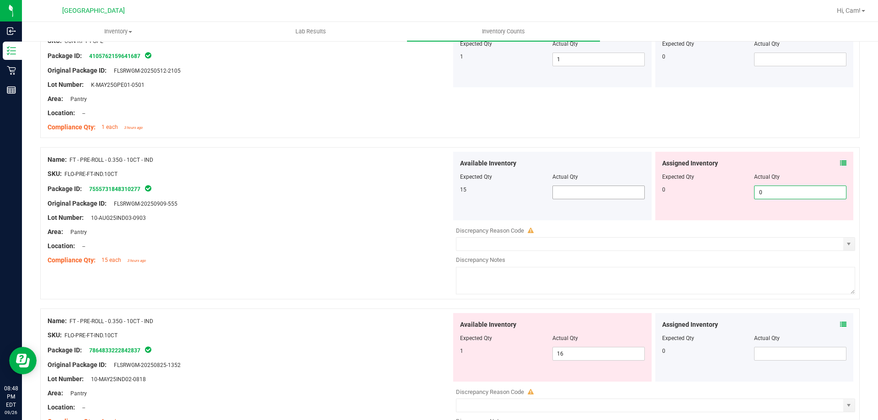
type input "0"
click at [588, 191] on span at bounding box center [598, 193] width 92 height 14
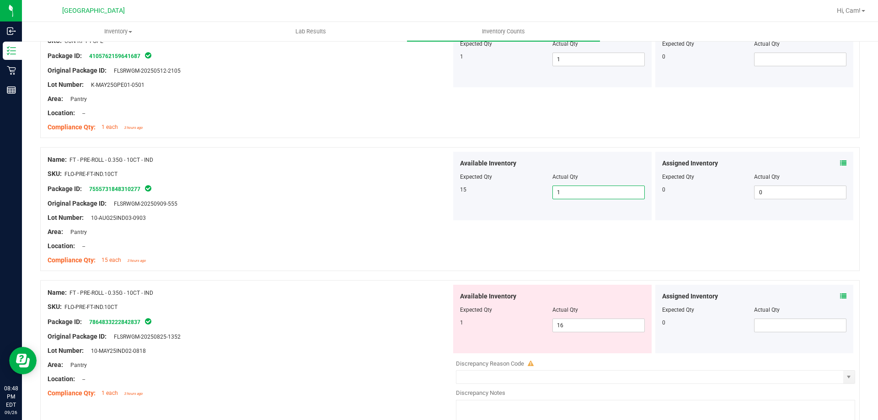
type input "15"
click at [441, 209] on div at bounding box center [250, 210] width 404 height 5
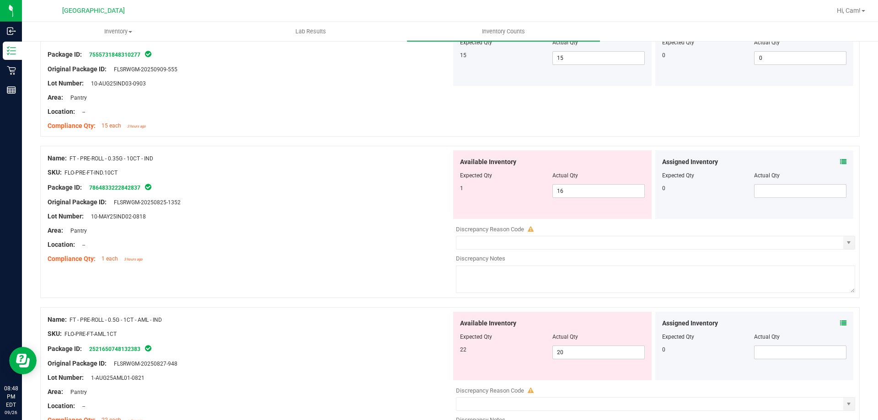
scroll to position [1189, 0]
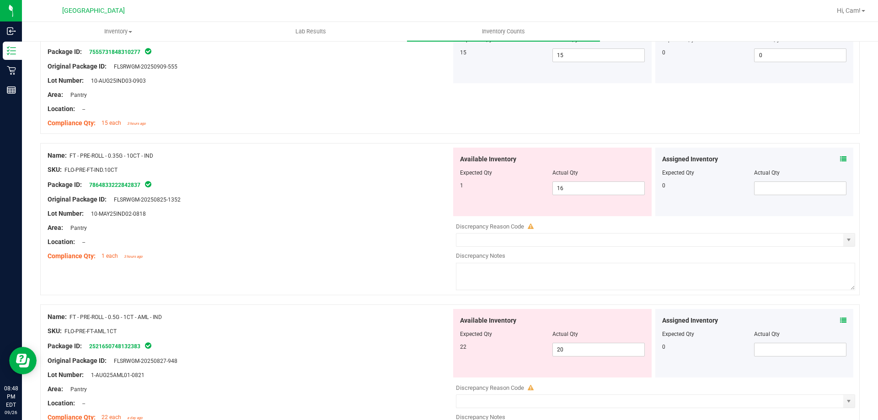
click at [835, 154] on div "Assigned Inventory Expected Qty Actual Qty 0" at bounding box center [754, 182] width 198 height 69
click at [840, 160] on icon at bounding box center [843, 159] width 6 height 6
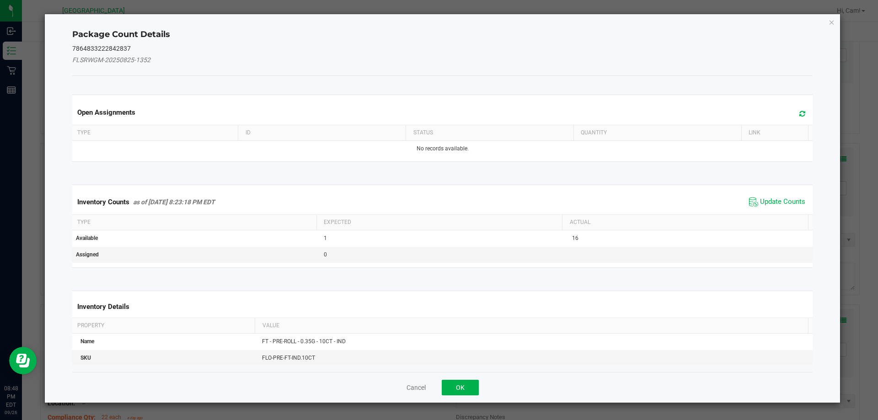
click at [799, 113] on span at bounding box center [799, 113] width 15 height 13
click at [769, 202] on span "Update Counts" at bounding box center [782, 201] width 45 height 9
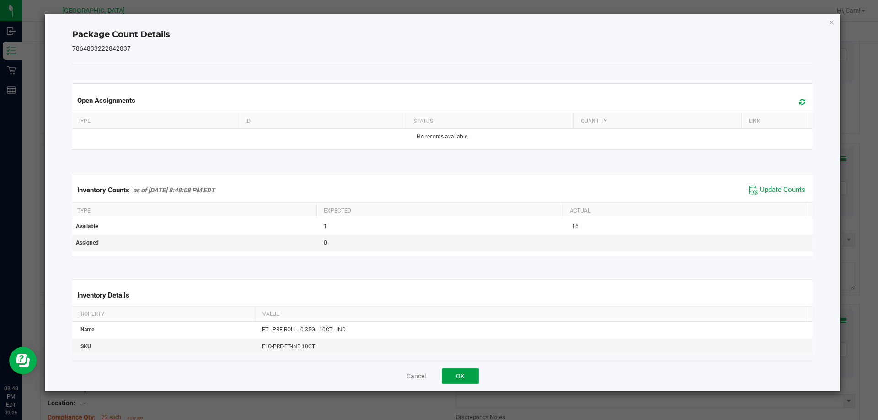
click at [464, 372] on button "OK" at bounding box center [460, 376] width 37 height 16
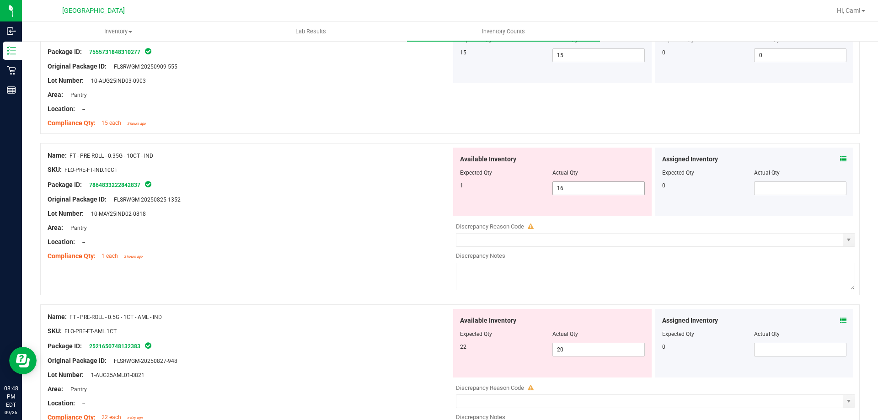
click at [580, 193] on span "16 16" at bounding box center [598, 188] width 92 height 14
type input "1"
click at [401, 192] on div at bounding box center [250, 192] width 404 height 5
type input "1"
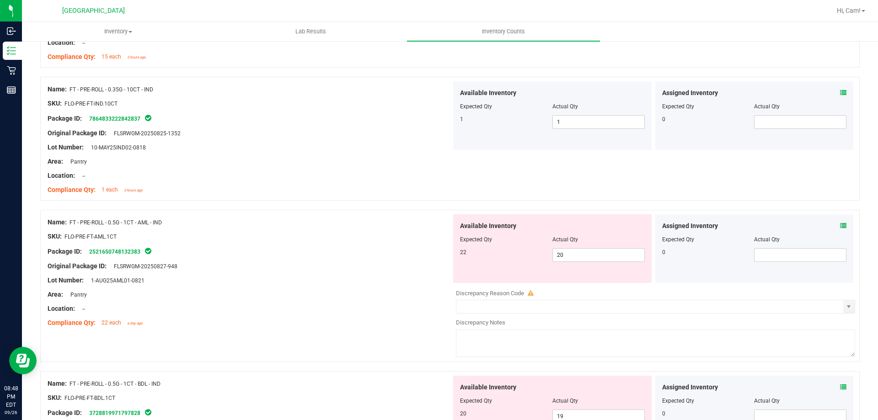
scroll to position [1326, 0]
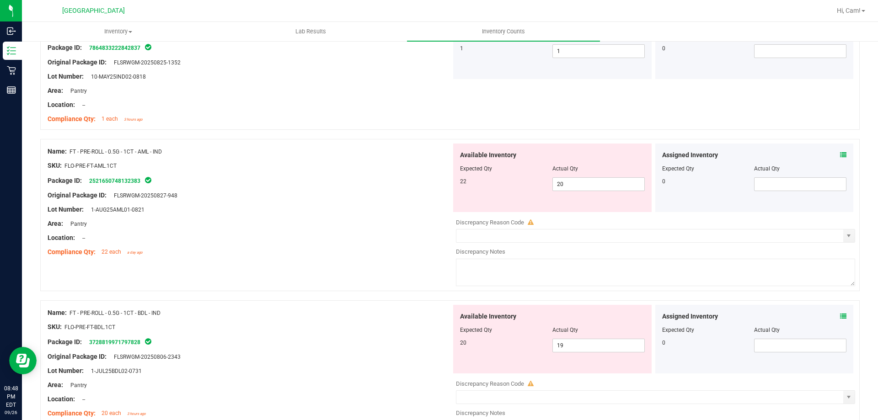
click at [840, 155] on icon at bounding box center [843, 155] width 6 height 6
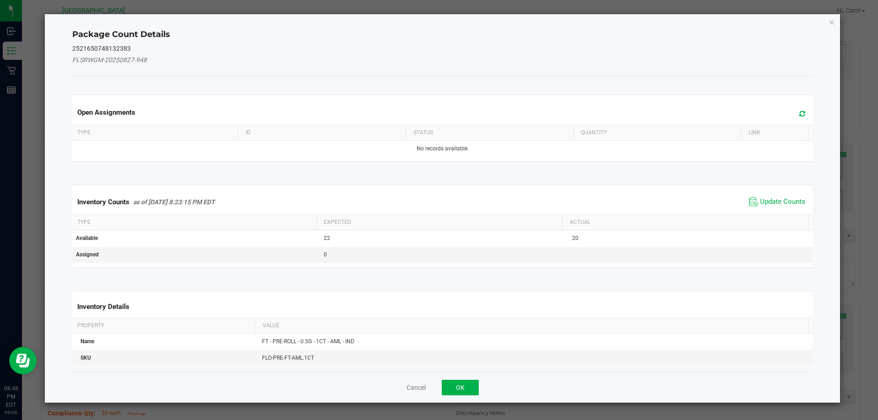
click at [794, 117] on span at bounding box center [799, 113] width 15 height 13
click at [760, 198] on span "Update Counts" at bounding box center [782, 201] width 45 height 9
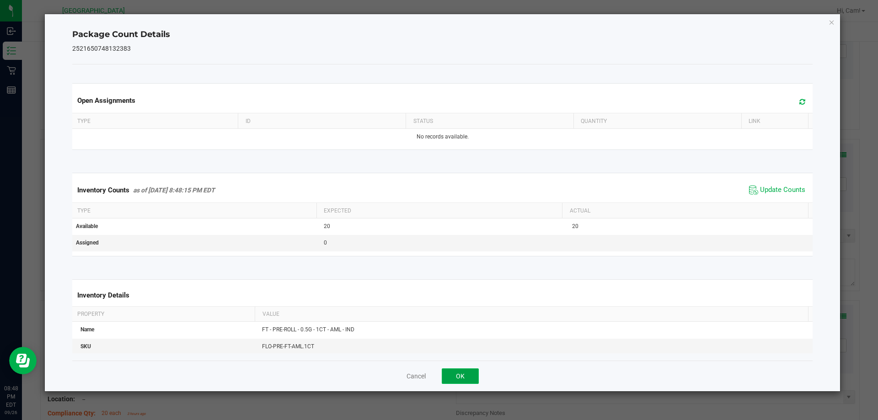
click at [469, 374] on button "OK" at bounding box center [460, 376] width 37 height 16
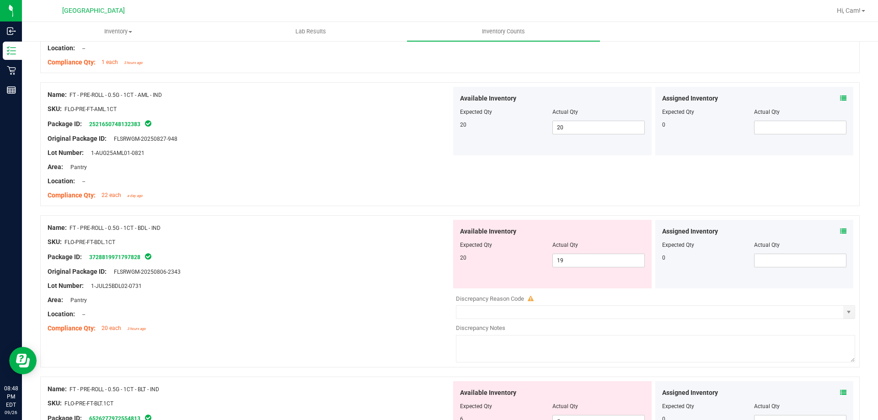
scroll to position [1463, 0]
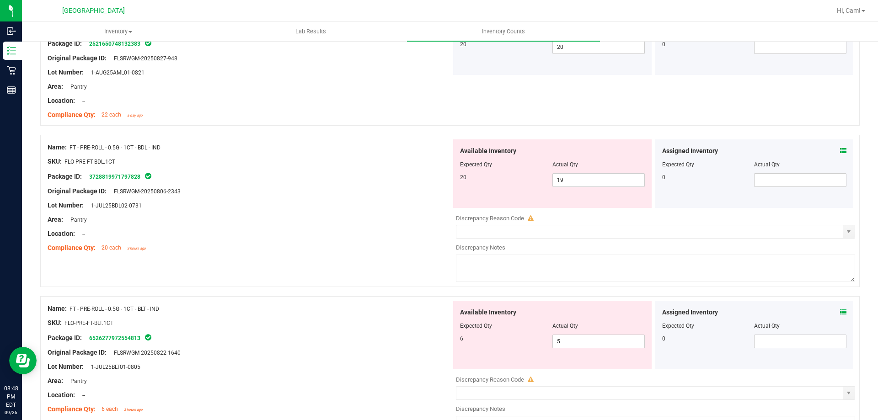
click at [840, 150] on div "Assigned Inventory Expected Qty Actual Qty 0" at bounding box center [754, 173] width 198 height 69
click at [839, 150] on div "Assigned Inventory Expected Qty Actual Qty 0" at bounding box center [754, 173] width 198 height 69
click at [840, 150] on icon at bounding box center [843, 151] width 6 height 6
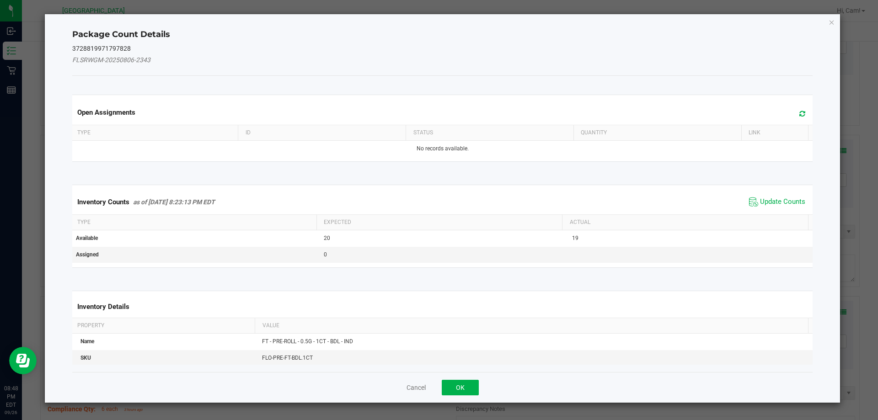
click at [795, 120] on div "Open Assignments" at bounding box center [442, 112] width 744 height 25
click at [799, 113] on icon at bounding box center [802, 113] width 6 height 7
click at [774, 204] on span "Update Counts" at bounding box center [782, 201] width 45 height 9
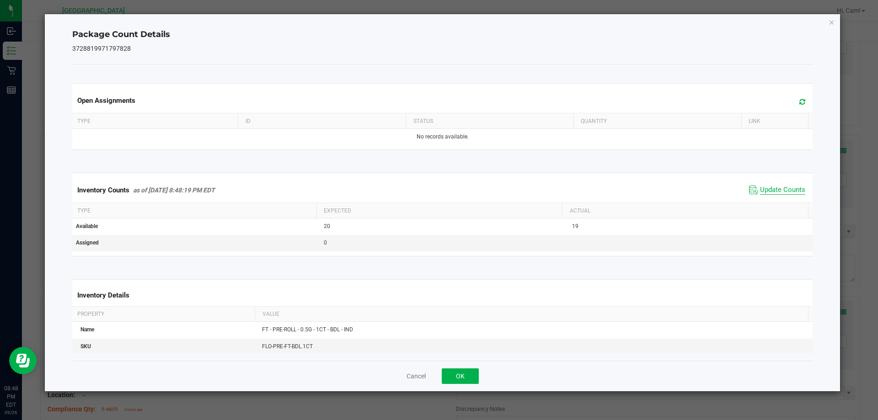
click at [786, 187] on span "Update Counts" at bounding box center [782, 190] width 45 height 9
click at [463, 374] on button "OK" at bounding box center [460, 376] width 37 height 16
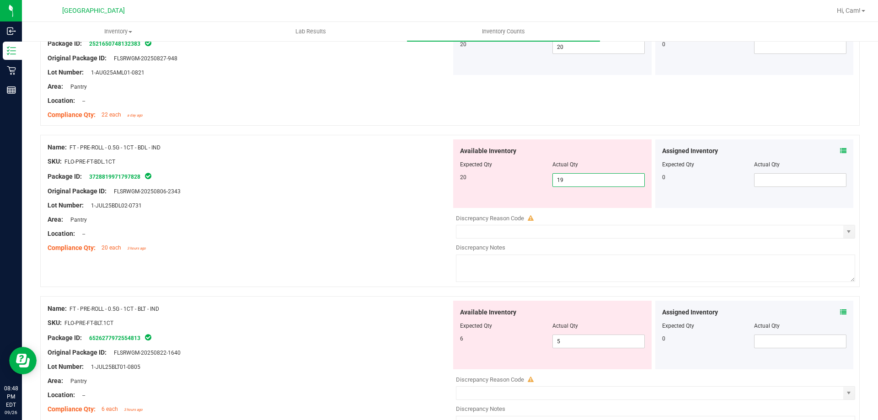
click at [579, 182] on span "19 19" at bounding box center [598, 180] width 92 height 14
click at [579, 182] on input "19" at bounding box center [598, 180] width 91 height 13
type input "20"
click at [368, 223] on div "Area: Pantry" at bounding box center [250, 220] width 404 height 10
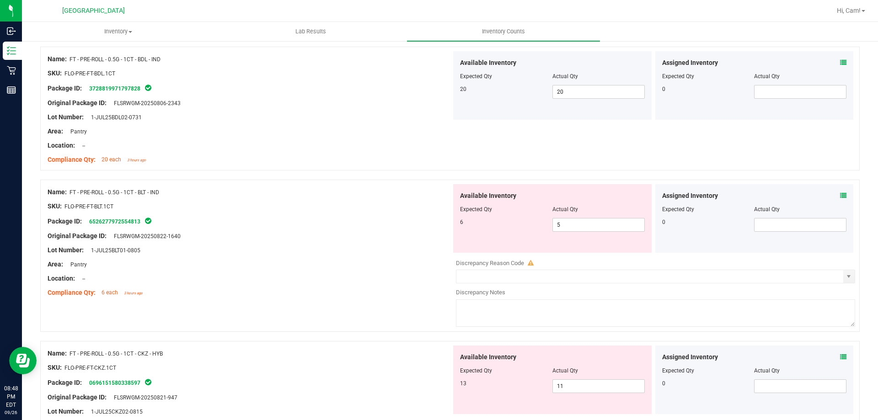
scroll to position [1600, 0]
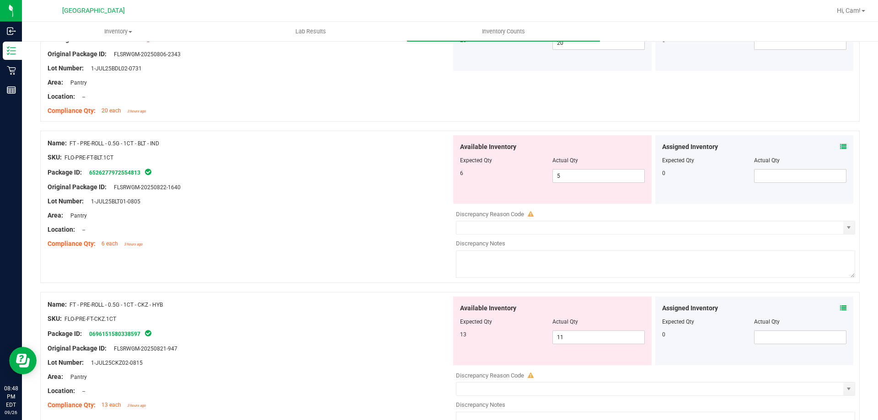
click at [840, 145] on icon at bounding box center [843, 147] width 6 height 6
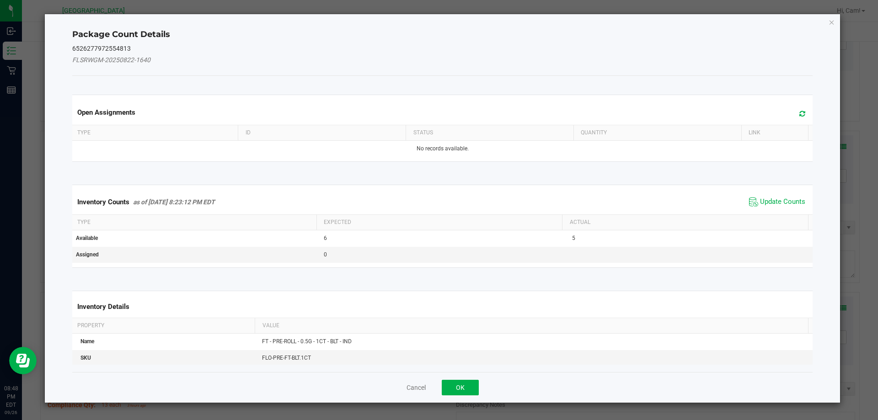
click at [799, 113] on icon at bounding box center [802, 113] width 6 height 7
click at [773, 197] on span "Update Counts" at bounding box center [777, 202] width 61 height 14
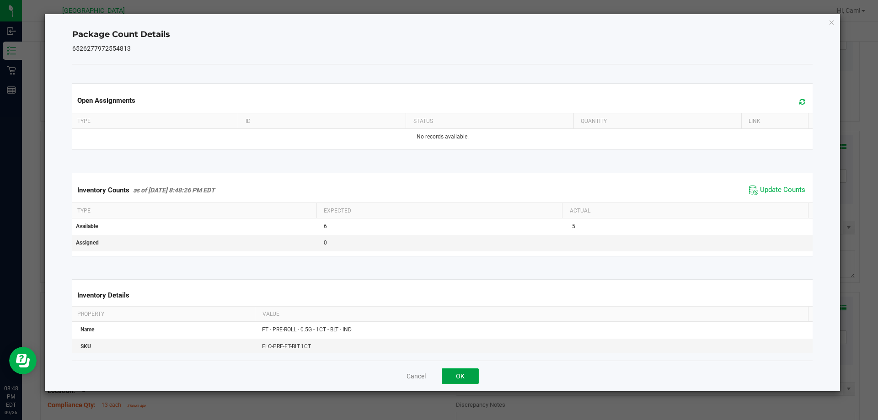
drag, startPoint x: 446, startPoint y: 380, endPoint x: 481, endPoint y: 357, distance: 42.1
click at [448, 379] on button "OK" at bounding box center [460, 376] width 37 height 16
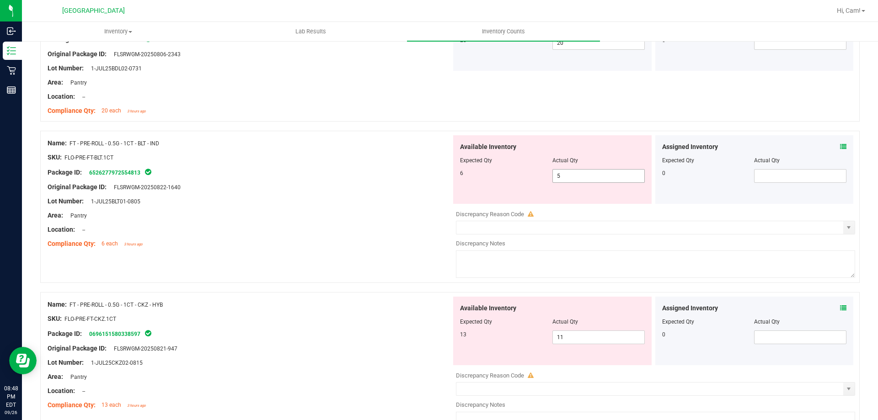
click at [581, 177] on span "5 5" at bounding box center [598, 176] width 92 height 14
click at [581, 177] on input "5" at bounding box center [598, 176] width 91 height 13
type input "6"
click at [375, 209] on div at bounding box center [250, 208] width 404 height 5
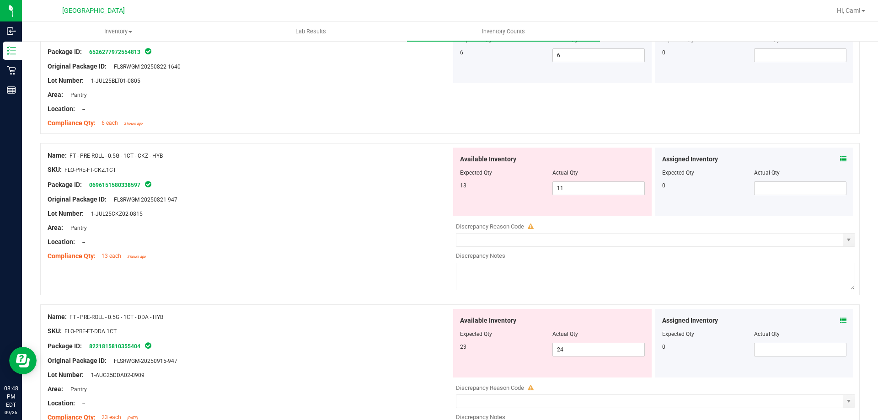
scroll to position [1737, 0]
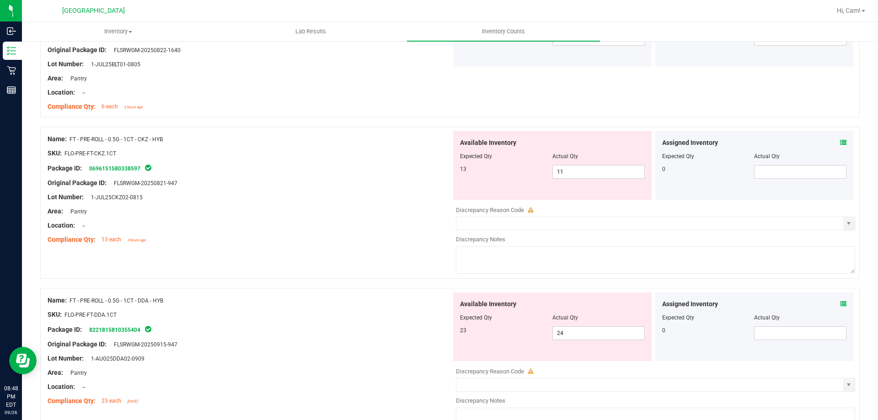
click at [840, 142] on div "Assigned Inventory Expected Qty Actual Qty 0" at bounding box center [754, 165] width 198 height 69
click at [840, 142] on icon at bounding box center [843, 142] width 6 height 6
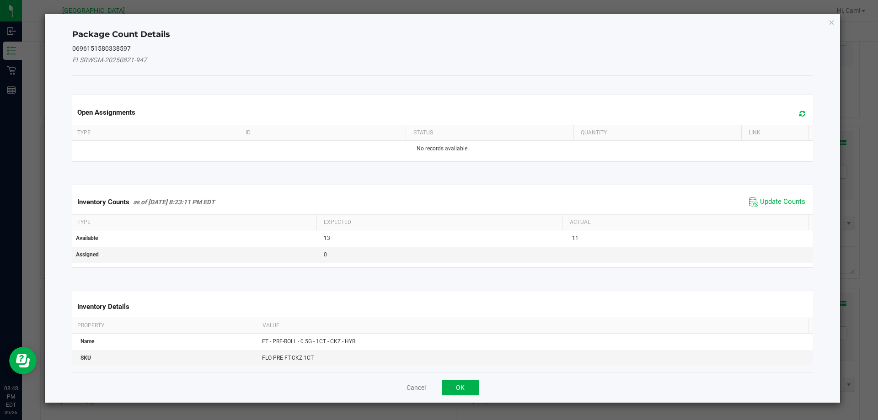
click at [790, 104] on div "Open Assignments" at bounding box center [442, 112] width 744 height 25
click at [799, 114] on icon at bounding box center [802, 113] width 6 height 7
click at [787, 193] on div "Inventory Counts as of [DATE] 8:23:11 PM EDT Update Counts" at bounding box center [442, 202] width 744 height 25
click at [786, 197] on span "Update Counts" at bounding box center [777, 202] width 61 height 14
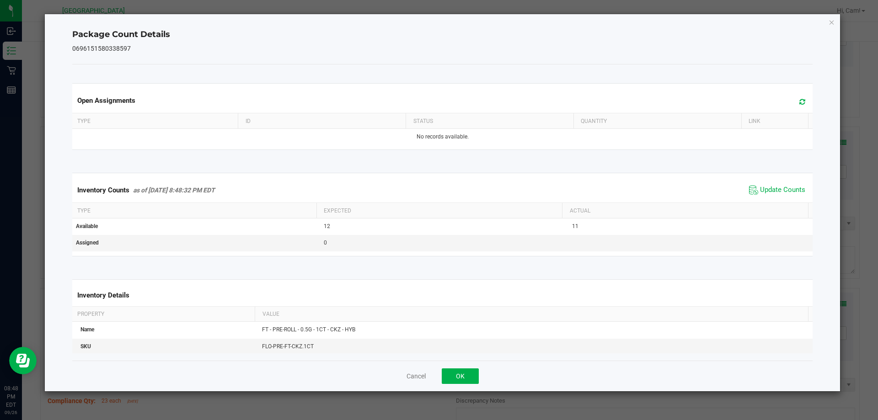
click at [448, 368] on div "Cancel OK" at bounding box center [442, 376] width 741 height 31
drag, startPoint x: 463, startPoint y: 383, endPoint x: 467, endPoint y: 374, distance: 10.4
click at [463, 383] on button "OK" at bounding box center [460, 376] width 37 height 16
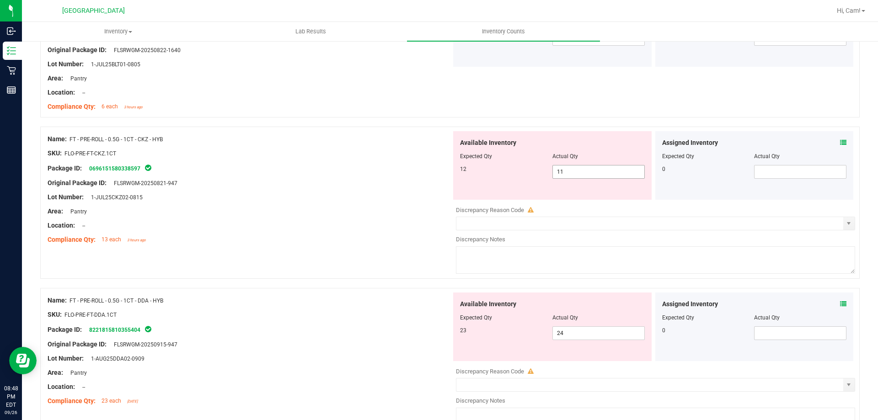
click at [565, 176] on span "11 11" at bounding box center [598, 172] width 92 height 14
click at [565, 176] on input "11" at bounding box center [598, 171] width 91 height 13
type input "12"
click at [421, 201] on div "Lot Number: 1-JUL25CKZ02-0815" at bounding box center [250, 197] width 404 height 10
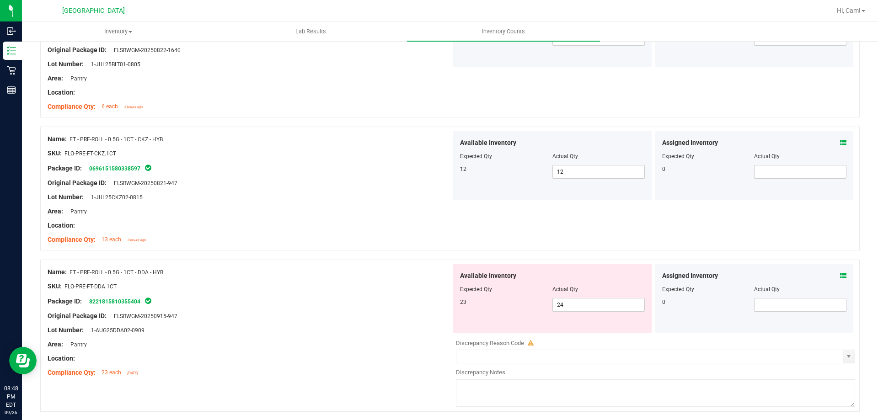
scroll to position [1829, 0]
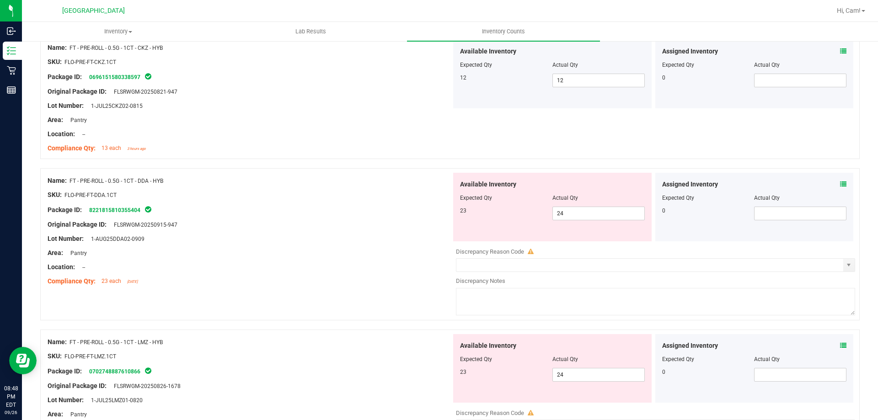
click at [840, 182] on icon at bounding box center [843, 184] width 6 height 6
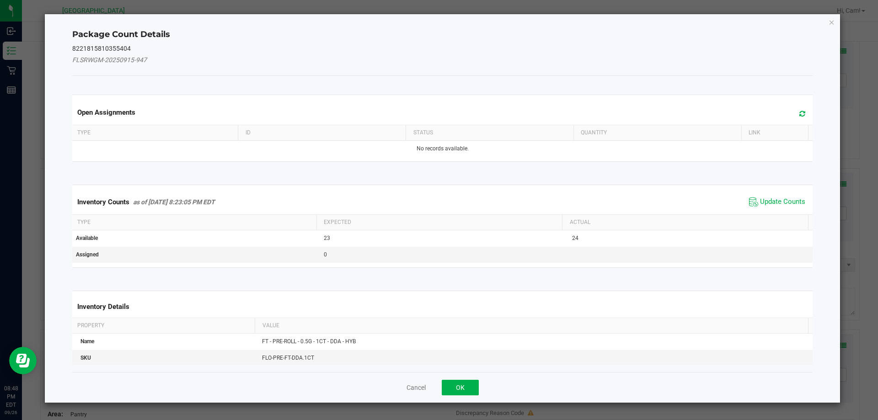
click at [799, 111] on icon at bounding box center [802, 113] width 6 height 7
click at [764, 198] on span "Update Counts" at bounding box center [782, 201] width 45 height 9
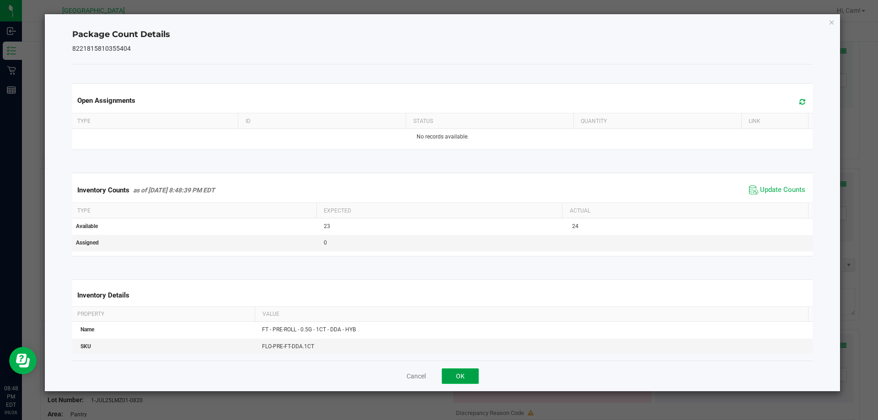
click at [469, 375] on button "OK" at bounding box center [460, 376] width 37 height 16
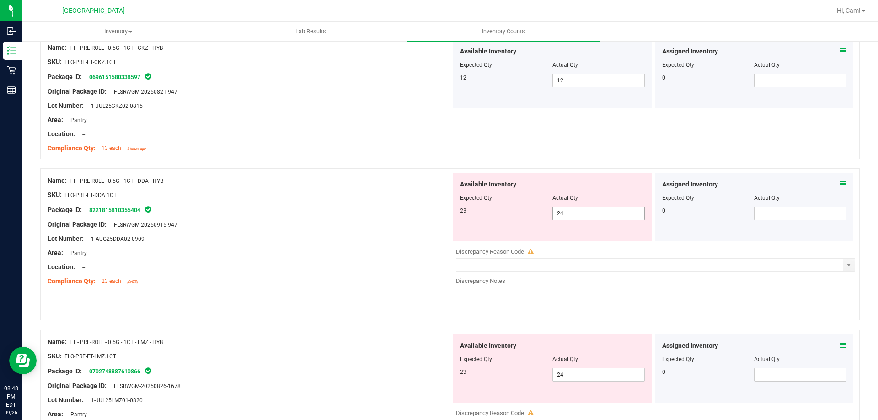
click at [577, 210] on span "24 24" at bounding box center [598, 214] width 92 height 14
click at [577, 210] on input "24" at bounding box center [598, 213] width 91 height 13
type input "23"
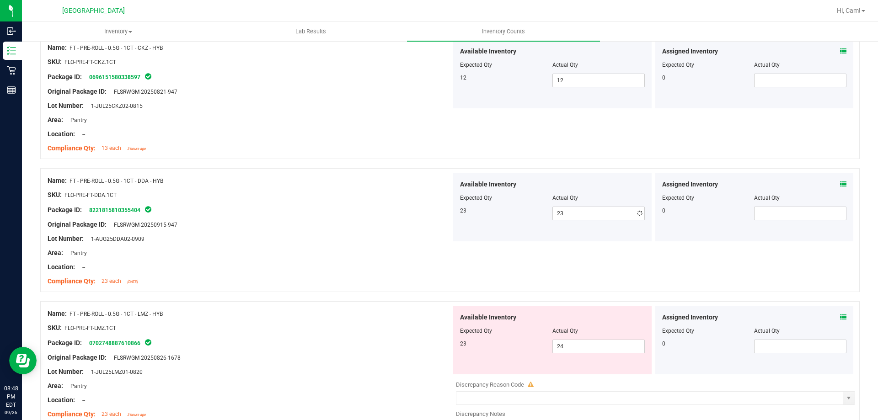
click at [378, 235] on div "Lot Number: 1-AUG25DDA02-0909" at bounding box center [250, 239] width 404 height 10
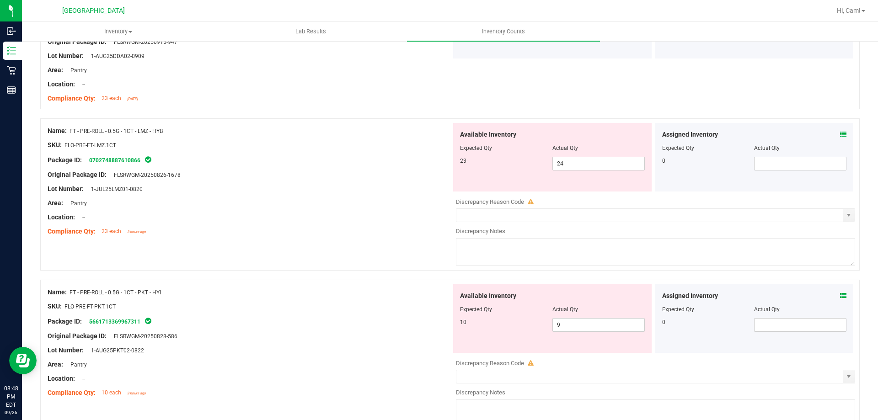
click at [840, 131] on icon at bounding box center [843, 134] width 6 height 6
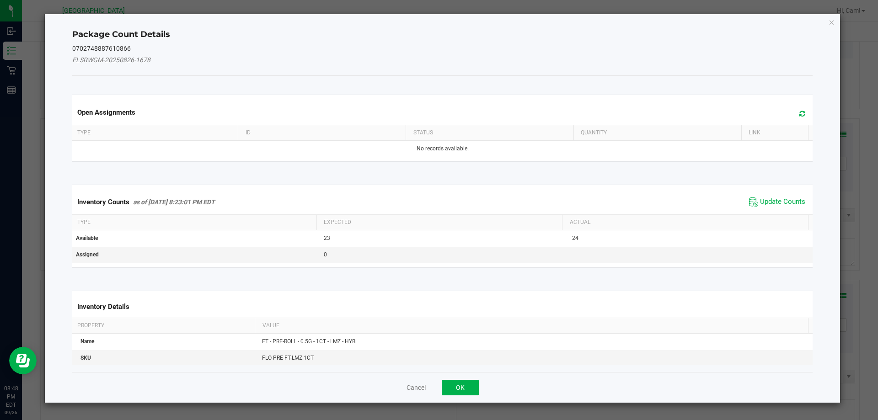
click at [799, 113] on icon at bounding box center [802, 113] width 6 height 7
click at [760, 202] on span "Update Counts" at bounding box center [782, 201] width 45 height 9
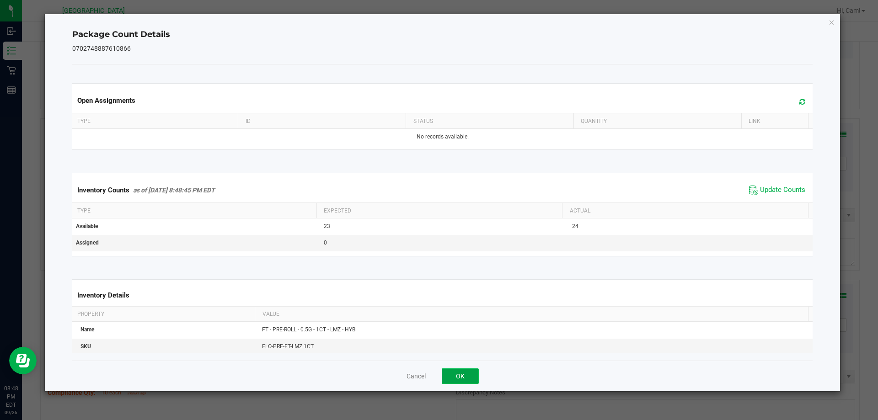
click at [470, 377] on button "OK" at bounding box center [460, 376] width 37 height 16
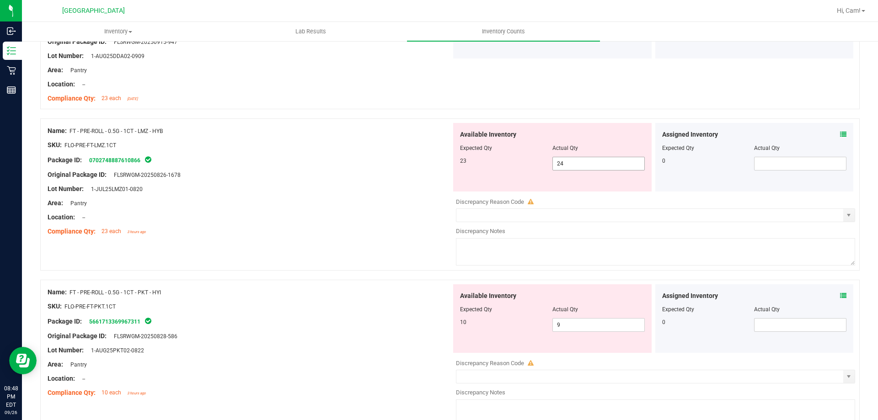
click at [577, 157] on span "24 24" at bounding box center [598, 164] width 92 height 14
click at [577, 161] on input "24" at bounding box center [598, 163] width 91 height 13
type input "23"
click at [470, 179] on div "Available Inventory Expected Qty Actual Qty 23 23 23" at bounding box center [552, 157] width 198 height 69
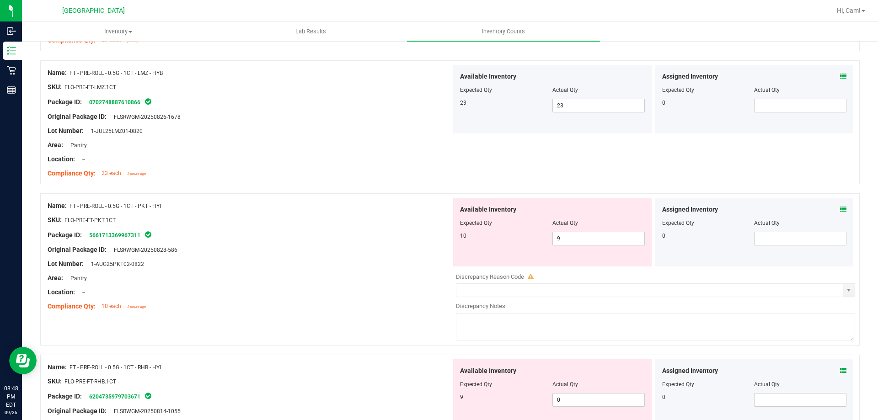
scroll to position [2103, 0]
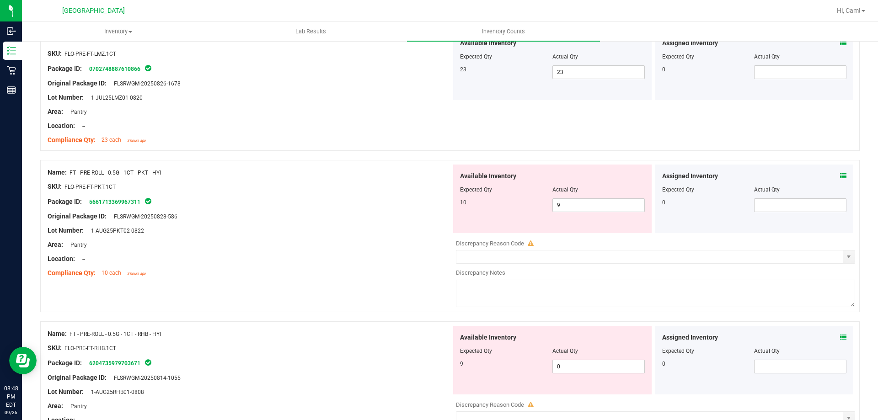
click at [833, 174] on div "Assigned Inventory" at bounding box center [754, 176] width 185 height 10
click at [840, 176] on icon at bounding box center [843, 176] width 6 height 6
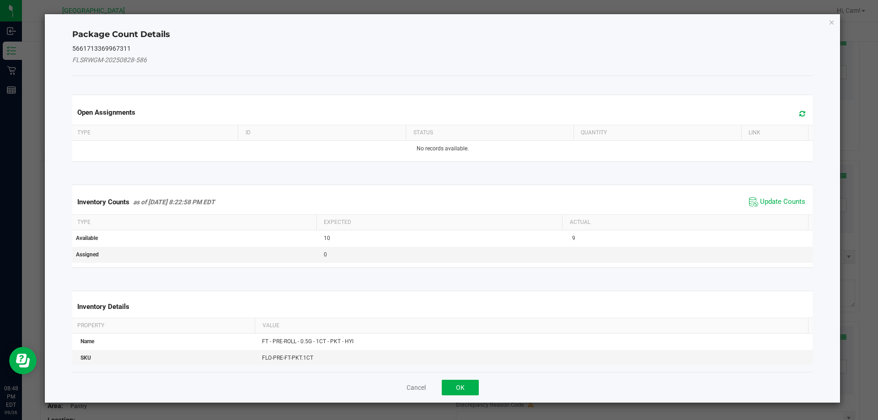
click at [792, 114] on span at bounding box center [799, 113] width 15 height 13
click at [765, 202] on span "Update Counts" at bounding box center [782, 201] width 45 height 9
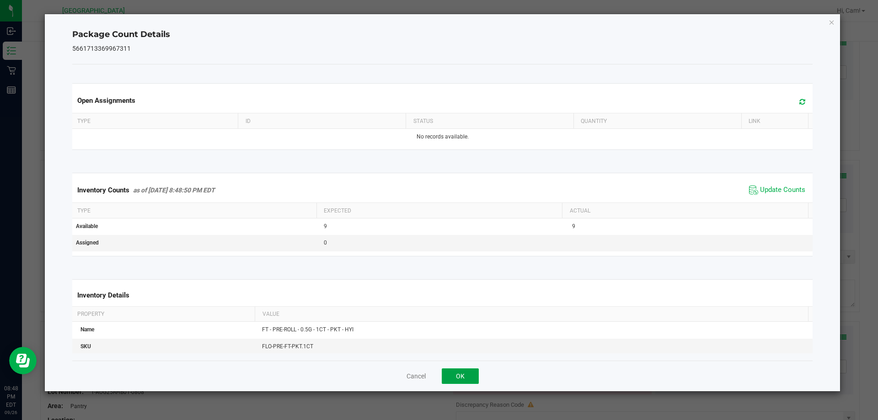
click at [473, 379] on button "OK" at bounding box center [460, 376] width 37 height 16
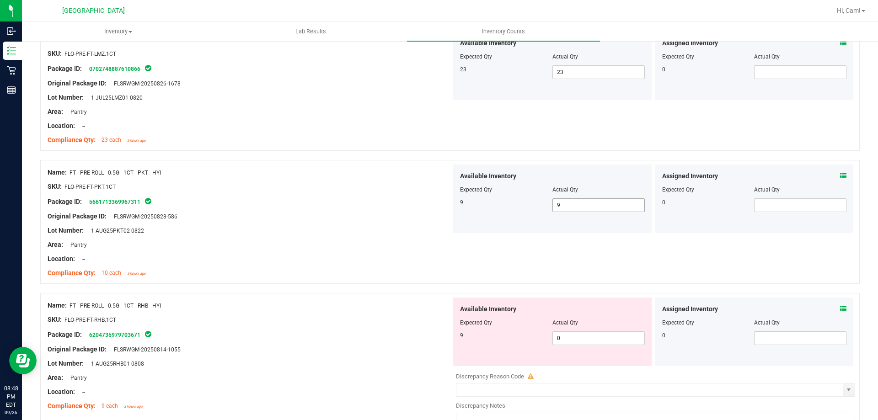
click at [606, 205] on span "9 9" at bounding box center [598, 205] width 92 height 14
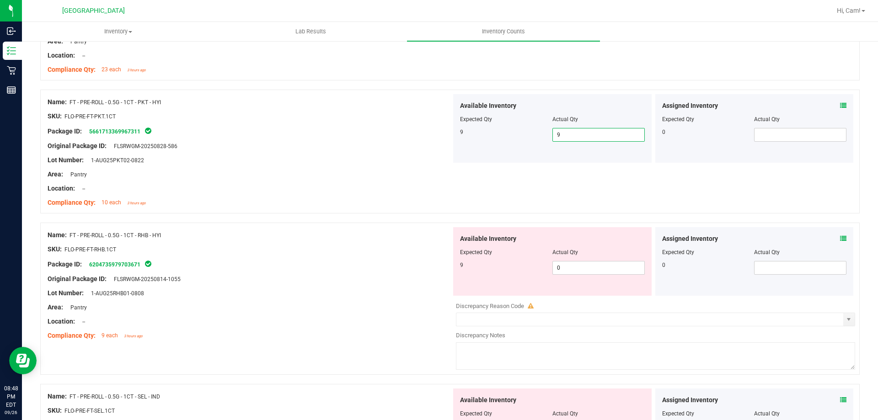
scroll to position [2240, 0]
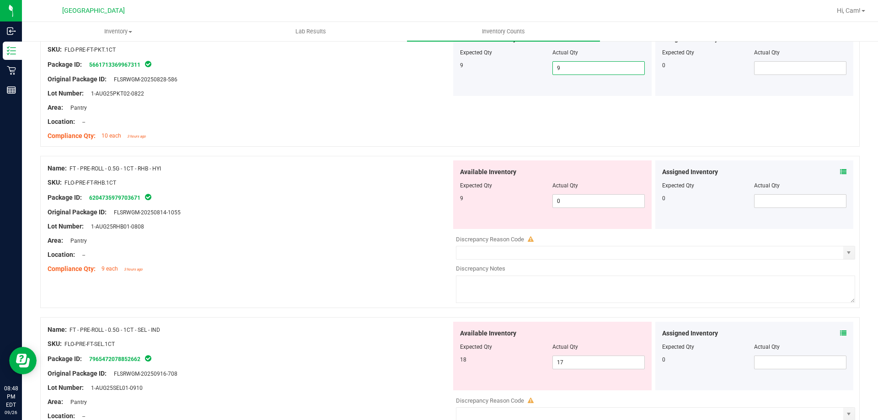
click at [840, 172] on icon at bounding box center [843, 172] width 6 height 6
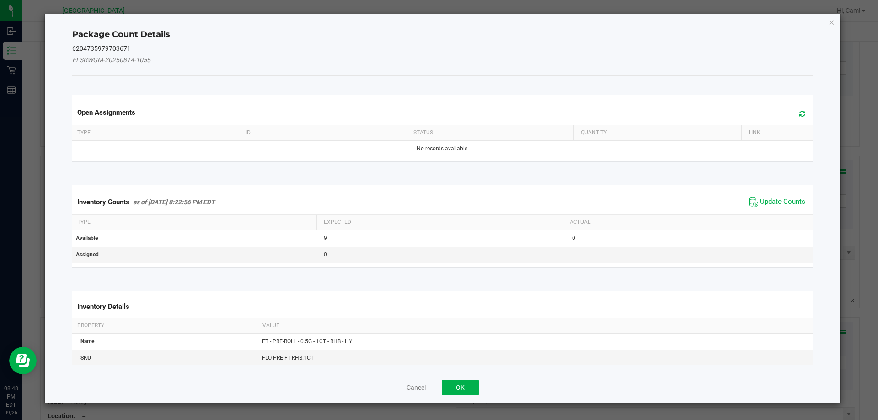
click at [799, 115] on icon at bounding box center [802, 113] width 6 height 7
click at [785, 201] on span "Update Counts" at bounding box center [782, 201] width 45 height 9
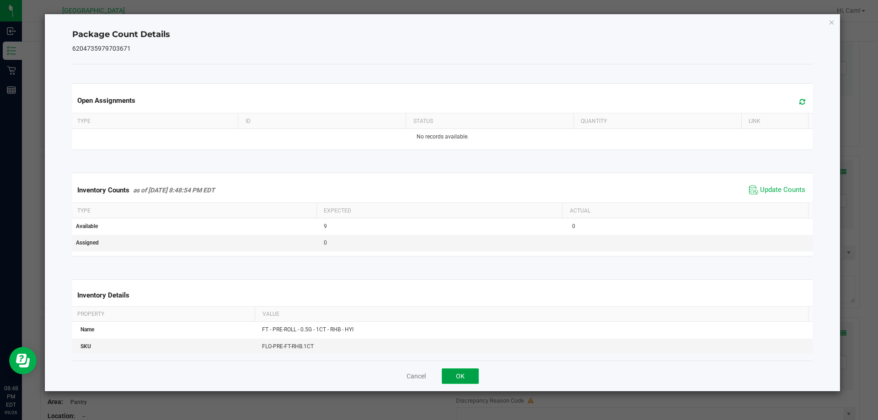
drag, startPoint x: 445, startPoint y: 377, endPoint x: 506, endPoint y: 324, distance: 80.3
click at [446, 377] on button "OK" at bounding box center [460, 376] width 37 height 16
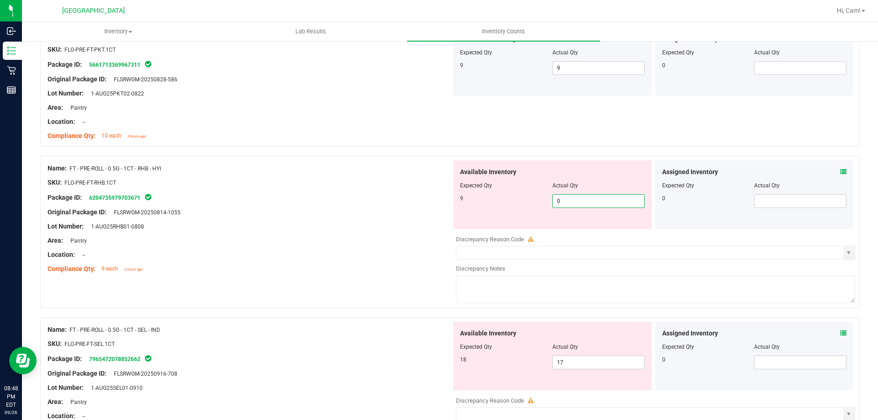
click at [569, 204] on span "0 0" at bounding box center [598, 201] width 92 height 14
type input "09"
type input "9"
click at [344, 220] on div at bounding box center [250, 219] width 404 height 5
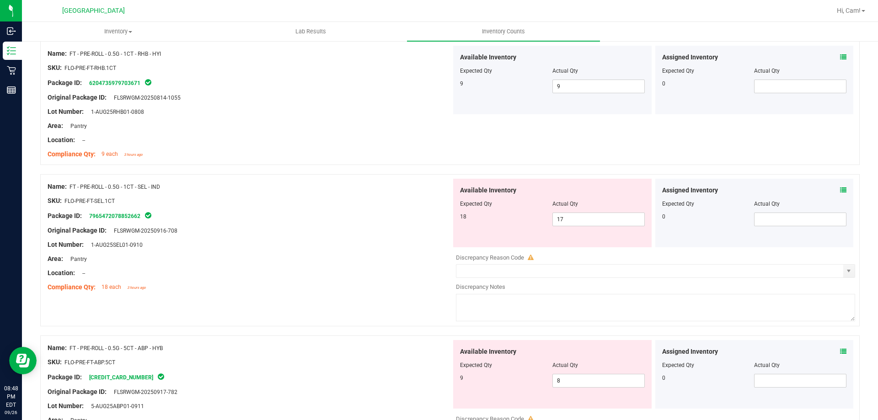
scroll to position [2423, 0]
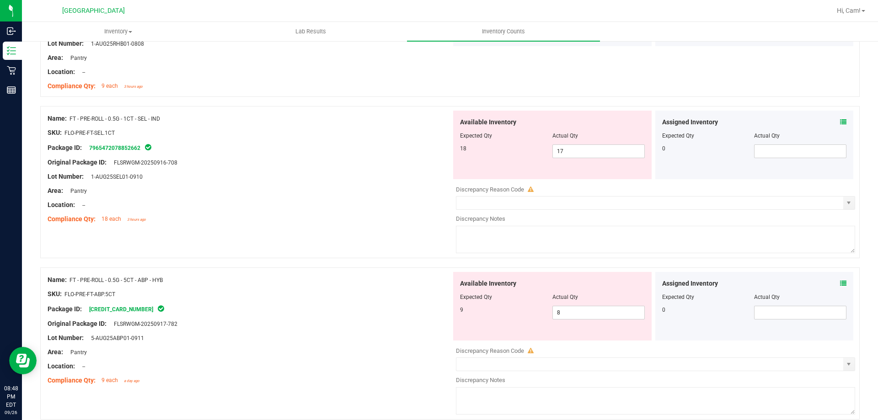
click at [838, 119] on div "Assigned Inventory Expected Qty Actual Qty 0" at bounding box center [754, 145] width 198 height 69
click at [840, 124] on icon at bounding box center [843, 122] width 6 height 6
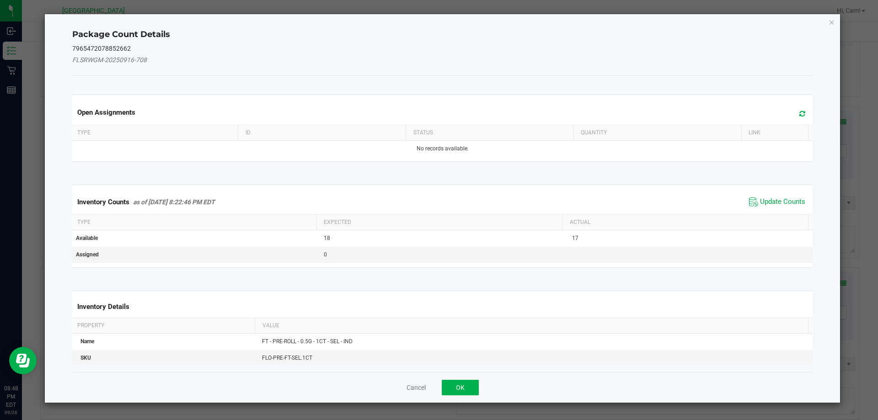
click at [792, 116] on span at bounding box center [799, 113] width 15 height 13
drag, startPoint x: 764, startPoint y: 203, endPoint x: 740, endPoint y: 208, distance: 24.1
click at [763, 204] on span "Update Counts" at bounding box center [782, 201] width 45 height 9
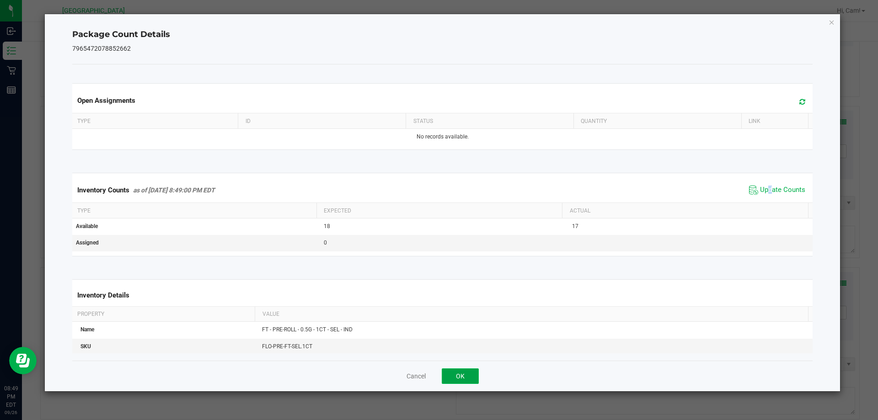
click at [473, 372] on button "OK" at bounding box center [460, 376] width 37 height 16
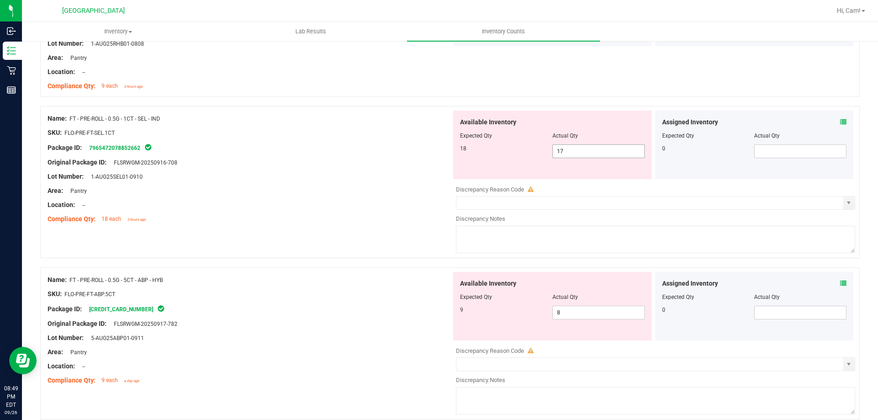
click at [599, 153] on span "17 17" at bounding box center [598, 151] width 92 height 14
click at [599, 153] on input "17" at bounding box center [598, 151] width 91 height 13
type input "18"
click at [488, 163] on div "Available Inventory Expected Qty Actual Qty 18 18 18" at bounding box center [552, 145] width 198 height 69
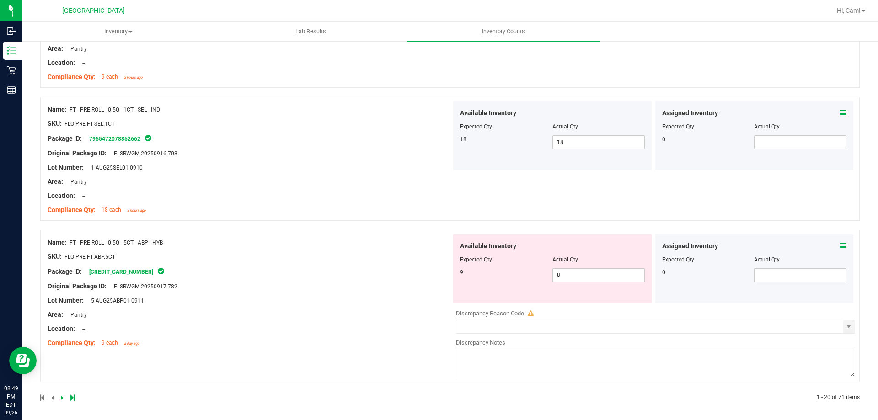
scroll to position [2434, 0]
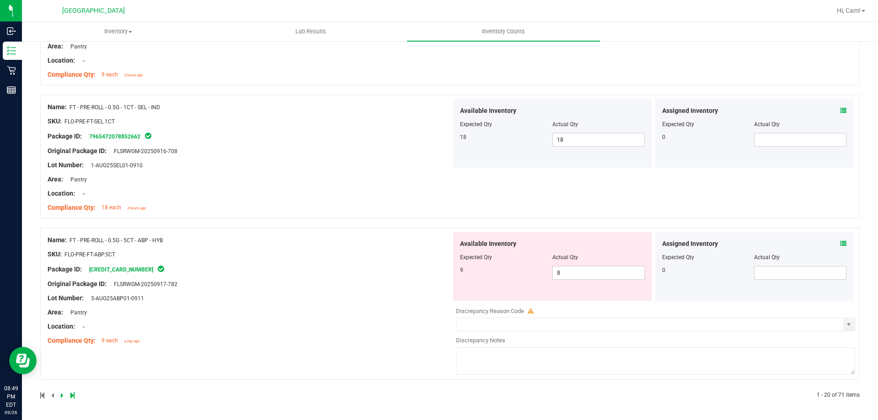
click at [840, 243] on icon at bounding box center [843, 243] width 6 height 6
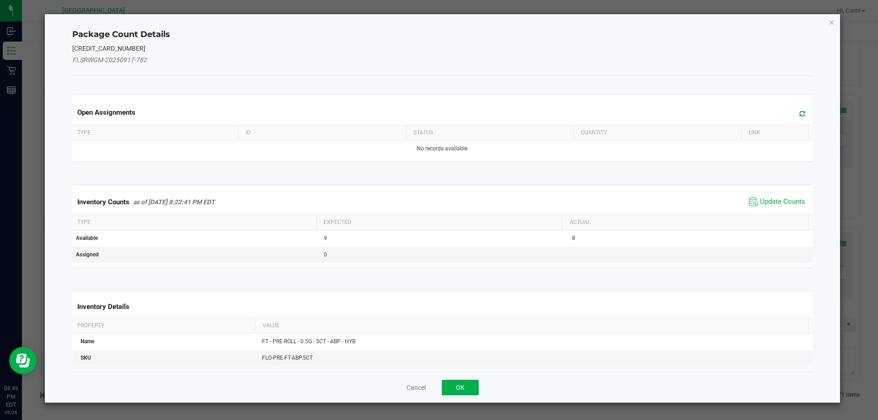
click at [792, 114] on span at bounding box center [799, 113] width 15 height 13
click at [759, 196] on span "Update Counts" at bounding box center [777, 202] width 61 height 14
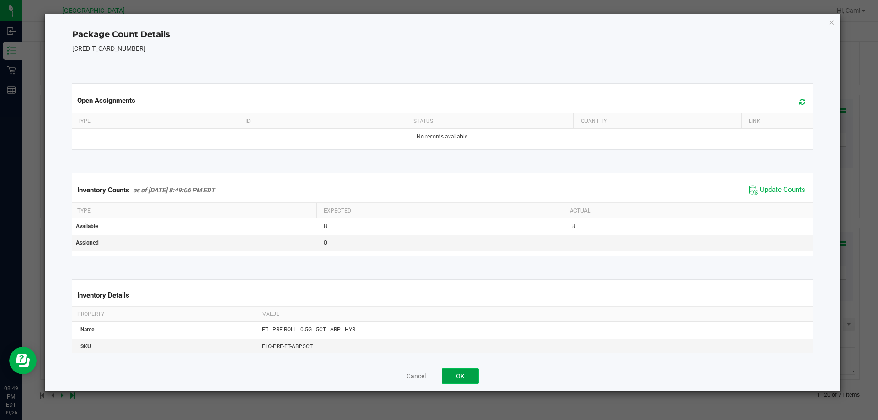
click at [474, 375] on button "OK" at bounding box center [460, 376] width 37 height 16
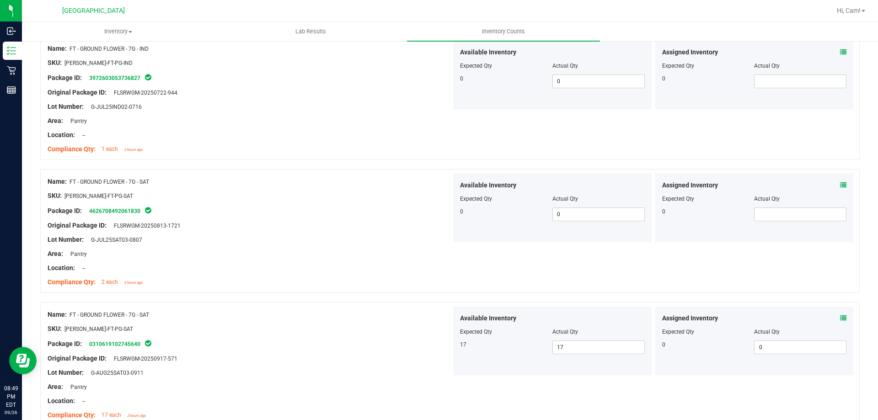
scroll to position [0, 0]
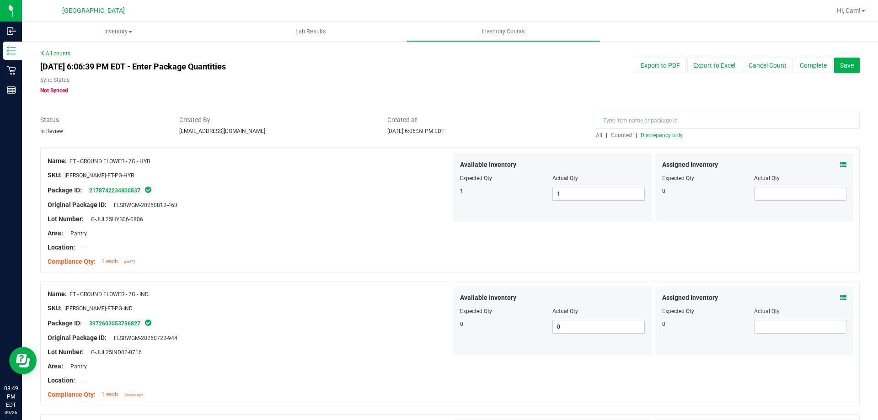
click at [648, 139] on div "All | Counted | Discrepancy only" at bounding box center [728, 135] width 264 height 8
click at [651, 136] on span "Discrepancy only" at bounding box center [662, 135] width 42 height 6
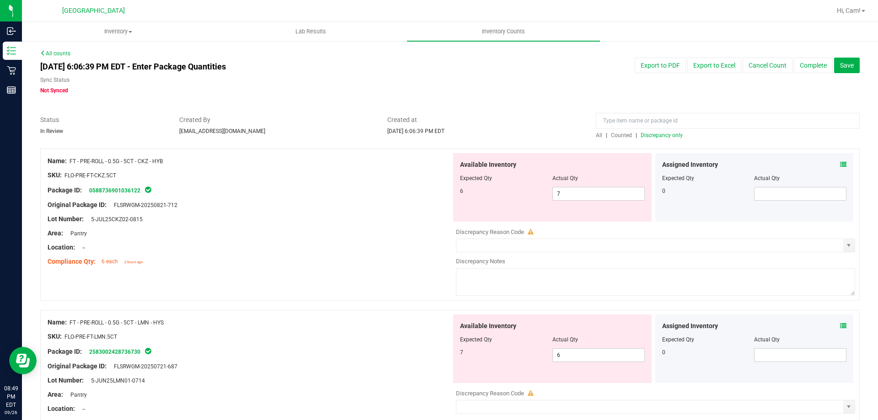
click at [840, 162] on icon at bounding box center [843, 164] width 6 height 6
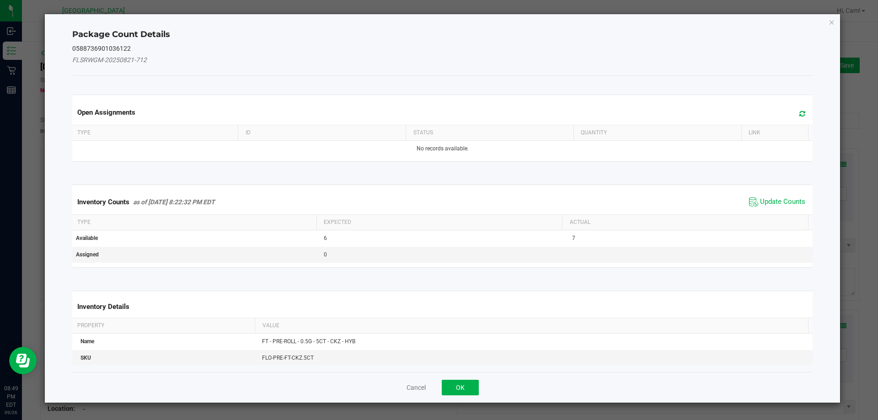
click at [799, 112] on icon at bounding box center [802, 113] width 6 height 7
click at [784, 201] on span "Update Counts" at bounding box center [782, 201] width 45 height 9
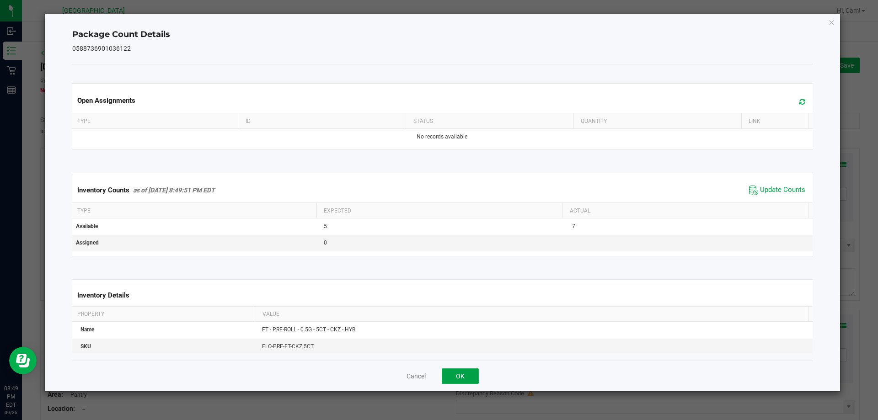
click at [470, 377] on button "OK" at bounding box center [460, 376] width 37 height 16
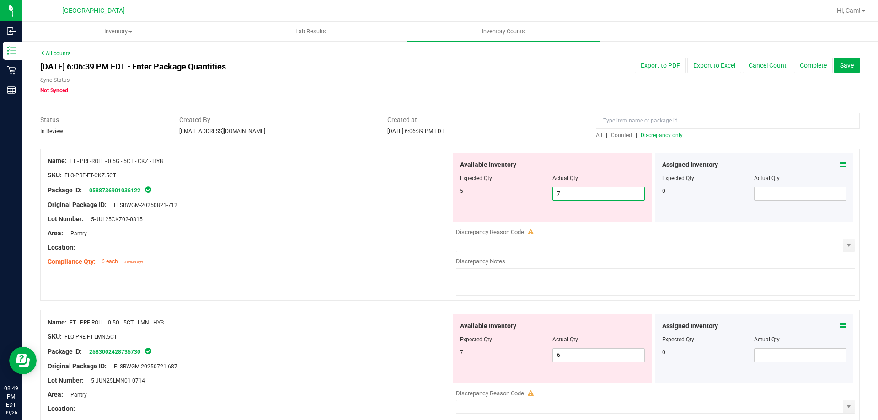
click at [581, 192] on span "7 7" at bounding box center [598, 194] width 92 height 14
click at [581, 192] on input "7" at bounding box center [598, 193] width 91 height 13
click at [512, 116] on span "Created at" at bounding box center [484, 120] width 195 height 10
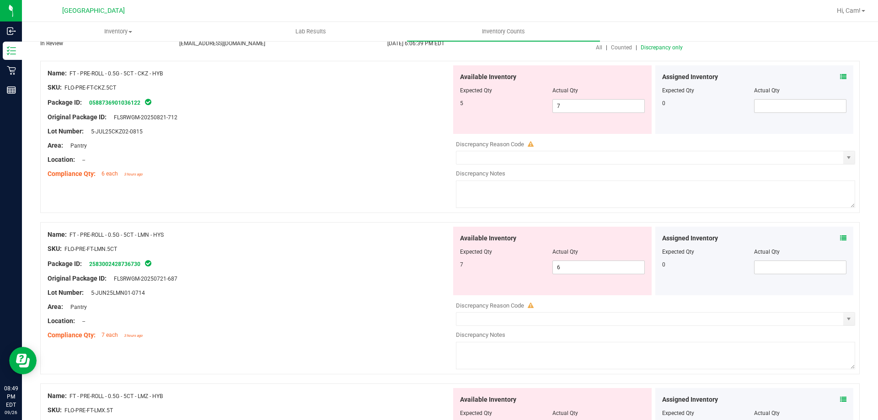
scroll to position [91, 0]
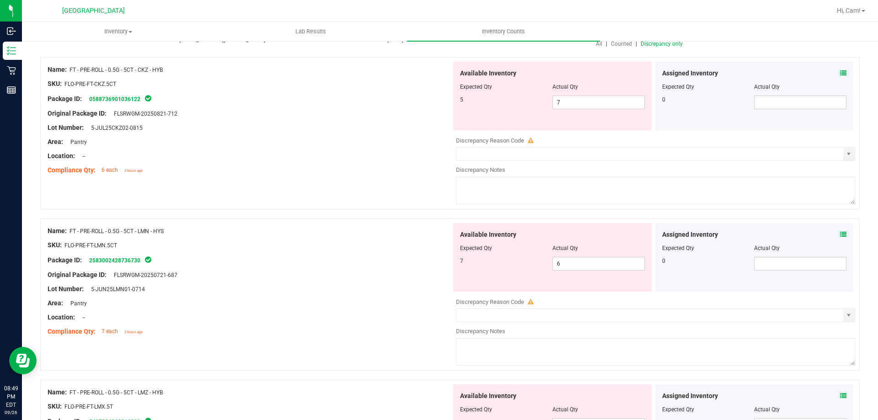
click at [840, 235] on icon at bounding box center [843, 234] width 6 height 6
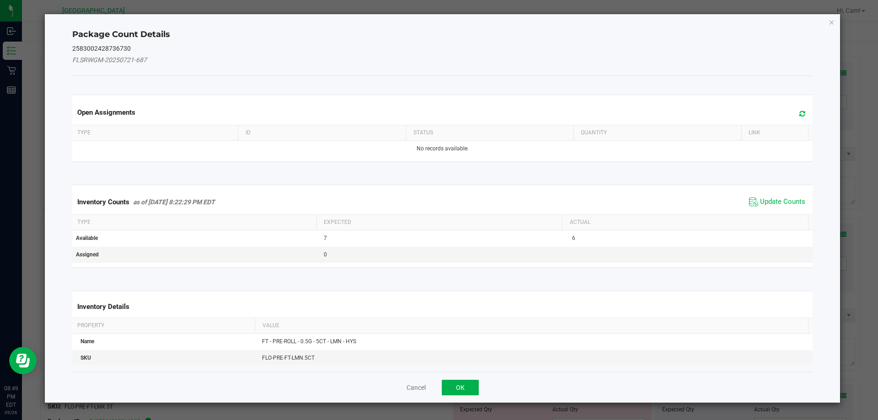
click at [799, 116] on icon at bounding box center [802, 113] width 6 height 7
click at [789, 205] on span "Update Counts" at bounding box center [782, 201] width 45 height 9
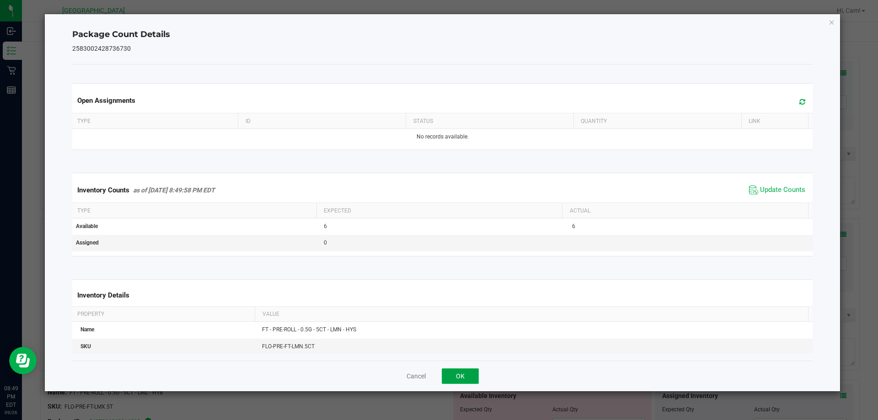
click at [467, 374] on button "OK" at bounding box center [460, 376] width 37 height 16
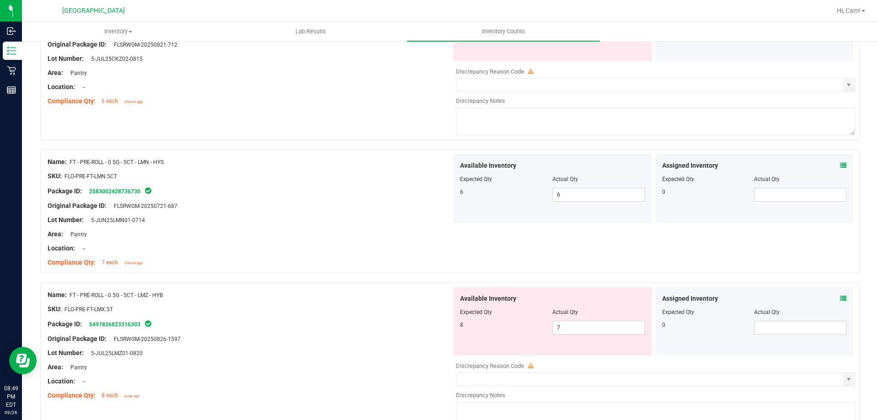
scroll to position [229, 0]
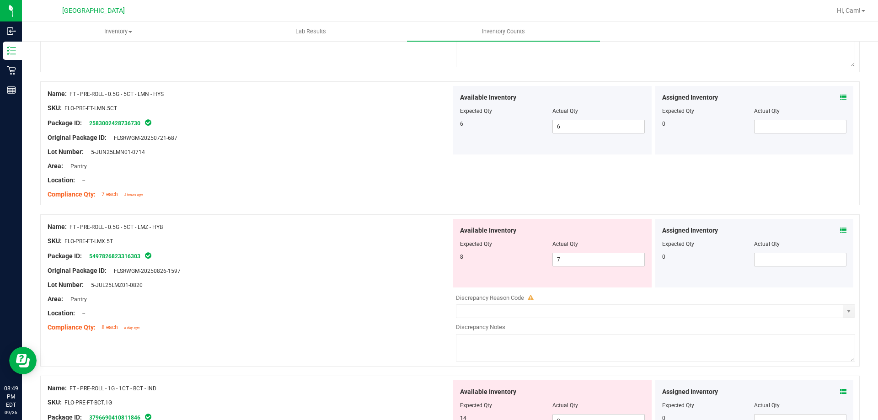
click at [840, 232] on icon at bounding box center [843, 230] width 6 height 6
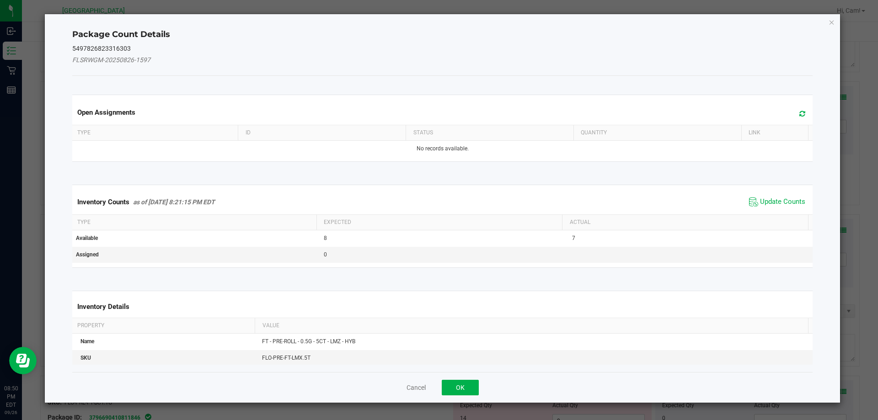
click at [792, 116] on span at bounding box center [799, 113] width 15 height 13
click at [779, 205] on span "Update Counts" at bounding box center [782, 201] width 45 height 9
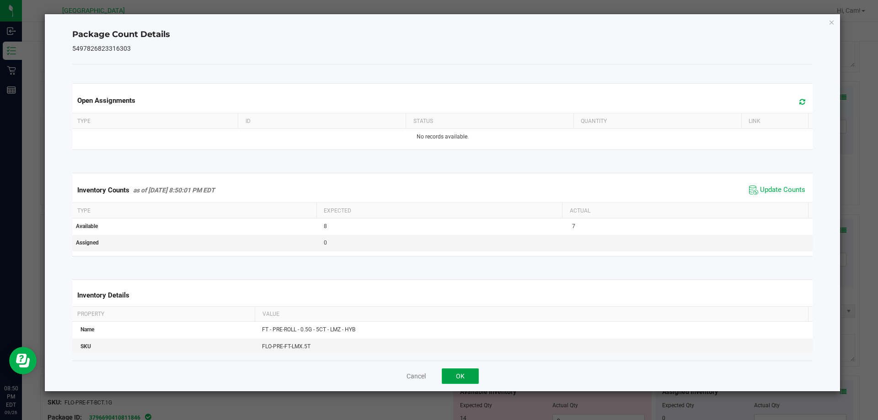
click at [477, 374] on button "OK" at bounding box center [460, 376] width 37 height 16
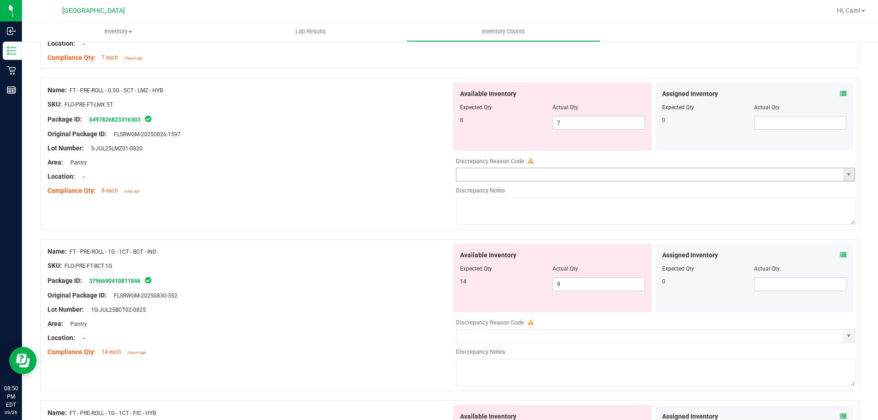
scroll to position [366, 0]
click at [840, 256] on icon at bounding box center [843, 254] width 6 height 6
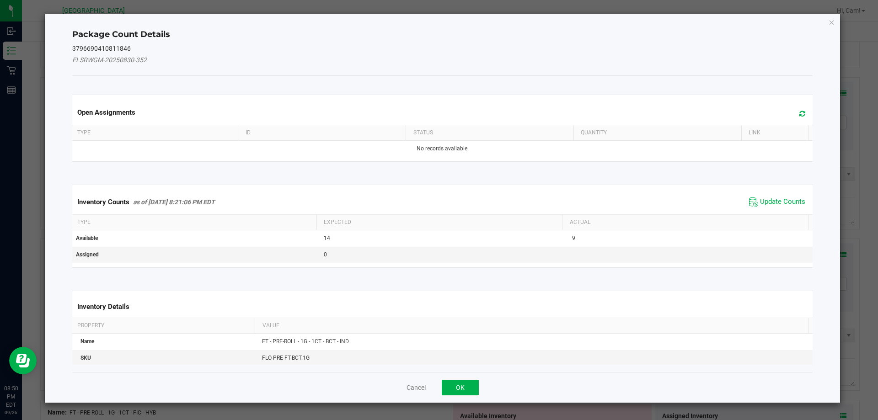
click at [792, 112] on span at bounding box center [799, 113] width 15 height 13
click at [768, 205] on span "Update Counts" at bounding box center [782, 201] width 45 height 9
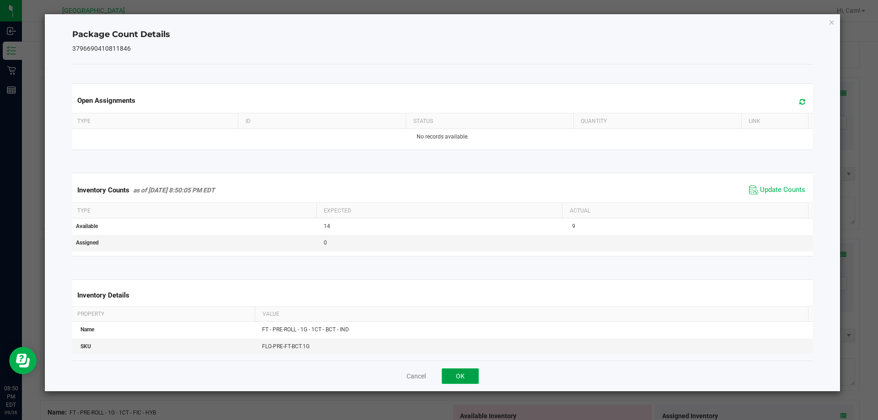
click at [447, 379] on button "OK" at bounding box center [460, 376] width 37 height 16
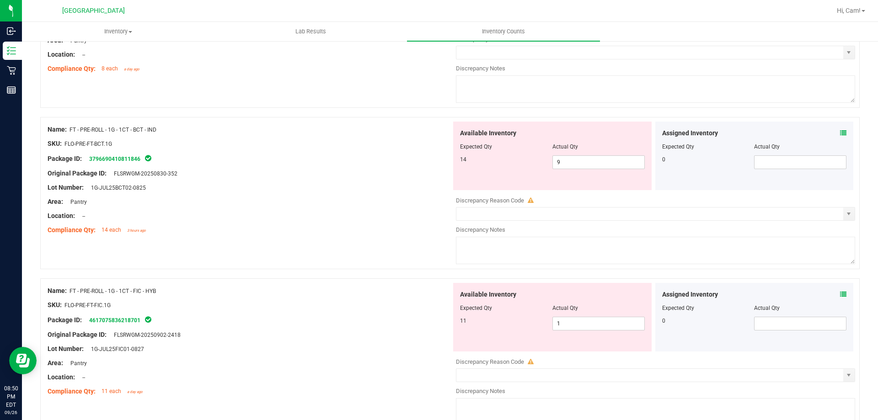
scroll to position [503, 0]
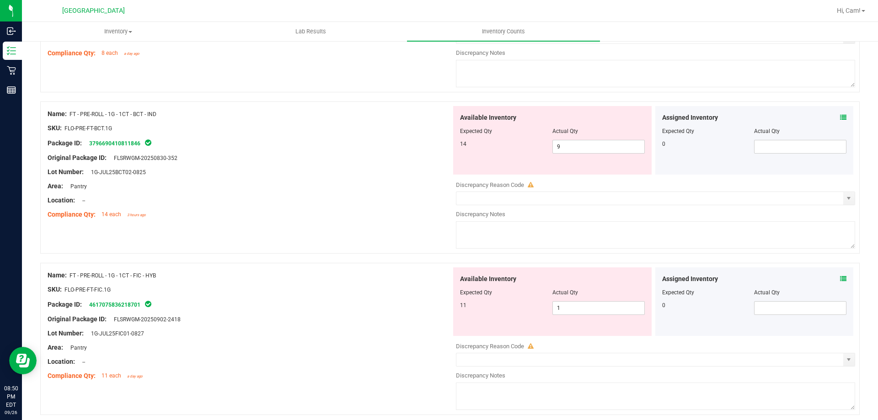
click at [840, 279] on icon at bounding box center [843, 279] width 6 height 6
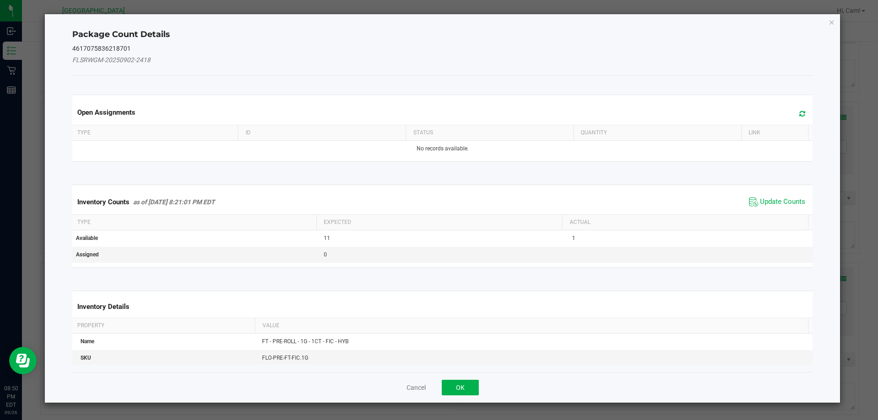
click at [802, 114] on div "Open Assignments" at bounding box center [442, 112] width 744 height 25
click at [792, 107] on span at bounding box center [799, 113] width 15 height 13
click at [781, 201] on span "Update Counts" at bounding box center [782, 201] width 45 height 9
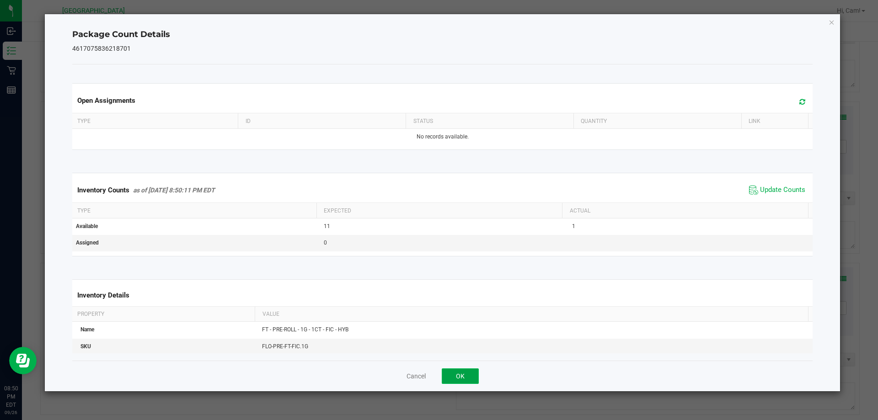
drag, startPoint x: 453, startPoint y: 383, endPoint x: 464, endPoint y: 370, distance: 16.9
click at [455, 380] on button "OK" at bounding box center [460, 376] width 37 height 16
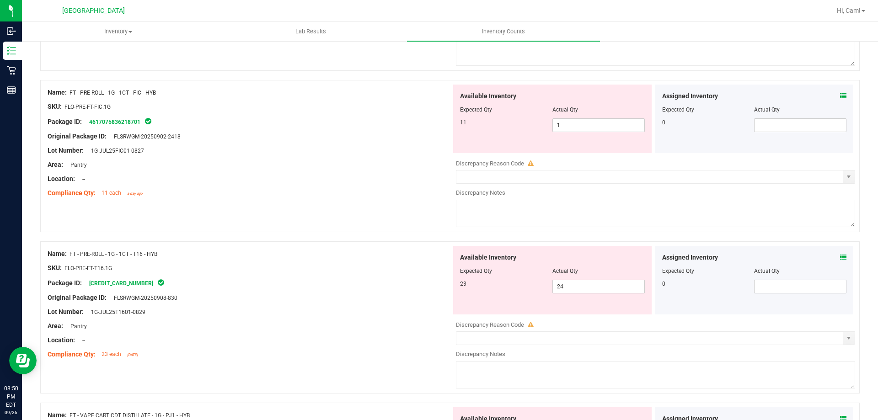
scroll to position [640, 0]
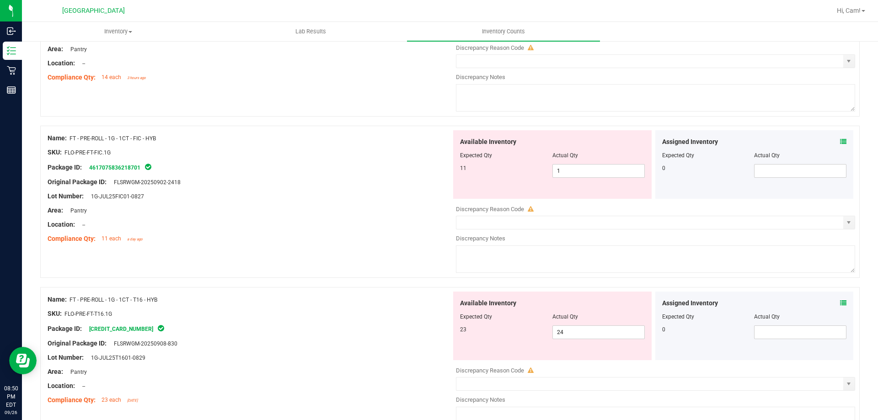
click at [840, 303] on icon at bounding box center [843, 303] width 6 height 6
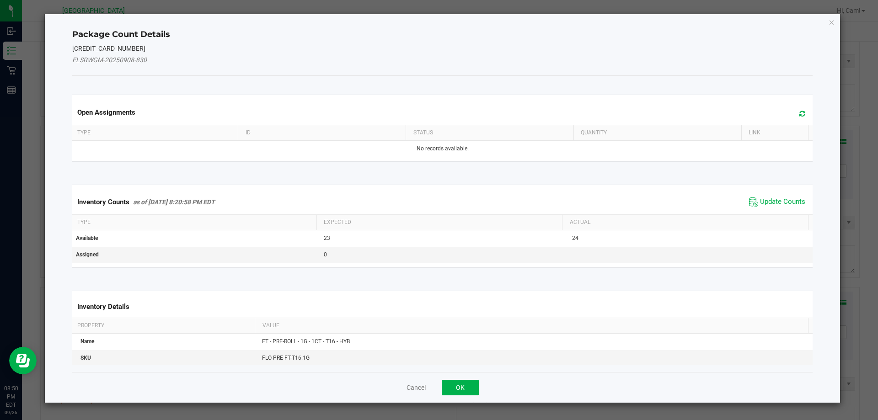
click at [796, 107] on span at bounding box center [799, 112] width 15 height 11
click at [792, 109] on span at bounding box center [799, 113] width 15 height 13
click at [766, 202] on span "Update Counts" at bounding box center [782, 201] width 45 height 9
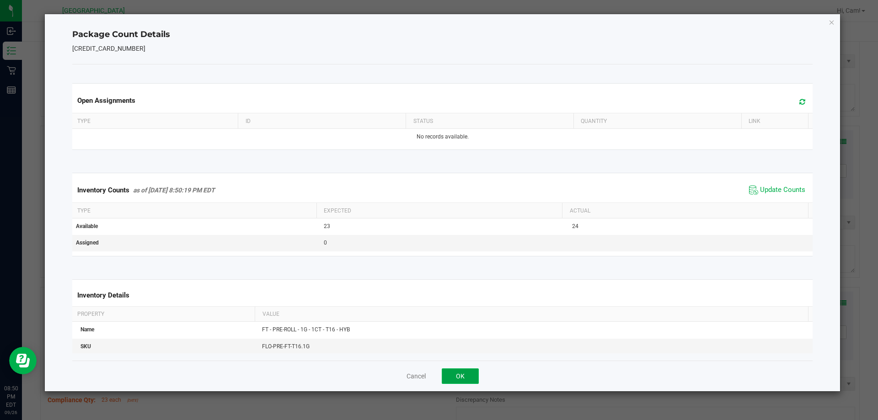
click at [462, 372] on button "OK" at bounding box center [460, 376] width 37 height 16
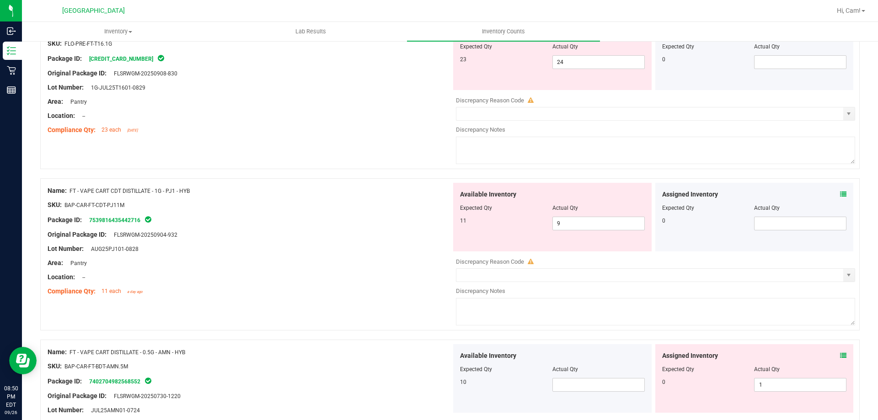
scroll to position [914, 0]
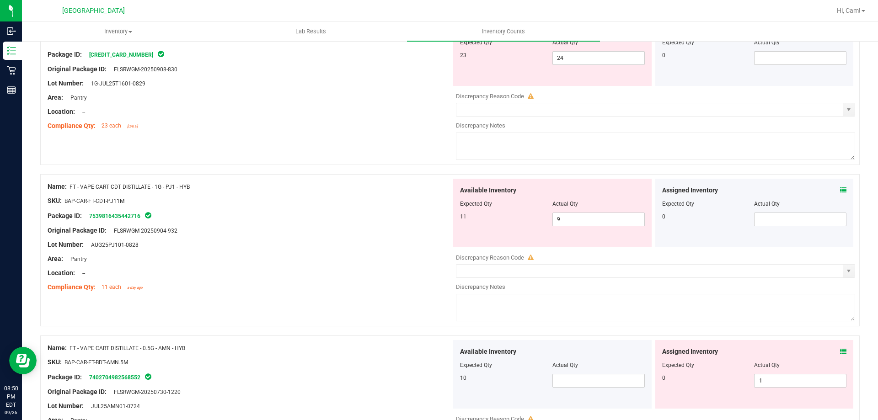
click at [840, 191] on icon at bounding box center [843, 190] width 6 height 6
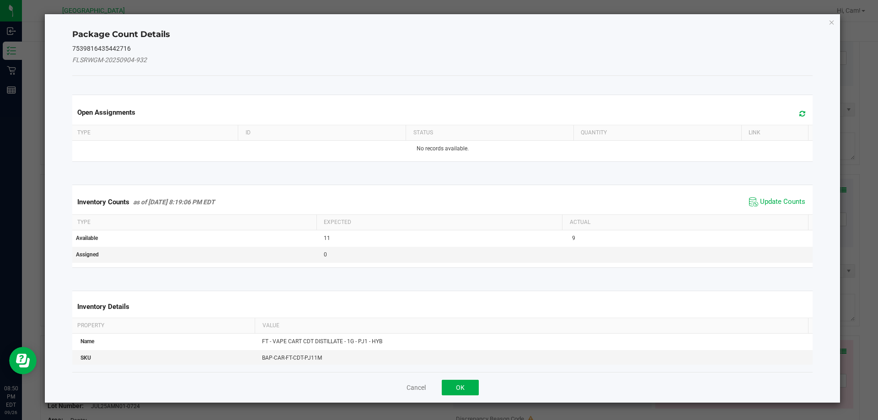
click at [799, 112] on icon at bounding box center [802, 113] width 6 height 7
click at [762, 194] on div "Inventory Counts as of [DATE] 8:19:06 PM EDT Update Counts" at bounding box center [442, 202] width 744 height 25
click at [761, 200] on span "Update Counts" at bounding box center [782, 201] width 45 height 9
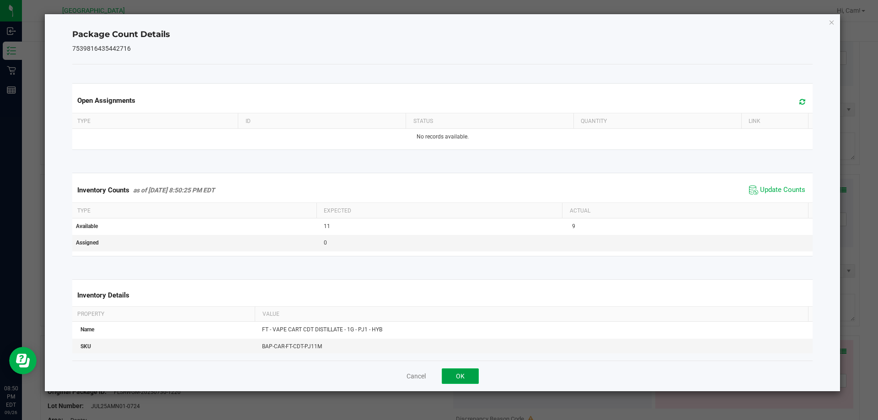
click at [462, 376] on button "OK" at bounding box center [460, 376] width 37 height 16
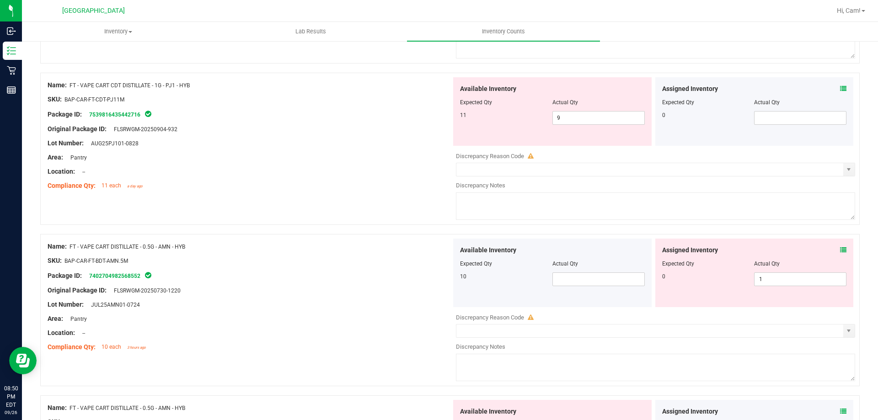
scroll to position [1052, 0]
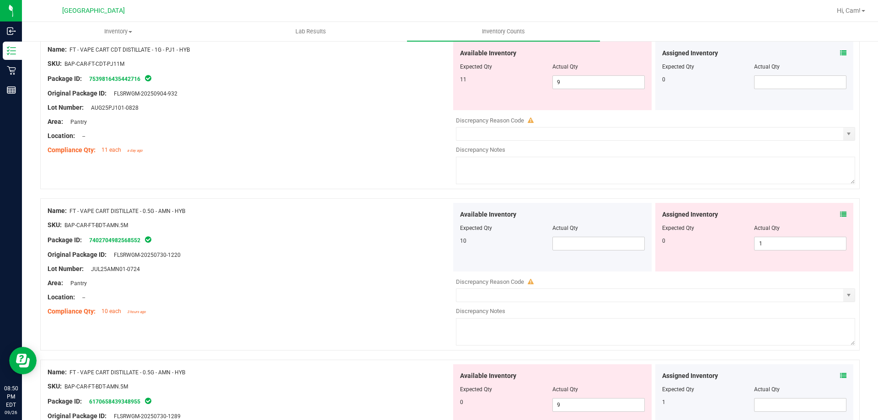
click at [840, 214] on icon at bounding box center [843, 214] width 6 height 6
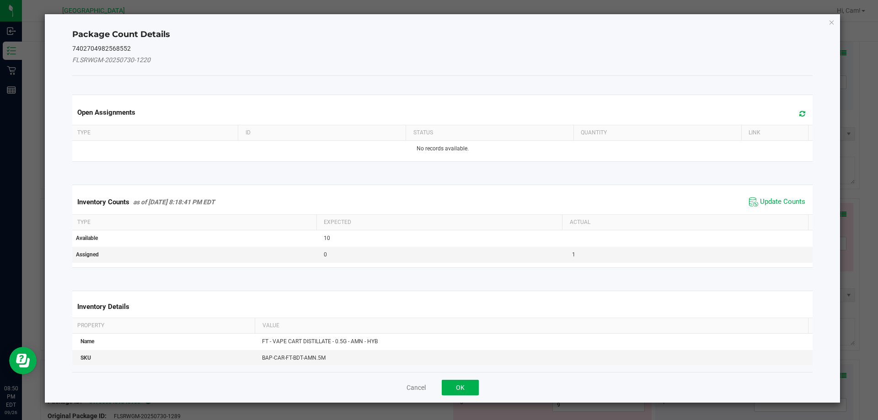
click at [799, 117] on span at bounding box center [799, 113] width 15 height 13
click at [760, 200] on span "Update Counts" at bounding box center [782, 201] width 45 height 9
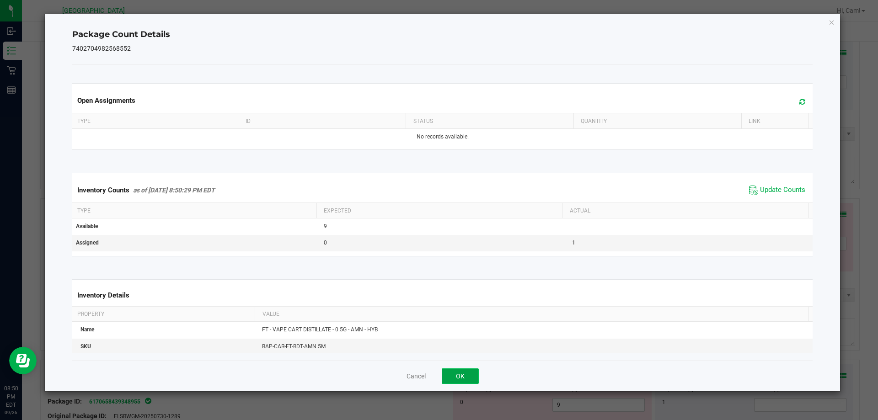
click at [465, 374] on button "OK" at bounding box center [460, 376] width 37 height 16
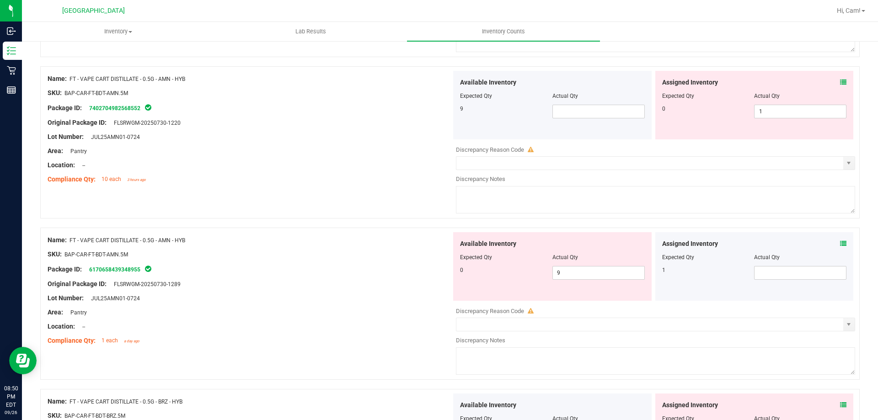
scroll to position [1189, 0]
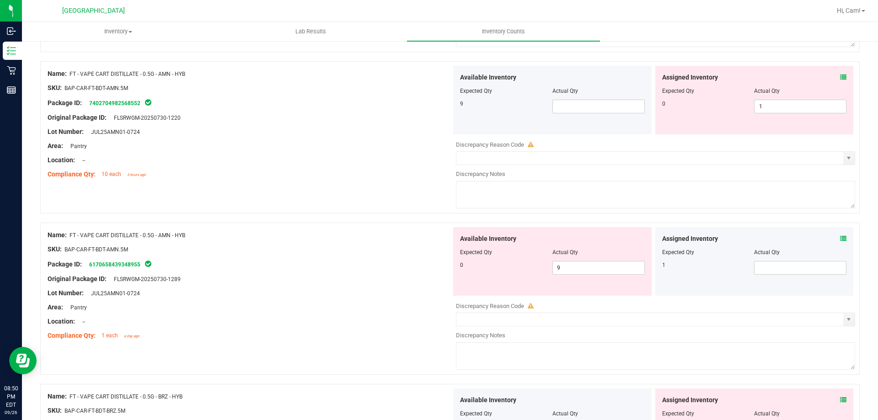
click at [840, 236] on icon at bounding box center [843, 238] width 6 height 6
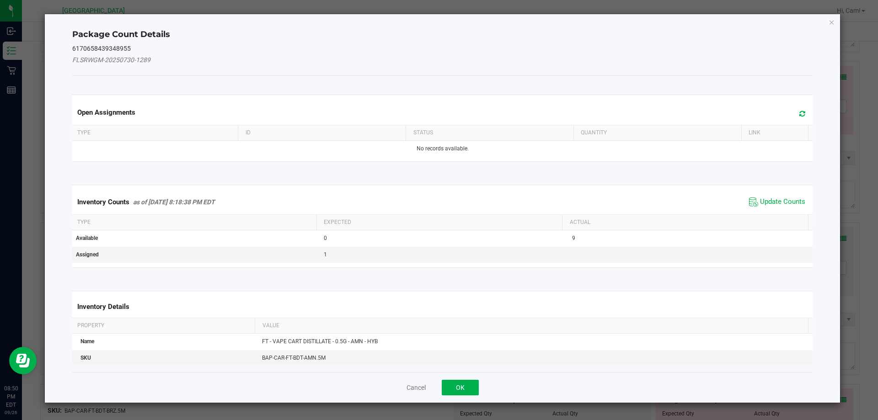
click at [801, 115] on span at bounding box center [799, 113] width 15 height 13
click at [778, 195] on span "Update Counts" at bounding box center [777, 202] width 61 height 14
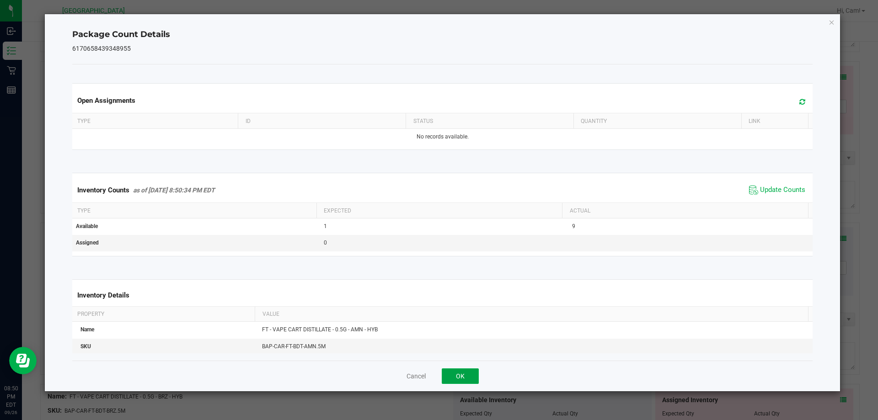
click at [453, 379] on button "OK" at bounding box center [460, 376] width 37 height 16
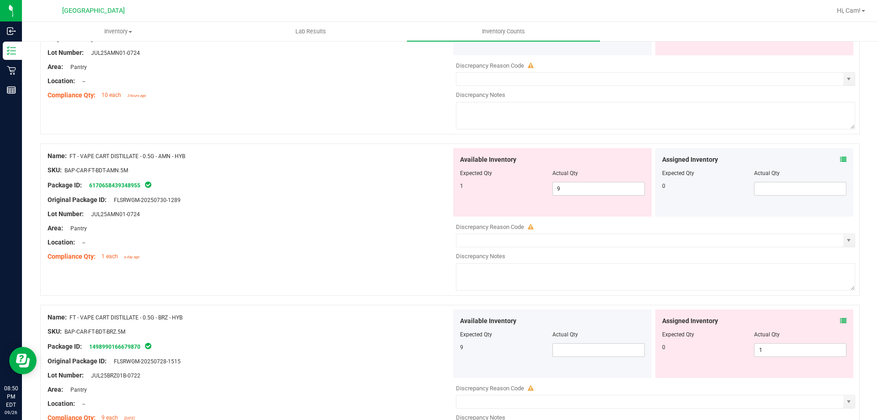
scroll to position [1326, 0]
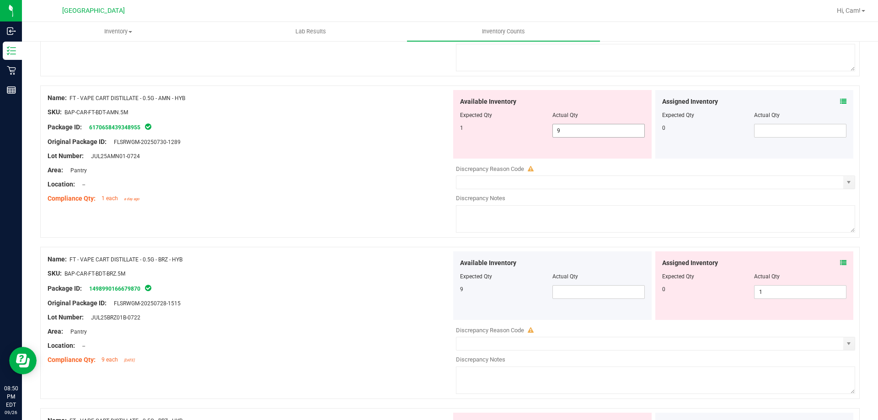
click at [605, 131] on span "9 9" at bounding box center [598, 131] width 92 height 14
click at [605, 131] on input "9" at bounding box center [598, 130] width 91 height 13
type input "1"
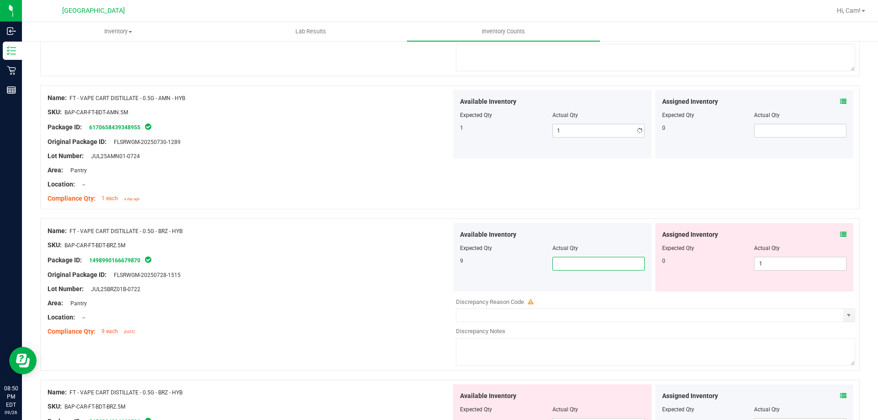
click at [588, 287] on div "Available Inventory Expected Qty Actual Qty 9" at bounding box center [552, 257] width 198 height 69
type input "9"
drag, startPoint x: 758, startPoint y: 262, endPoint x: 735, endPoint y: 257, distance: 23.2
click at [739, 259] on div "0 1 1" at bounding box center [754, 264] width 185 height 14
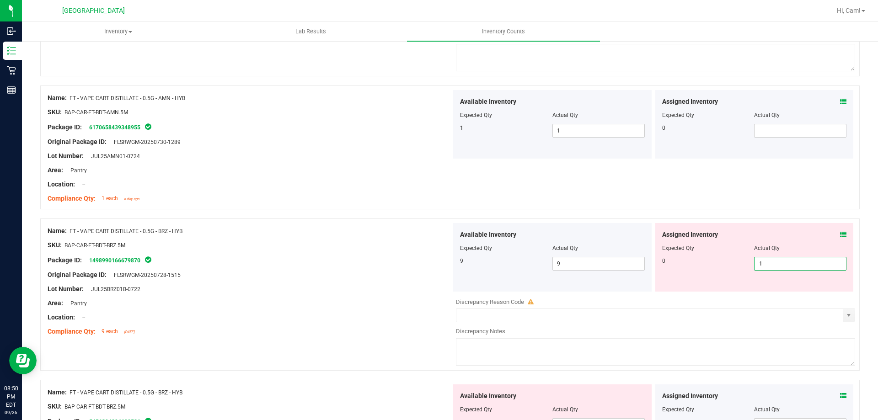
type input "0"
click at [737, 204] on div "Name: FT - VAPE CART DISTILLATE - 0.5G - AMN - HYB SKU: BAP-CAR-FT-BDT-AMN.5M P…" at bounding box center [449, 147] width 819 height 124
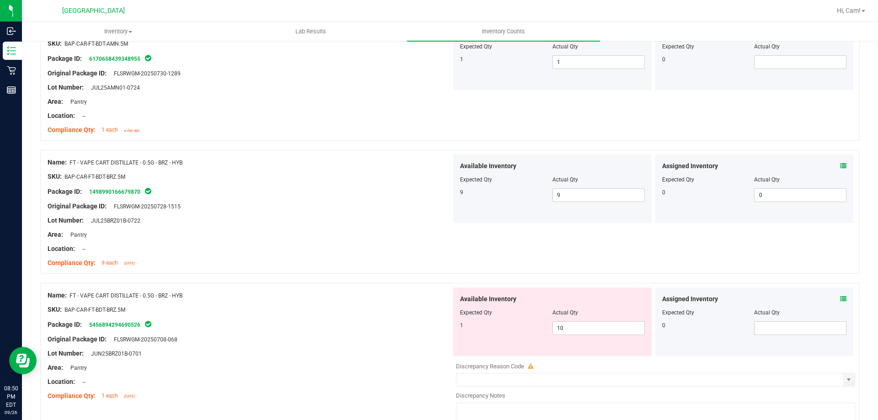
scroll to position [1417, 0]
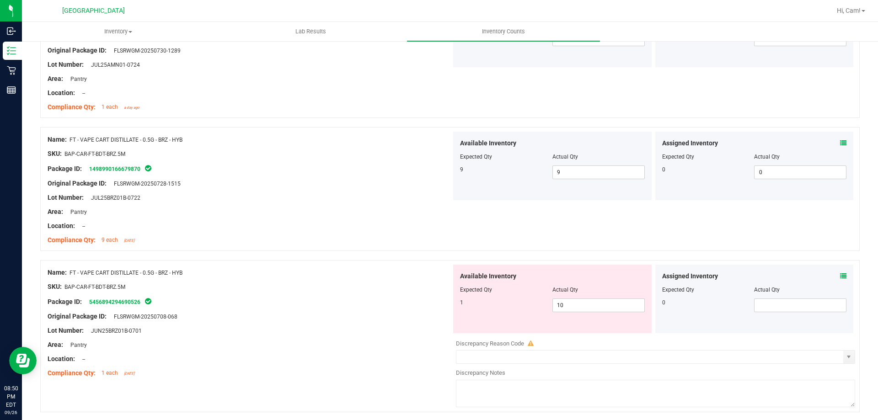
click at [840, 143] on icon at bounding box center [843, 143] width 6 height 6
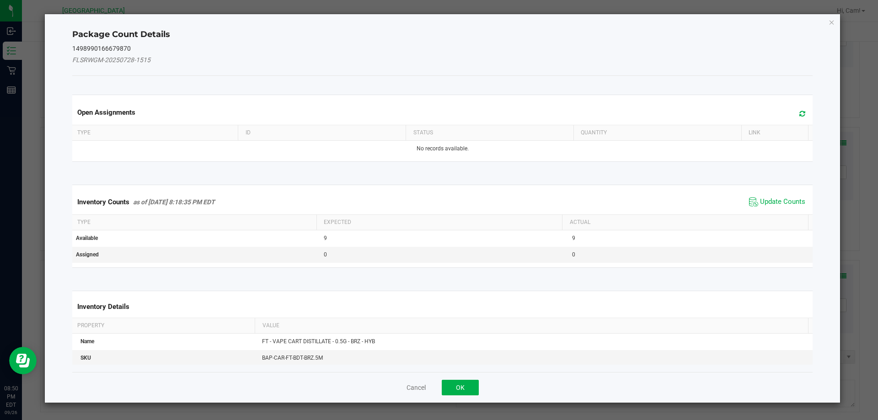
click at [792, 116] on span at bounding box center [799, 113] width 15 height 13
click at [769, 201] on span "Update Counts" at bounding box center [782, 201] width 45 height 9
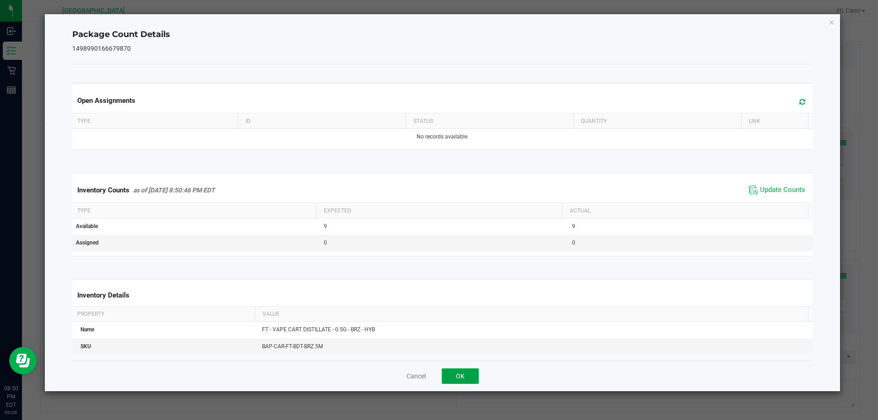
click at [461, 372] on button "OK" at bounding box center [460, 376] width 37 height 16
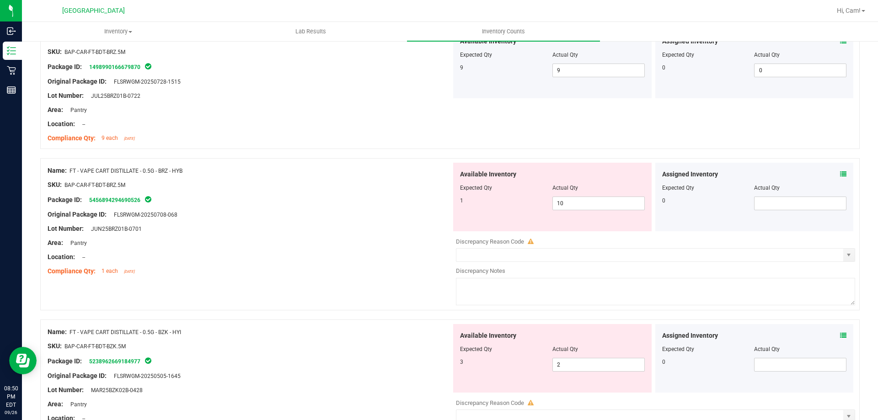
scroll to position [1509, 0]
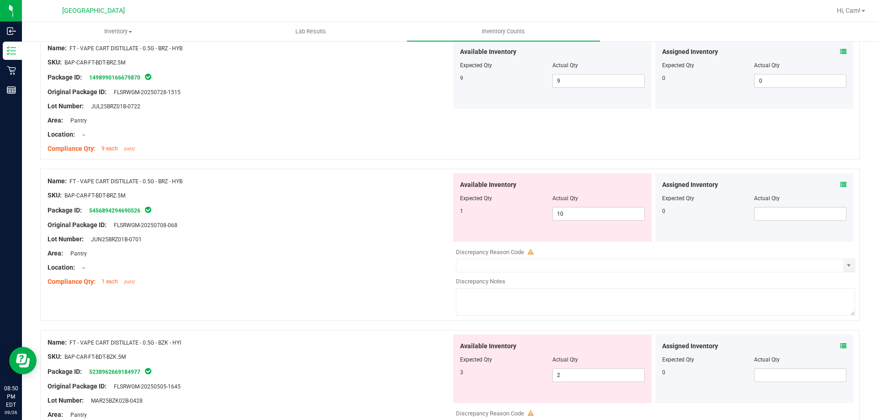
click at [840, 182] on icon at bounding box center [843, 184] width 6 height 6
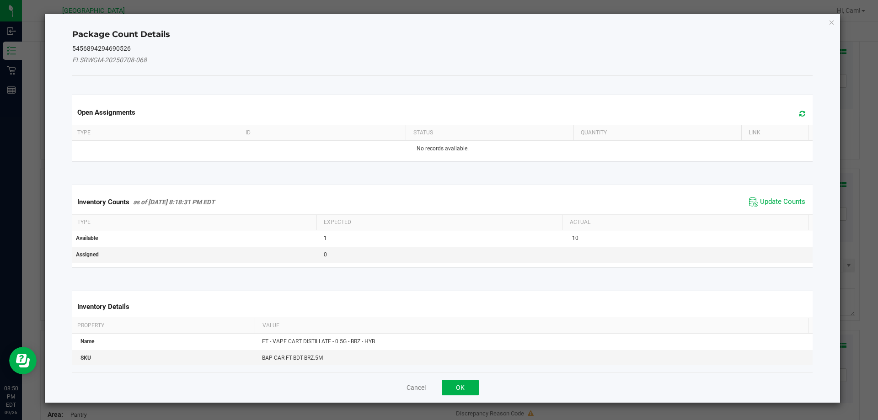
click at [799, 114] on span at bounding box center [799, 113] width 15 height 13
click at [763, 198] on span "Update Counts" at bounding box center [782, 201] width 45 height 9
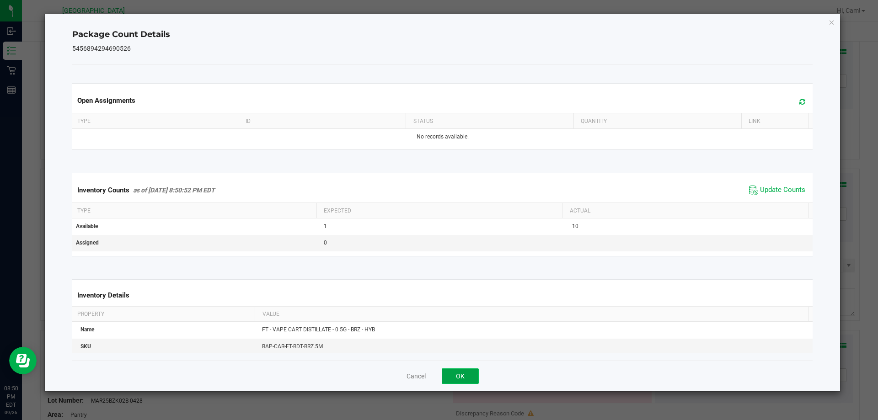
click at [463, 368] on button "OK" at bounding box center [460, 376] width 37 height 16
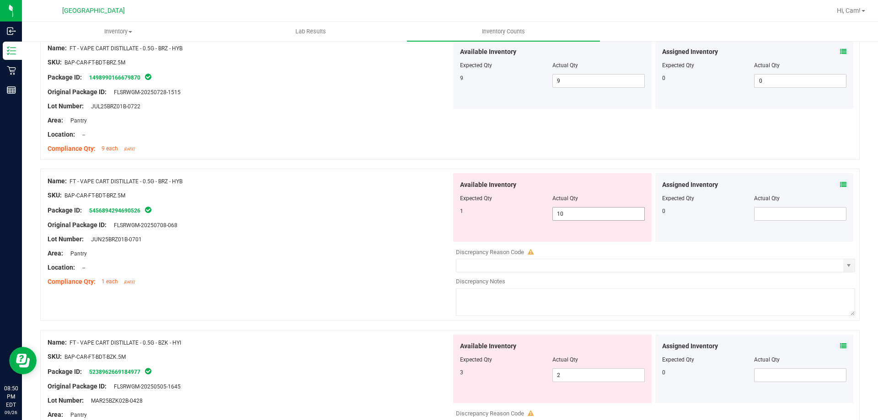
click at [611, 213] on span "10 10" at bounding box center [598, 214] width 92 height 14
click at [611, 213] on input "10" at bounding box center [598, 214] width 91 height 13
type input "1"
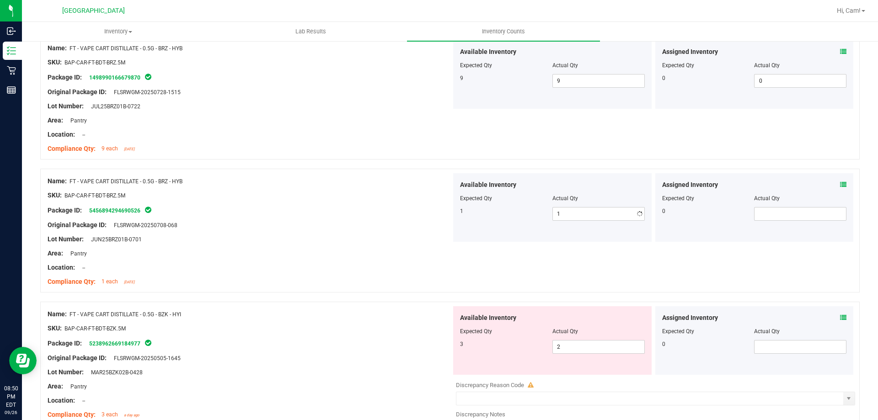
click at [310, 229] on div "Original Package ID: FLSRWGM-20250708-068" at bounding box center [250, 225] width 404 height 10
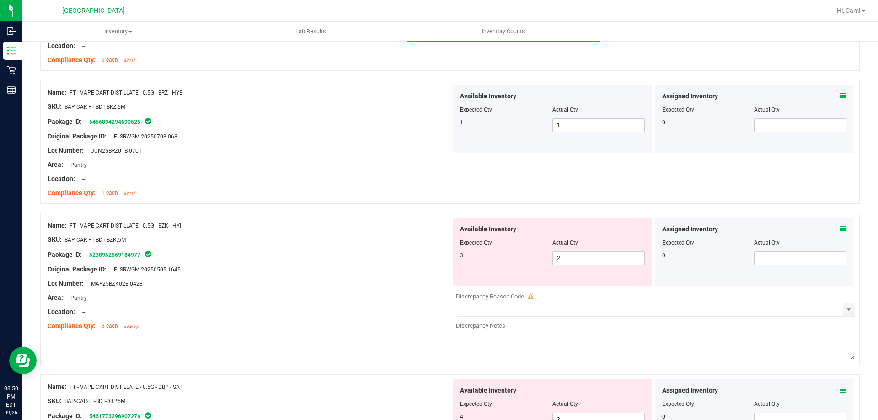
scroll to position [1600, 0]
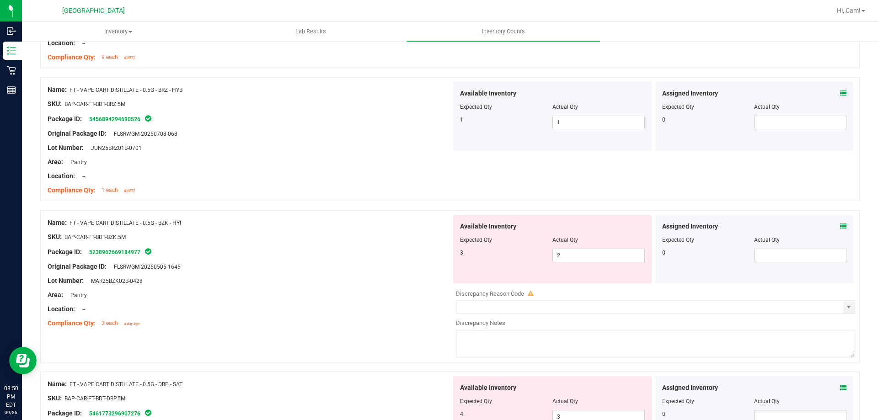
click at [838, 221] on div "Assigned Inventory Expected Qty Actual Qty 0" at bounding box center [754, 249] width 198 height 69
click at [840, 223] on icon at bounding box center [843, 226] width 6 height 6
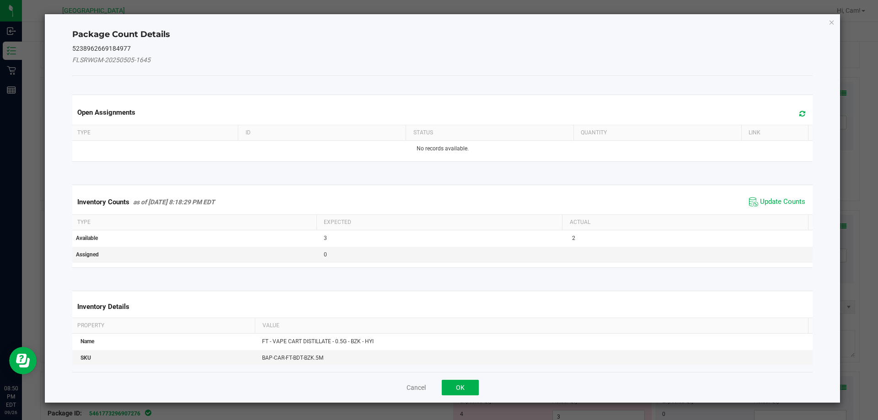
click at [803, 103] on div "Open Assignments" at bounding box center [442, 112] width 744 height 25
click at [801, 113] on span at bounding box center [799, 113] width 15 height 13
click at [790, 205] on span "Update Counts" at bounding box center [782, 201] width 45 height 9
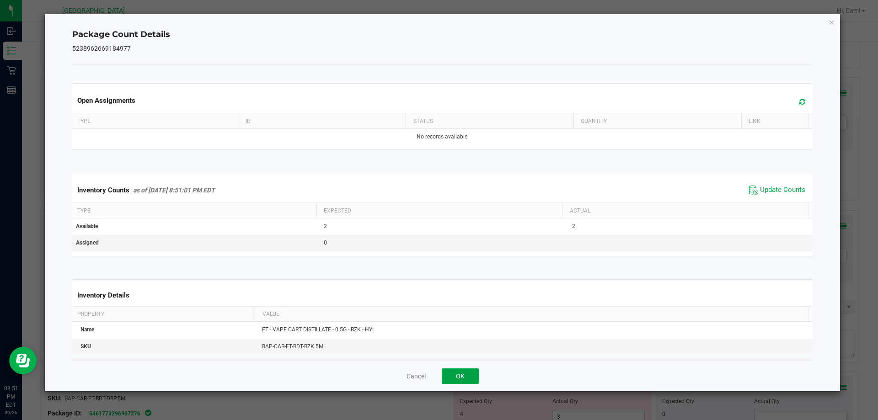
click at [461, 373] on button "OK" at bounding box center [460, 376] width 37 height 16
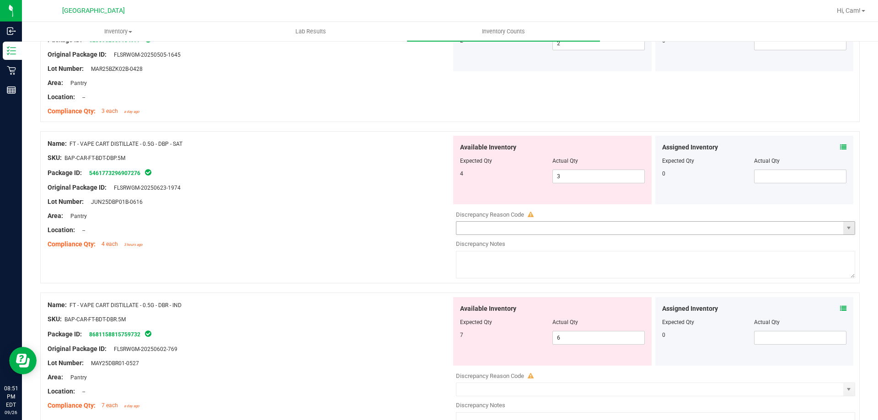
scroll to position [1829, 0]
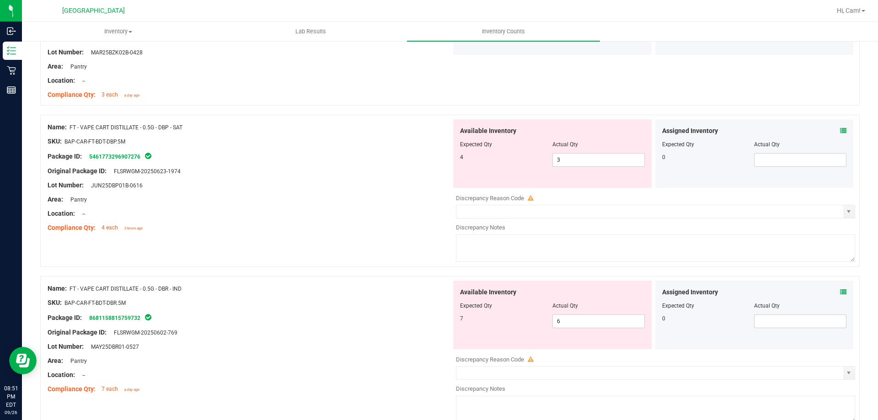
click at [832, 128] on div "Assigned Inventory" at bounding box center [754, 131] width 185 height 10
click at [840, 128] on icon at bounding box center [843, 131] width 6 height 6
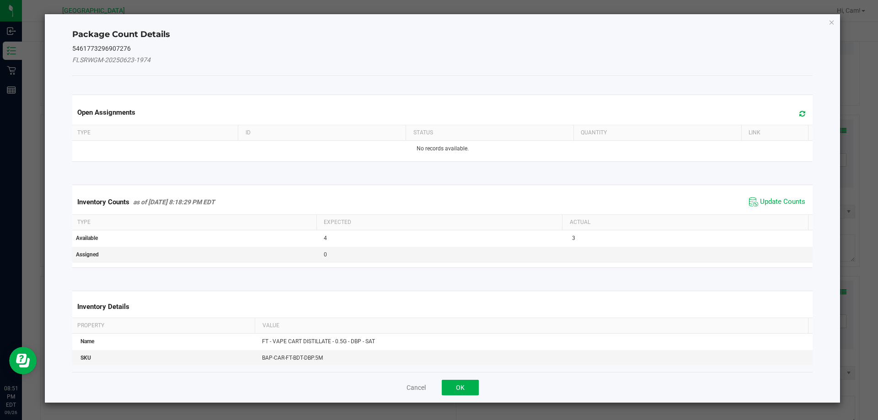
click at [799, 114] on icon at bounding box center [802, 113] width 6 height 7
click at [778, 201] on span "Update Counts" at bounding box center [782, 201] width 45 height 9
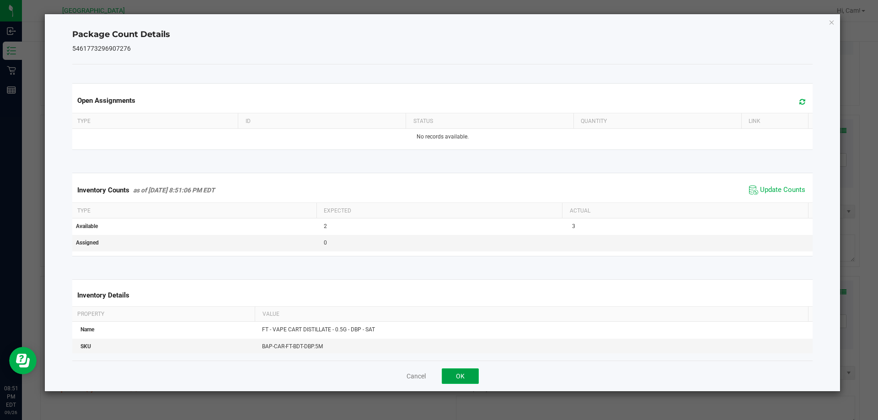
click at [471, 378] on button "OK" at bounding box center [460, 376] width 37 height 16
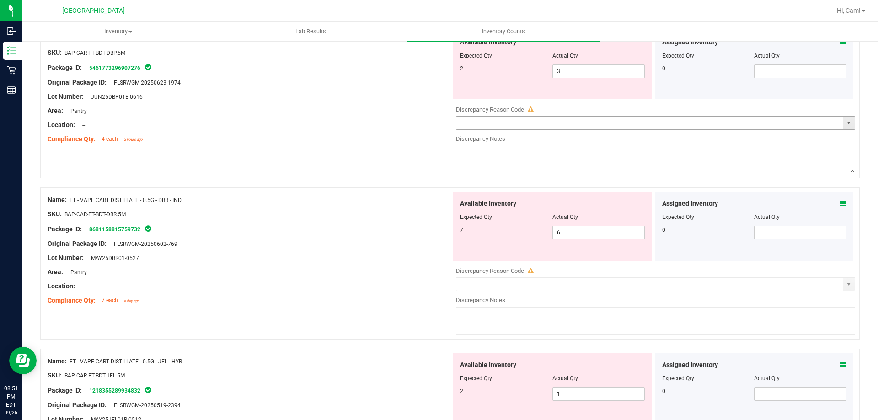
scroll to position [1920, 0]
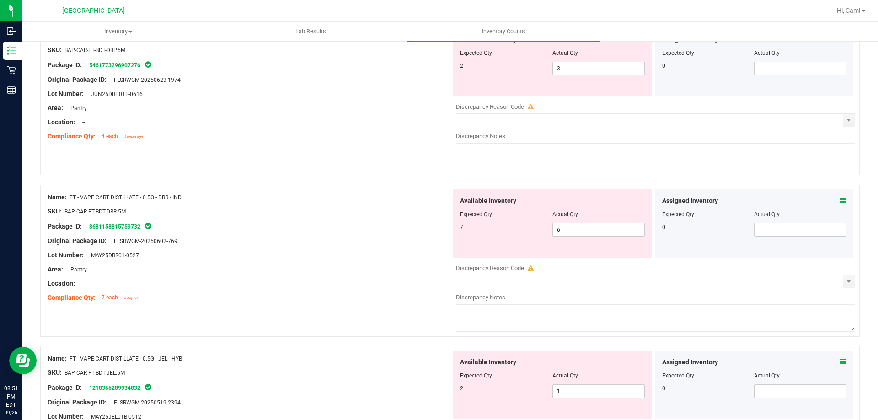
click at [839, 197] on div "Assigned Inventory Expected Qty Actual Qty 0" at bounding box center [754, 223] width 198 height 69
click at [840, 198] on icon at bounding box center [843, 200] width 6 height 6
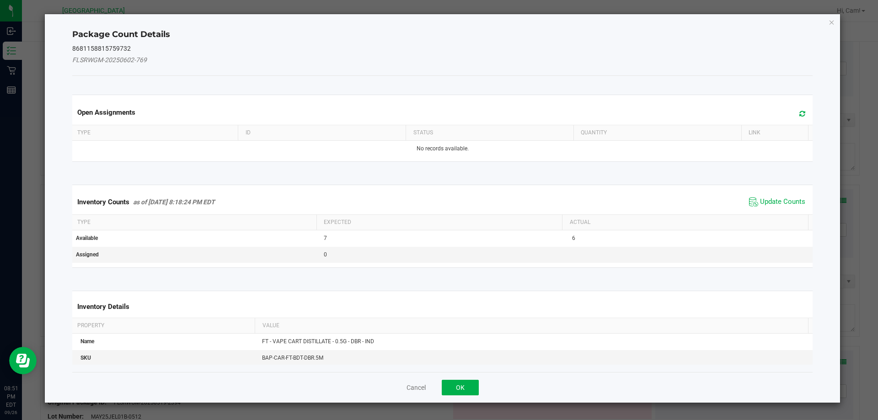
click at [797, 109] on span at bounding box center [799, 113] width 15 height 13
click at [761, 203] on span "Update Counts" at bounding box center [782, 201] width 45 height 9
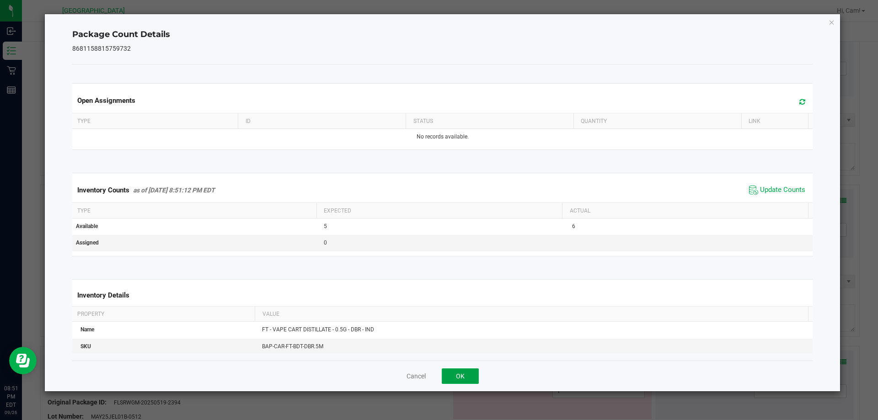
click at [458, 373] on button "OK" at bounding box center [460, 376] width 37 height 16
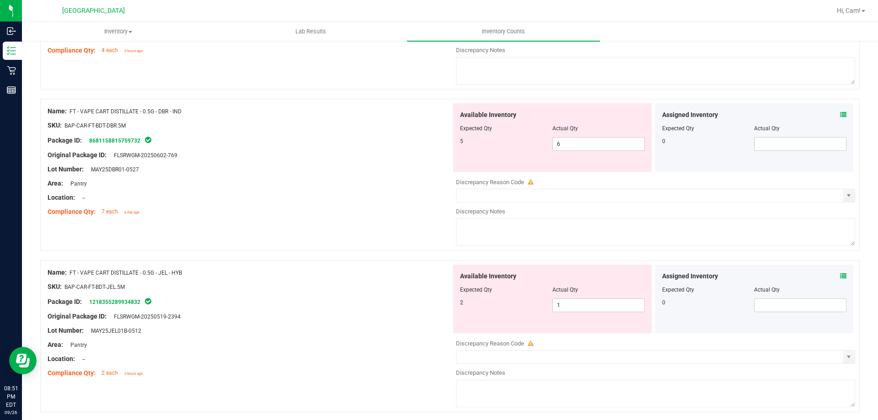
scroll to position [2012, 0]
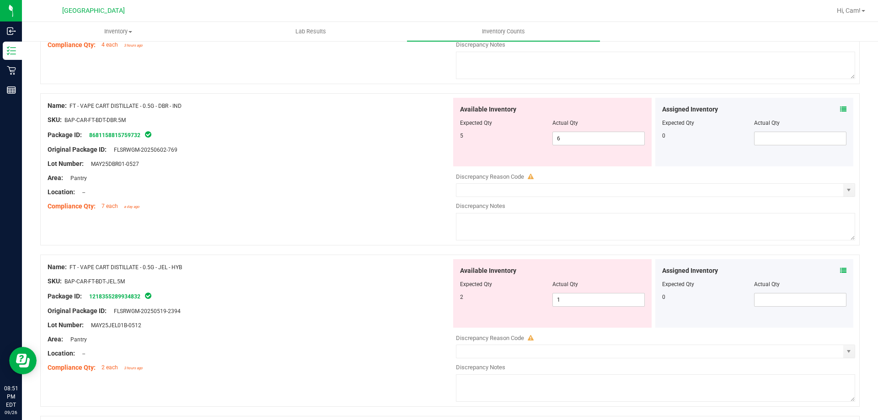
click at [840, 270] on icon at bounding box center [843, 270] width 6 height 6
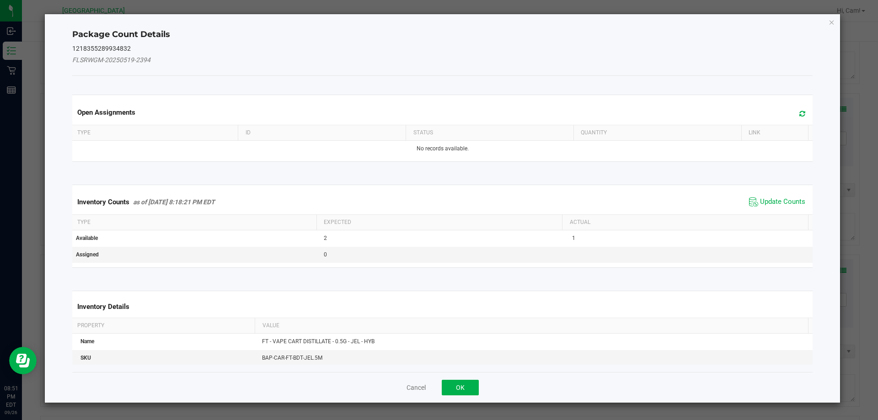
click at [799, 114] on icon at bounding box center [802, 113] width 6 height 7
click at [771, 198] on span "Update Counts" at bounding box center [782, 201] width 45 height 9
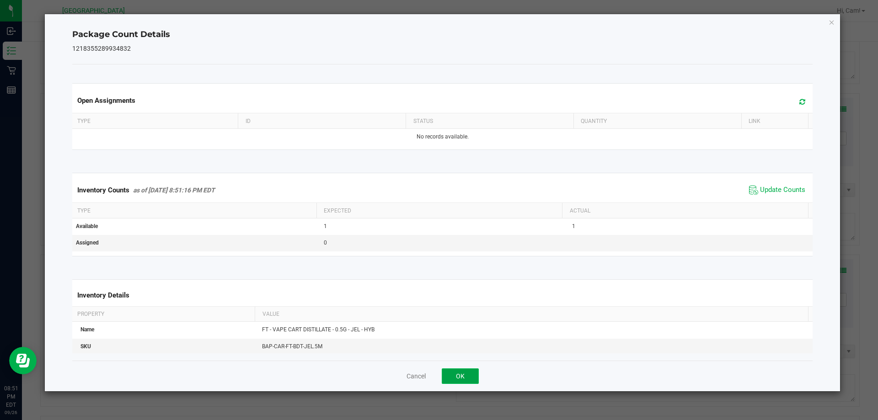
click at [469, 376] on button "OK" at bounding box center [460, 376] width 37 height 16
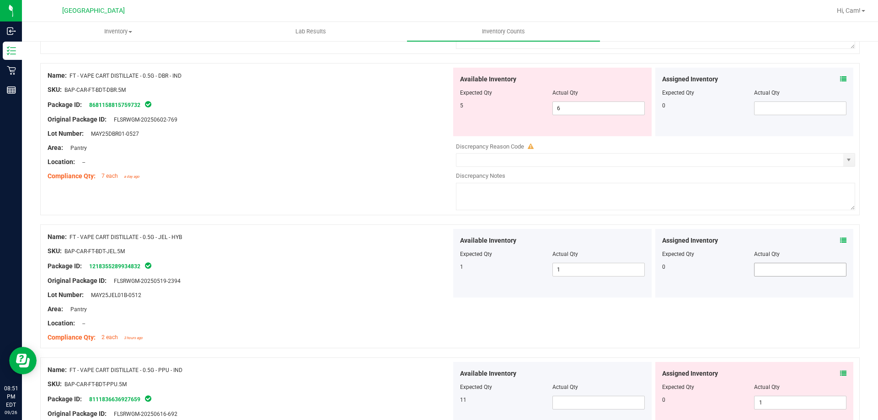
scroll to position [2103, 0]
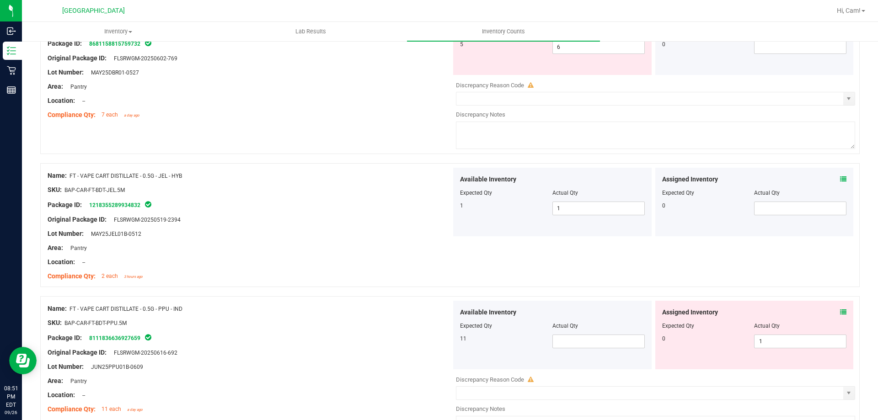
click at [840, 308] on span at bounding box center [843, 313] width 6 height 10
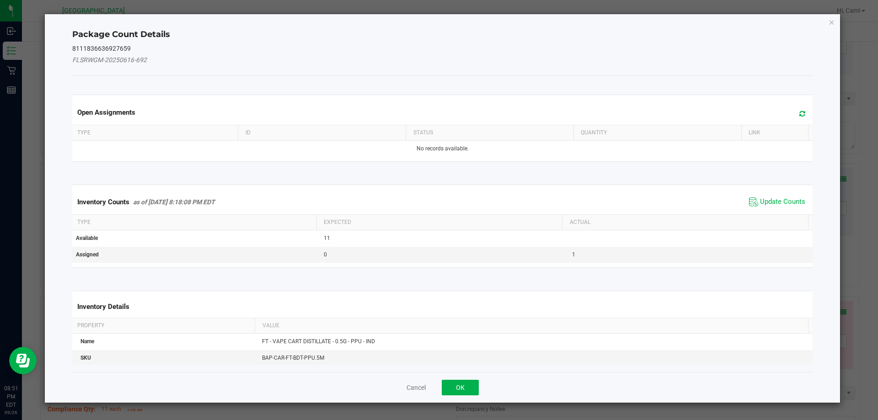
click at [790, 123] on div "Open Assignments" at bounding box center [442, 112] width 744 height 25
click at [793, 118] on span at bounding box center [799, 113] width 15 height 13
click at [779, 203] on span "Update Counts" at bounding box center [782, 201] width 45 height 9
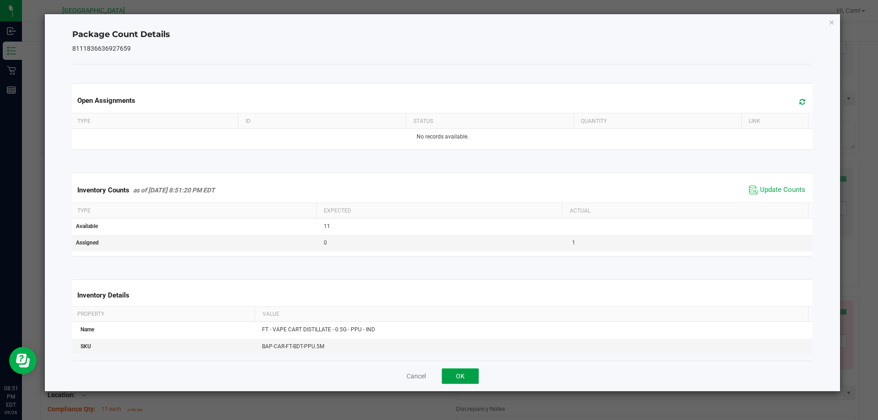
click at [464, 373] on button "OK" at bounding box center [460, 376] width 37 height 16
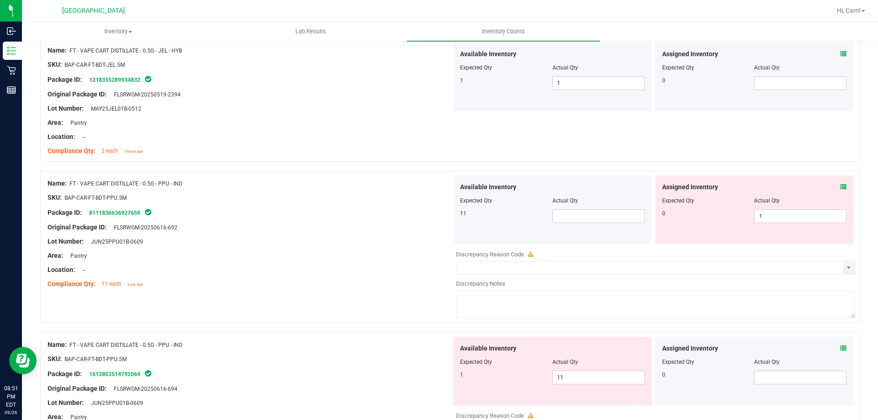
scroll to position [2240, 0]
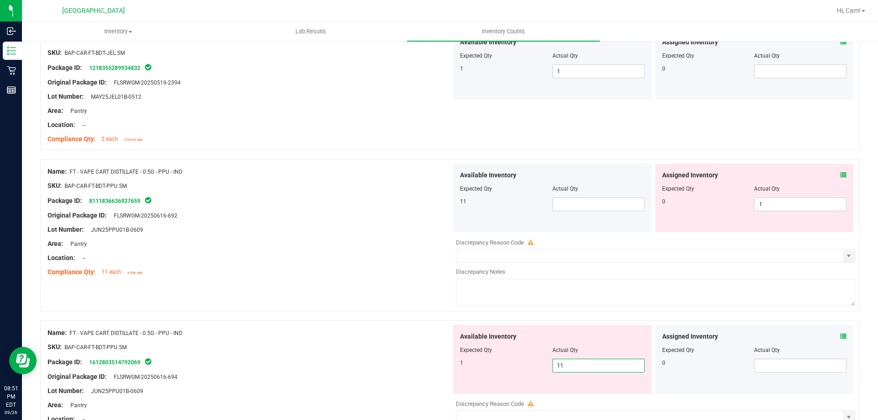
drag, startPoint x: 573, startPoint y: 368, endPoint x: 543, endPoint y: 368, distance: 30.2
click at [543, 368] on div "1 11 11" at bounding box center [552, 366] width 185 height 14
type input "1"
click at [580, 203] on span at bounding box center [598, 204] width 92 height 14
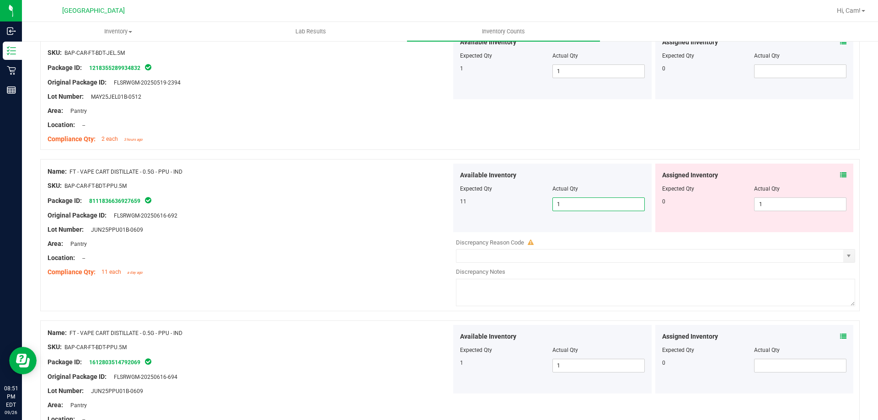
type input "11"
drag, startPoint x: 805, startPoint y: 197, endPoint x: 687, endPoint y: 195, distance: 117.5
click at [703, 201] on div "0 1 1" at bounding box center [754, 204] width 185 height 14
click at [730, 171] on div "Assigned Inventory" at bounding box center [754, 176] width 185 height 10
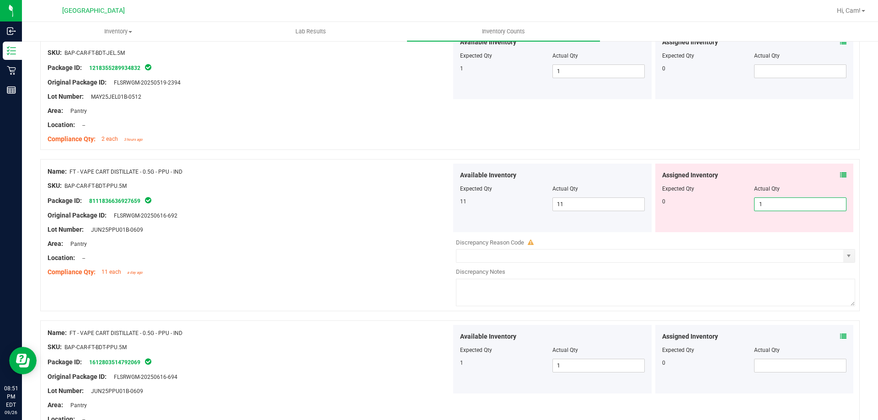
drag, startPoint x: 767, startPoint y: 202, endPoint x: 729, endPoint y: 175, distance: 46.6
click at [736, 202] on div "0 1 1" at bounding box center [754, 204] width 185 height 14
type input "0"
click at [733, 156] on div at bounding box center [449, 154] width 819 height 9
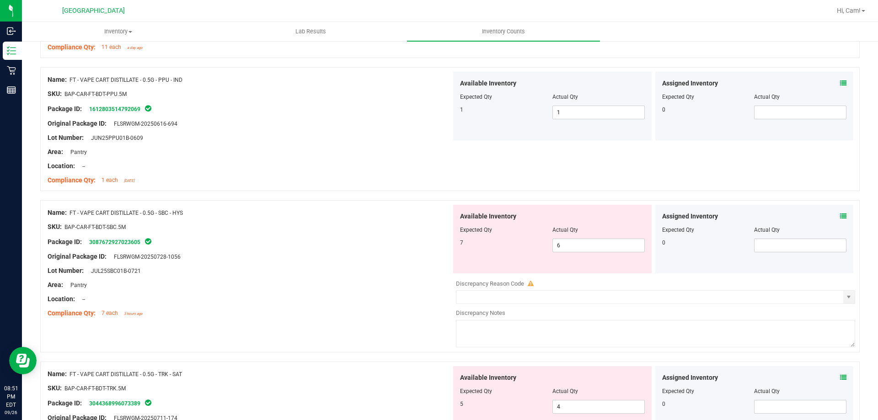
scroll to position [2469, 0]
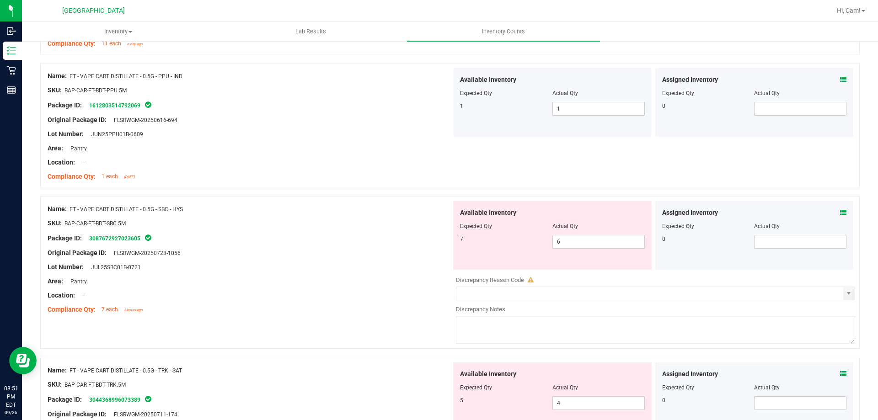
click at [840, 213] on icon at bounding box center [843, 212] width 6 height 6
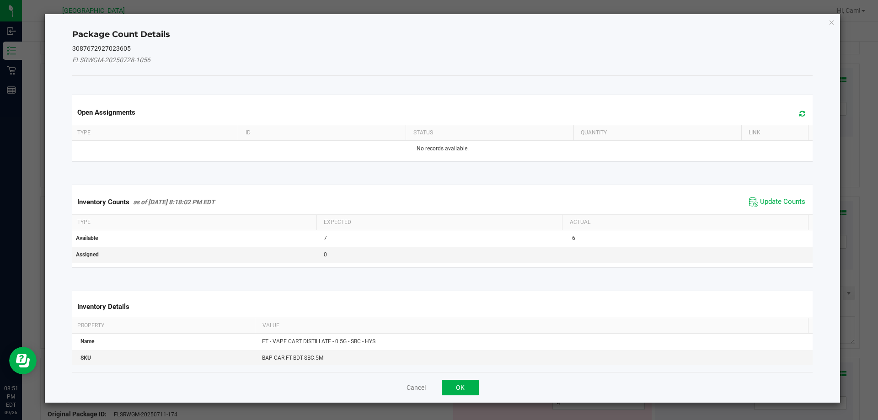
click at [795, 119] on span at bounding box center [799, 113] width 15 height 13
click at [780, 197] on span "Update Counts" at bounding box center [782, 201] width 45 height 9
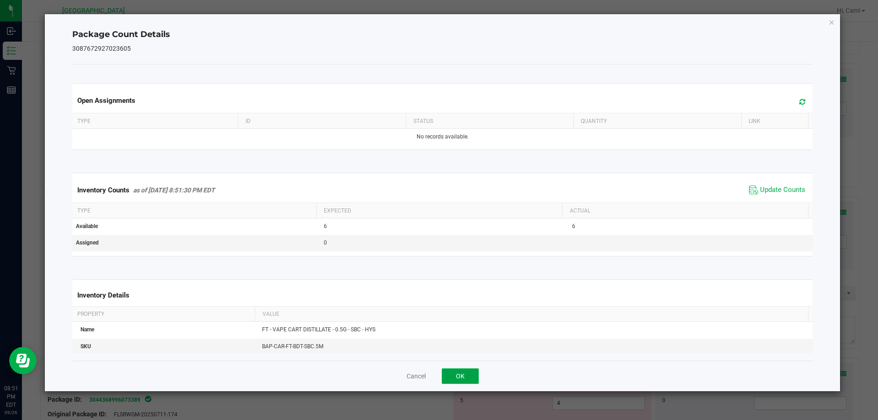
click at [463, 371] on button "OK" at bounding box center [460, 376] width 37 height 16
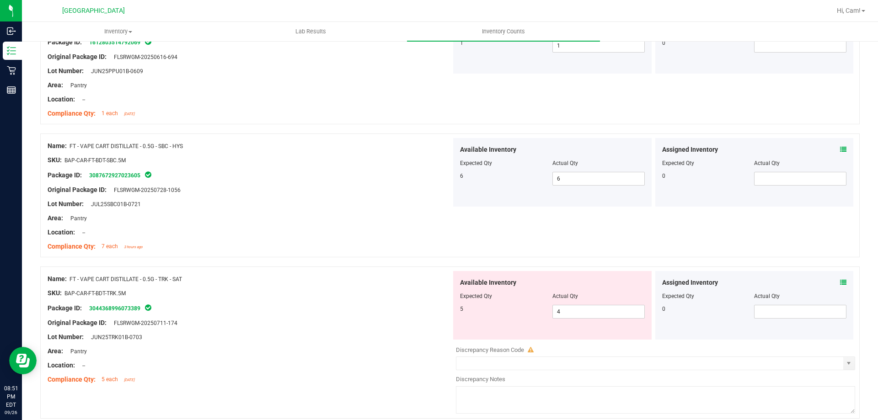
scroll to position [2652, 0]
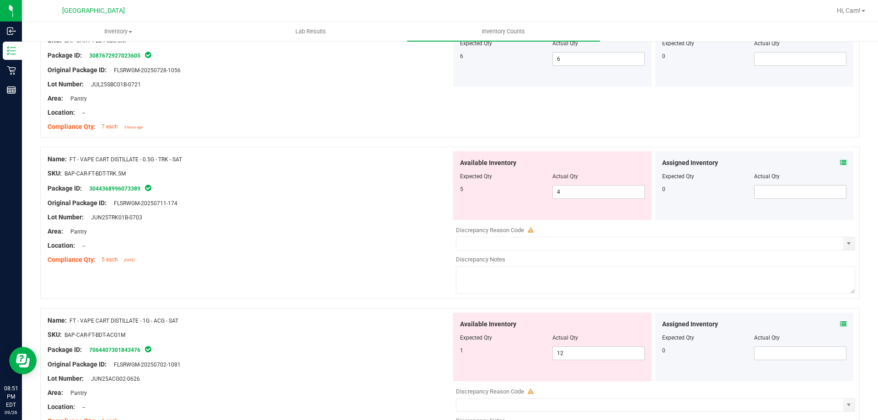
click at [840, 160] on icon at bounding box center [843, 163] width 6 height 6
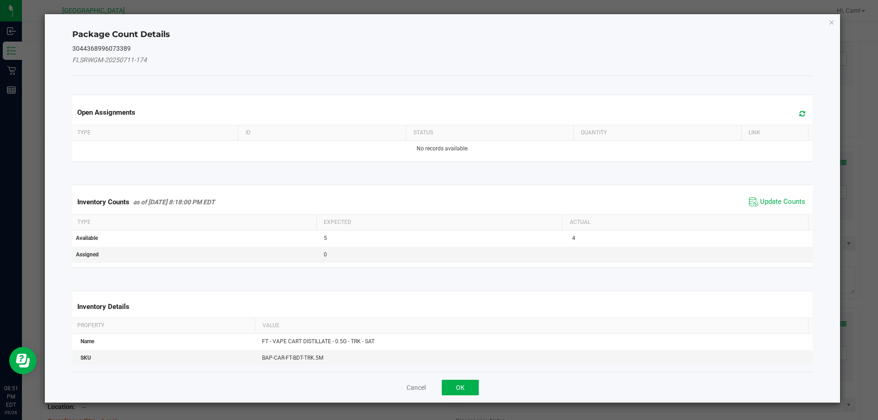
click at [792, 112] on span at bounding box center [799, 113] width 15 height 13
click at [762, 207] on span "Update Counts" at bounding box center [777, 202] width 61 height 14
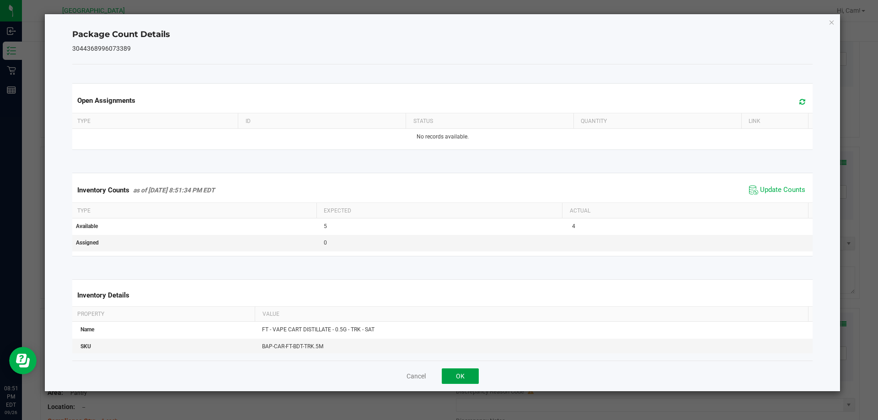
click at [461, 374] on button "OK" at bounding box center [460, 376] width 37 height 16
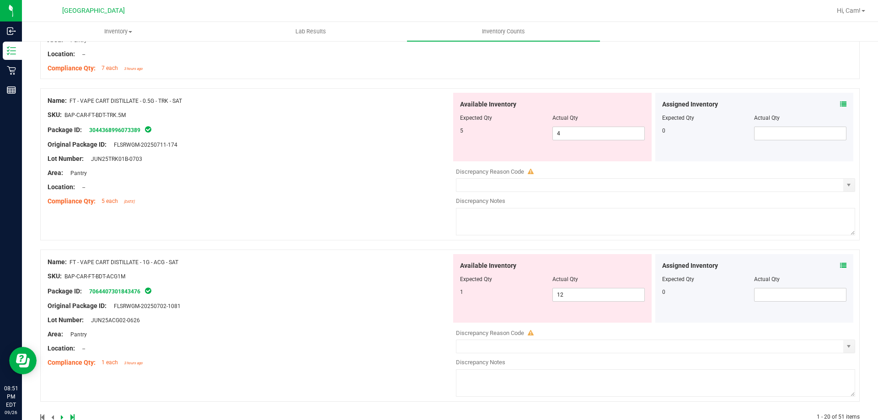
scroll to position [2732, 0]
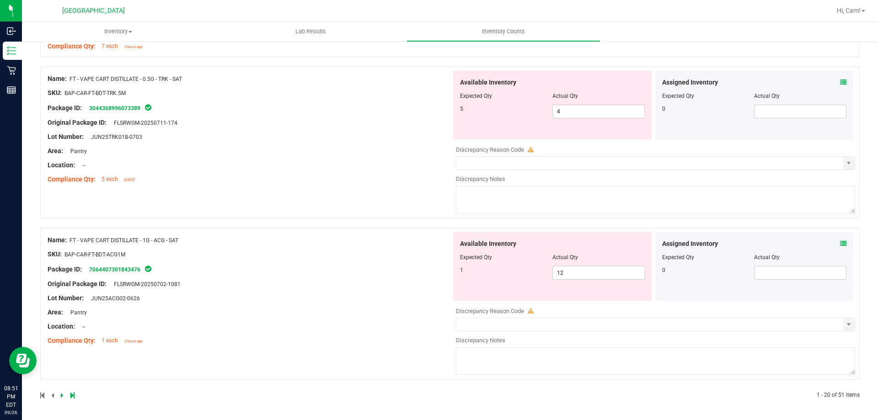
click at [840, 243] on icon at bounding box center [843, 243] width 6 height 6
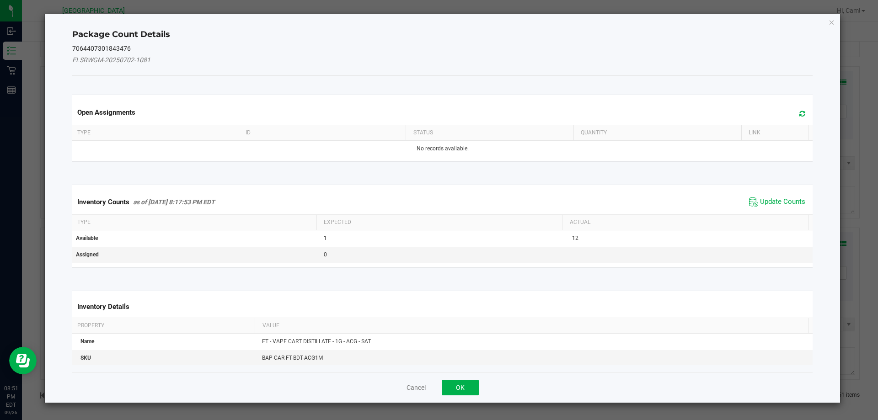
click at [795, 121] on div "Open Assignments" at bounding box center [442, 112] width 744 height 25
click at [795, 120] on div "Open Assignments" at bounding box center [442, 112] width 744 height 25
click at [795, 118] on span at bounding box center [799, 113] width 15 height 13
click at [786, 200] on span "Update Counts" at bounding box center [782, 201] width 45 height 9
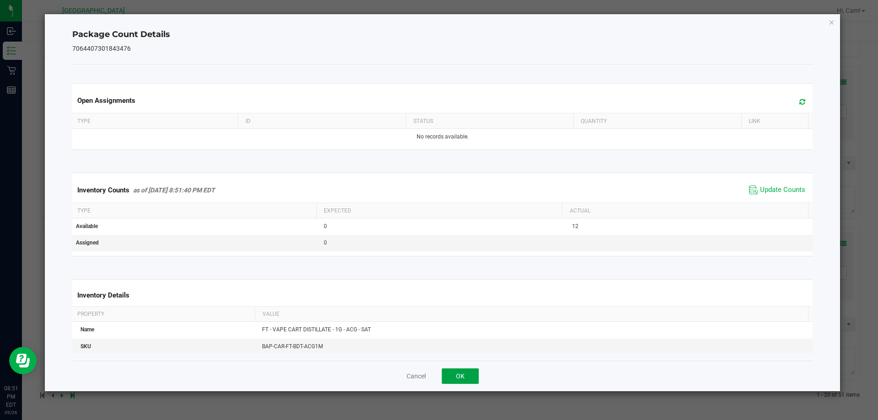
click at [456, 376] on button "OK" at bounding box center [460, 376] width 37 height 16
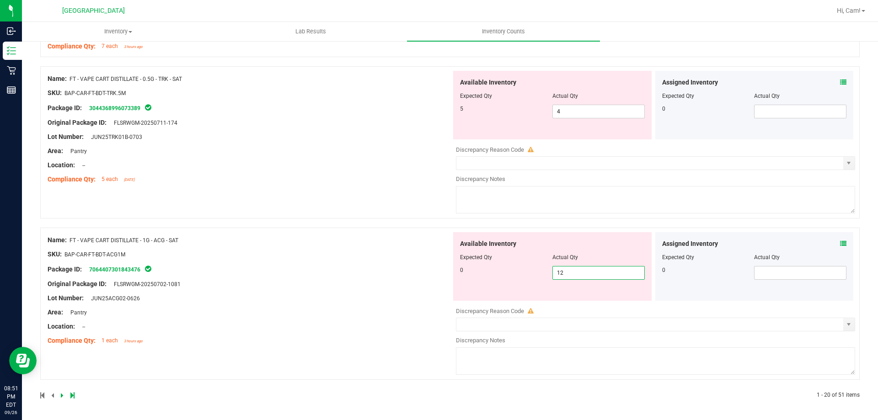
drag, startPoint x: 561, startPoint y: 269, endPoint x: 523, endPoint y: 256, distance: 41.1
click at [531, 262] on div "Available Inventory Expected Qty Actual Qty 0 12 12" at bounding box center [552, 266] width 198 height 69
type input "0"
click at [541, 165] on div "Available Inventory Expected Qty Actual Qty 5 4 4" at bounding box center [653, 143] width 404 height 145
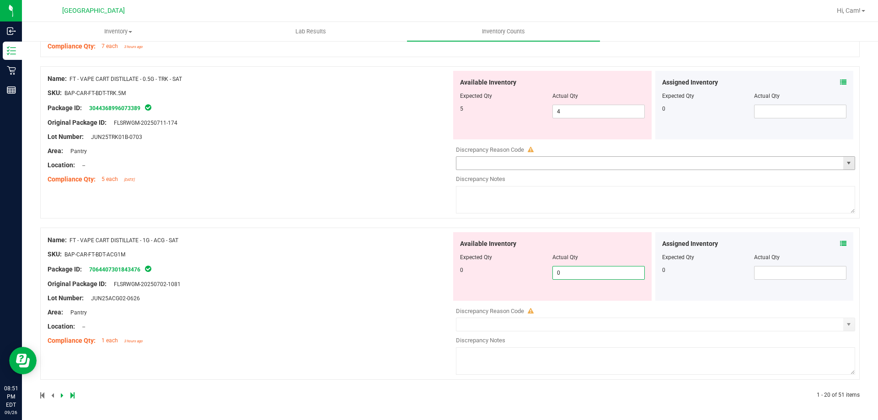
scroll to position [2704, 0]
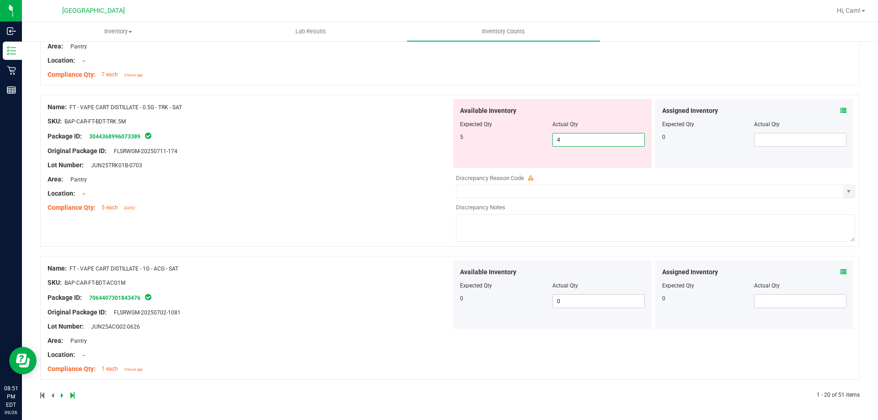
drag, startPoint x: 565, startPoint y: 135, endPoint x: 507, endPoint y: 137, distance: 57.6
click at [528, 139] on div "5 4 4" at bounding box center [552, 140] width 185 height 14
type input "5"
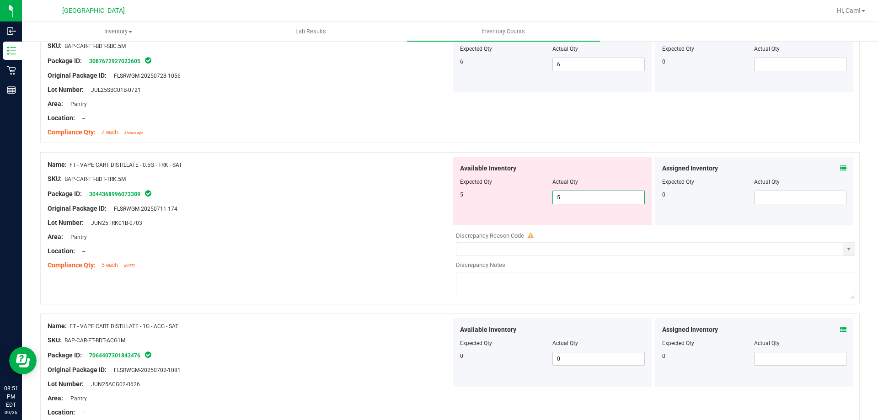
scroll to position [2567, 0]
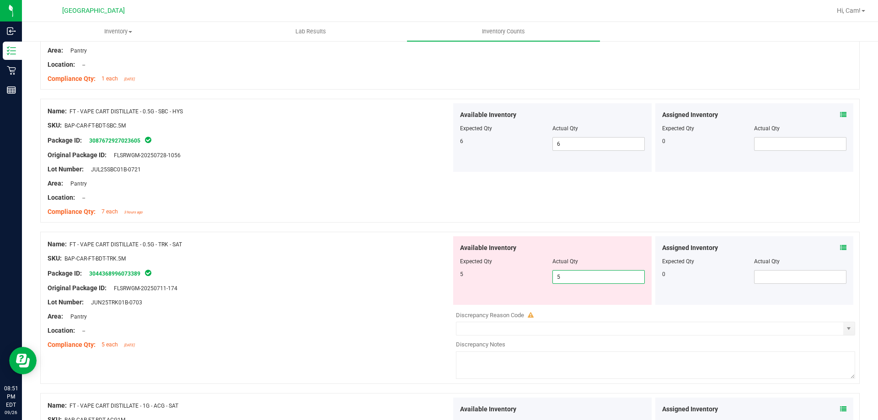
type input "5"
click at [356, 172] on div "Lot Number: JUL25SBC01B-0721" at bounding box center [250, 170] width 404 height 10
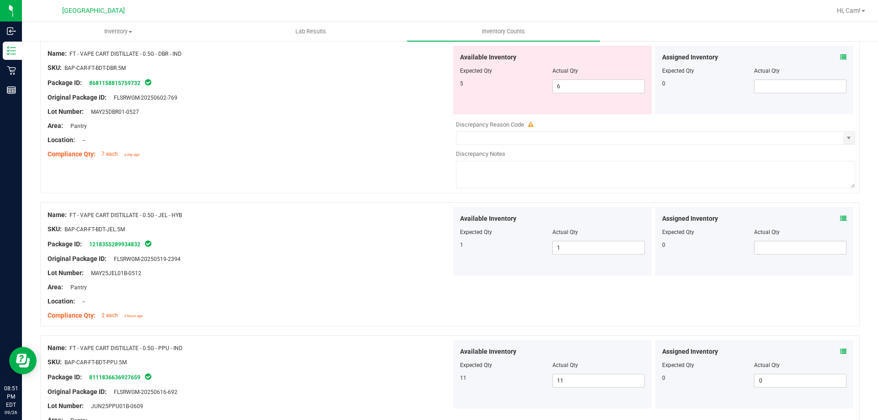
scroll to position [1927, 0]
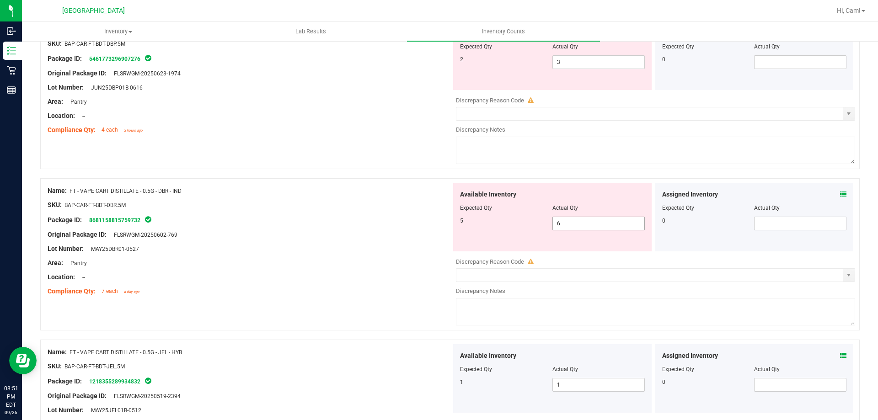
drag, startPoint x: 561, startPoint y: 221, endPoint x: 506, endPoint y: 215, distance: 55.2
click at [523, 220] on div "5 6 6" at bounding box center [552, 224] width 185 height 14
type input "5"
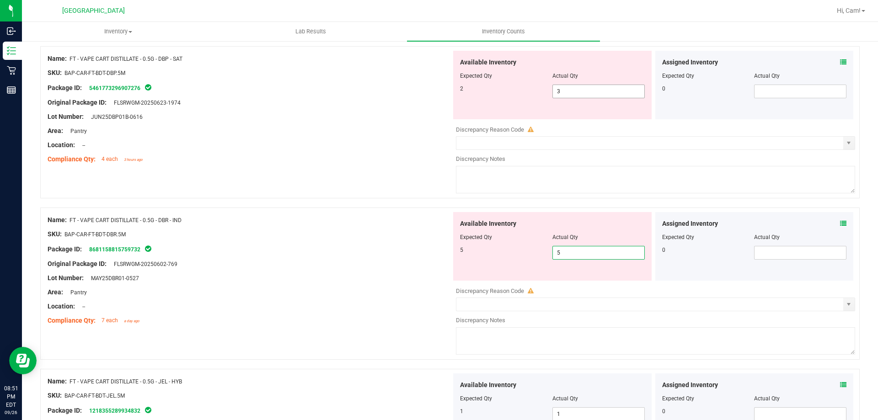
scroll to position [1881, 0]
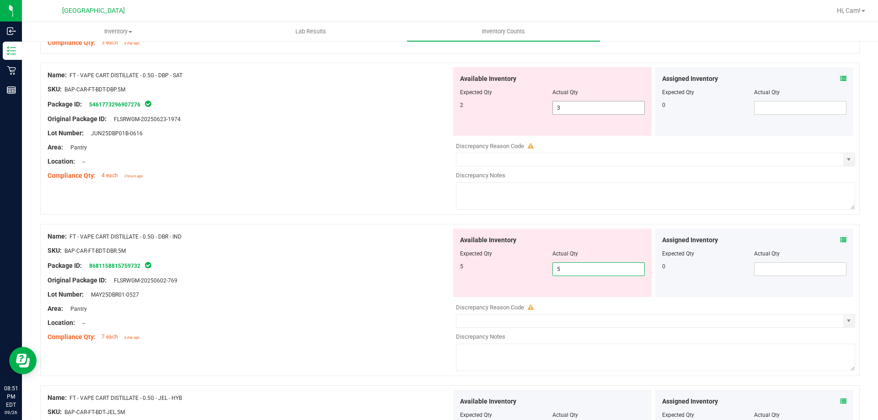
type input "5"
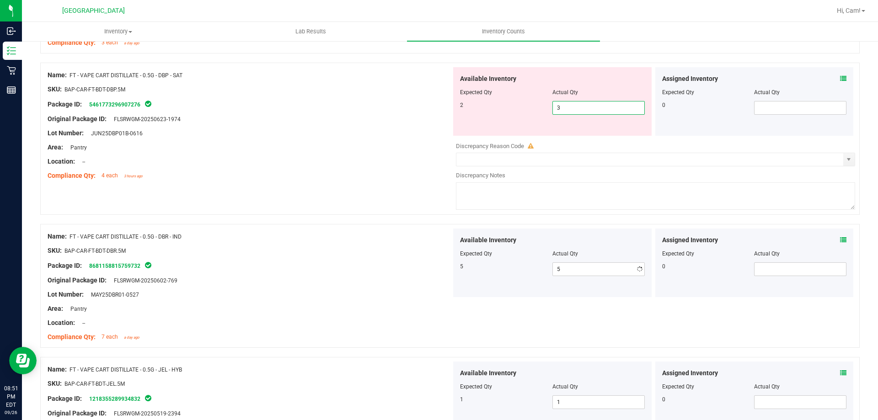
drag, startPoint x: 577, startPoint y: 112, endPoint x: 560, endPoint y: 111, distance: 16.5
click at [561, 111] on span "3 3" at bounding box center [598, 108] width 92 height 14
drag, startPoint x: 568, startPoint y: 105, endPoint x: 508, endPoint y: 100, distance: 59.6
click at [517, 100] on div "Available Inventory Expected Qty Actual Qty 2 3 32" at bounding box center [552, 101] width 198 height 69
type input "2"
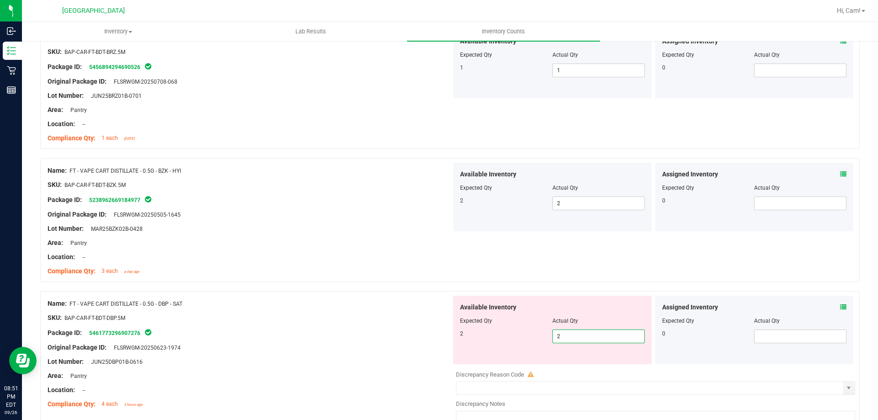
type input "2"
click at [460, 177] on span "Available Inventory" at bounding box center [488, 175] width 56 height 10
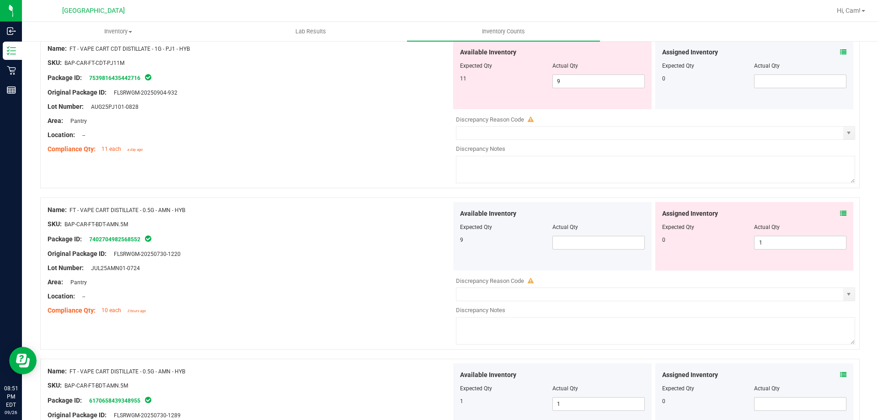
scroll to position [1012, 0]
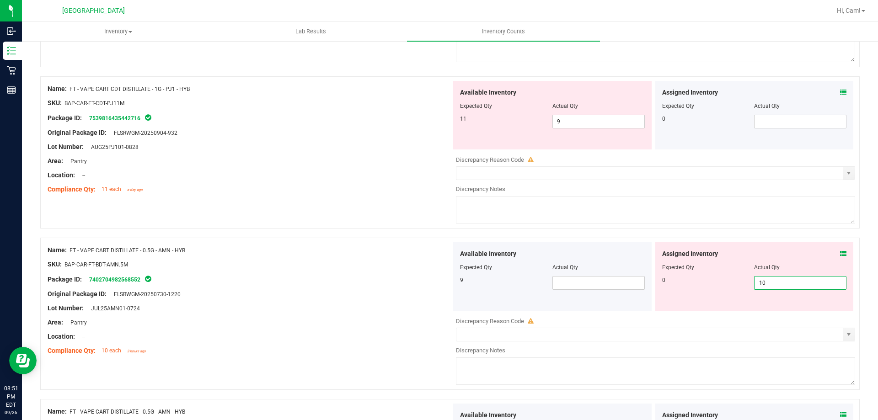
drag, startPoint x: 787, startPoint y: 282, endPoint x: 706, endPoint y: 264, distance: 82.9
click at [682, 278] on div "0 1 10" at bounding box center [754, 283] width 185 height 14
type input "0"
drag, startPoint x: 568, startPoint y: 119, endPoint x: 527, endPoint y: 117, distance: 41.2
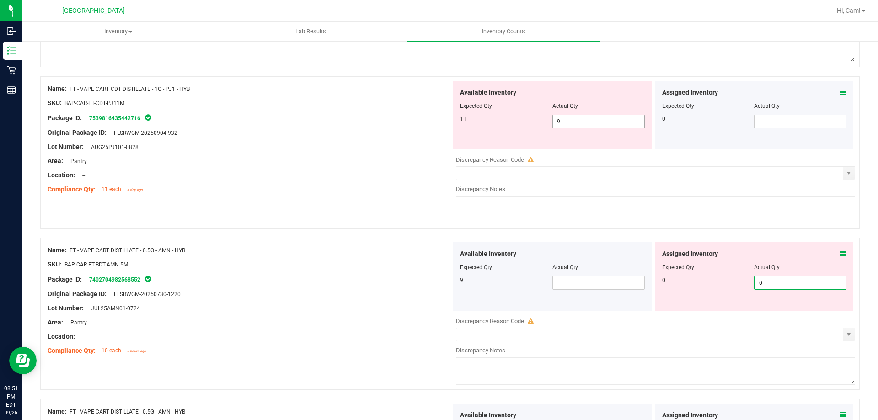
click at [528, 117] on div "11 9 9" at bounding box center [552, 122] width 185 height 14
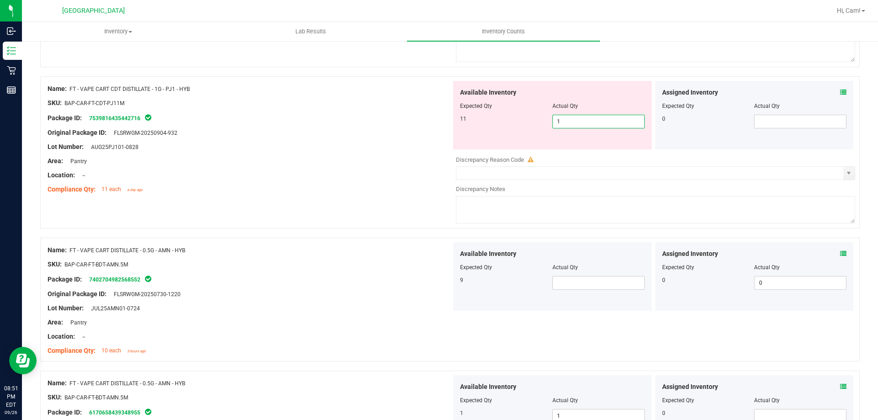
type input "11"
click at [447, 129] on div "Original Package ID: FLSRWGM-20250904-932" at bounding box center [250, 133] width 404 height 10
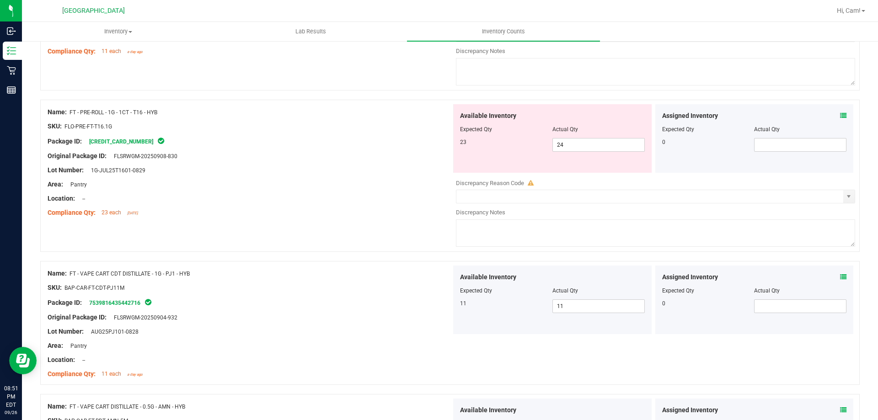
scroll to position [784, 0]
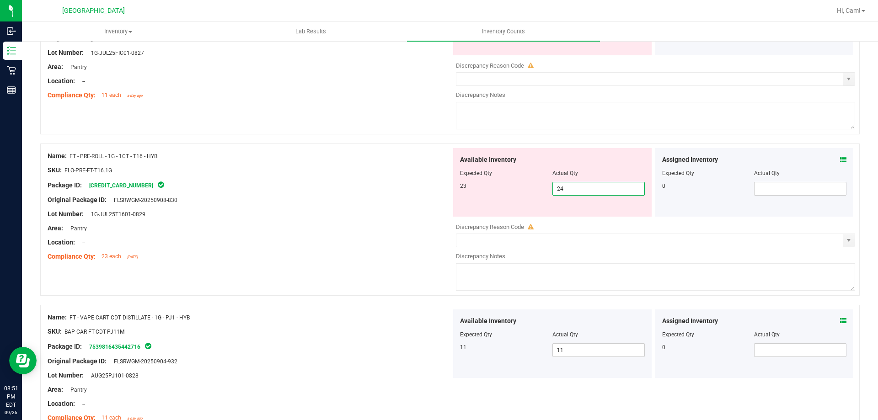
click at [527, 190] on div "23 24 24" at bounding box center [552, 189] width 185 height 14
type input "23"
click at [431, 172] on div "SKU: FLO-PRE-FT-T16.1G" at bounding box center [250, 170] width 404 height 10
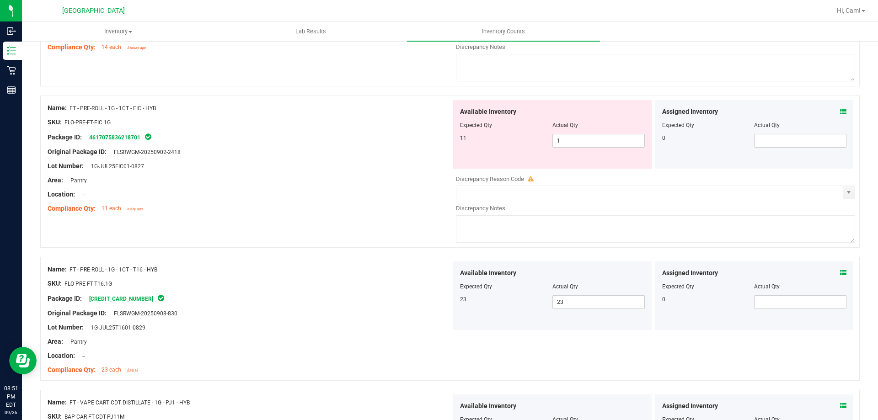
scroll to position [646, 0]
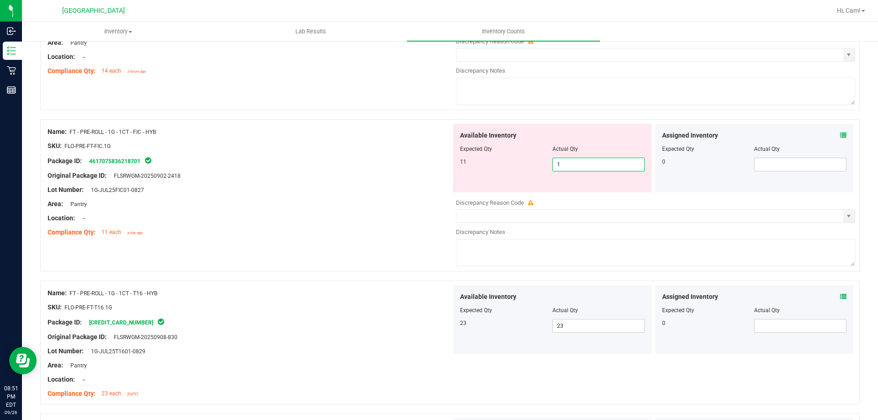
click at [565, 163] on span "1 1" at bounding box center [598, 165] width 92 height 14
type input "11"
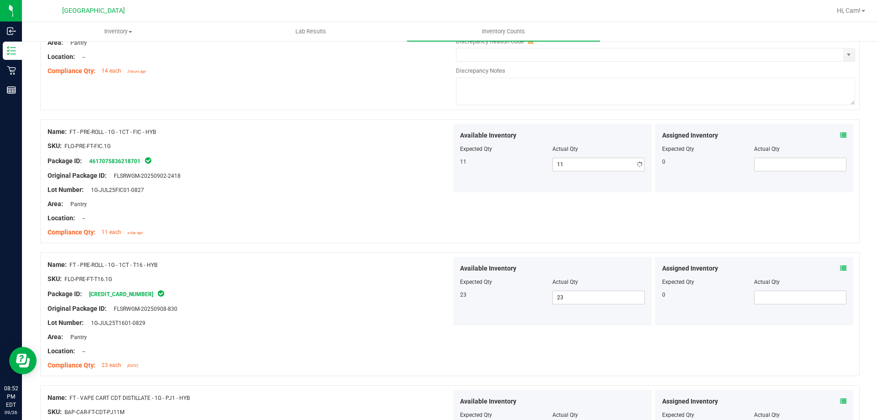
click at [416, 133] on div "Name: FT - PRE-ROLL - 1G - 1CT - FIC - HYB" at bounding box center [250, 132] width 404 height 10
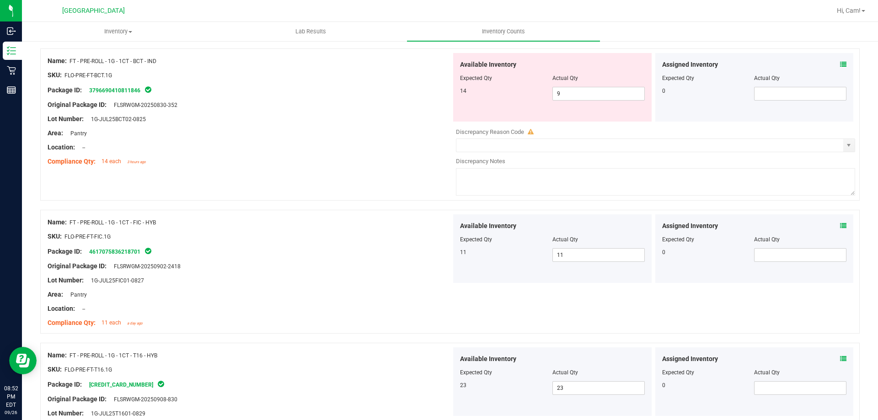
scroll to position [555, 0]
drag, startPoint x: 593, startPoint y: 92, endPoint x: 560, endPoint y: 87, distance: 34.3
click at [560, 87] on div "Available Inventory Expected Qty Actual Qty 14 9 9" at bounding box center [552, 88] width 198 height 69
drag, startPoint x: 578, startPoint y: 92, endPoint x: 435, endPoint y: 91, distance: 143.1
click at [442, 91] on div "Name: FT - PRE-ROLL - 1G - 1CT - BCT - IND SKU: FLO-PRE-FT-BCT.1G Package ID: 3…" at bounding box center [449, 125] width 819 height 152
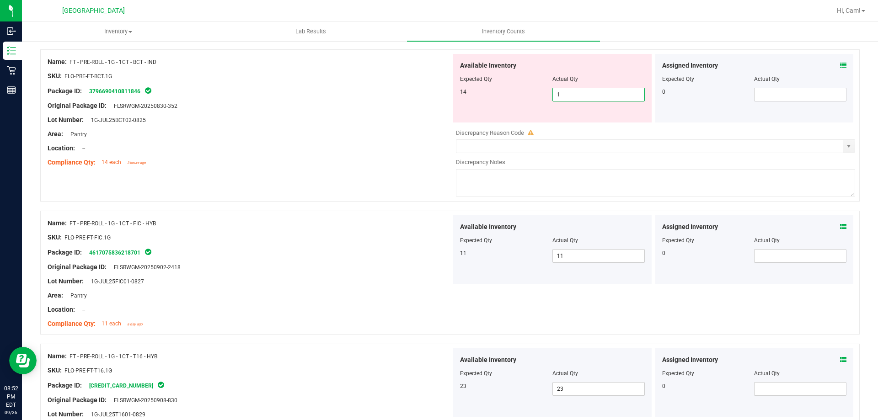
type input "4"
drag, startPoint x: 362, startPoint y: 96, endPoint x: 372, endPoint y: 101, distance: 11.0
click at [362, 96] on div at bounding box center [250, 98] width 404 height 5
drag, startPoint x: 558, startPoint y: 92, endPoint x: 527, endPoint y: 92, distance: 31.5
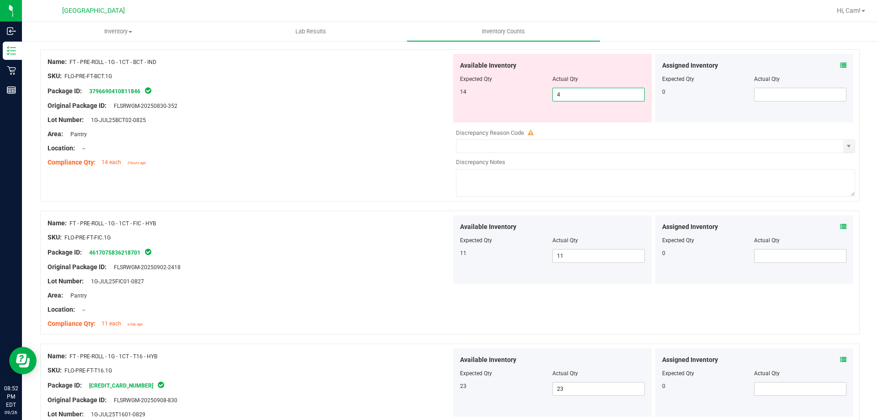
click at [527, 92] on div "14 4 4" at bounding box center [552, 95] width 185 height 14
type input "14"
click at [416, 107] on div "Original Package ID: FLSRWGM-20250830-352" at bounding box center [250, 106] width 404 height 10
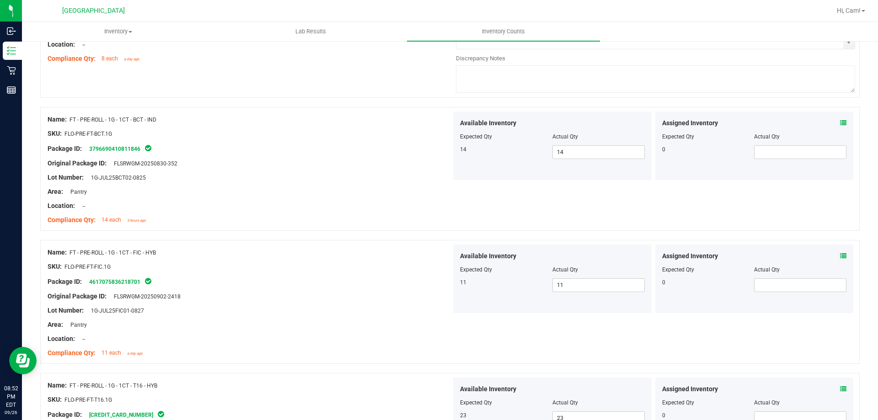
scroll to position [372, 0]
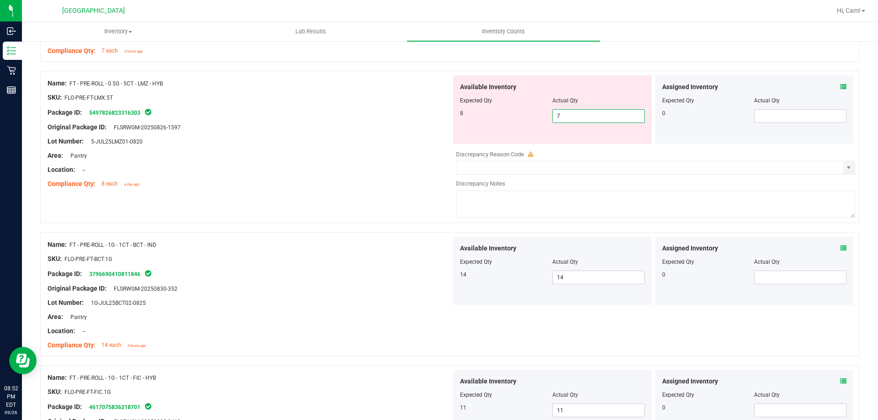
drag, startPoint x: 578, startPoint y: 119, endPoint x: 529, endPoint y: 119, distance: 48.5
click at [529, 119] on div "8 7 7" at bounding box center [552, 116] width 185 height 14
type input "8"
click at [380, 155] on div "Area: Pantry" at bounding box center [250, 156] width 404 height 10
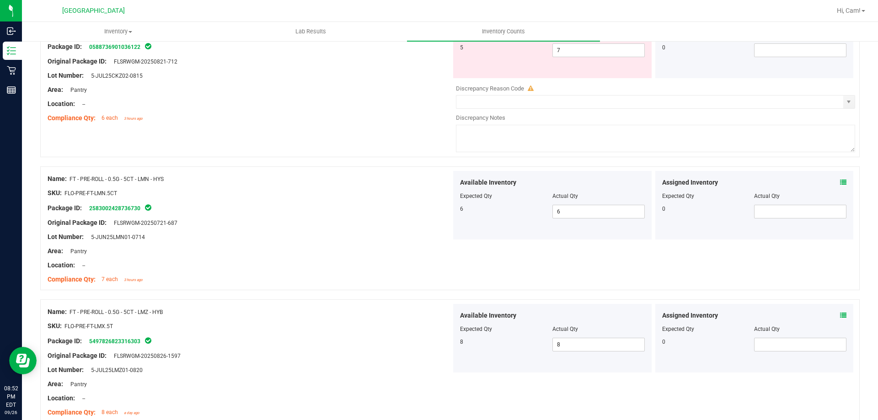
scroll to position [6, 0]
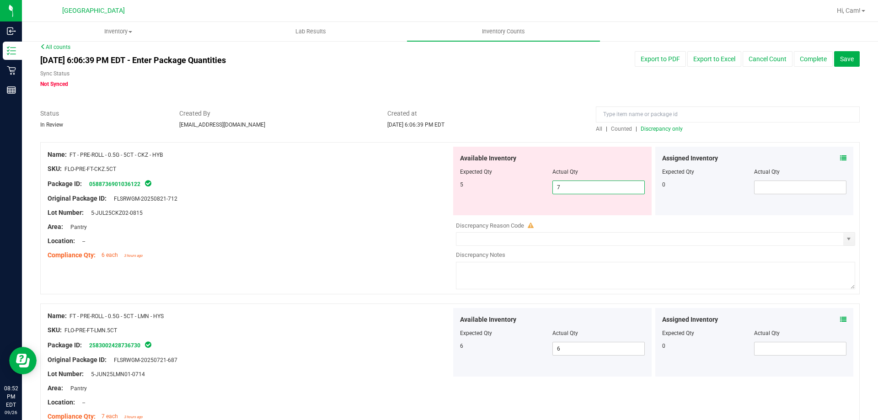
drag, startPoint x: 559, startPoint y: 184, endPoint x: 453, endPoint y: 186, distance: 106.1
click at [453, 186] on div "Available Inventory Expected Qty Actual Qty 5 7 7" at bounding box center [552, 181] width 198 height 69
type input "5"
click at [445, 186] on div "Package ID: 0588736901036122" at bounding box center [250, 183] width 404 height 11
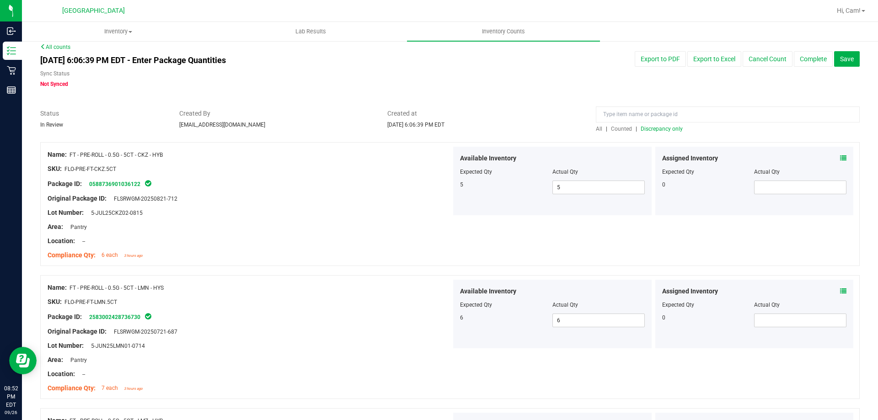
click at [669, 126] on span "Discrepancy only" at bounding box center [662, 129] width 42 height 6
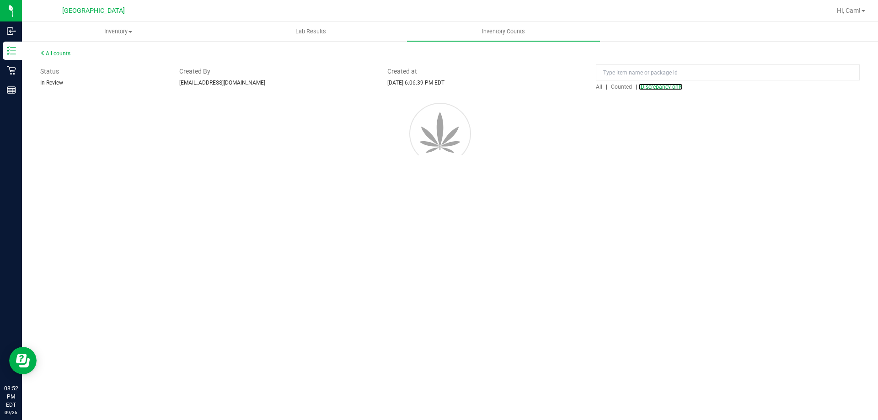
scroll to position [0, 0]
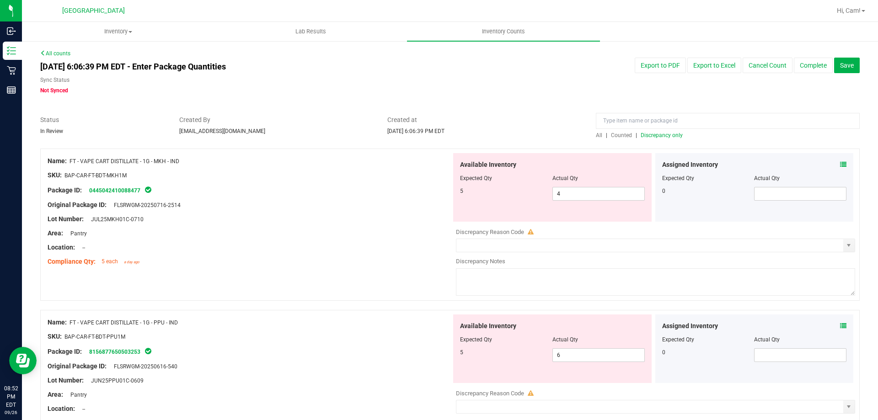
click at [670, 135] on span "Discrepancy only" at bounding box center [662, 135] width 42 height 6
click at [840, 165] on icon at bounding box center [843, 164] width 6 height 6
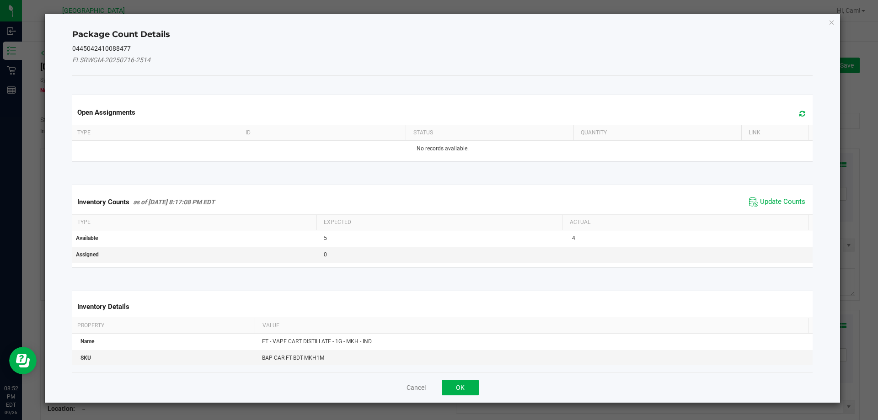
click at [799, 113] on icon at bounding box center [802, 113] width 6 height 7
click at [778, 192] on div "Inventory Counts as of [DATE] 8:17:08 PM EDT Update Counts" at bounding box center [442, 202] width 744 height 25
click at [779, 198] on span "Update Counts" at bounding box center [782, 201] width 45 height 9
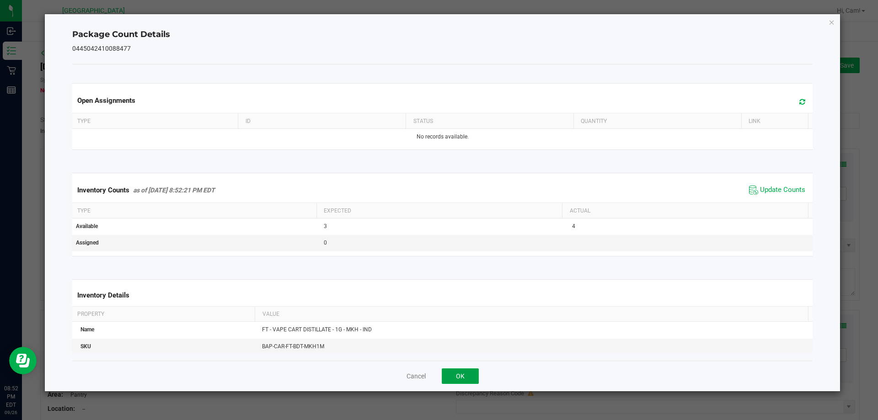
drag, startPoint x: 470, startPoint y: 379, endPoint x: 481, endPoint y: 349, distance: 31.7
click at [470, 379] on button "OK" at bounding box center [460, 376] width 37 height 16
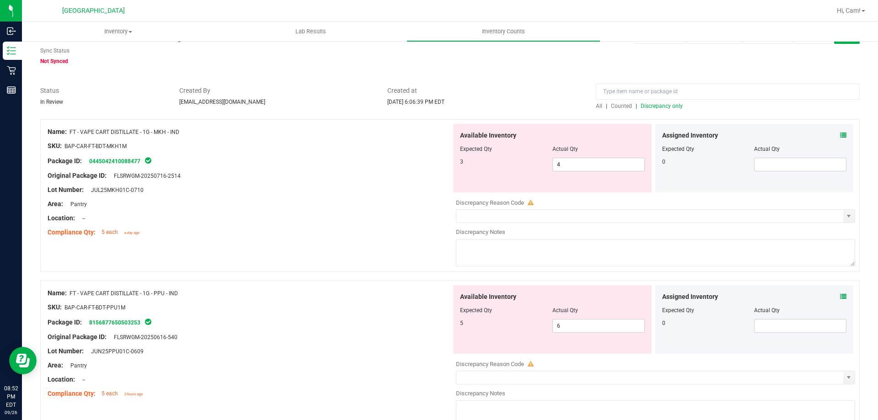
scroll to position [46, 0]
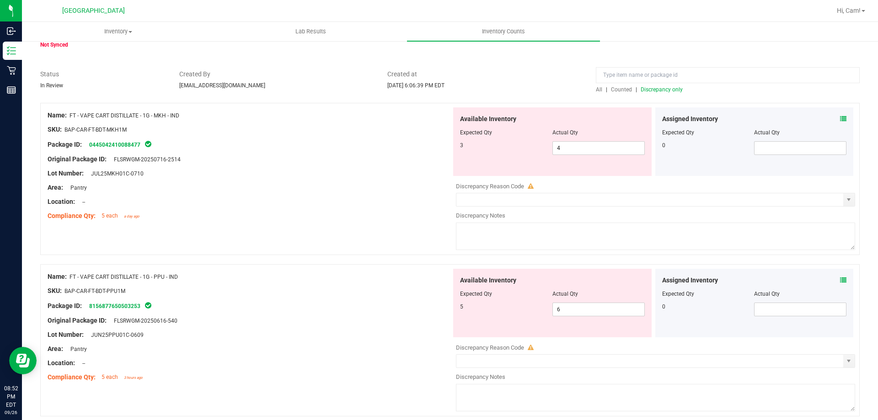
click at [840, 278] on icon at bounding box center [843, 280] width 6 height 6
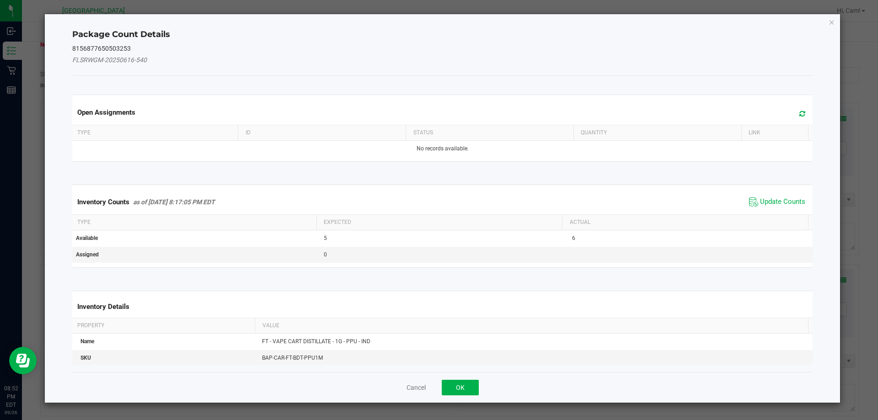
click at [806, 108] on div "Open Assignments" at bounding box center [442, 112] width 744 height 25
click at [800, 109] on span at bounding box center [799, 113] width 15 height 13
click at [779, 198] on span "Update Counts" at bounding box center [782, 201] width 45 height 9
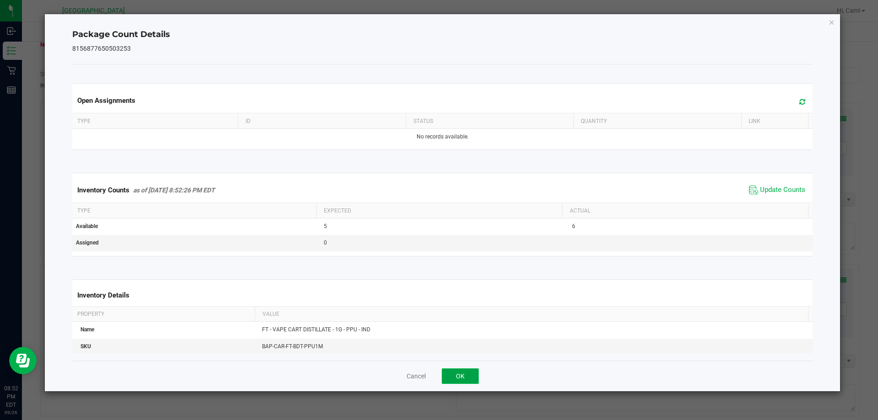
click at [470, 381] on button "OK" at bounding box center [460, 376] width 37 height 16
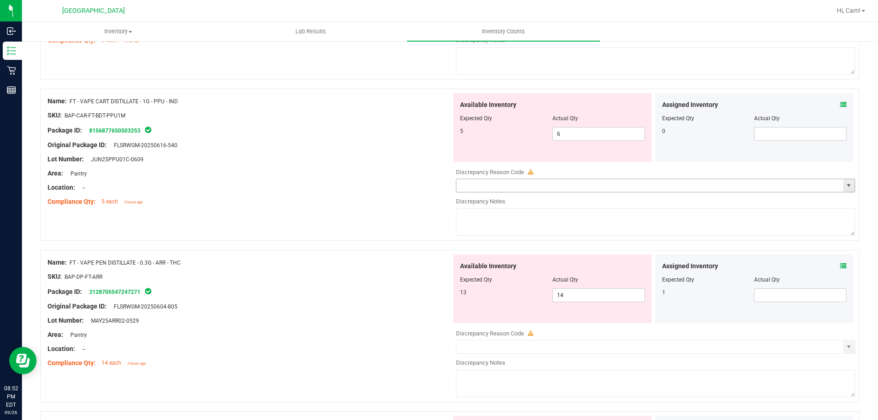
scroll to position [274, 0]
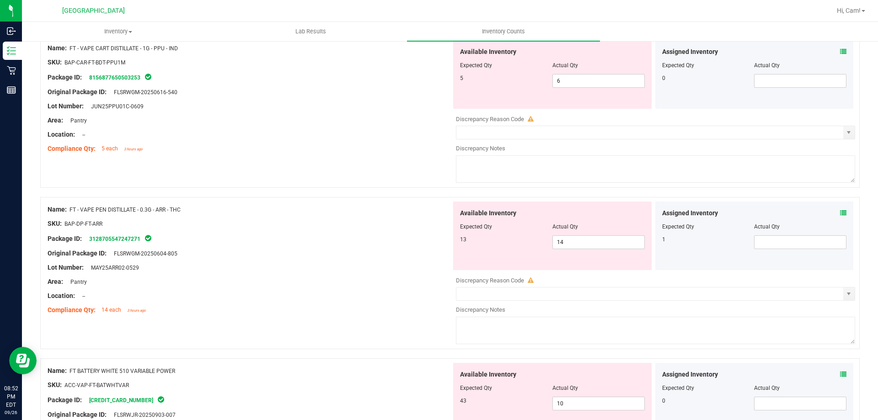
click at [840, 213] on icon at bounding box center [843, 213] width 6 height 6
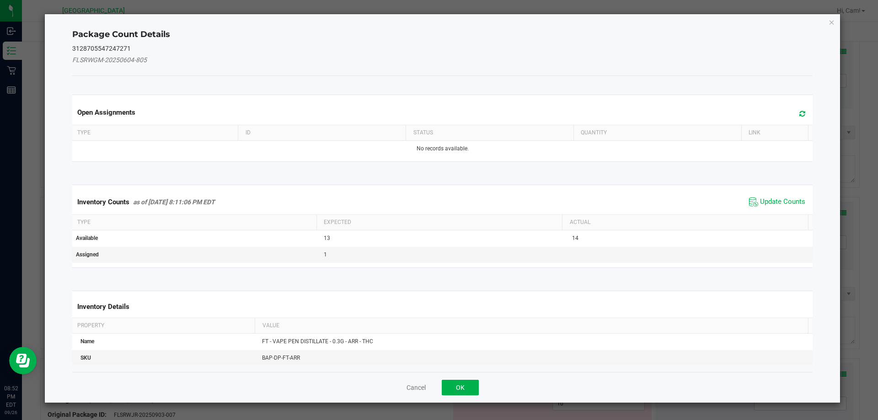
click at [799, 112] on icon at bounding box center [802, 113] width 6 height 7
click at [768, 204] on span "Update Counts" at bounding box center [782, 201] width 45 height 9
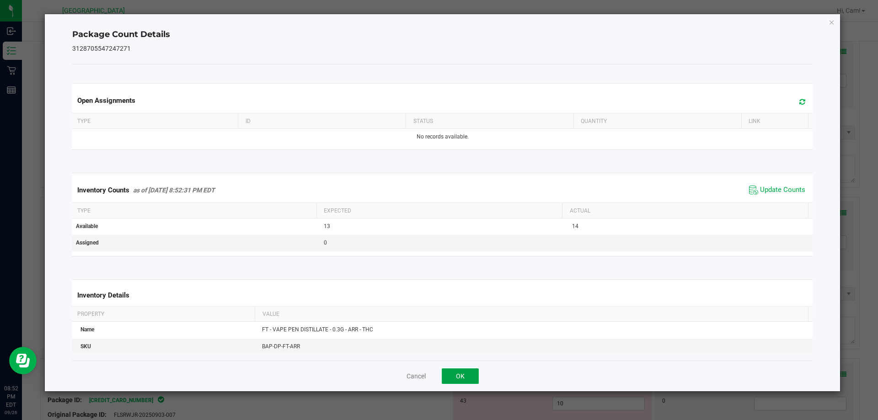
click at [459, 373] on button "OK" at bounding box center [460, 376] width 37 height 16
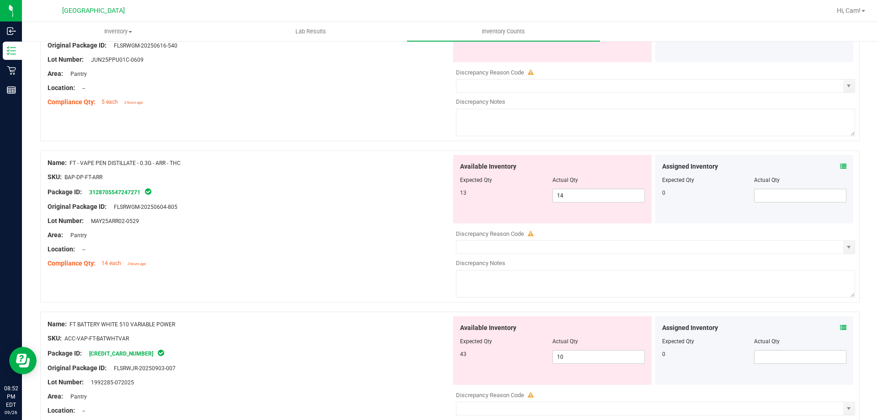
scroll to position [366, 0]
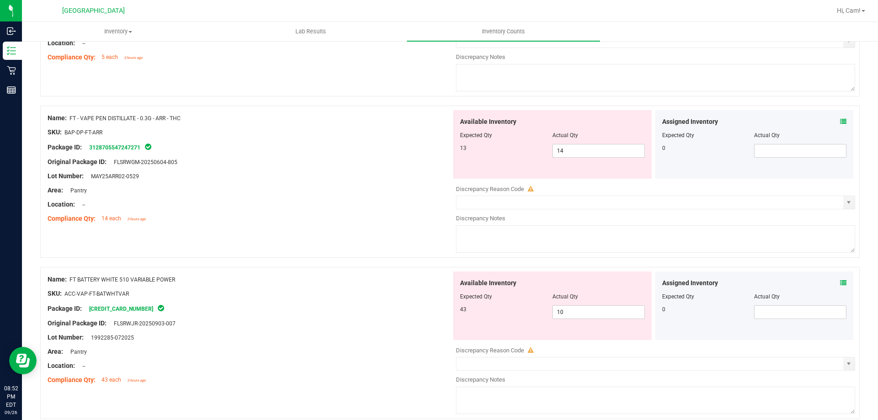
click at [840, 278] on span at bounding box center [843, 283] width 6 height 10
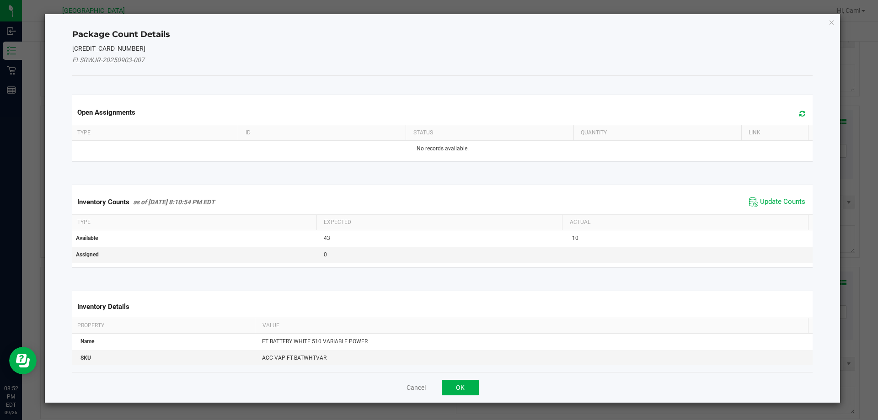
click at [796, 109] on span at bounding box center [799, 113] width 15 height 13
click at [775, 200] on span "Update Counts" at bounding box center [782, 201] width 45 height 9
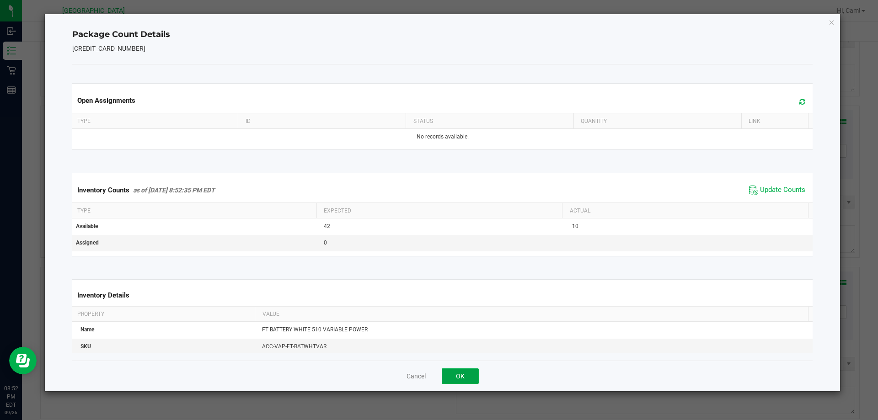
click at [465, 377] on button "OK" at bounding box center [460, 376] width 37 height 16
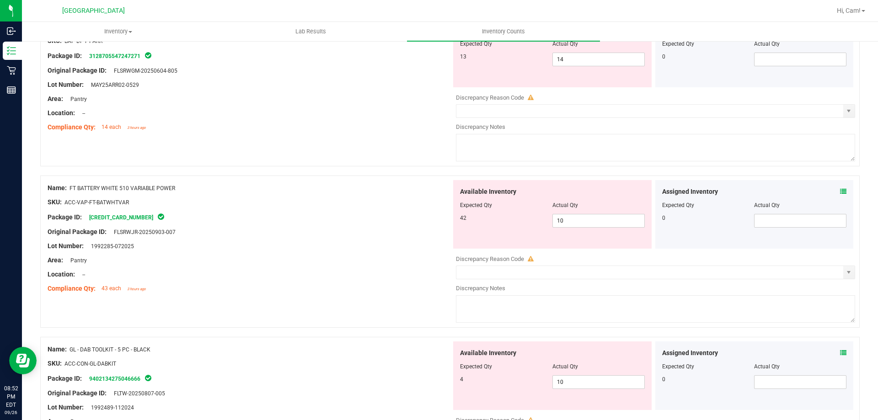
scroll to position [503, 0]
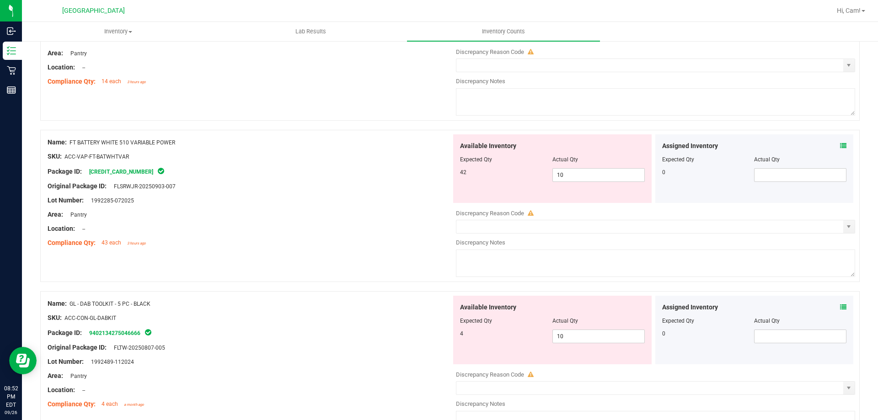
click at [575, 165] on div at bounding box center [552, 166] width 185 height 5
click at [574, 167] on div at bounding box center [552, 166] width 185 height 5
click at [572, 171] on span "10 10" at bounding box center [598, 175] width 92 height 14
click at [571, 171] on input "10" at bounding box center [598, 175] width 91 height 13
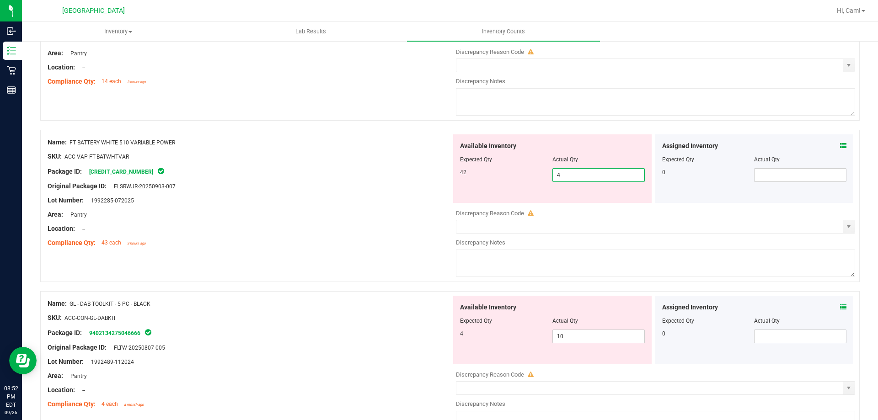
type input "42"
click at [451, 200] on div "Available Inventory Expected Qty Actual Qty 42 42 42" at bounding box center [552, 168] width 202 height 69
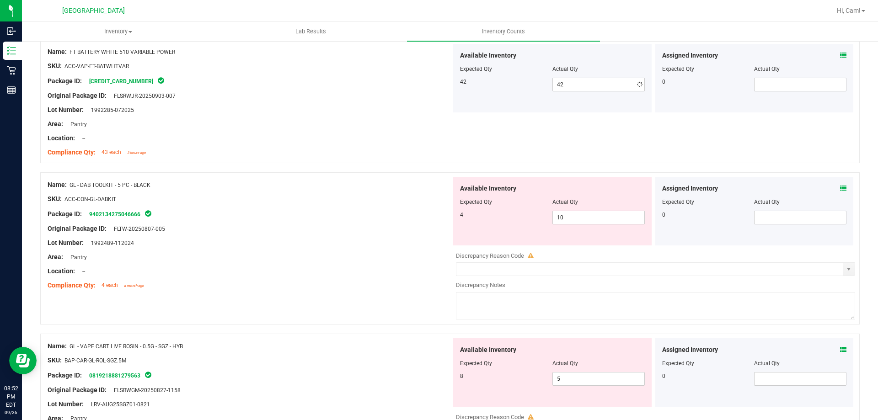
scroll to position [594, 0]
click at [580, 219] on span "10 10" at bounding box center [598, 217] width 92 height 14
click at [580, 218] on input "10" at bounding box center [598, 216] width 91 height 13
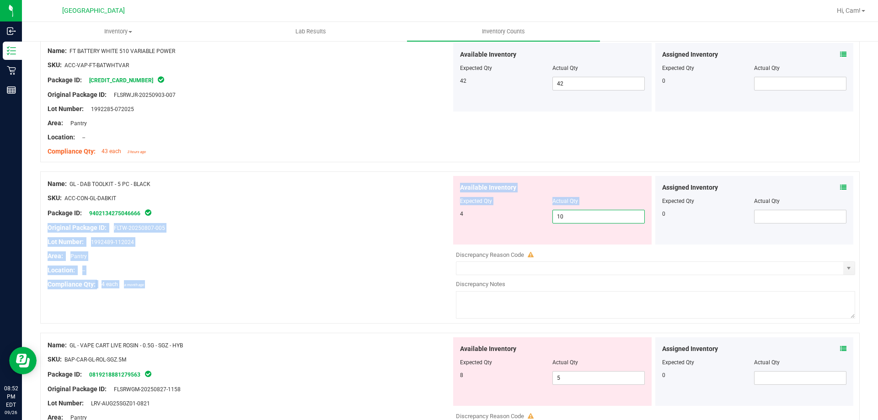
drag, startPoint x: 577, startPoint y: 209, endPoint x: 445, endPoint y: 214, distance: 132.7
click at [445, 214] on div "Name: GL - DAB TOOLKIT - 5 PC - BLACK SKU: ACC-CON-GL-DABKIT Package ID: 940213…" at bounding box center [449, 247] width 819 height 152
click at [612, 219] on span "10 10" at bounding box center [598, 217] width 92 height 14
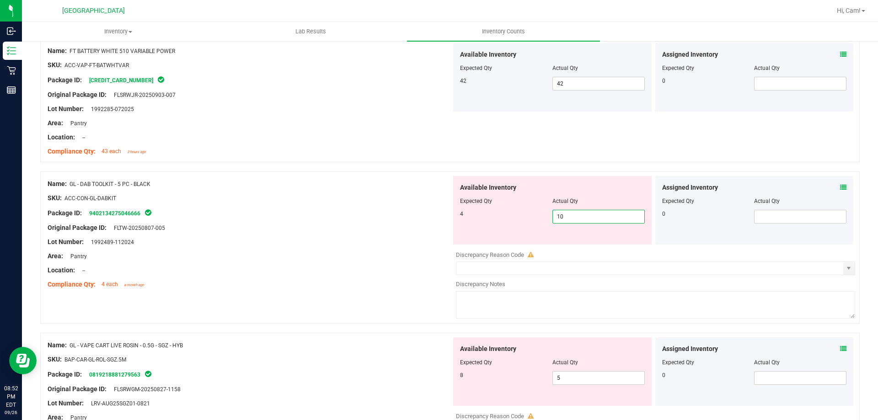
click at [581, 219] on input "10" at bounding box center [598, 216] width 91 height 13
drag, startPoint x: 581, startPoint y: 219, endPoint x: 549, endPoint y: 220, distance: 32.0
click at [581, 219] on input "10" at bounding box center [598, 216] width 91 height 13
type input "4"
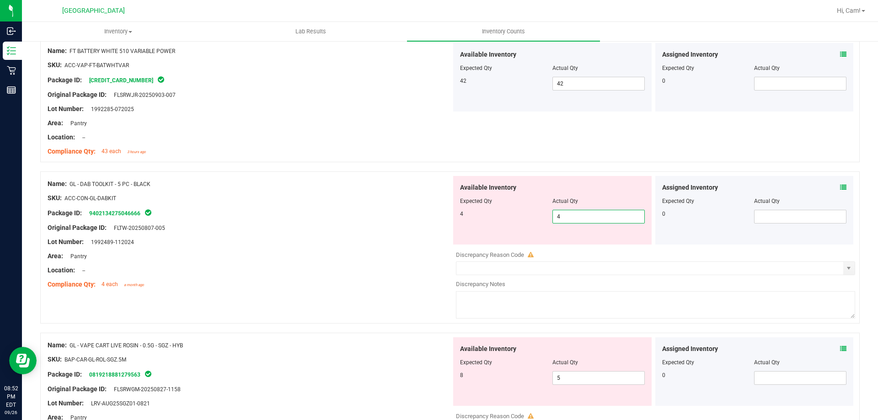
click at [330, 193] on div "SKU: ACC-CON-GL-DABKIT" at bounding box center [250, 198] width 404 height 10
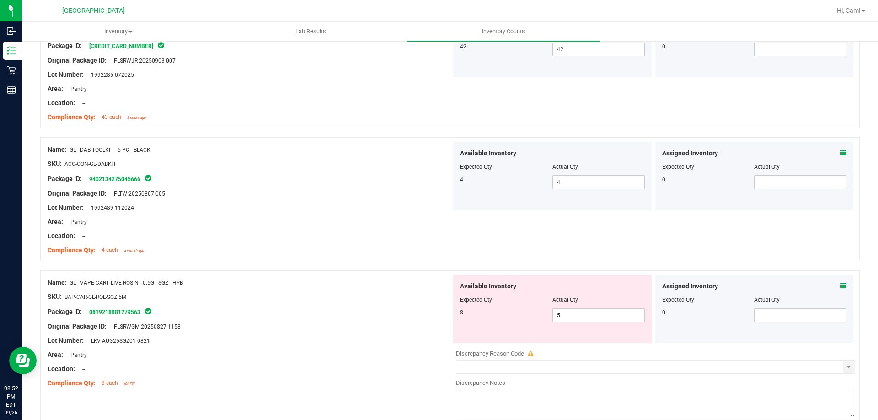
scroll to position [686, 0]
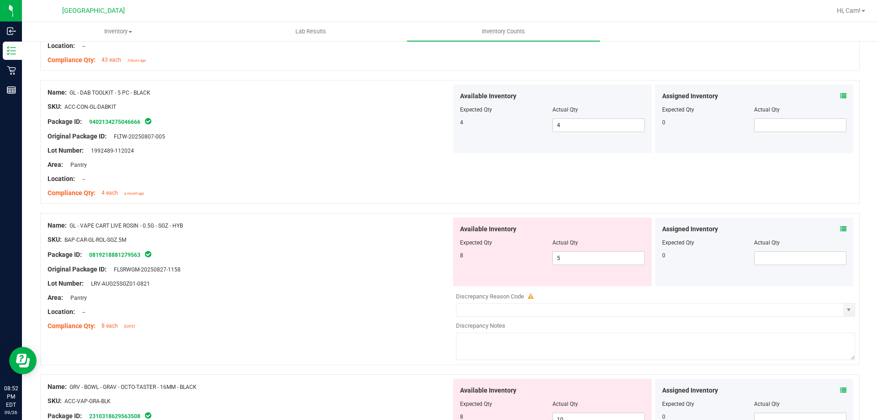
click at [840, 227] on icon at bounding box center [843, 229] width 6 height 6
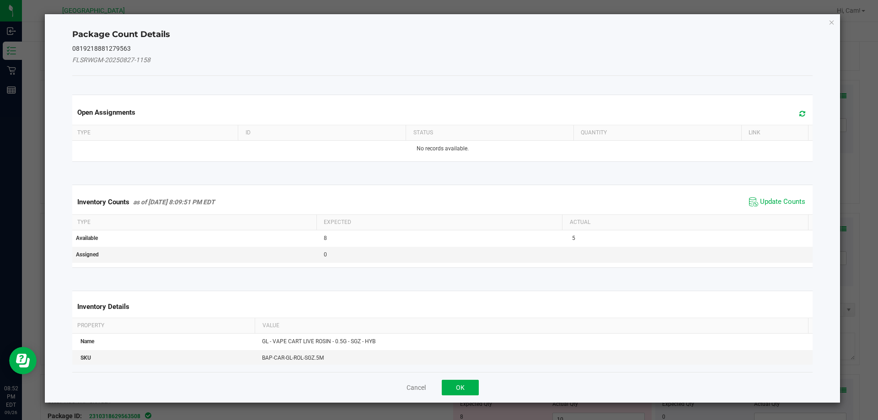
drag, startPoint x: 794, startPoint y: 110, endPoint x: 776, endPoint y: 182, distance: 74.1
click at [799, 110] on icon at bounding box center [802, 113] width 6 height 7
click at [768, 202] on span "Update Counts" at bounding box center [782, 201] width 45 height 9
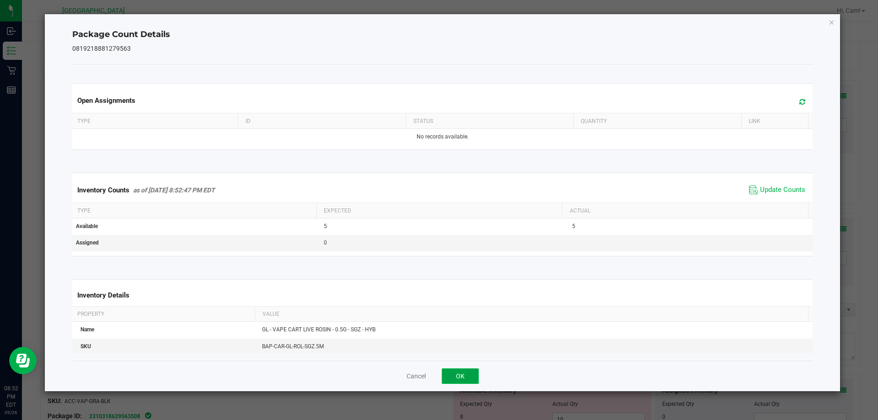
click at [457, 374] on button "OK" at bounding box center [460, 376] width 37 height 16
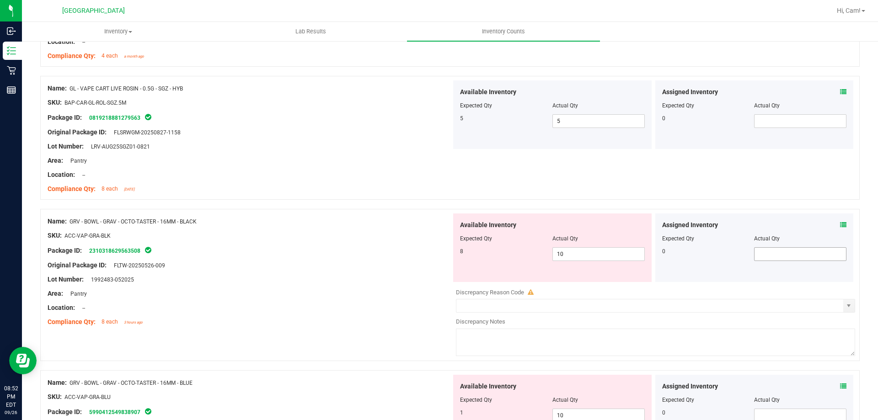
scroll to position [869, 0]
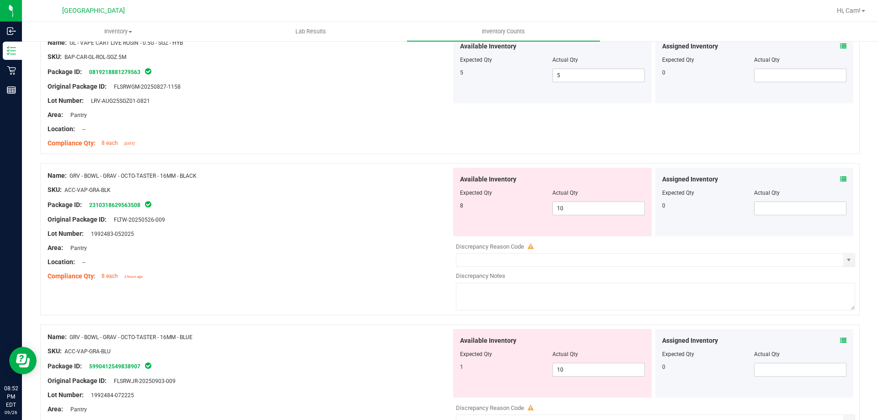
click at [835, 174] on div "Assigned Inventory Expected Qty Actual Qty 0" at bounding box center [754, 202] width 198 height 69
click at [840, 176] on icon at bounding box center [843, 179] width 6 height 6
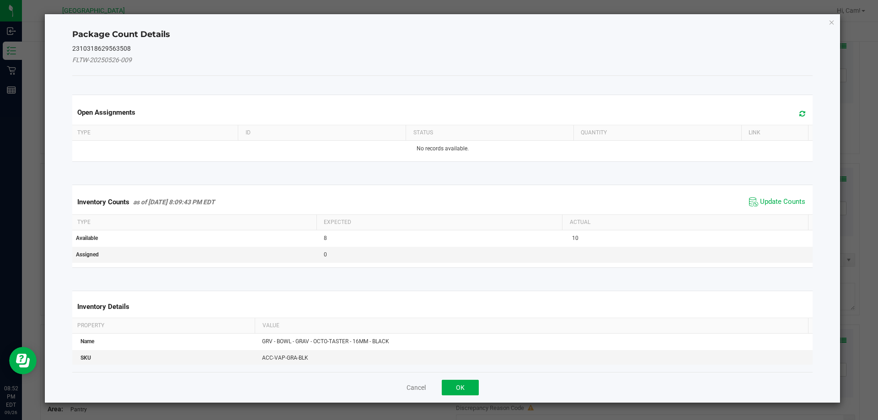
click at [792, 113] on span at bounding box center [799, 113] width 15 height 13
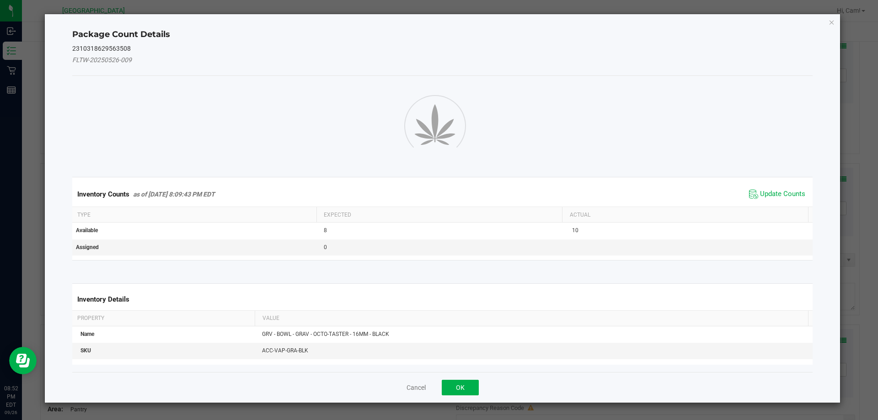
click at [777, 202] on div "Inventory Counts as of [DATE] 8:09:43 PM EDT Update Counts" at bounding box center [442, 194] width 744 height 25
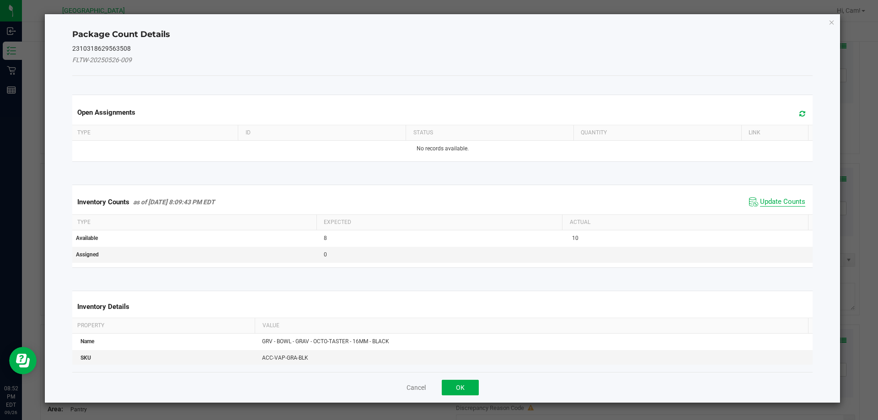
click at [778, 197] on span "Update Counts" at bounding box center [782, 201] width 45 height 9
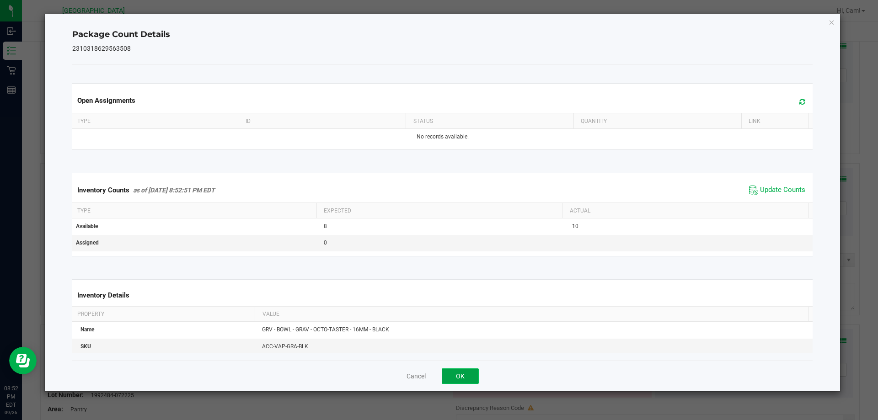
click at [456, 381] on button "OK" at bounding box center [460, 376] width 37 height 16
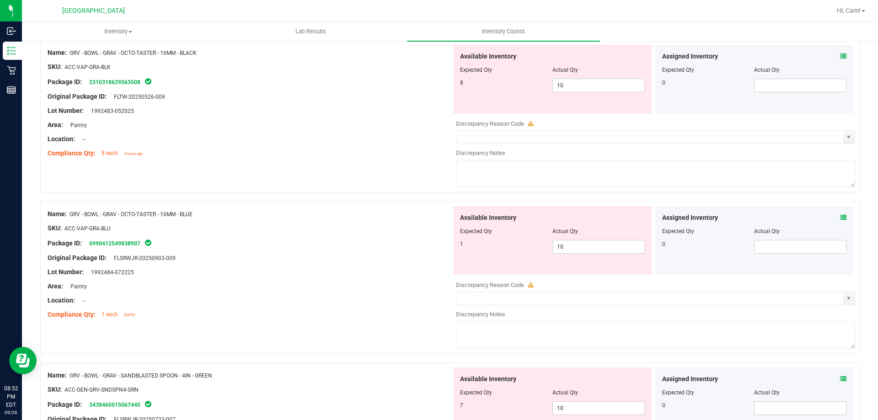
scroll to position [1006, 0]
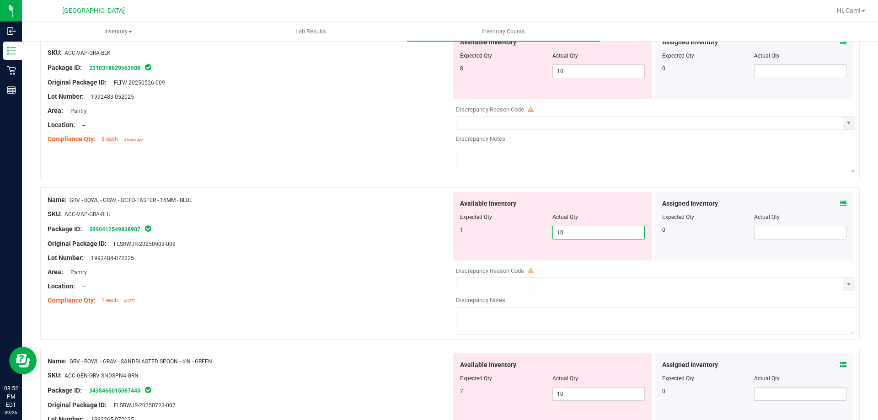
drag, startPoint x: 571, startPoint y: 229, endPoint x: 482, endPoint y: 235, distance: 89.8
click at [482, 235] on div "1 10 10" at bounding box center [552, 233] width 185 height 14
type input "1"
click at [297, 251] on div at bounding box center [250, 251] width 404 height 5
type input "1"
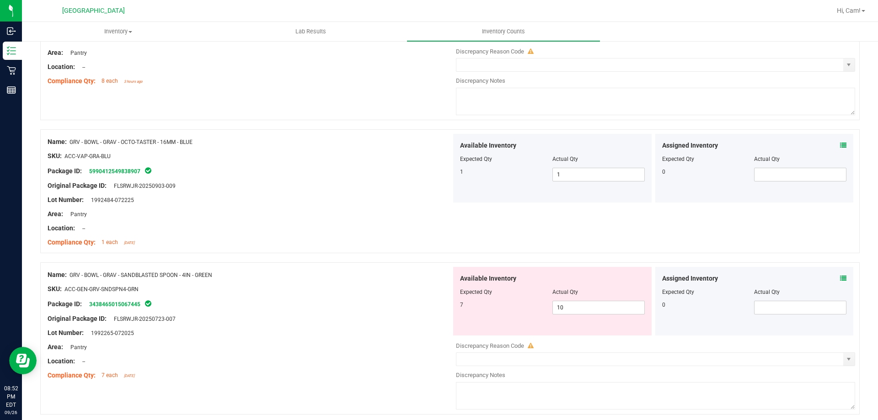
scroll to position [1097, 0]
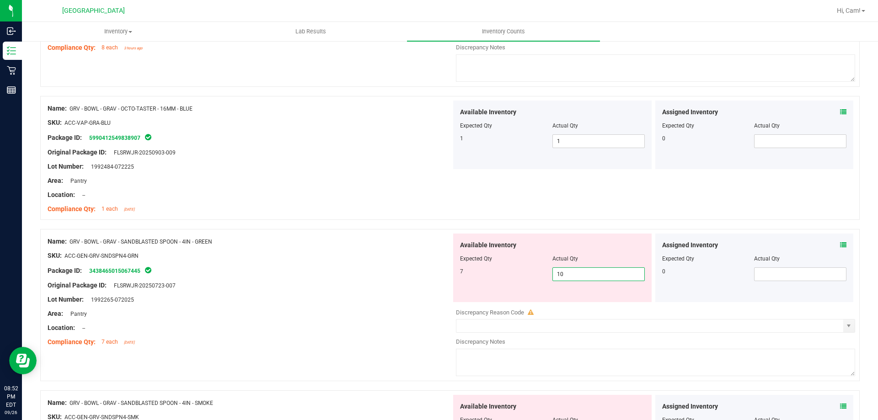
drag, startPoint x: 499, startPoint y: 272, endPoint x: 471, endPoint y: 270, distance: 28.4
click at [473, 272] on div "7 10 10" at bounding box center [552, 274] width 185 height 14
type input "7"
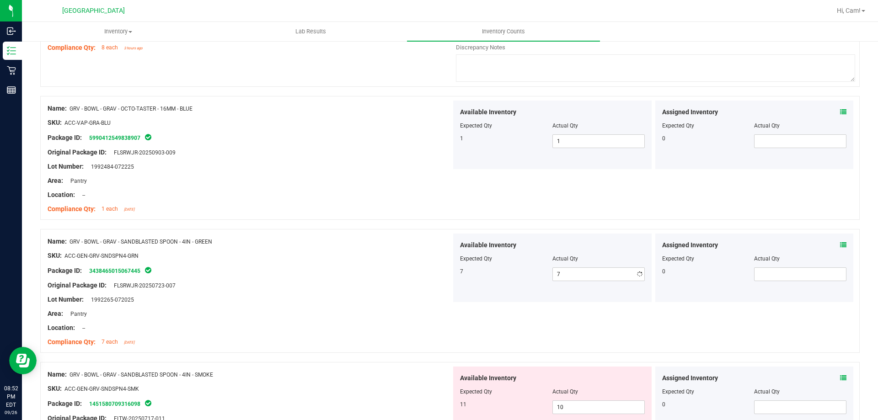
click at [388, 234] on div "Name: GRV - BOWL - GRAV - SANDBLASTED SPOON - 4IN - GREEN SKU: ACC-GEN-GRV-SNDS…" at bounding box center [250, 292] width 404 height 117
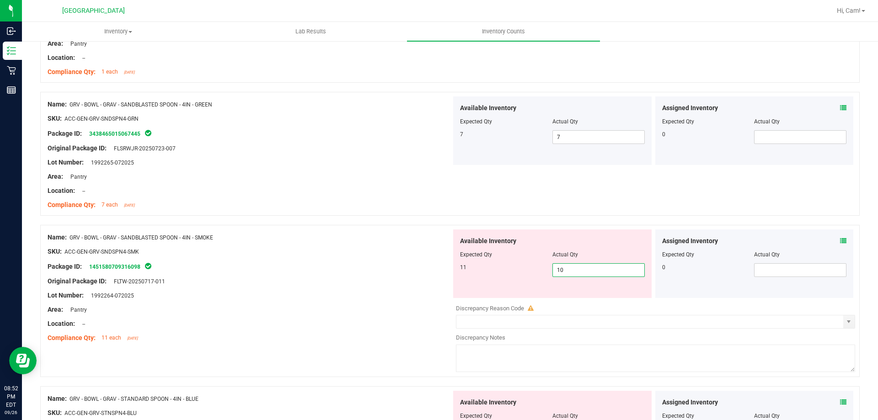
click at [568, 268] on span "10 10" at bounding box center [598, 270] width 92 height 14
drag, startPoint x: 568, startPoint y: 268, endPoint x: 534, endPoint y: 264, distance: 34.5
click at [534, 264] on div "11 10 10" at bounding box center [552, 270] width 185 height 14
type input "11"
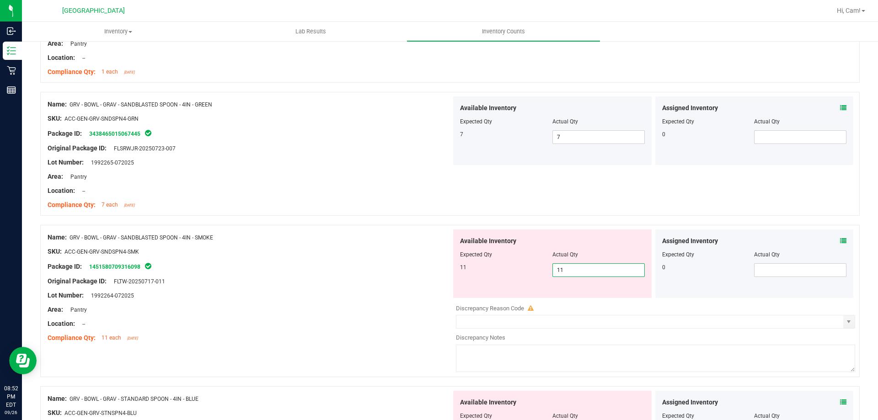
click at [342, 230] on div "Name: GRV - BOWL - GRAV - SANDBLASTED SPOON - 4IN - SMOKE SKU: ACC-GEN-GRV-SNDS…" at bounding box center [250, 288] width 404 height 117
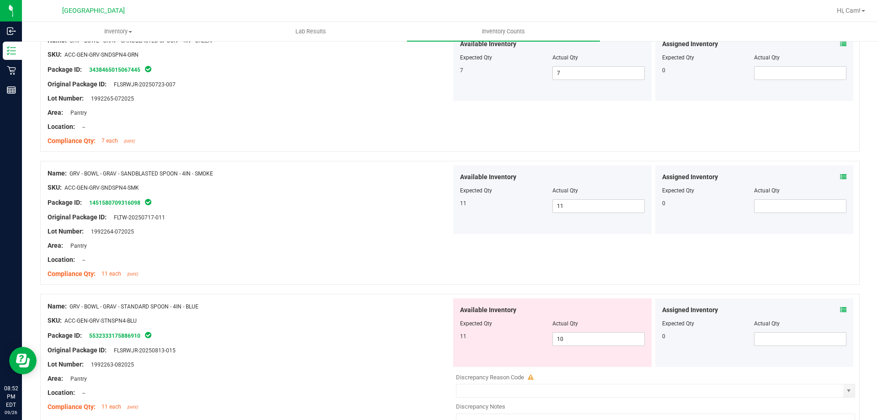
scroll to position [1372, 0]
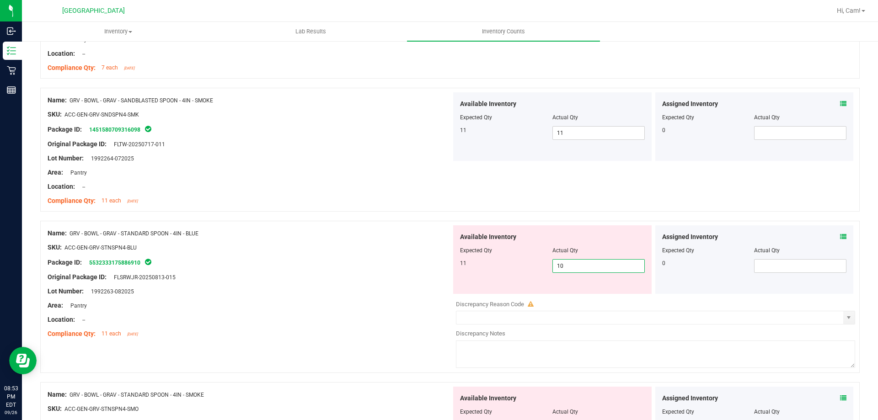
drag, startPoint x: 579, startPoint y: 270, endPoint x: 458, endPoint y: 257, distance: 121.3
click at [471, 259] on div "11 10 10" at bounding box center [552, 266] width 185 height 14
type input "11"
click at [330, 240] on div at bounding box center [250, 240] width 404 height 5
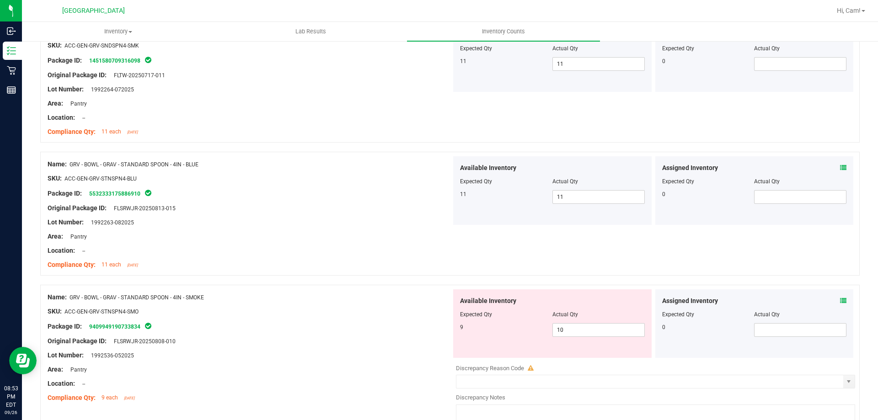
scroll to position [1463, 0]
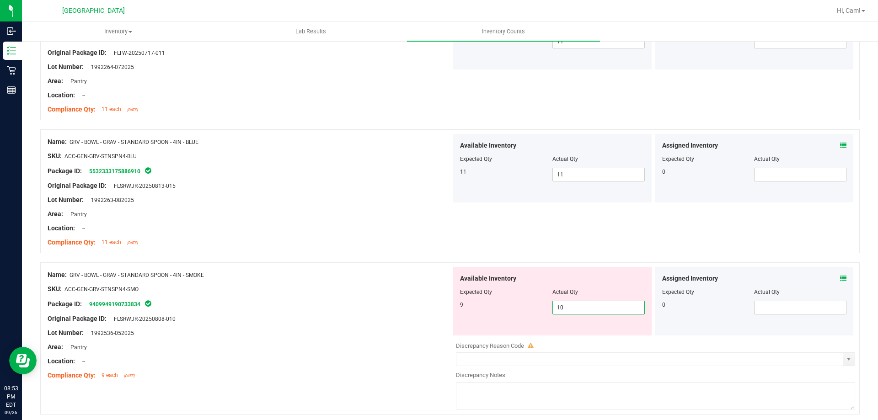
drag, startPoint x: 586, startPoint y: 303, endPoint x: 518, endPoint y: 304, distance: 67.2
click at [518, 304] on div "9 10 10" at bounding box center [552, 308] width 185 height 14
type input "9"
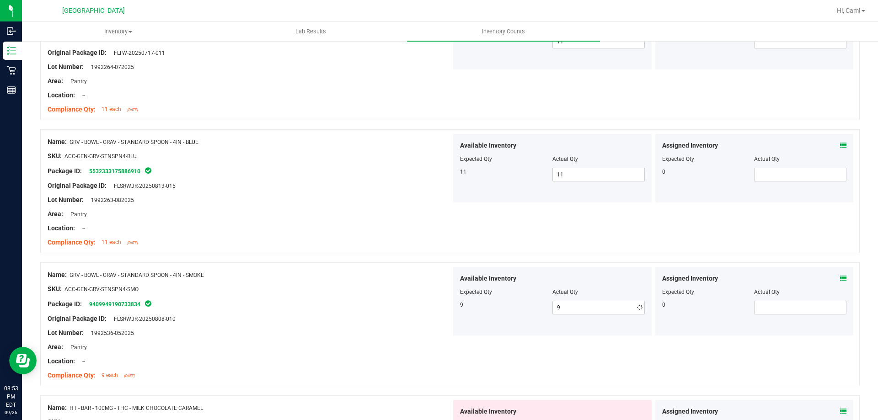
click at [350, 300] on div "Package ID: 9409949190733834" at bounding box center [250, 304] width 404 height 11
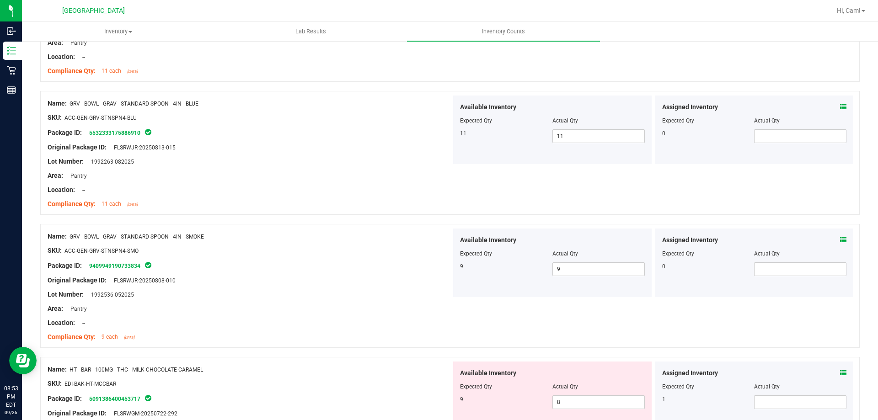
scroll to position [1600, 0]
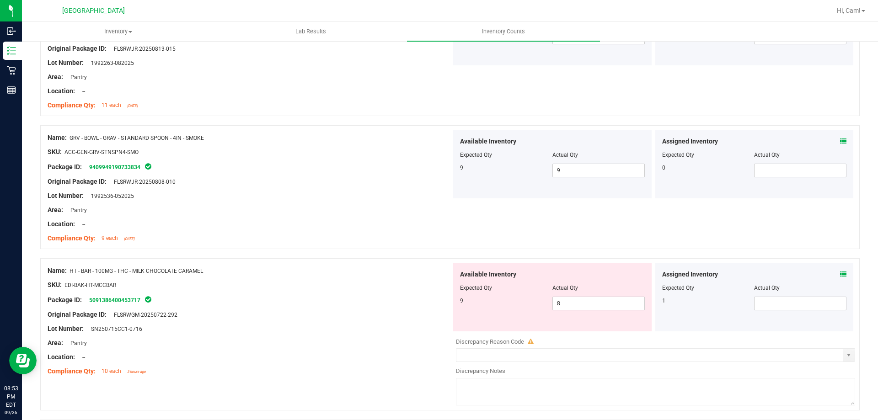
click at [840, 272] on icon at bounding box center [843, 274] width 6 height 6
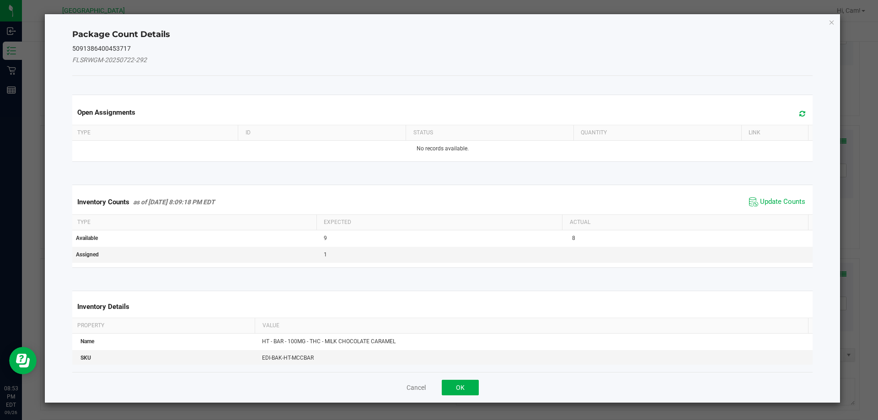
click at [785, 89] on div "Open Assignments Type ID Status Quantity Link No records available." at bounding box center [442, 128] width 754 height 90
click at [792, 114] on span at bounding box center [799, 113] width 15 height 13
click at [788, 203] on span "Update Counts" at bounding box center [782, 201] width 45 height 9
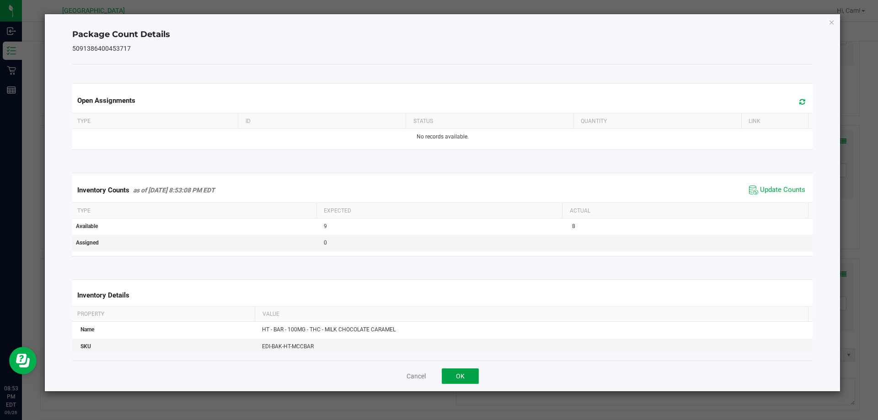
click at [460, 378] on button "OK" at bounding box center [460, 376] width 37 height 16
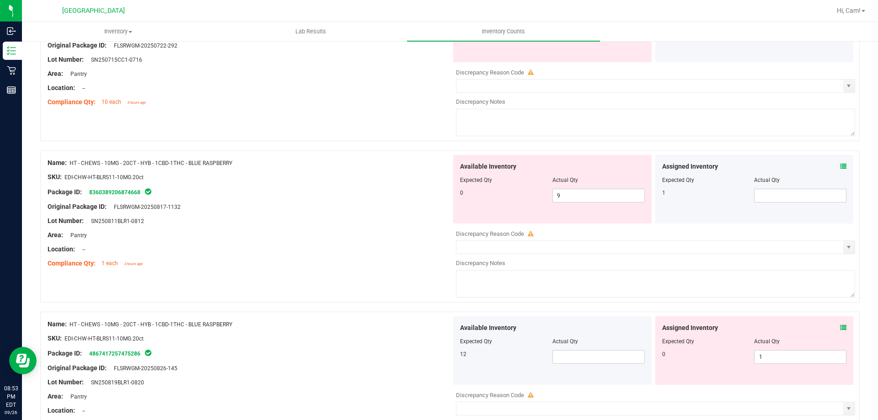
scroll to position [1874, 0]
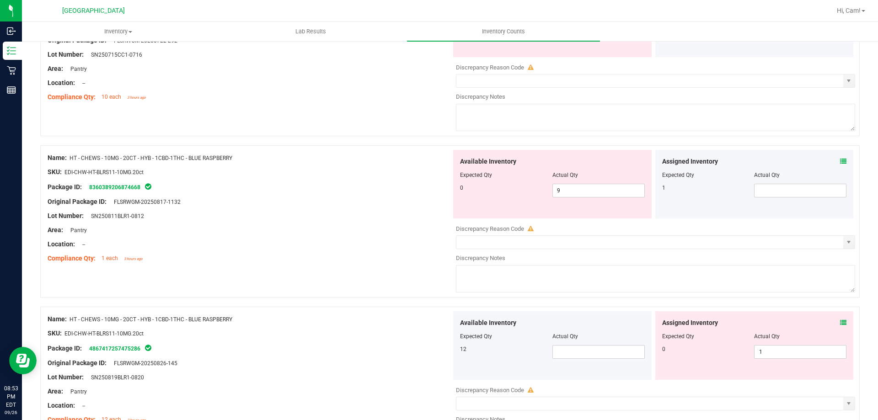
click at [840, 163] on icon at bounding box center [843, 161] width 6 height 6
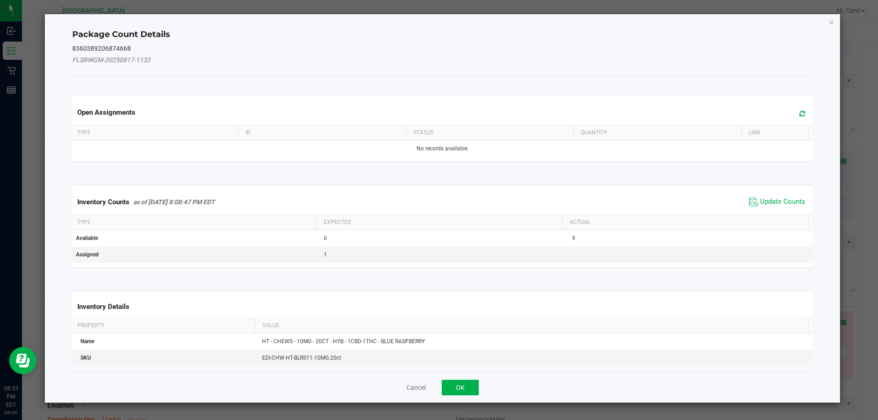
click at [801, 117] on span at bounding box center [799, 113] width 15 height 13
click at [779, 203] on span "Update Counts" at bounding box center [782, 201] width 45 height 9
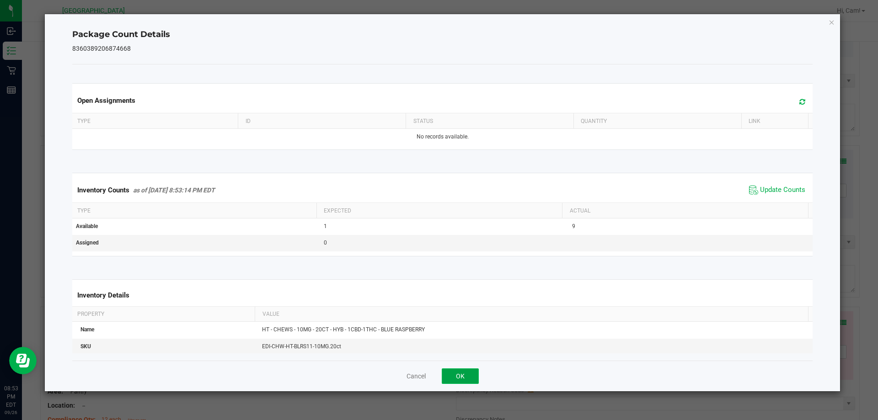
click at [464, 379] on button "OK" at bounding box center [460, 376] width 37 height 16
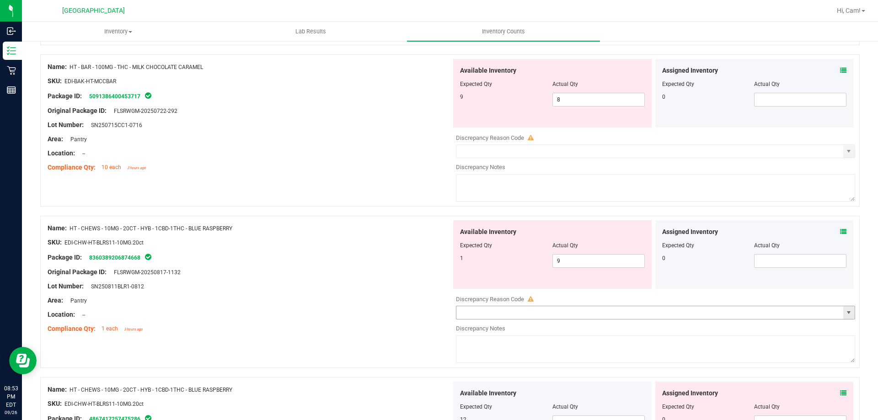
scroll to position [1783, 0]
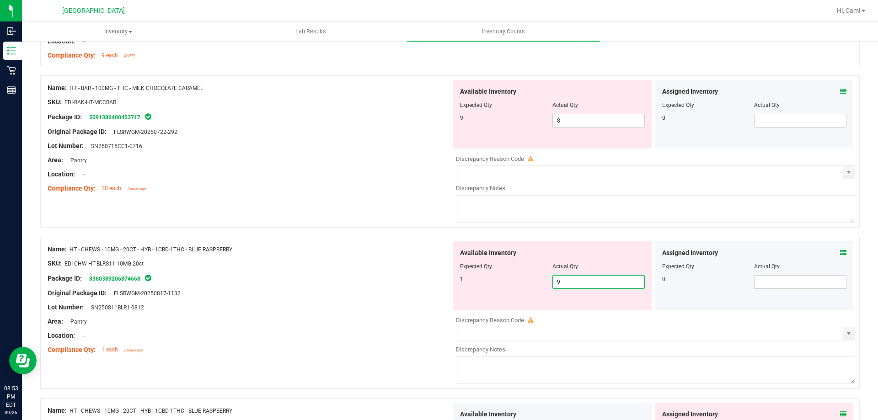
click at [577, 283] on span "9 9" at bounding box center [598, 282] width 92 height 14
click at [577, 283] on input "9" at bounding box center [598, 282] width 91 height 13
click at [376, 279] on div "Package ID: 8360389206874668" at bounding box center [250, 278] width 404 height 11
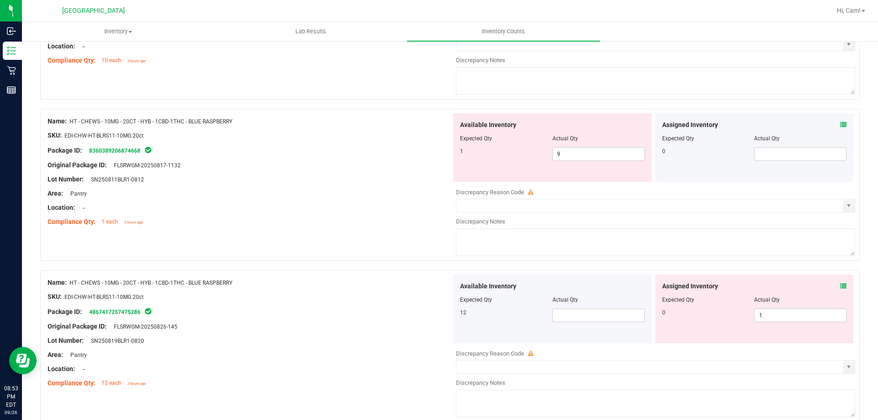
scroll to position [1920, 0]
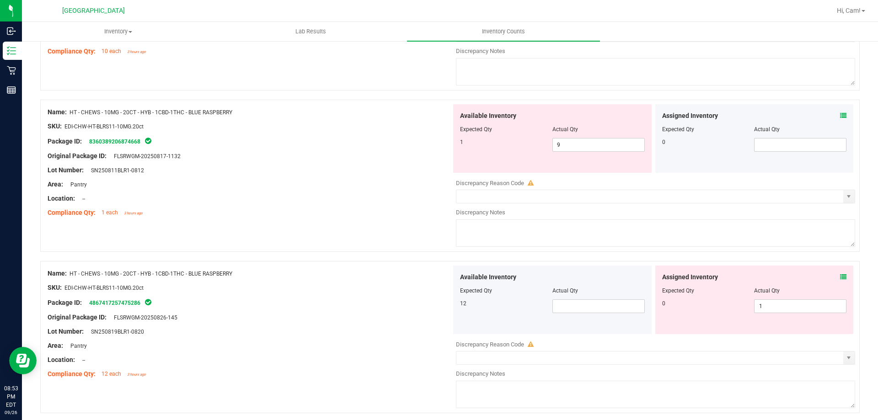
click at [840, 279] on icon at bounding box center [843, 277] width 6 height 6
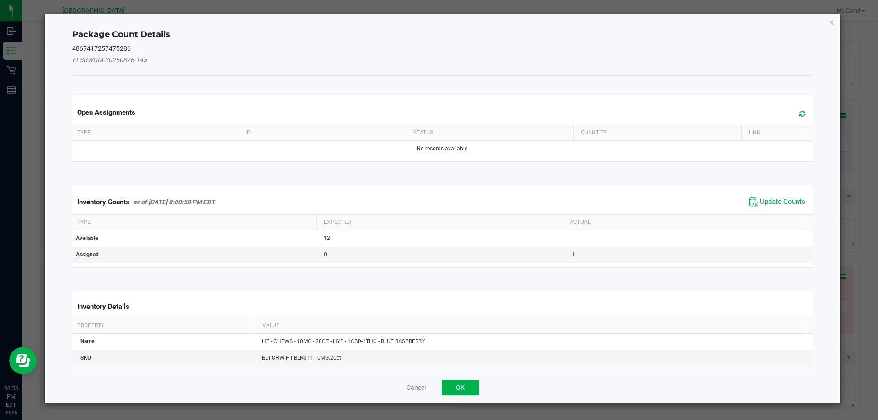
click at [799, 108] on span at bounding box center [799, 113] width 15 height 13
click at [761, 208] on span "Update Counts" at bounding box center [777, 202] width 61 height 14
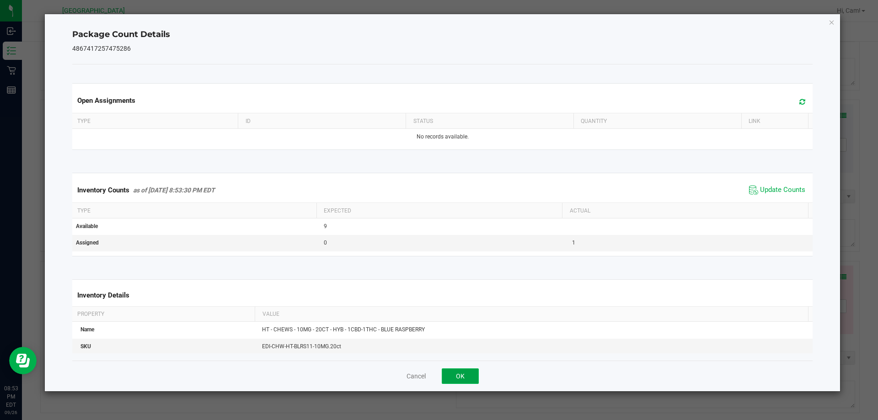
click at [470, 376] on button "OK" at bounding box center [460, 376] width 37 height 16
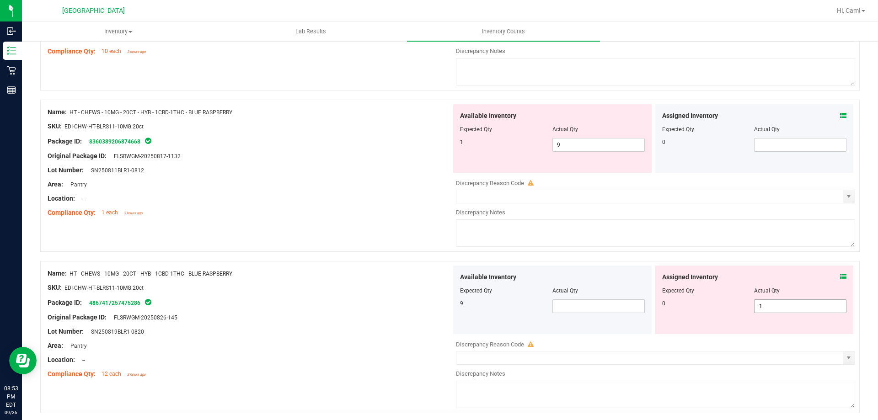
click at [790, 306] on span "1 1" at bounding box center [800, 306] width 92 height 14
click at [790, 306] on input "1" at bounding box center [799, 306] width 91 height 13
type input "0"
click at [359, 237] on div "Name: HT - CHEWS - 10MG - 20CT - HYB - 1CBD-1THC - BLUE RASPBERRY SKU: EDI-CHW-…" at bounding box center [449, 176] width 819 height 152
type input "0"
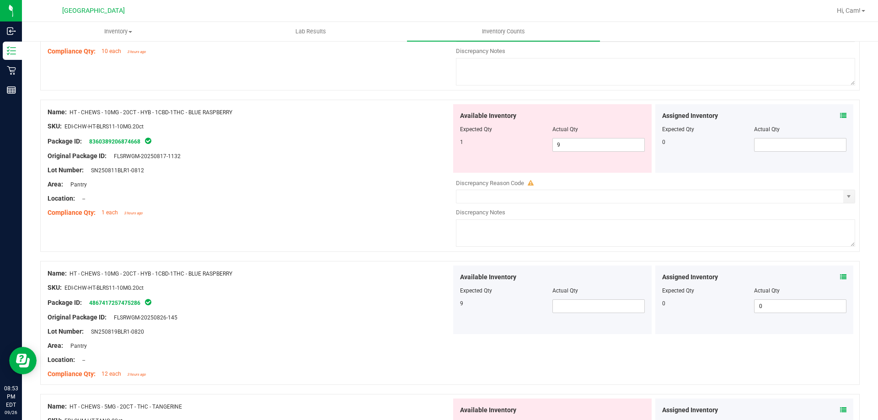
click at [840, 113] on icon at bounding box center [843, 115] width 6 height 6
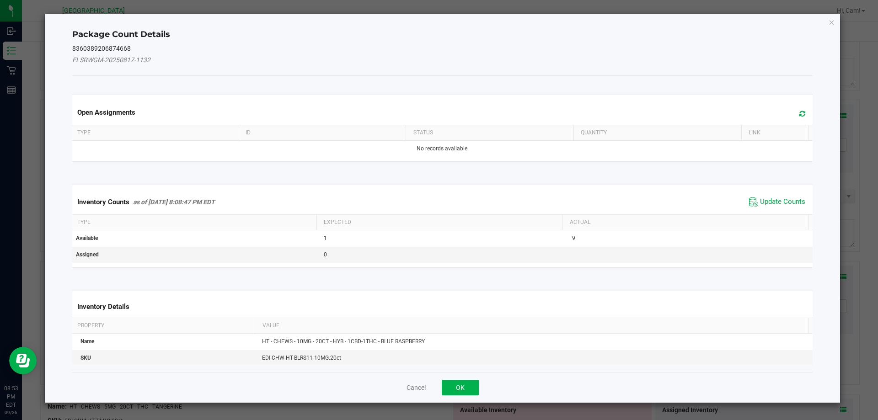
click at [801, 108] on div "Open Assignments" at bounding box center [442, 112] width 744 height 25
click at [799, 111] on icon at bounding box center [802, 113] width 6 height 7
click at [781, 195] on span "Update Counts" at bounding box center [777, 202] width 61 height 14
click at [781, 200] on div "Inventory Counts as of [DATE] 8:08:47 PM EDT Update Counts" at bounding box center [442, 202] width 744 height 24
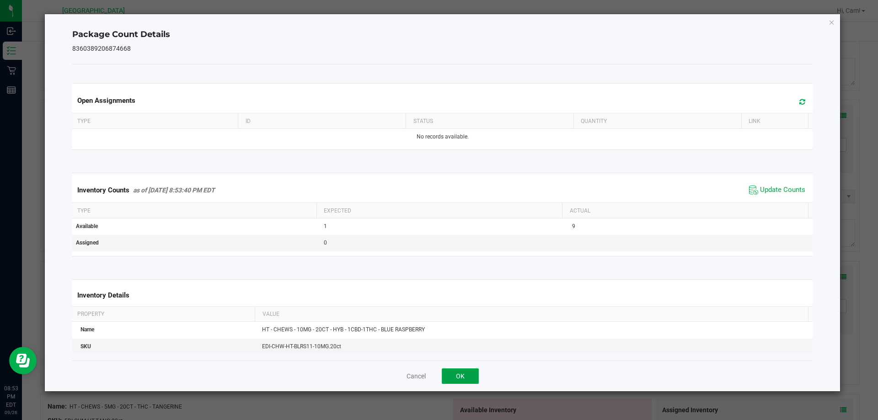
click at [471, 371] on button "OK" at bounding box center [460, 376] width 37 height 16
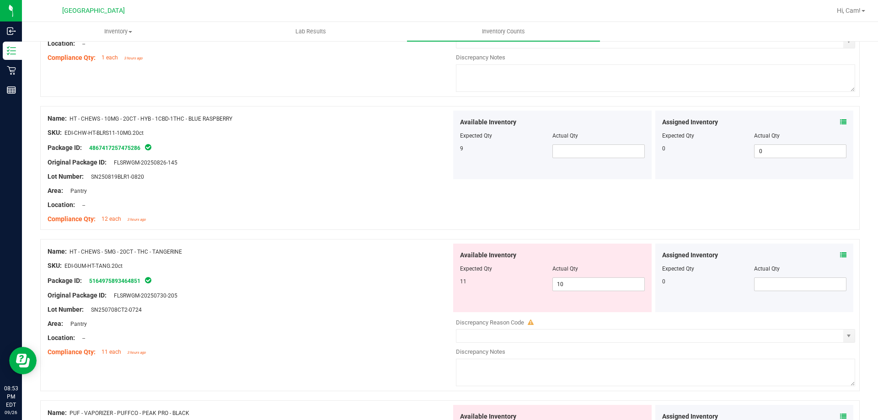
scroll to position [2103, 0]
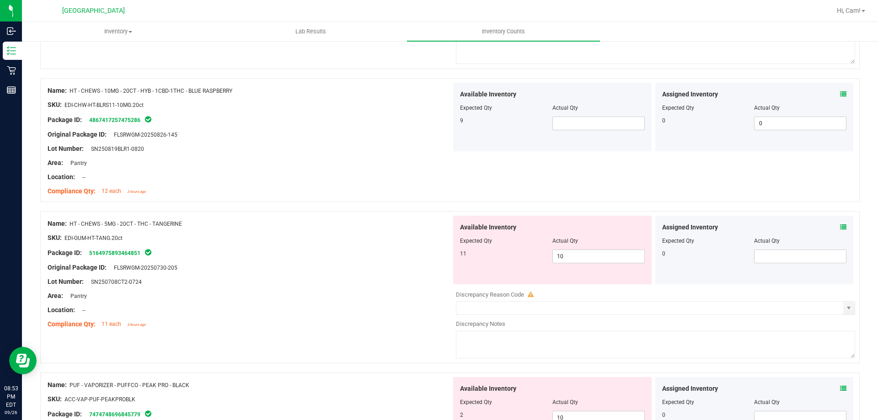
click at [840, 226] on icon at bounding box center [843, 227] width 6 height 6
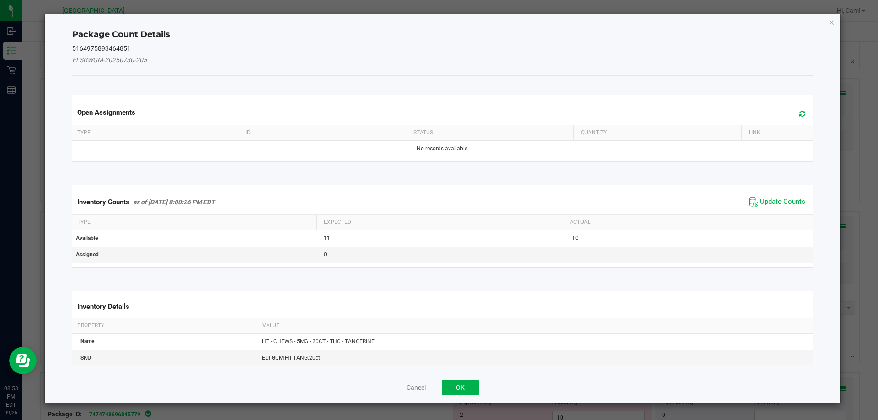
click at [792, 107] on span at bounding box center [799, 113] width 15 height 13
click at [791, 201] on span "Update Counts" at bounding box center [782, 201] width 45 height 9
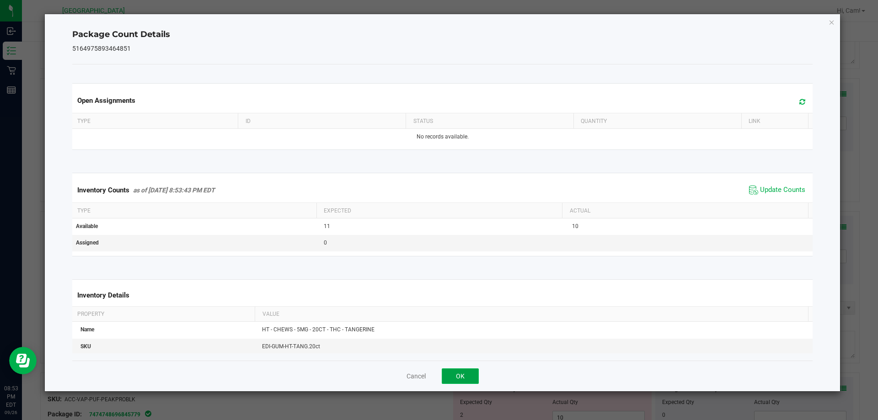
click at [471, 376] on button "OK" at bounding box center [460, 376] width 37 height 16
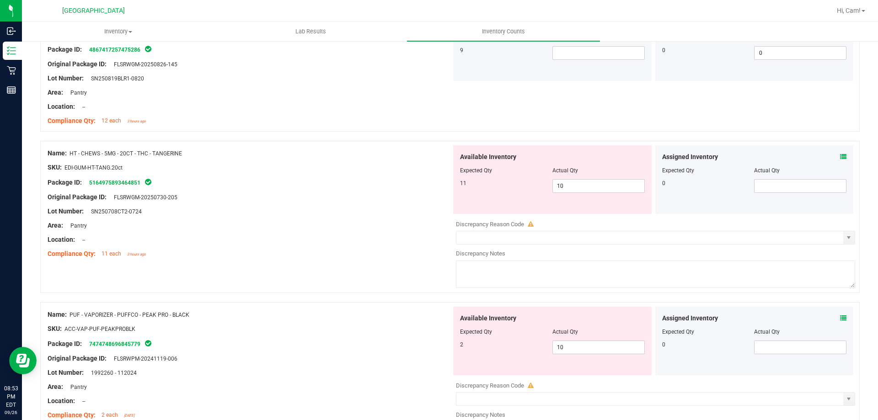
scroll to position [2240, 0]
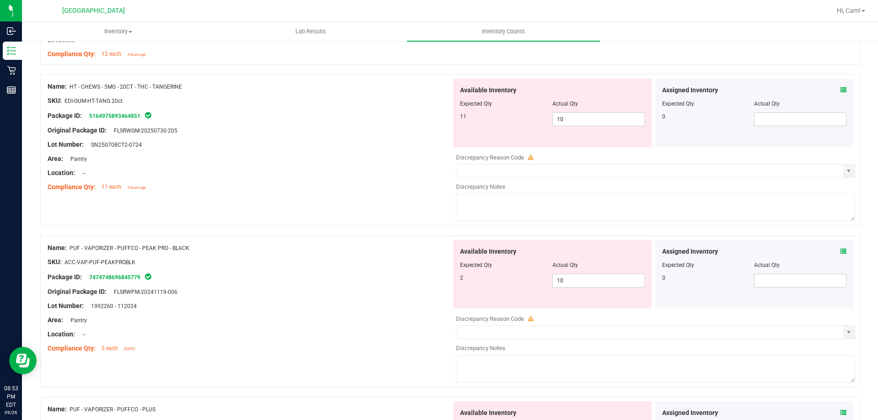
click at [840, 250] on icon at bounding box center [843, 251] width 6 height 6
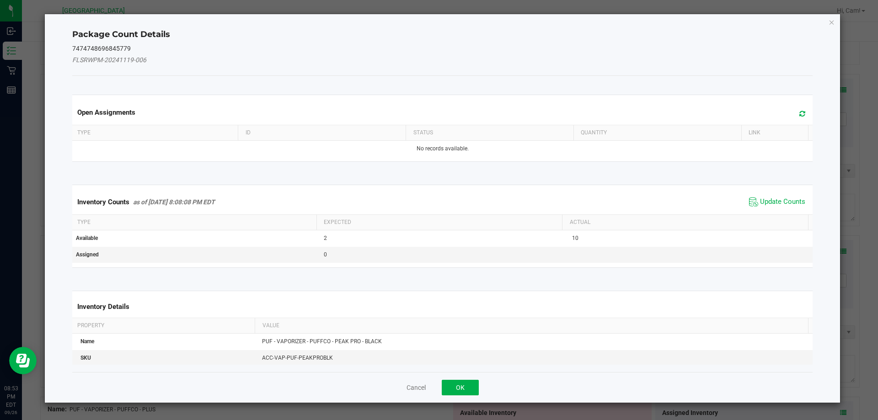
click at [799, 110] on icon at bounding box center [802, 113] width 6 height 7
click at [785, 196] on span "Update Counts" at bounding box center [777, 202] width 61 height 14
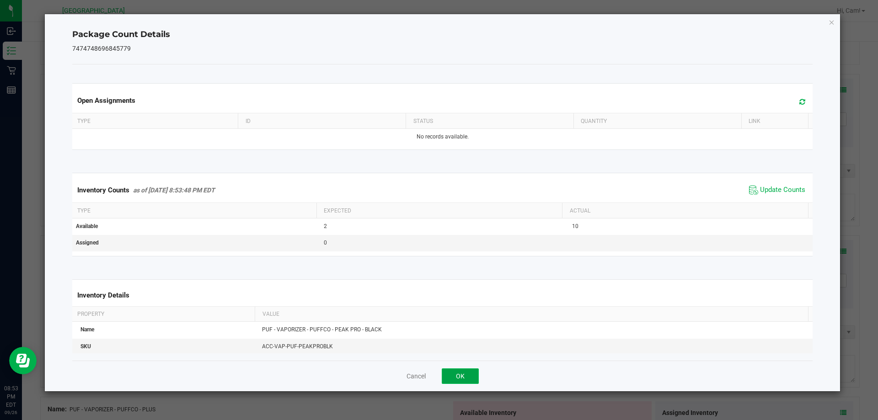
click at [460, 372] on button "OK" at bounding box center [460, 376] width 37 height 16
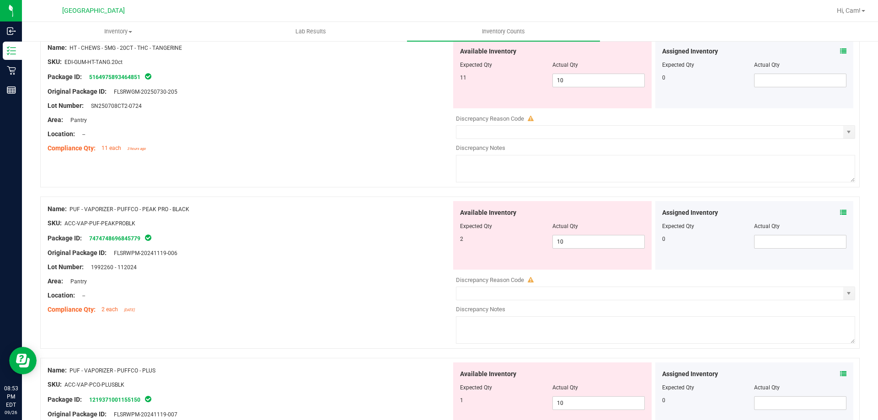
scroll to position [2332, 0]
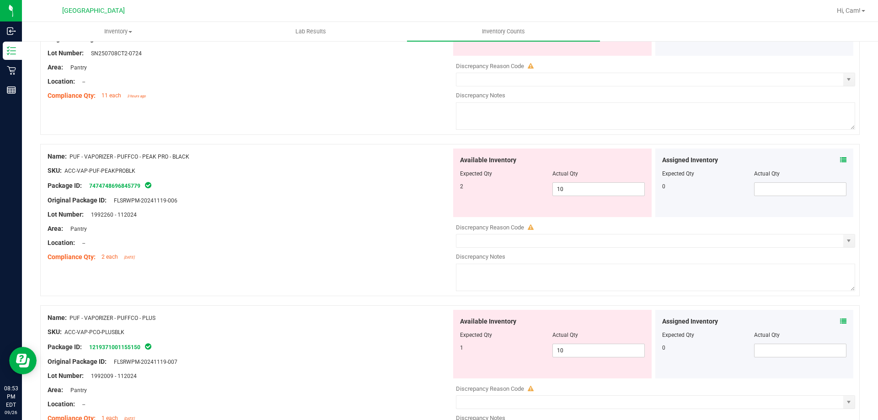
click at [840, 325] on span at bounding box center [843, 322] width 6 height 10
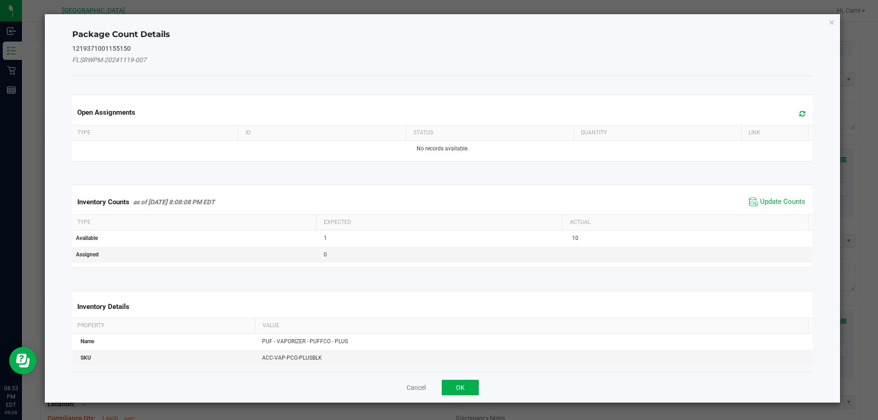
click at [799, 115] on icon at bounding box center [802, 113] width 6 height 7
click at [772, 196] on span "Update Counts" at bounding box center [777, 202] width 61 height 14
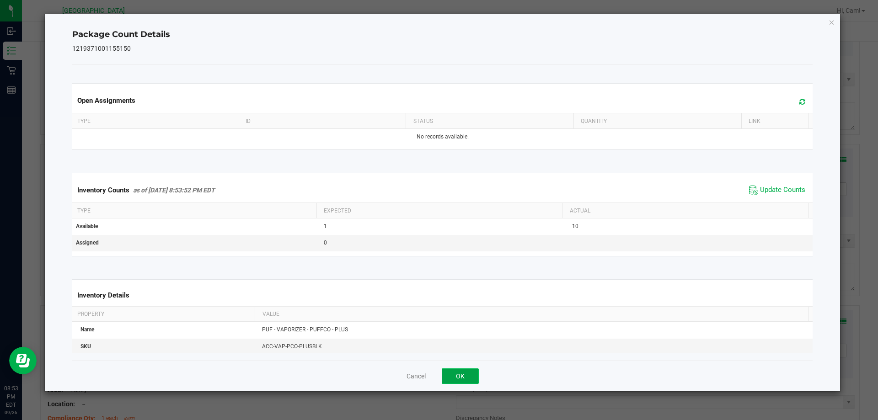
click at [466, 374] on button "OK" at bounding box center [460, 376] width 37 height 16
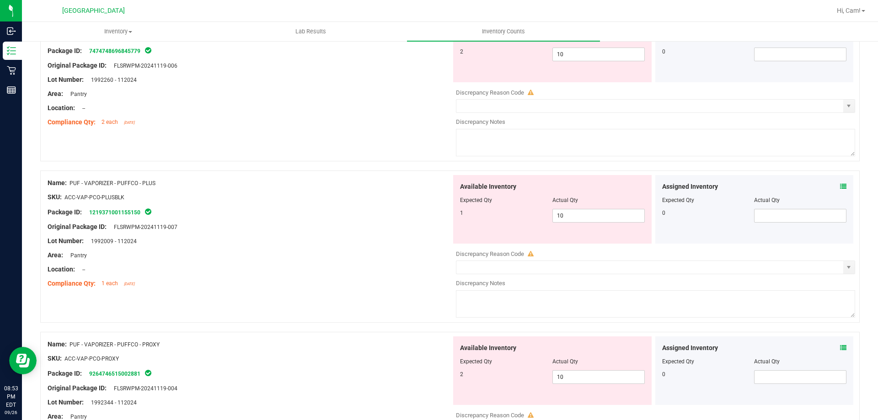
scroll to position [2469, 0]
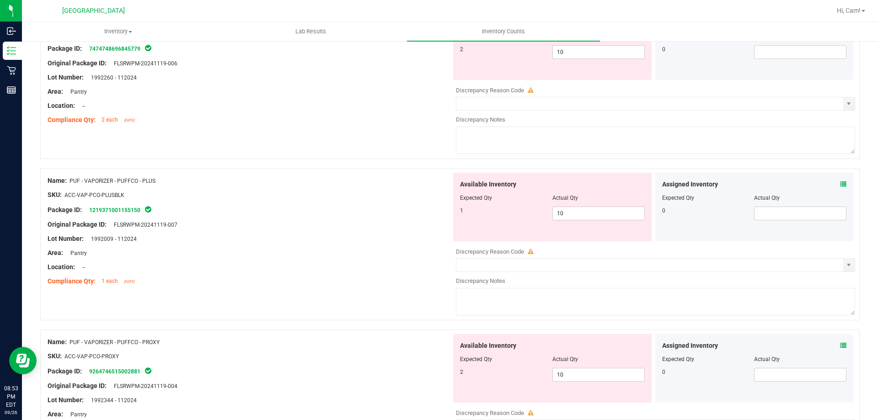
click at [840, 345] on icon at bounding box center [843, 345] width 6 height 6
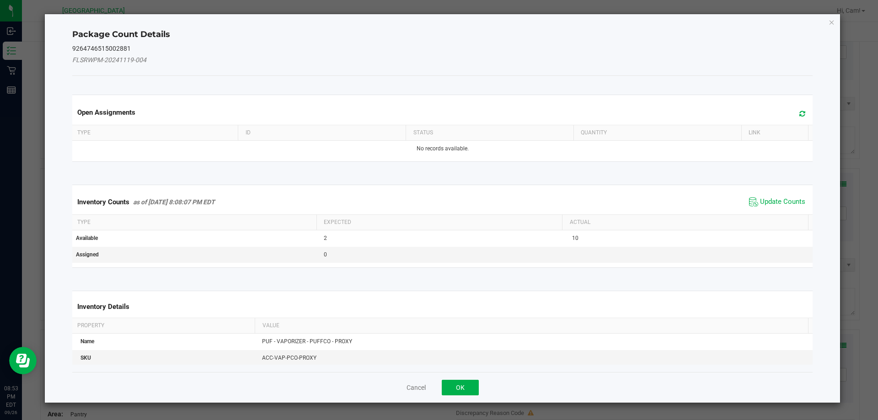
click at [794, 109] on span at bounding box center [799, 113] width 15 height 13
click at [777, 205] on span "Update Counts" at bounding box center [782, 201] width 45 height 9
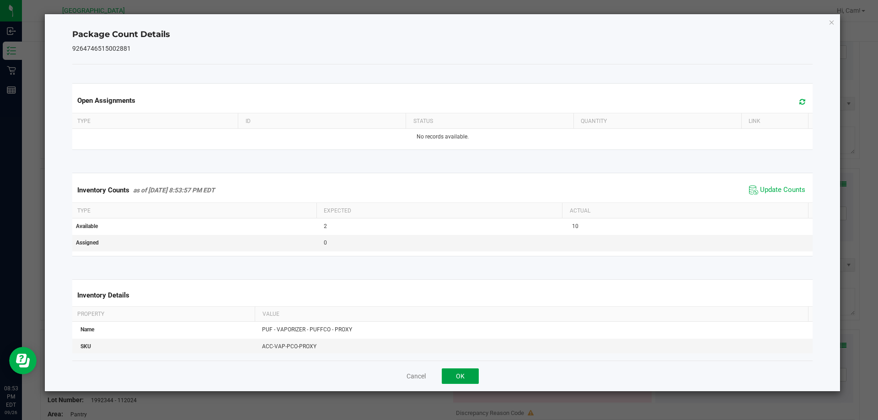
click at [457, 383] on button "OK" at bounding box center [460, 376] width 37 height 16
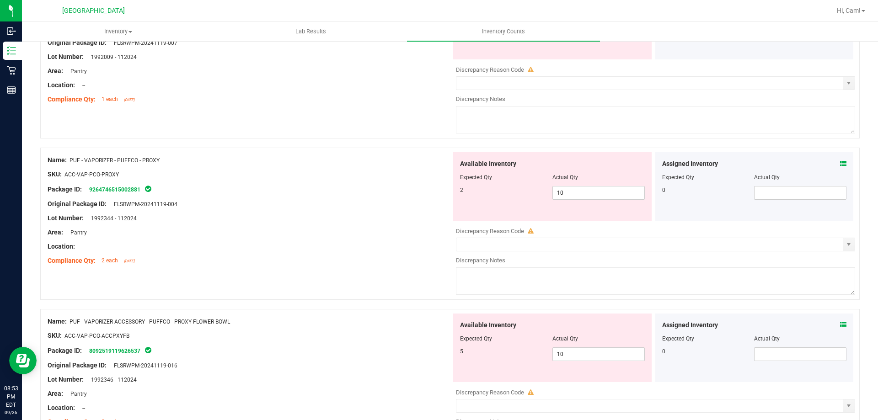
scroll to position [2652, 0]
click at [841, 326] on div "Assigned Inventory Expected Qty Actual Qty 0" at bounding box center [754, 347] width 198 height 69
click at [840, 321] on icon at bounding box center [843, 324] width 6 height 6
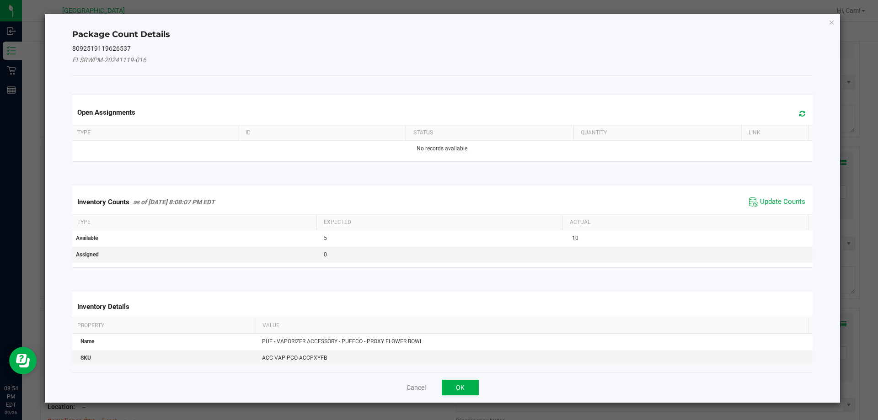
click at [797, 120] on div "Open Assignments" at bounding box center [442, 112] width 744 height 25
click at [799, 103] on div "Open Assignments" at bounding box center [442, 112] width 744 height 25
click at [799, 114] on icon at bounding box center [802, 113] width 6 height 7
click at [778, 196] on span "Update Counts" at bounding box center [777, 202] width 61 height 14
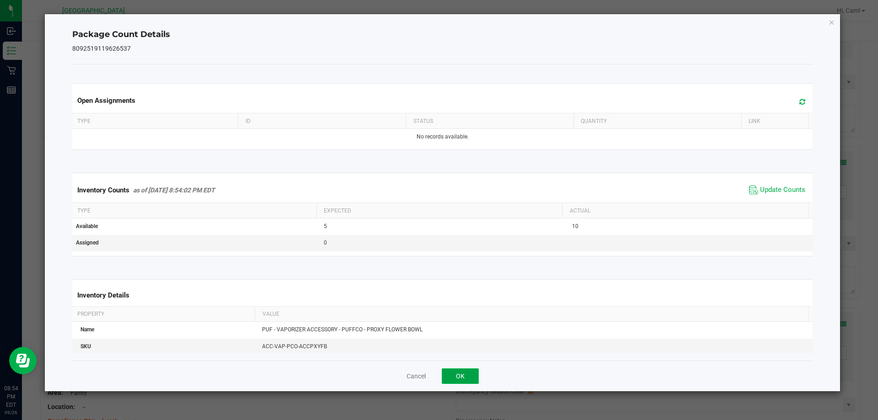
click at [473, 380] on button "OK" at bounding box center [460, 376] width 37 height 16
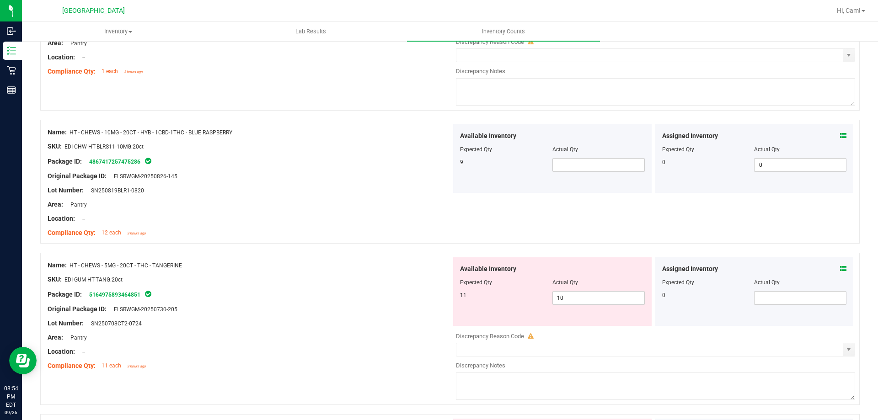
scroll to position [1955, 0]
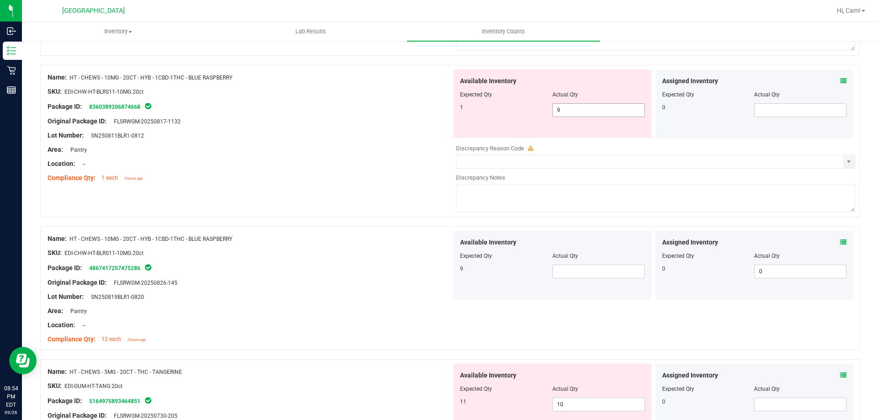
click at [607, 102] on div at bounding box center [552, 101] width 185 height 5
click at [597, 108] on span "9 9" at bounding box center [598, 110] width 92 height 14
click at [597, 108] on input "9" at bounding box center [598, 110] width 91 height 13
type input "1"
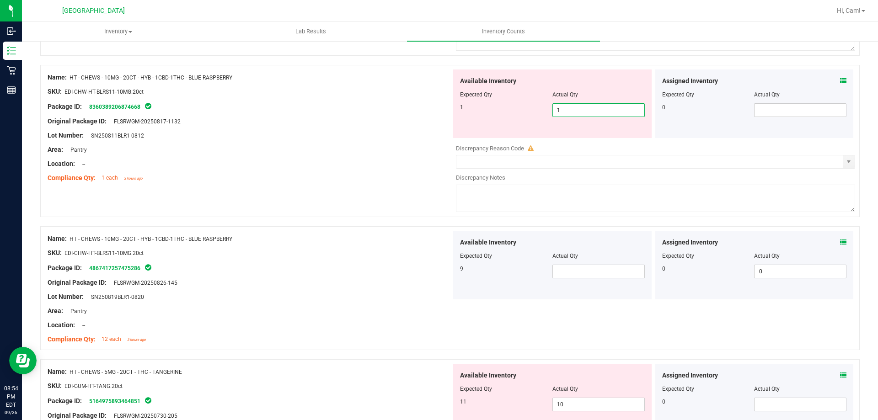
type input "1"
click at [564, 279] on div "Name: HT - CHEWS - 10MG - 20CT - HYB - 1CBD-1THC - BLUE RASPBERRY SKU: EDI-CHW-…" at bounding box center [449, 288] width 819 height 124
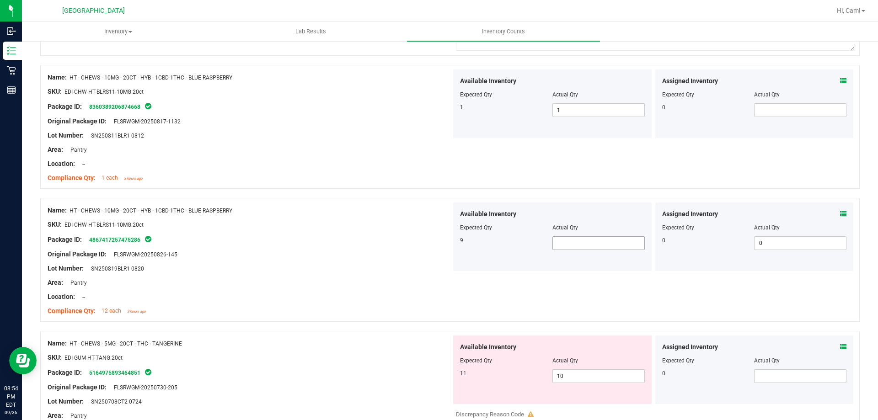
click at [581, 246] on span at bounding box center [598, 243] width 92 height 14
type input "9"
click at [358, 209] on div "Name: HT - CHEWS - 10MG - 20CT - HYB - 1CBD-1THC - BLUE RASPBERRY" at bounding box center [250, 211] width 404 height 10
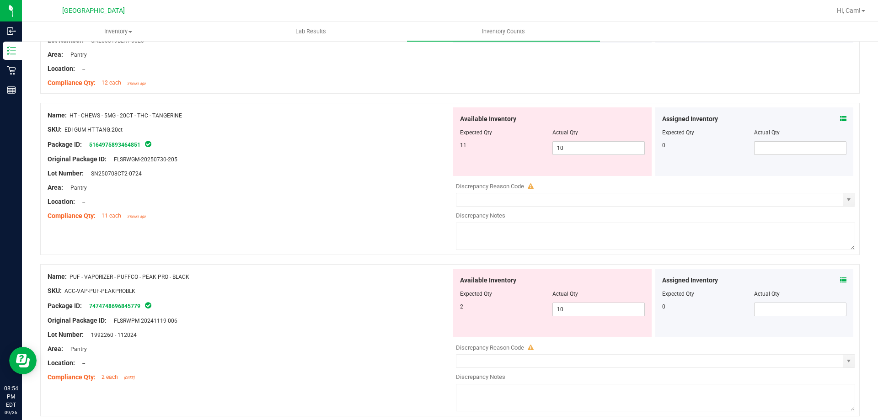
scroll to position [2183, 0]
click at [573, 309] on span "10 10" at bounding box center [598, 309] width 92 height 14
click at [573, 309] on input "10" at bounding box center [598, 309] width 91 height 13
type input "2"
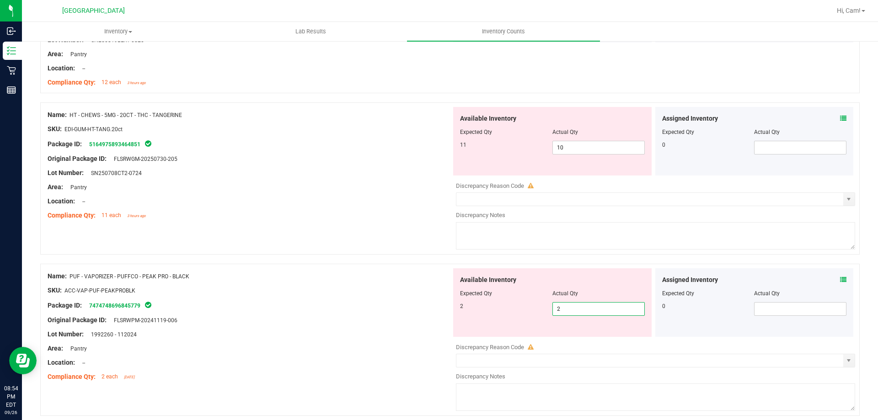
drag, startPoint x: 346, startPoint y: 224, endPoint x: 337, endPoint y: 218, distance: 10.5
click at [345, 223] on div "Name: HT - CHEWS - 5MG - 20CT - THC - TANGERINE SKU: EDI-GUM-HT-TANG.20ct Packa…" at bounding box center [449, 178] width 819 height 152
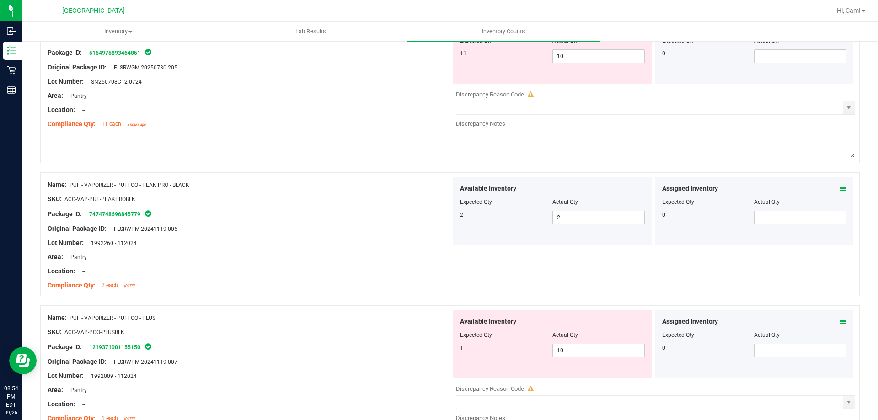
scroll to position [2092, 0]
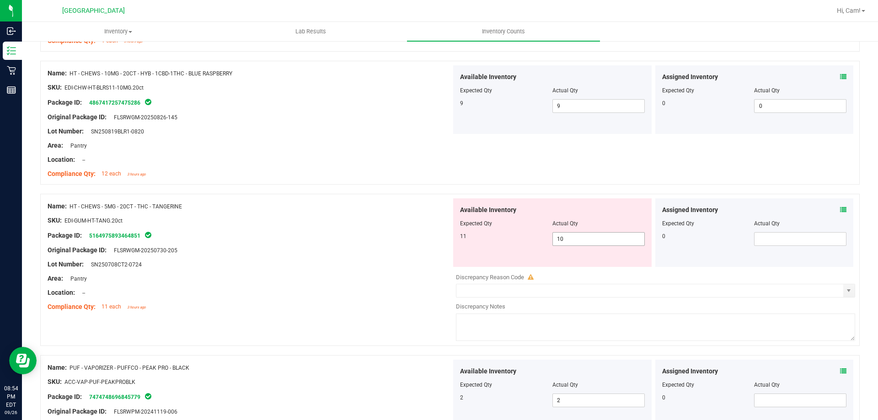
click at [592, 238] on span "10 10" at bounding box center [598, 239] width 92 height 14
click at [840, 211] on icon at bounding box center [843, 210] width 6 height 6
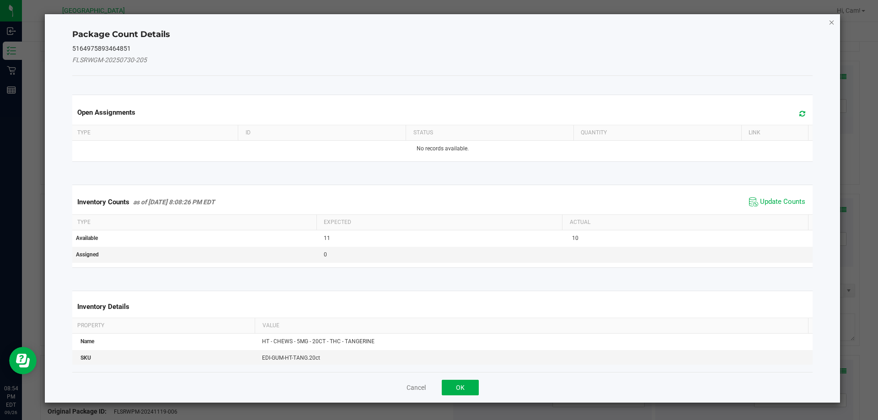
click at [828, 20] on icon "Close" at bounding box center [831, 21] width 6 height 11
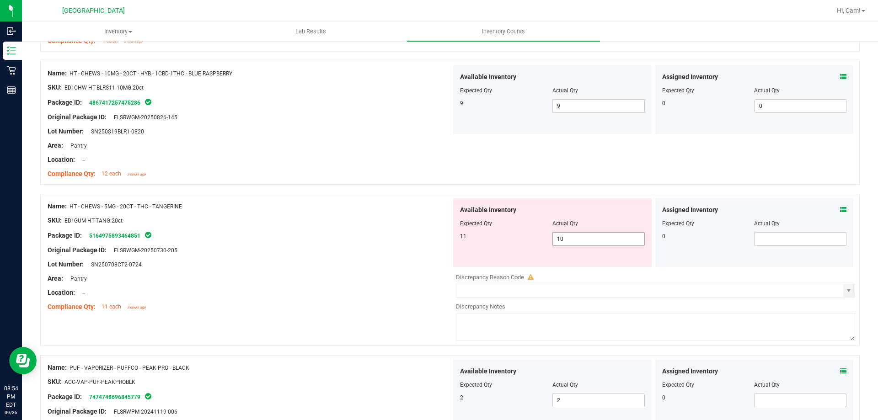
click at [578, 238] on span "10 10" at bounding box center [598, 239] width 92 height 14
click at [578, 238] on input "10" at bounding box center [598, 239] width 91 height 13
type input "11"
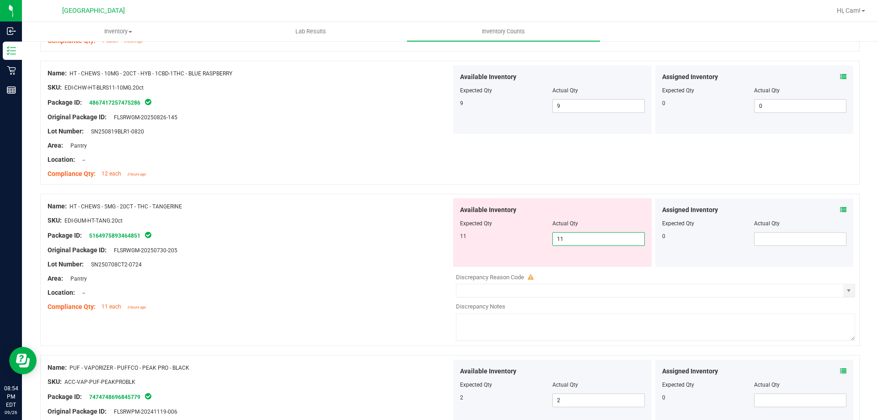
click at [379, 244] on div at bounding box center [250, 243] width 404 height 5
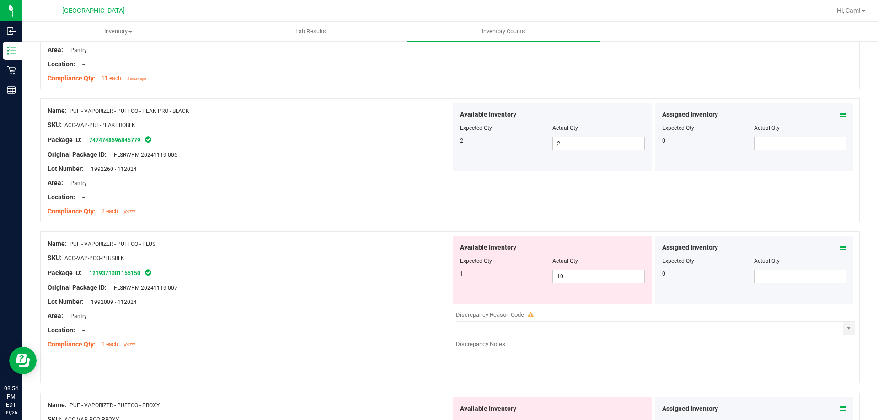
scroll to position [2366, 0]
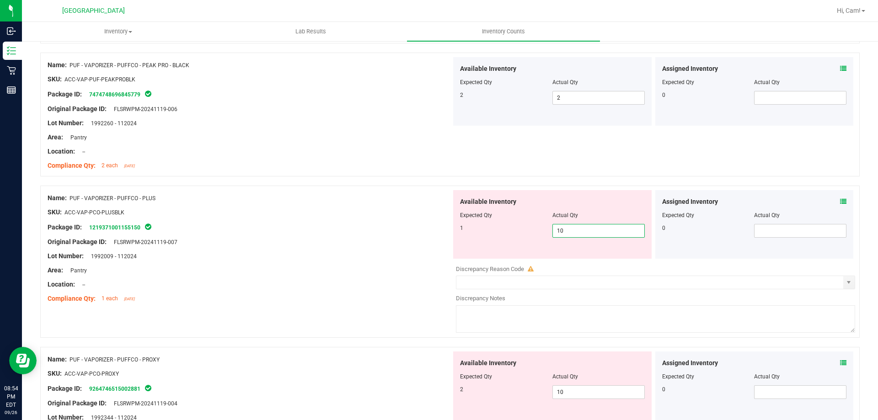
drag, startPoint x: 581, startPoint y: 226, endPoint x: 420, endPoint y: 235, distance: 161.6
click at [420, 235] on div "Name: PUF - VAPORIZER - PUFFCO - PLUS SKU: ACC-VAP-PCO-PLUSBLK Package ID: 1219…" at bounding box center [449, 262] width 819 height 152
type input "01"
type input "1"
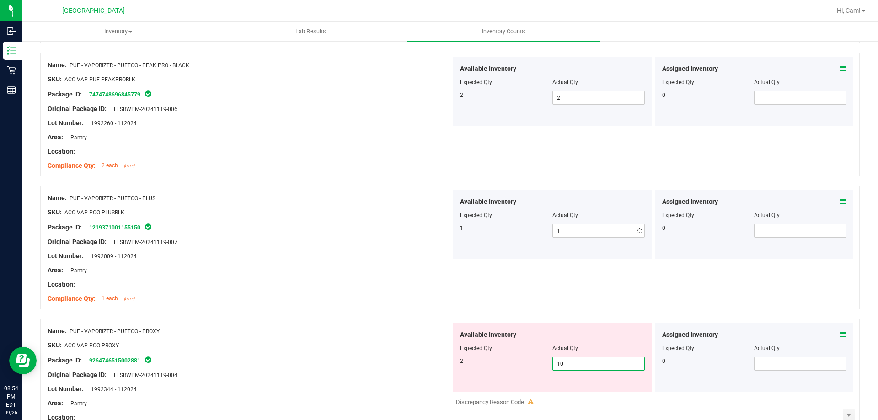
drag, startPoint x: 544, startPoint y: 392, endPoint x: 481, endPoint y: 372, distance: 65.6
click at [493, 390] on div "Available Inventory Expected Qty Actual Qty 2 10 10" at bounding box center [552, 357] width 198 height 69
drag, startPoint x: 575, startPoint y: 368, endPoint x: 447, endPoint y: 351, distance: 128.7
click at [451, 351] on div "Available Inventory Expected Qty Actual Qty 2 10 210" at bounding box center [552, 357] width 202 height 69
type input "2"
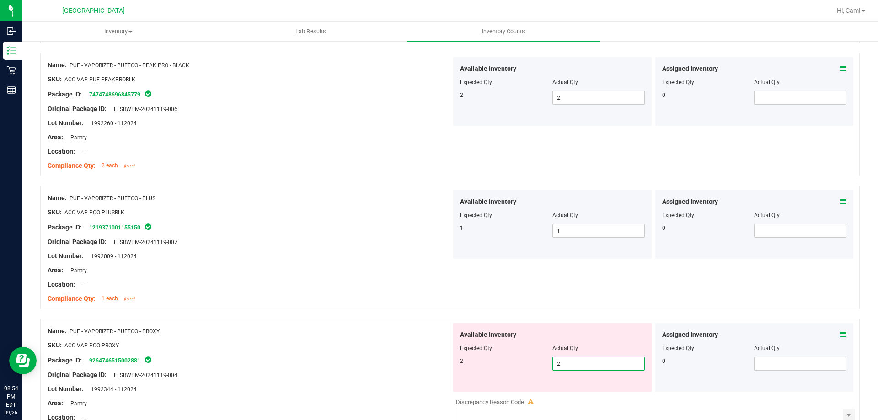
click at [442, 343] on div "SKU: ACC-VAP-PCO-PROXY" at bounding box center [250, 346] width 404 height 10
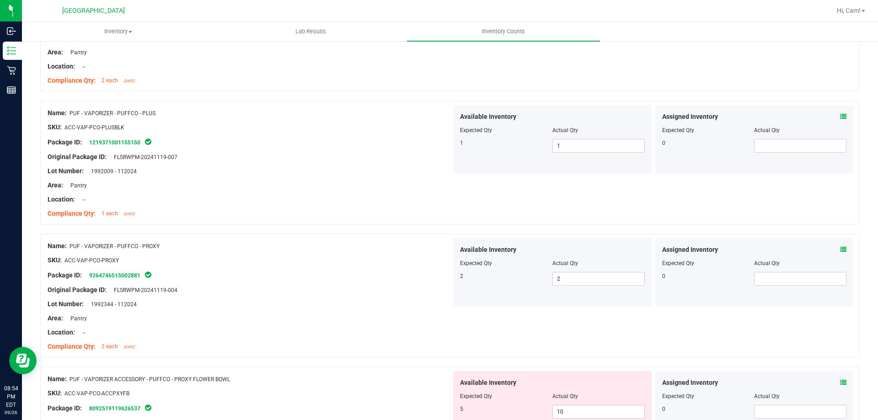
scroll to position [2549, 0]
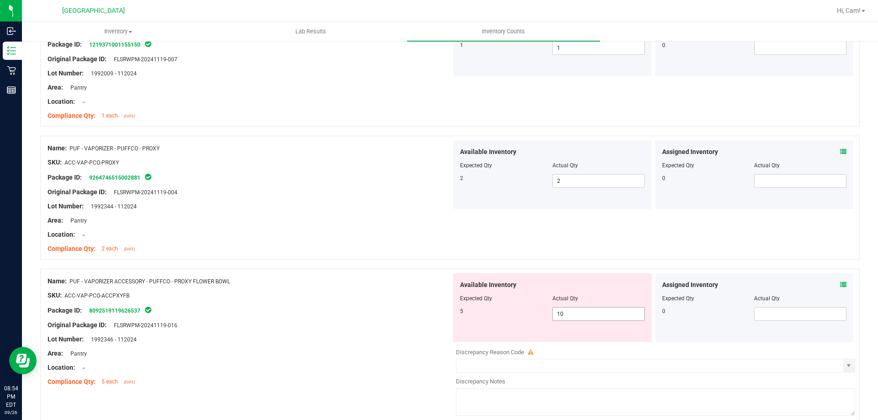
drag, startPoint x: 564, startPoint y: 315, endPoint x: 526, endPoint y: 314, distance: 38.0
click at [528, 314] on div "5 10 10" at bounding box center [552, 314] width 185 height 14
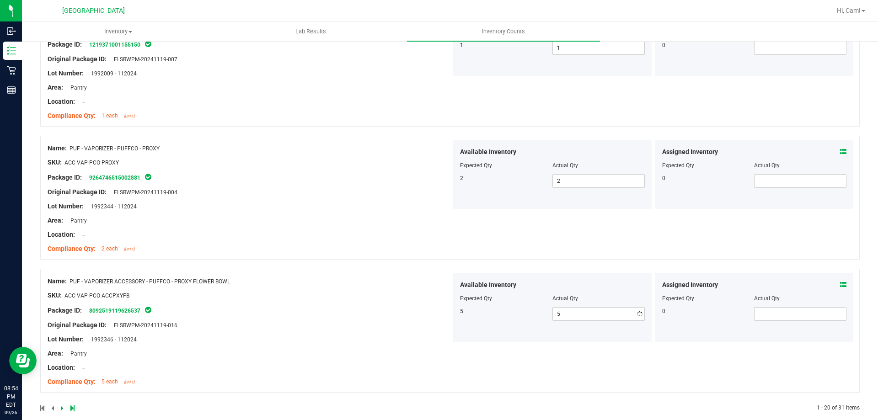
click at [421, 283] on div "Name: PUF - VAPORIZER ACCESSORY - PUFFCO - PROXY FLOWER BOWL" at bounding box center [250, 282] width 404 height 10
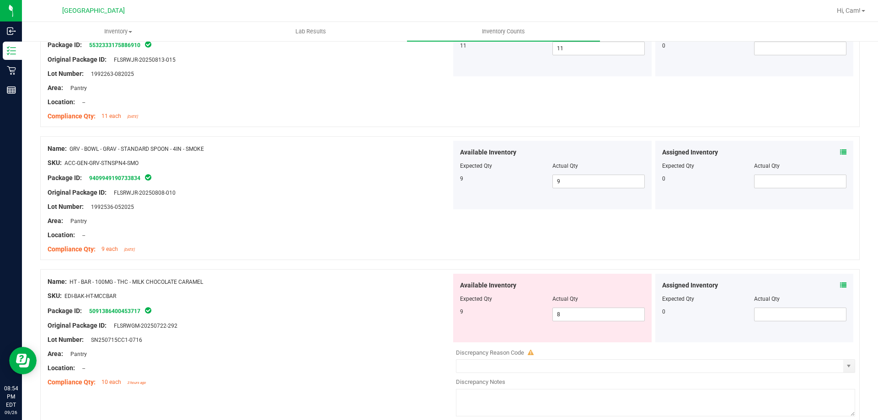
scroll to position [1635, 0]
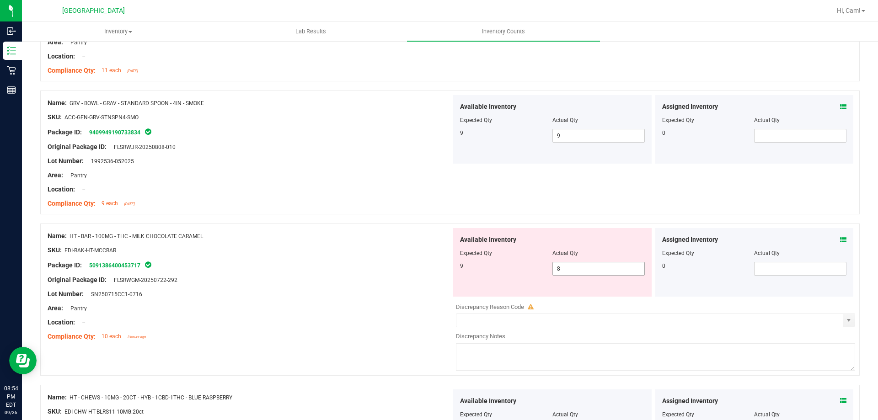
click at [574, 269] on span "8 8" at bounding box center [598, 269] width 92 height 14
click at [574, 269] on input "8" at bounding box center [598, 268] width 91 height 13
click at [349, 265] on div "Package ID: 5091386400453717" at bounding box center [250, 265] width 404 height 11
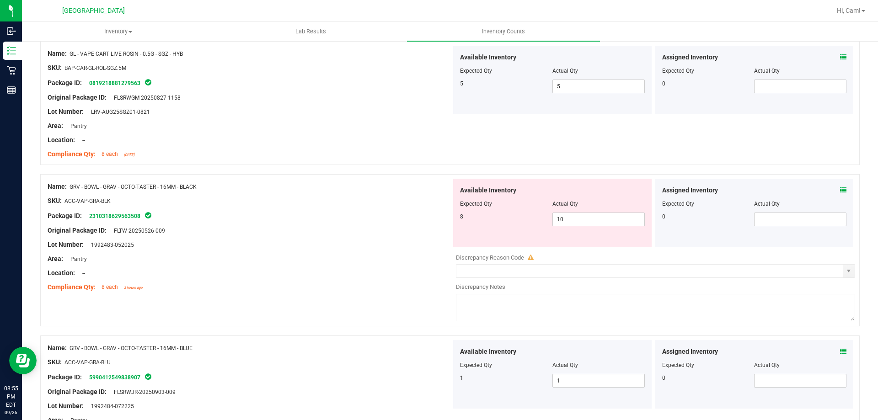
scroll to position [766, 0]
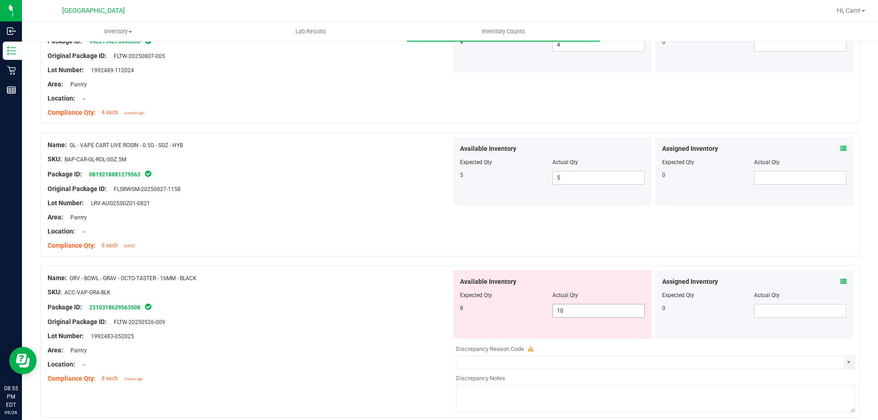
click at [586, 304] on span "10 10" at bounding box center [598, 311] width 92 height 14
click at [586, 304] on input "10" at bounding box center [598, 310] width 91 height 13
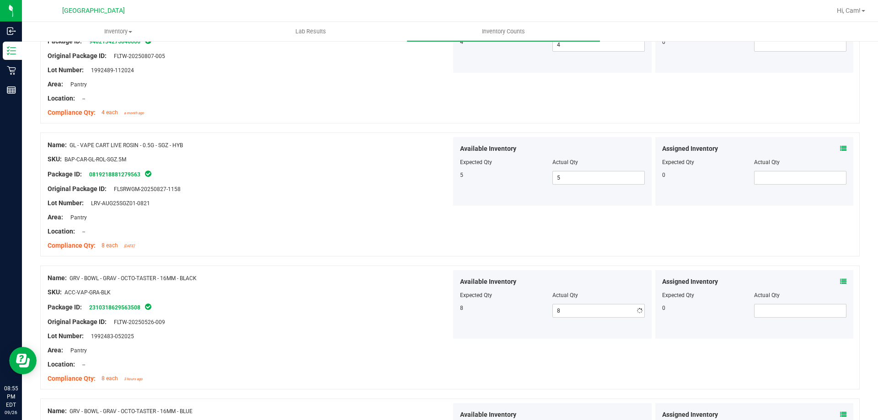
drag, startPoint x: 395, startPoint y: 303, endPoint x: 387, endPoint y: 303, distance: 7.8
click at [390, 303] on div "Package ID: 2310318629563508" at bounding box center [250, 307] width 404 height 11
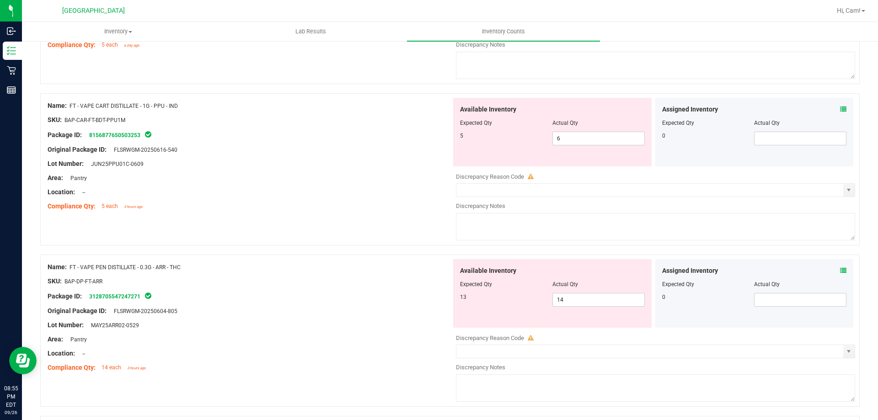
scroll to position [218, 0]
click at [596, 301] on span "14 14" at bounding box center [598, 299] width 92 height 14
click at [596, 301] on input "14" at bounding box center [598, 299] width 91 height 13
click at [285, 129] on div "Package ID: 8156877650503253" at bounding box center [250, 133] width 404 height 11
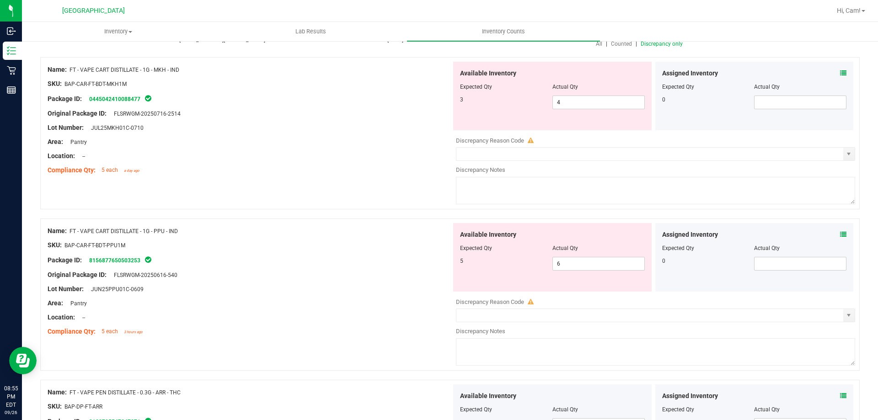
scroll to position [46, 0]
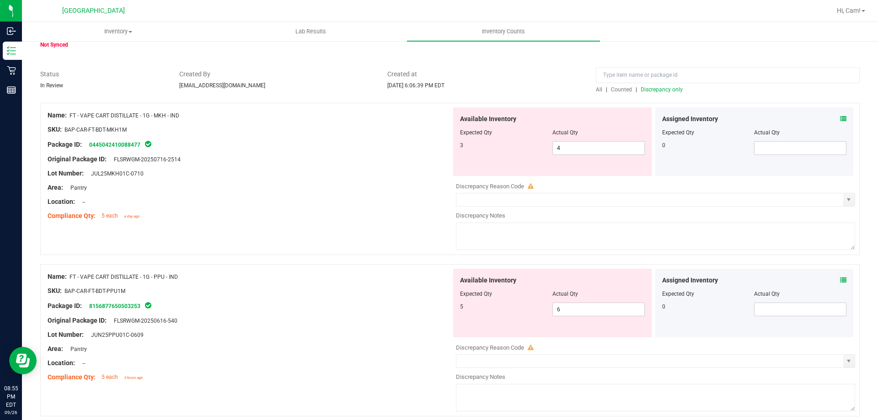
click
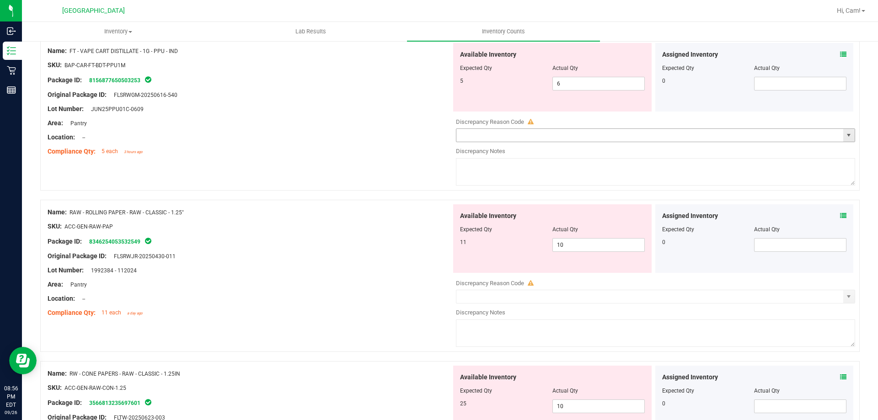
scroll to position [137, 0]
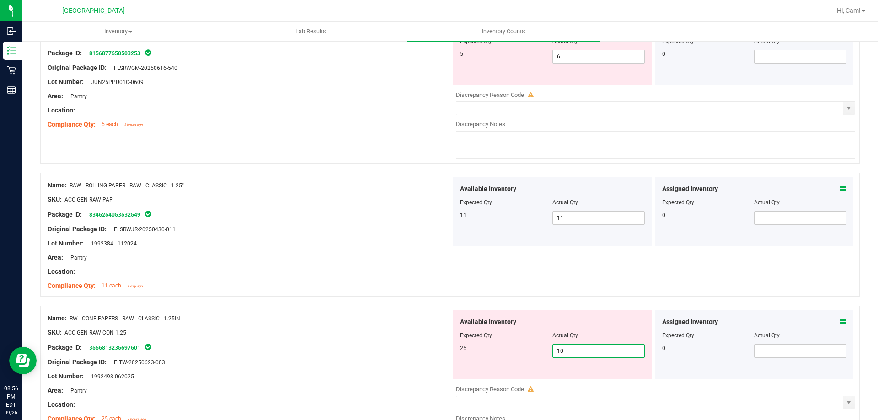
drag, startPoint x: 581, startPoint y: 349, endPoint x: 523, endPoint y: 347, distance: 57.2
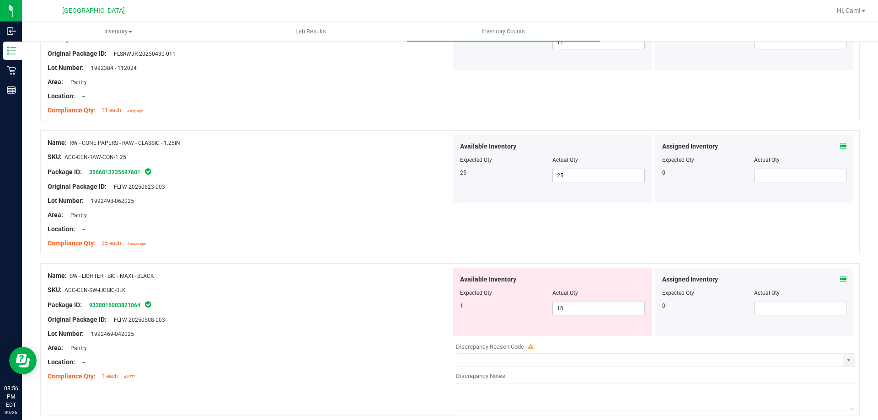
scroll to position [366, 0]
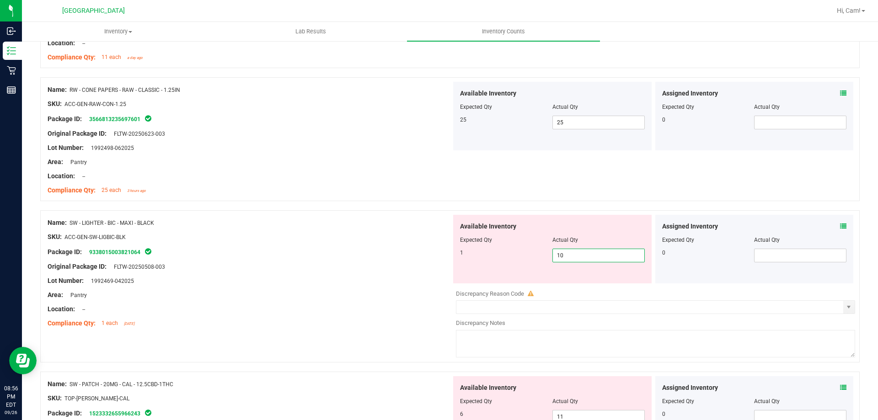
drag, startPoint x: 596, startPoint y: 255, endPoint x: 512, endPoint y: 249, distance: 83.9
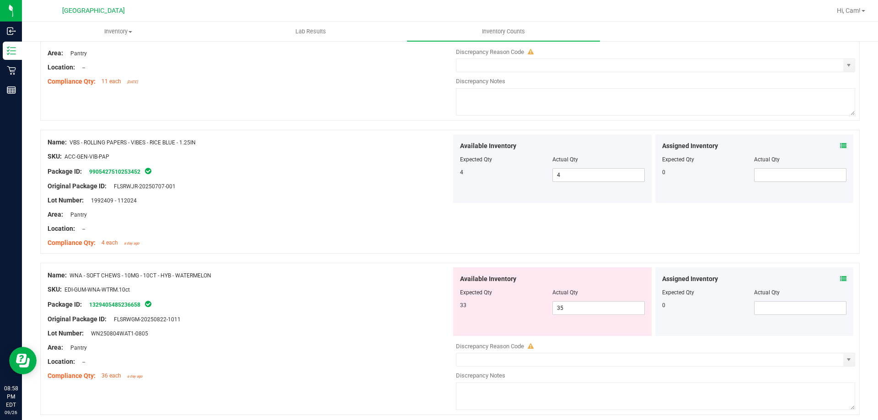
scroll to position [1023, 0]
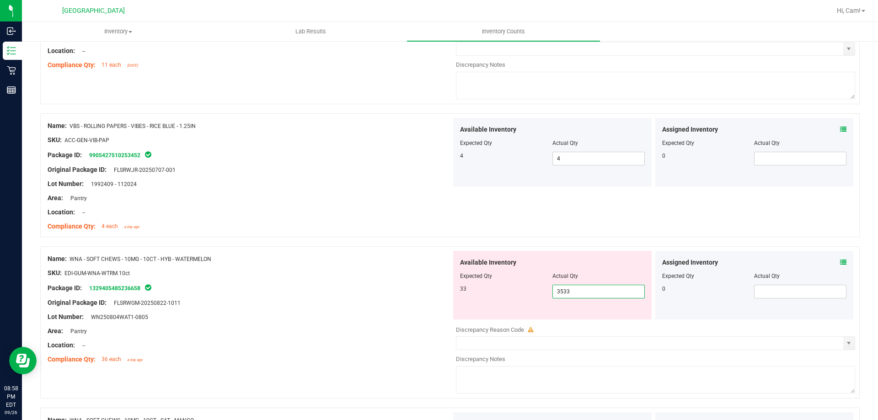
drag, startPoint x: 495, startPoint y: 279, endPoint x: 383, endPoint y: 256, distance: 114.8
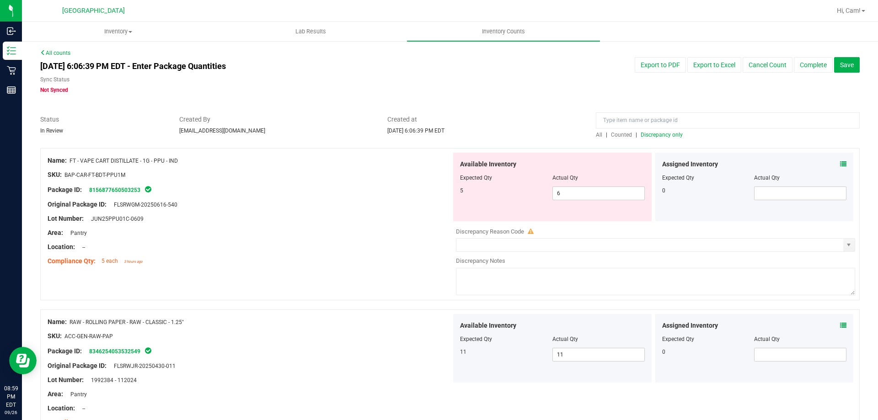
scroll to position [0, 0]
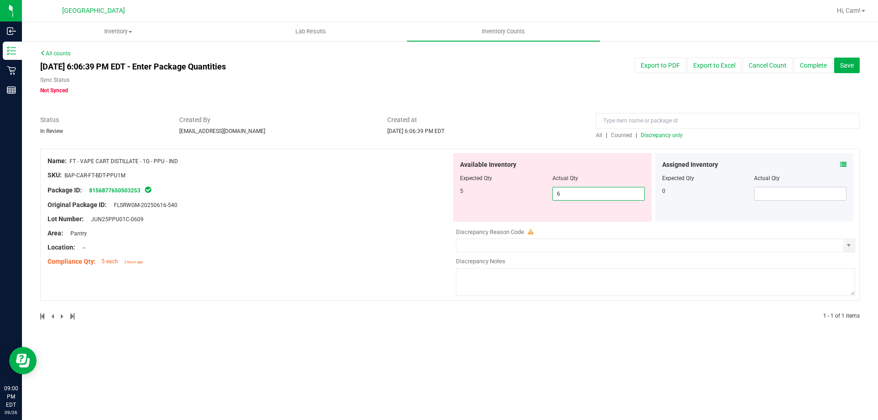
drag, startPoint x: 563, startPoint y: 190, endPoint x: 494, endPoint y: 162, distance: 74.6
